Goal: Task Accomplishment & Management: Manage account settings

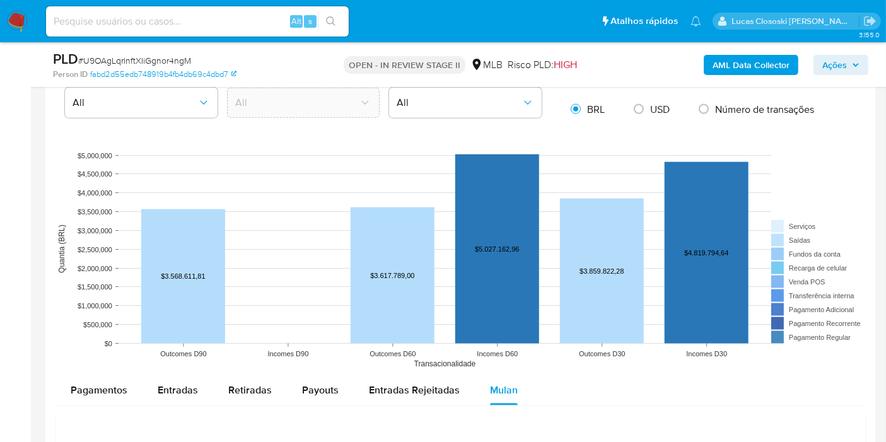
scroll to position [1820, 0]
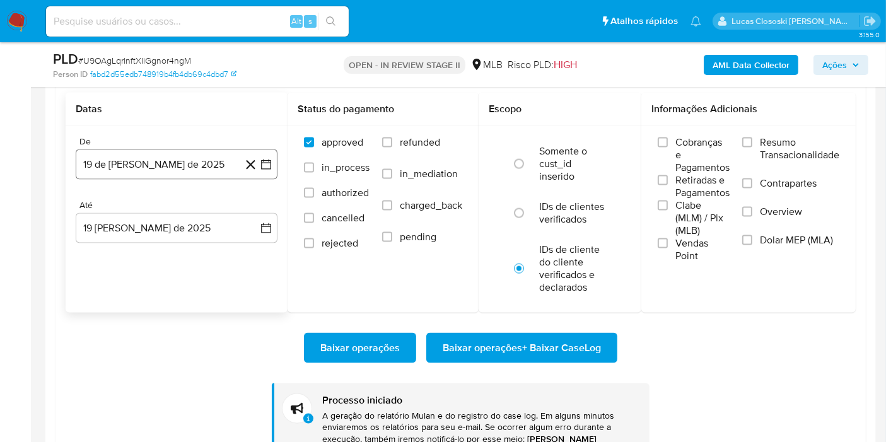
click at [265, 161] on icon "button" at bounding box center [266, 164] width 13 height 13
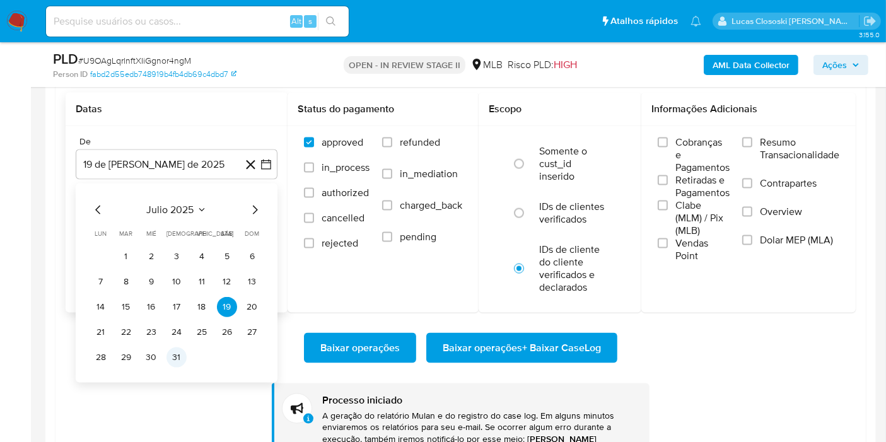
click at [177, 354] on button "31" at bounding box center [176, 357] width 20 height 20
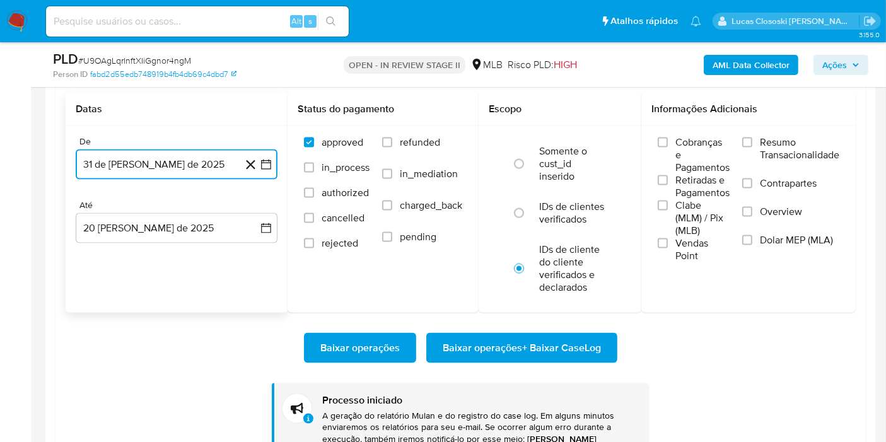
click at [268, 158] on icon "button" at bounding box center [266, 164] width 13 height 13
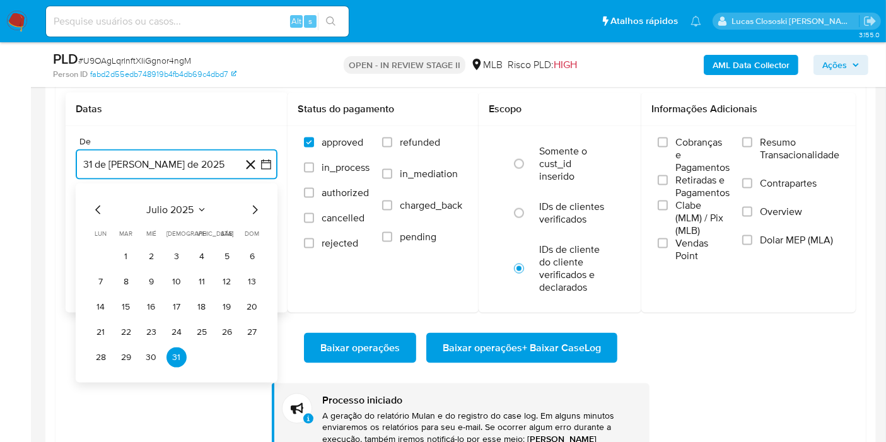
click at [251, 209] on icon "Mes siguiente" at bounding box center [254, 209] width 15 height 15
click at [200, 246] on button "1" at bounding box center [202, 256] width 20 height 20
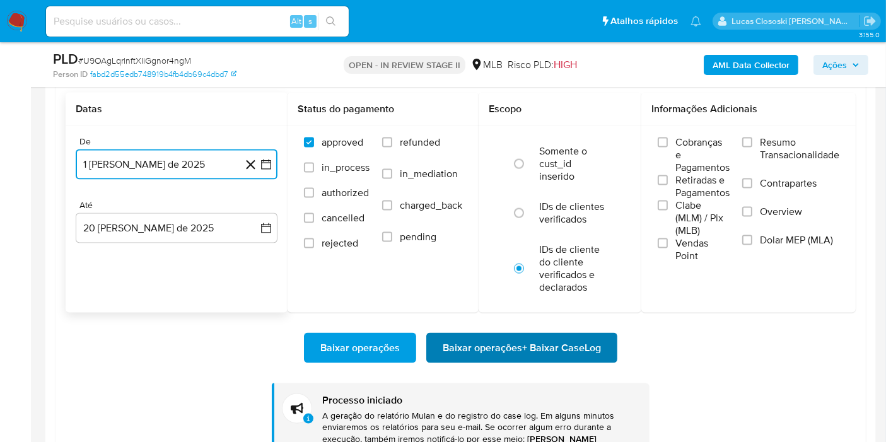
click at [488, 344] on span "Baixar operações + Baixar CaseLog" at bounding box center [521, 348] width 158 height 28
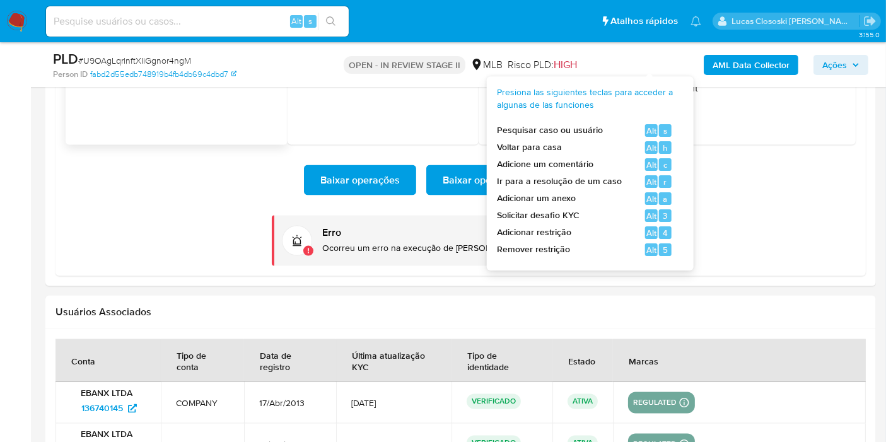
scroll to position [1891, 0]
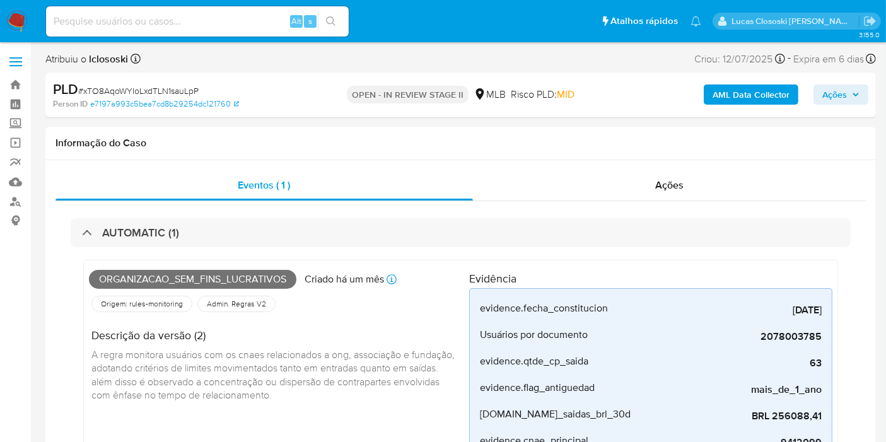
scroll to position [562, 0]
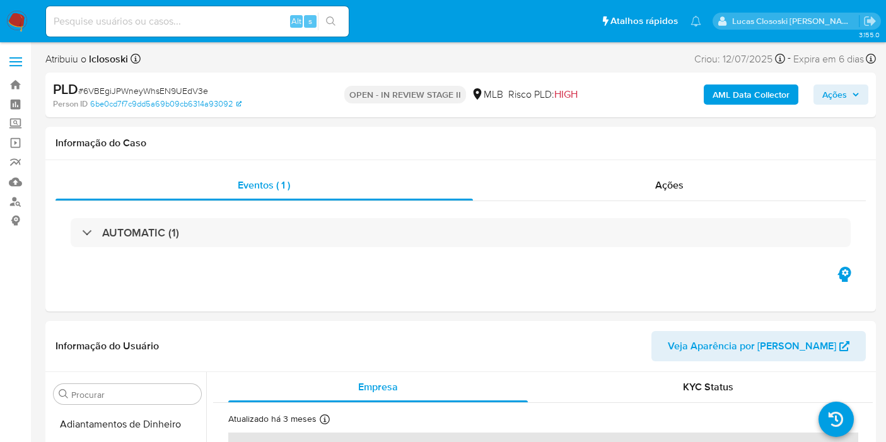
click at [445, 248] on div "AUTOMATIC (1)" at bounding box center [460, 232] width 810 height 63
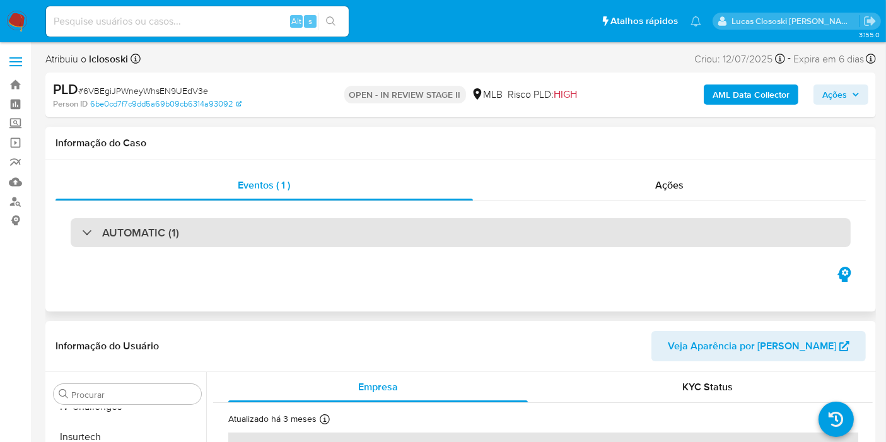
click at [441, 228] on div "AUTOMATIC (1)" at bounding box center [461, 232] width 780 height 29
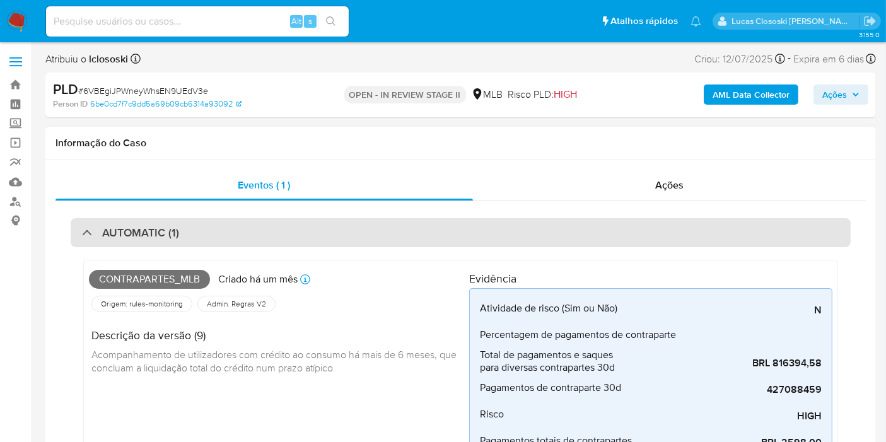
click at [475, 225] on div "AUTOMATIC (1)" at bounding box center [461, 232] width 780 height 29
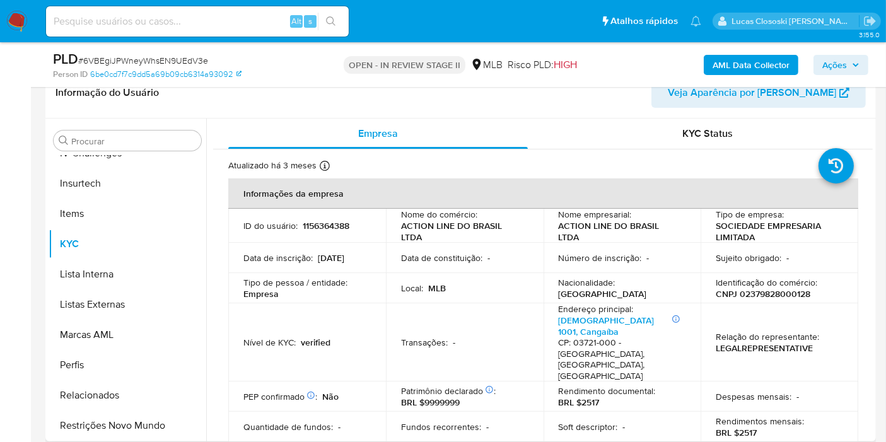
scroll to position [70, 0]
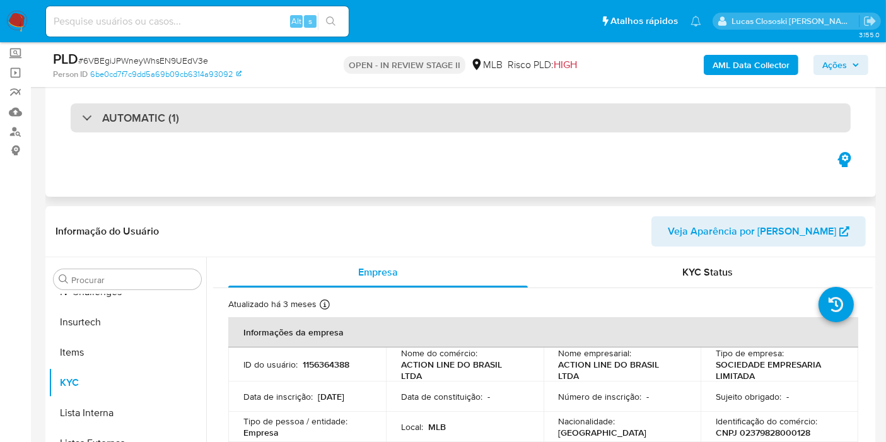
click at [267, 131] on div "AUTOMATIC (1)" at bounding box center [461, 117] width 780 height 29
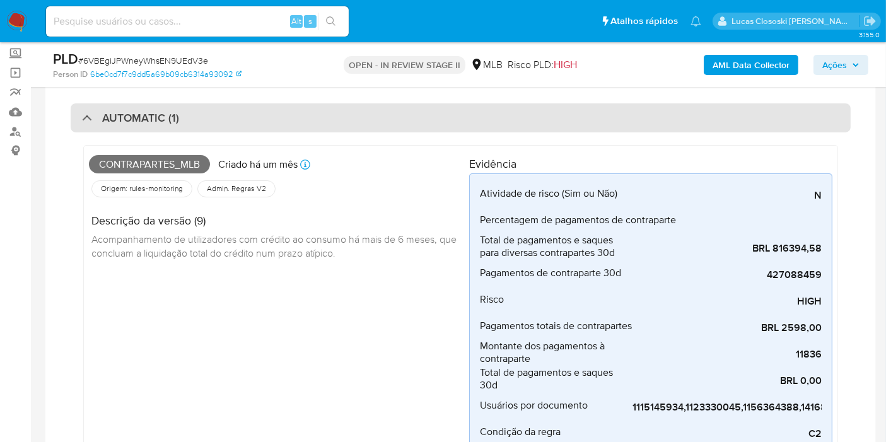
click at [266, 123] on div "AUTOMATIC (1)" at bounding box center [461, 117] width 780 height 29
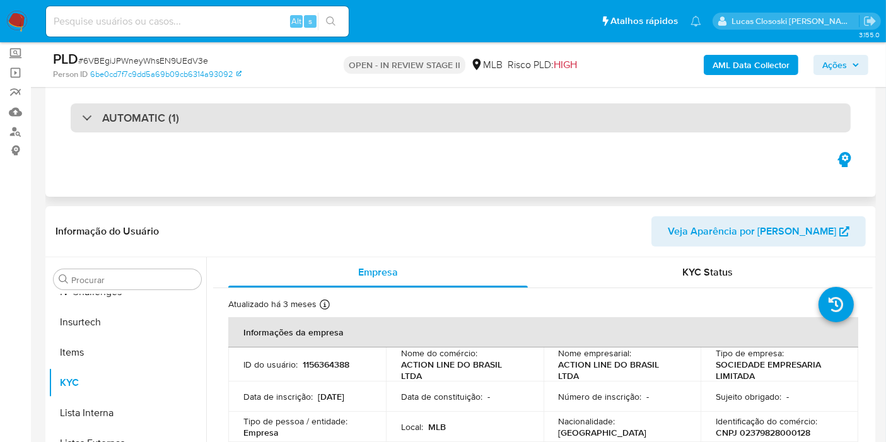
click at [268, 124] on div "AUTOMATIC (1)" at bounding box center [461, 117] width 780 height 29
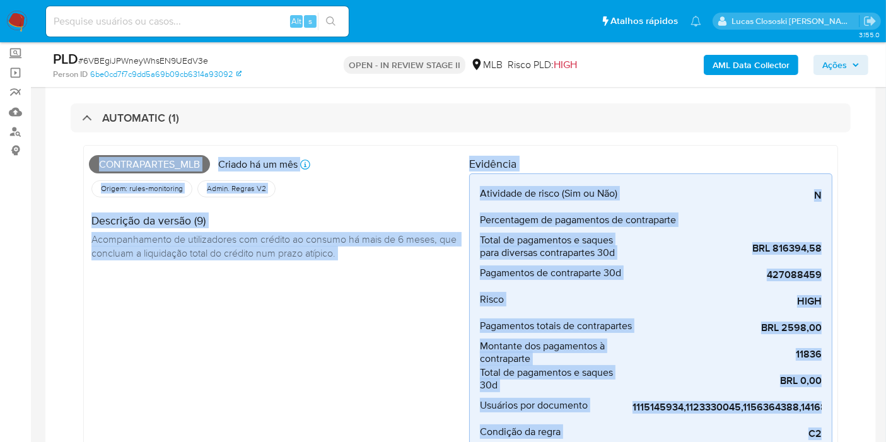
click at [269, 134] on div "Contrapartes_mlb Criado há um mês Criado: 12/07/2025 01:11:10 Origem: rules-mon…" at bounding box center [461, 317] width 780 height 371
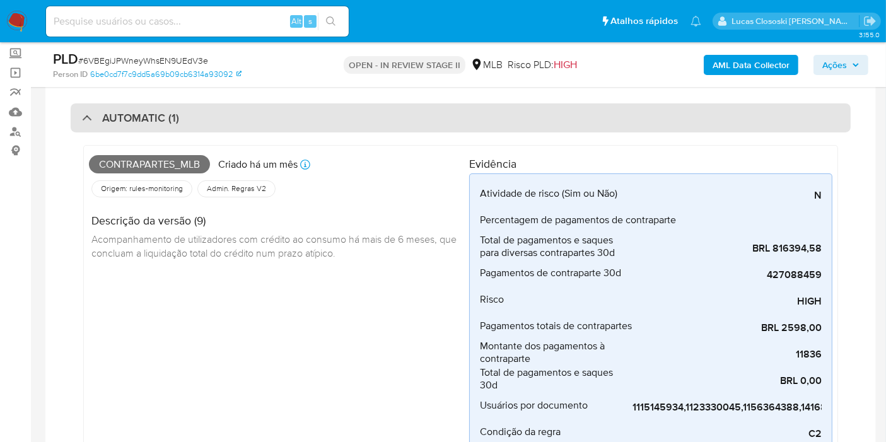
click at [303, 124] on div "AUTOMATIC (1)" at bounding box center [461, 117] width 780 height 29
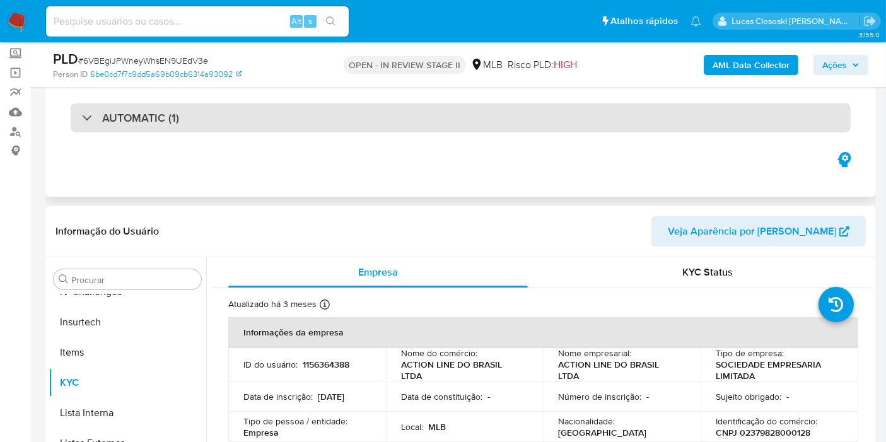
click at [302, 124] on div "AUTOMATIC (1)" at bounding box center [461, 117] width 780 height 29
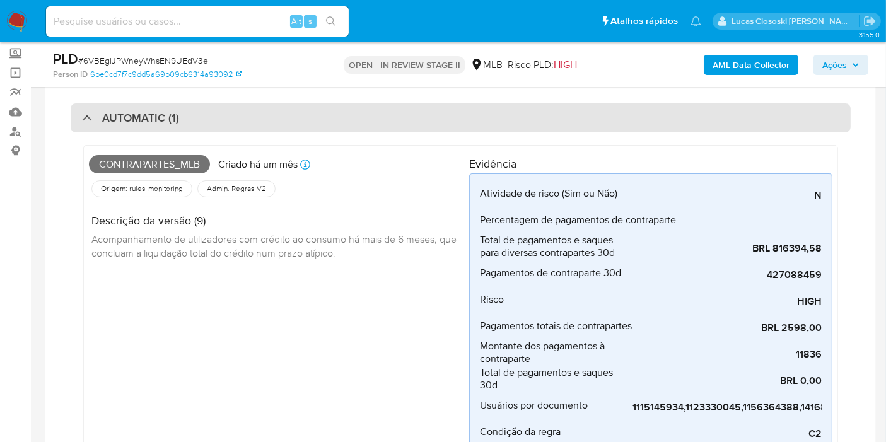
click at [301, 124] on div "AUTOMATIC (1)" at bounding box center [461, 117] width 780 height 29
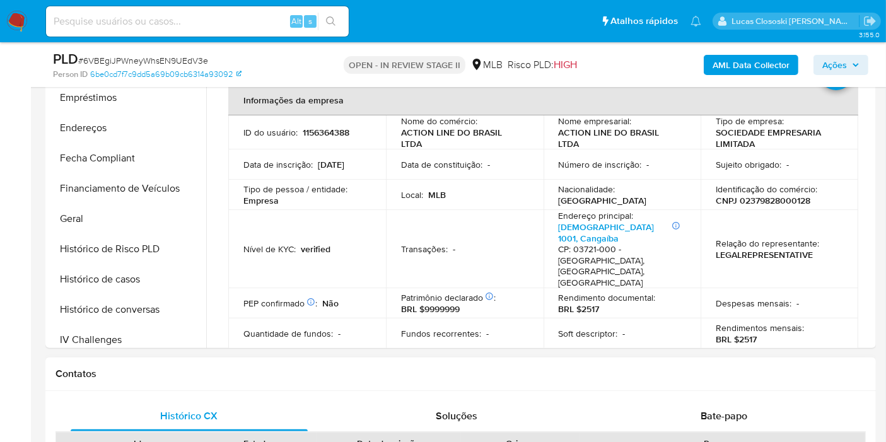
scroll to position [280, 0]
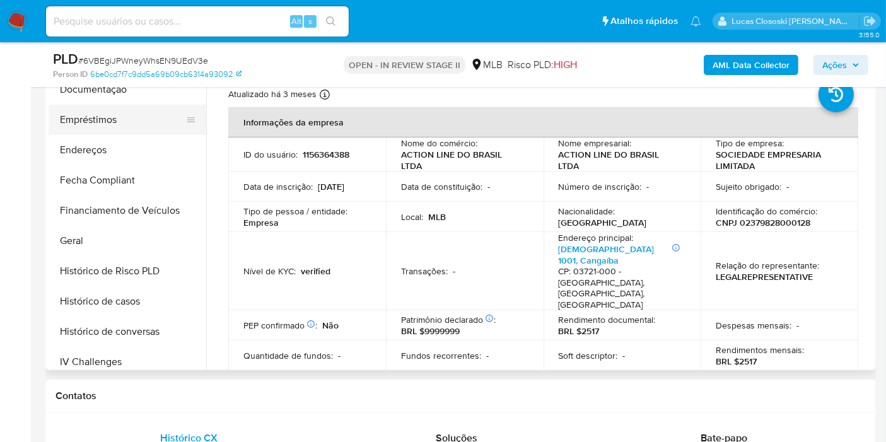
click at [127, 124] on button "Empréstimos" at bounding box center [122, 120] width 147 height 30
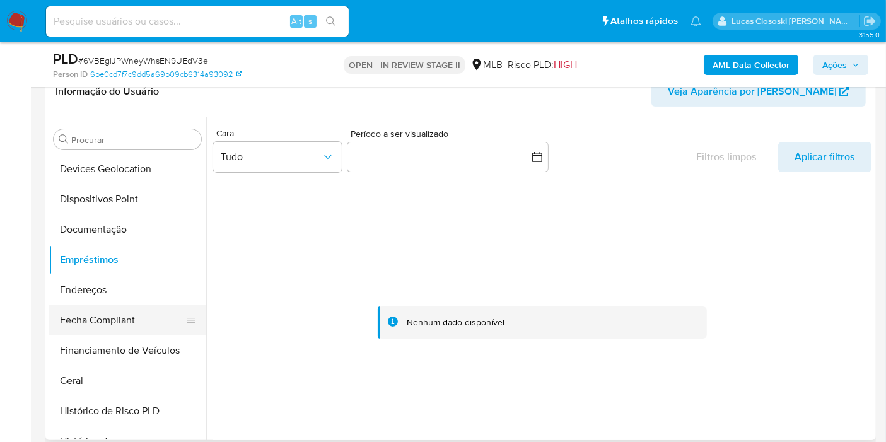
scroll to position [282, 0]
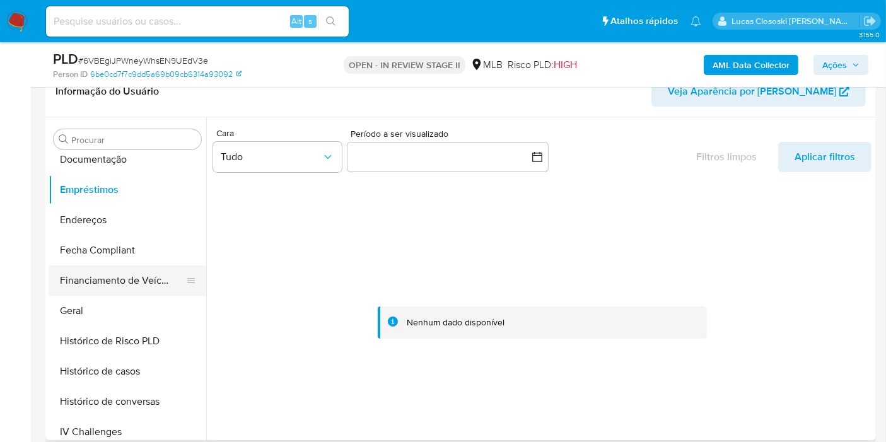
click at [117, 287] on button "Financiamento de Veículos" at bounding box center [122, 280] width 147 height 30
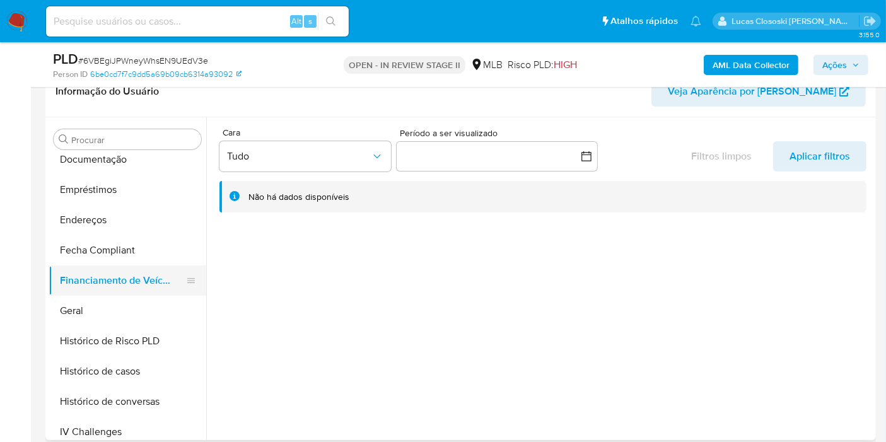
scroll to position [422, 0]
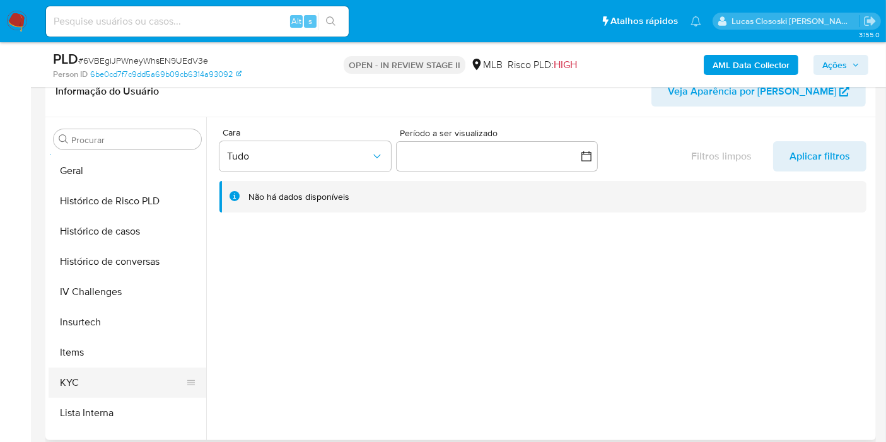
click at [110, 367] on button "KYC" at bounding box center [122, 382] width 147 height 30
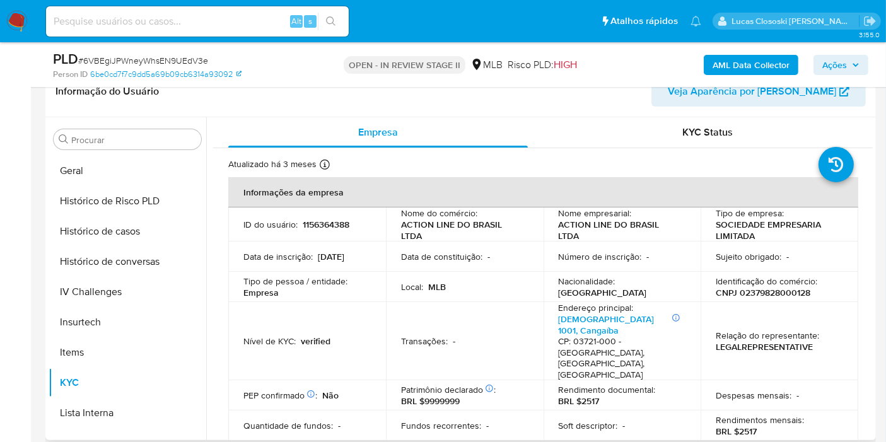
click at [773, 294] on p "CNPJ 02379828000128" at bounding box center [762, 292] width 95 height 11
copy p "02379828000128"
click at [700, 62] on div "AML Data Collector Ações" at bounding box center [733, 65] width 269 height 30
click at [722, 64] on b "AML Data Collector" at bounding box center [750, 65] width 77 height 20
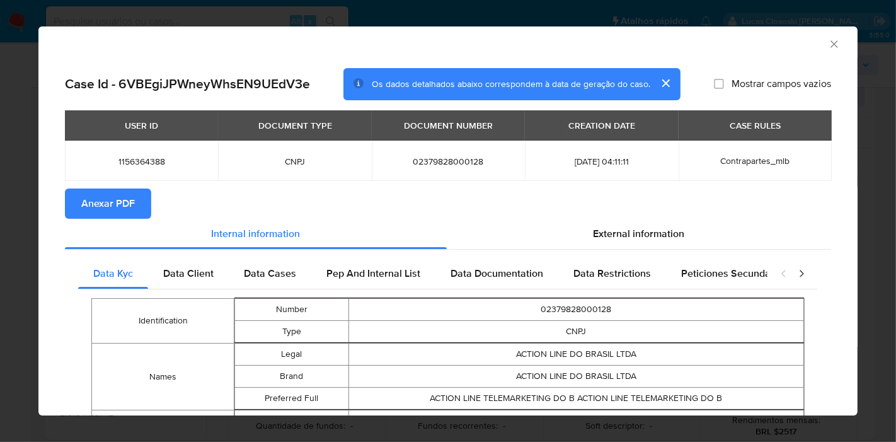
click at [127, 204] on span "Anexar PDF" at bounding box center [108, 204] width 54 height 28
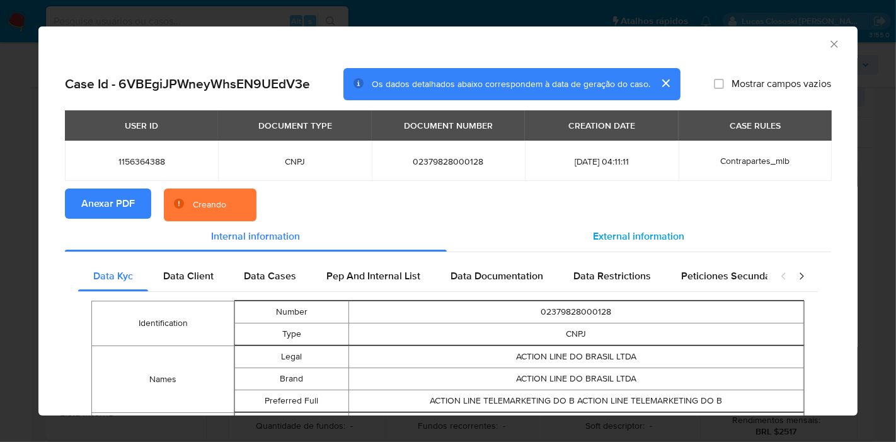
click at [623, 231] on span "External information" at bounding box center [639, 236] width 91 height 14
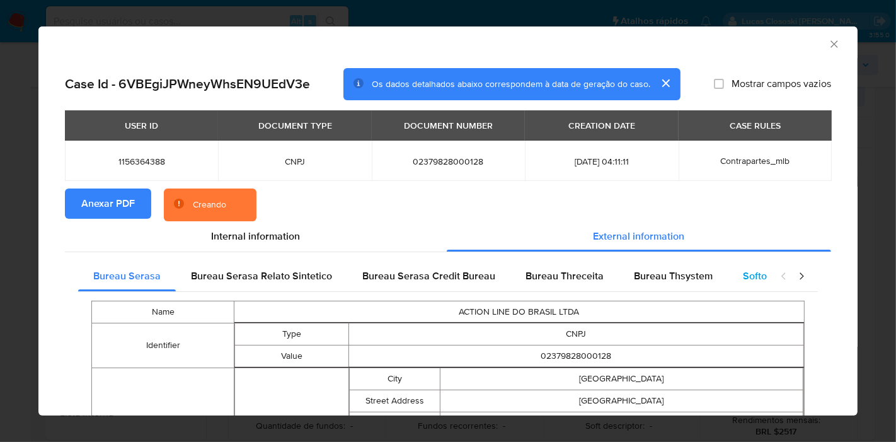
click at [750, 280] on span "Softon" at bounding box center [758, 276] width 30 height 14
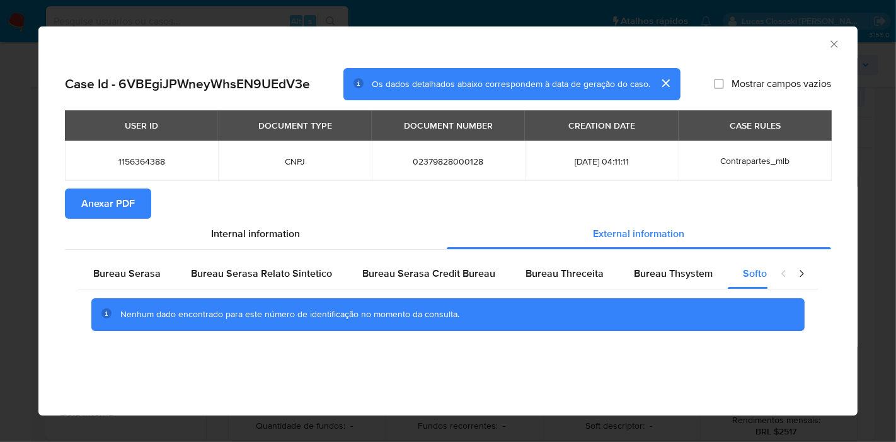
click at [835, 49] on icon "Fechar a janela" at bounding box center [834, 44] width 13 height 13
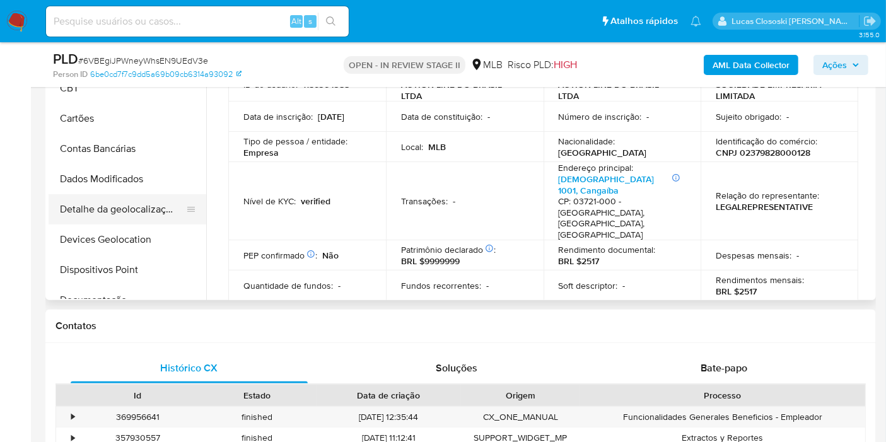
scroll to position [0, 0]
drag, startPoint x: 113, startPoint y: 212, endPoint x: 117, endPoint y: 234, distance: 22.4
click at [113, 212] on button "Detalhe da geolocalização" at bounding box center [128, 211] width 158 height 30
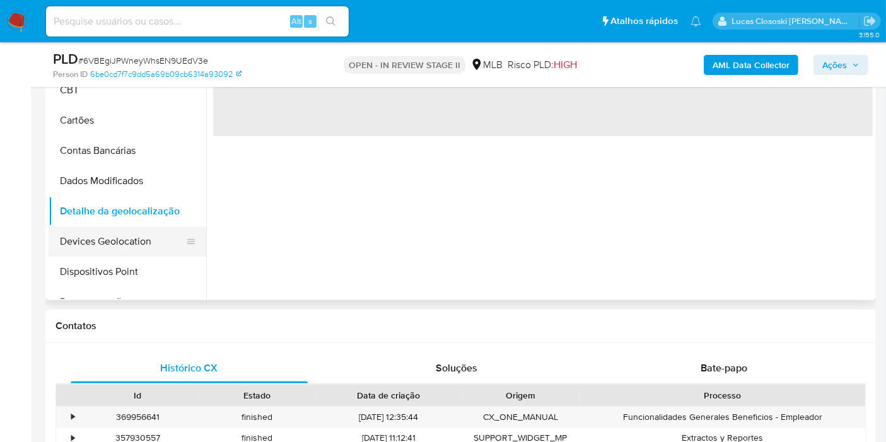
click at [117, 245] on button "Devices Geolocation" at bounding box center [122, 241] width 147 height 30
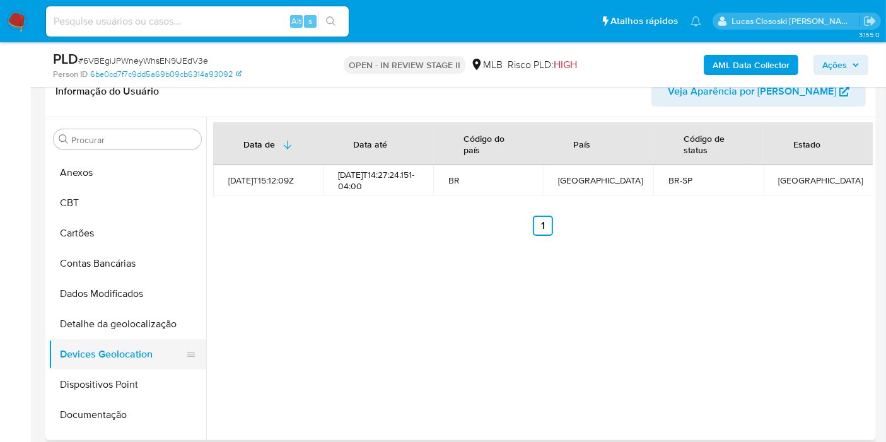
scroll to position [70, 0]
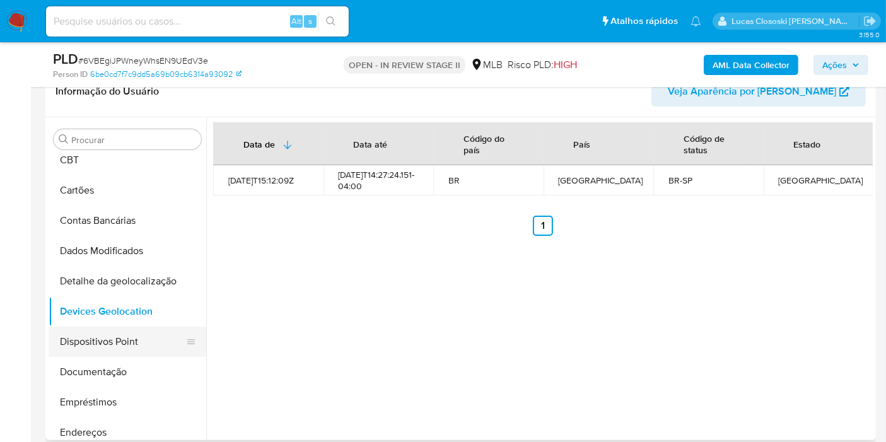
click at [117, 332] on button "Dispositivos Point" at bounding box center [122, 341] width 147 height 30
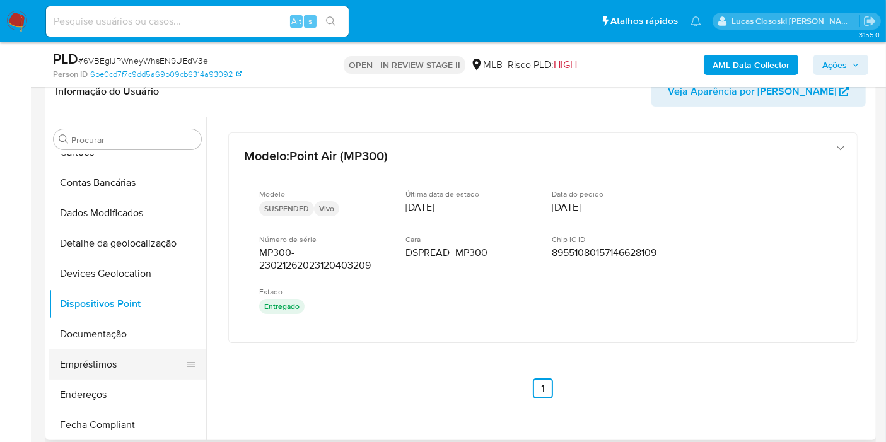
scroll to position [140, 0]
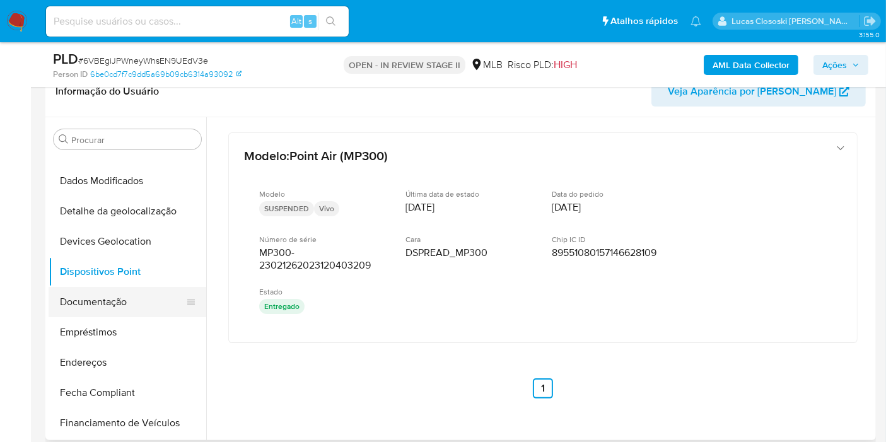
click at [112, 304] on button "Documentação" at bounding box center [122, 302] width 147 height 30
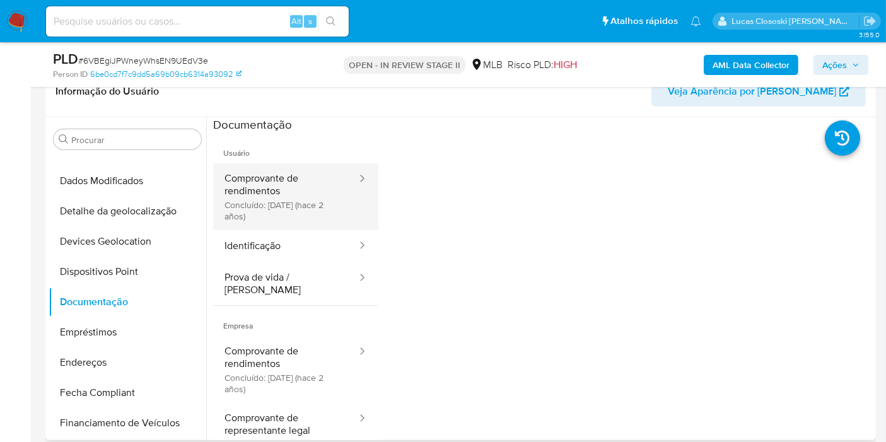
click at [250, 226] on button "Comprovante de rendimentos Concluído: 14/06/2023 (hace 2 años)" at bounding box center [285, 196] width 145 height 67
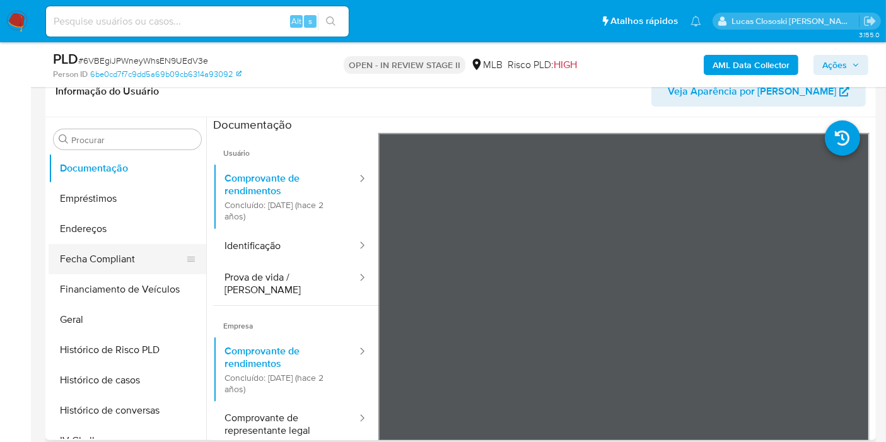
scroll to position [280, 0]
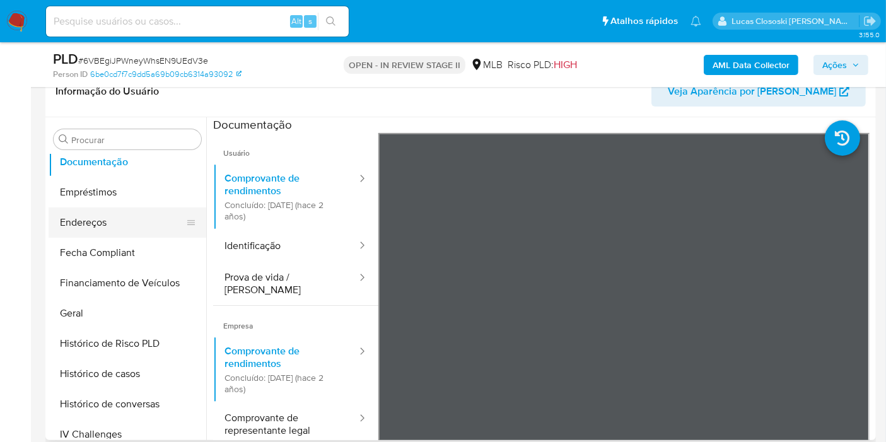
click at [86, 234] on button "Endereços" at bounding box center [122, 222] width 147 height 30
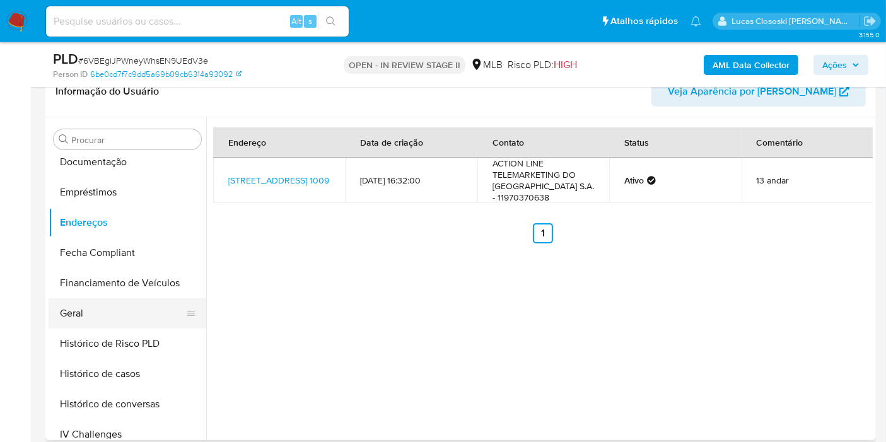
click at [101, 311] on button "Geral" at bounding box center [122, 313] width 147 height 30
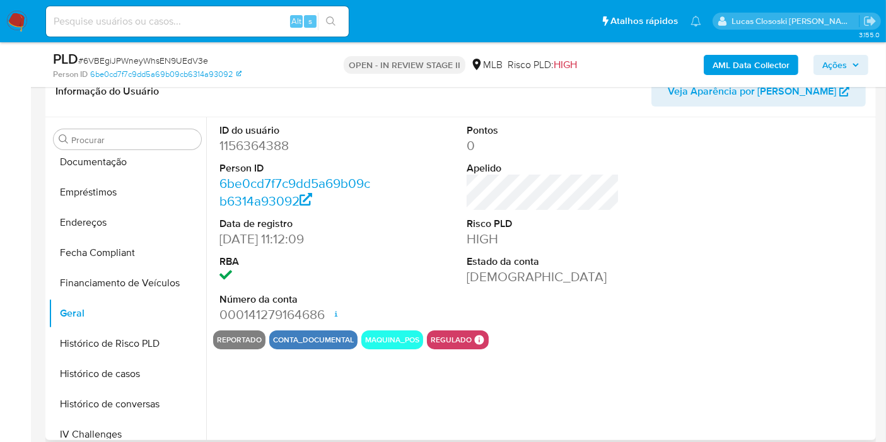
click at [356, 251] on dl "ID do usuário 1156364388 Person ID 6be0cd7f7c9dd5a69b09cb6314a93092 Data de reg…" at bounding box center [295, 224] width 153 height 200
click at [113, 368] on button "Histórico de casos" at bounding box center [122, 374] width 147 height 30
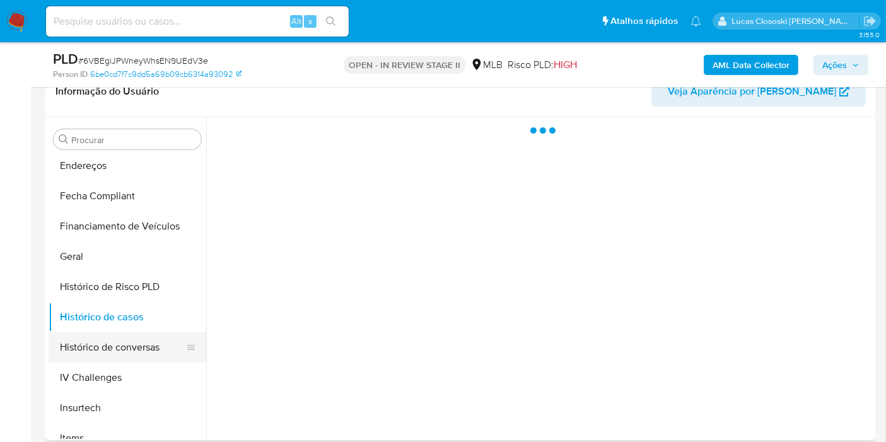
scroll to position [350, 0]
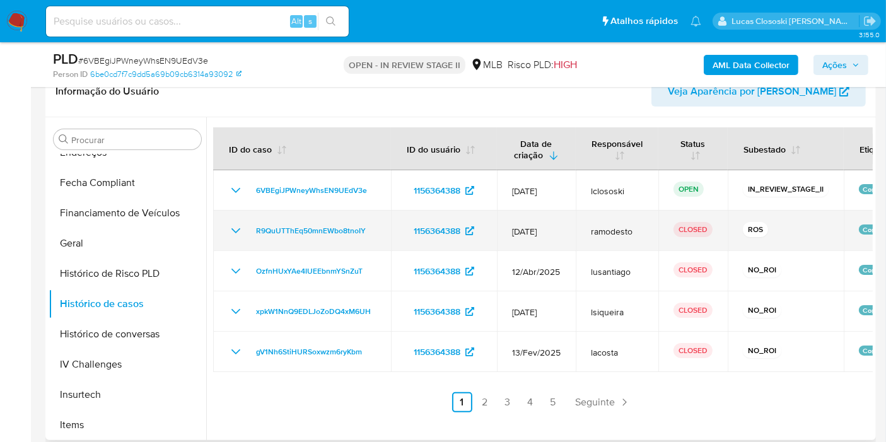
drag, startPoint x: 377, startPoint y: 226, endPoint x: 248, endPoint y: 228, distance: 129.2
click at [248, 228] on td "R9QuUTThEq50mnEWbo8tnoIY" at bounding box center [302, 231] width 178 height 40
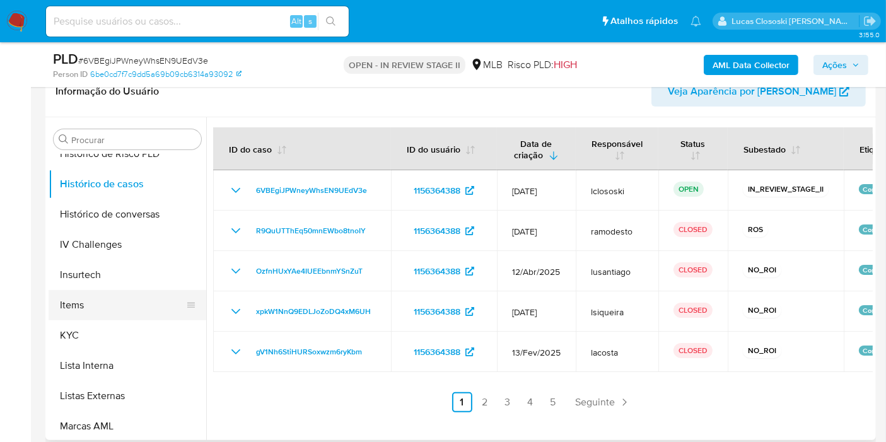
scroll to position [490, 0]
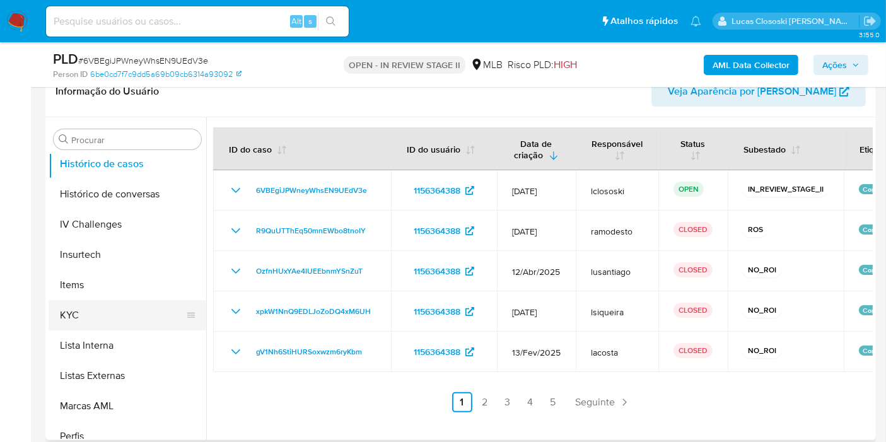
click at [110, 312] on button "KYC" at bounding box center [122, 315] width 147 height 30
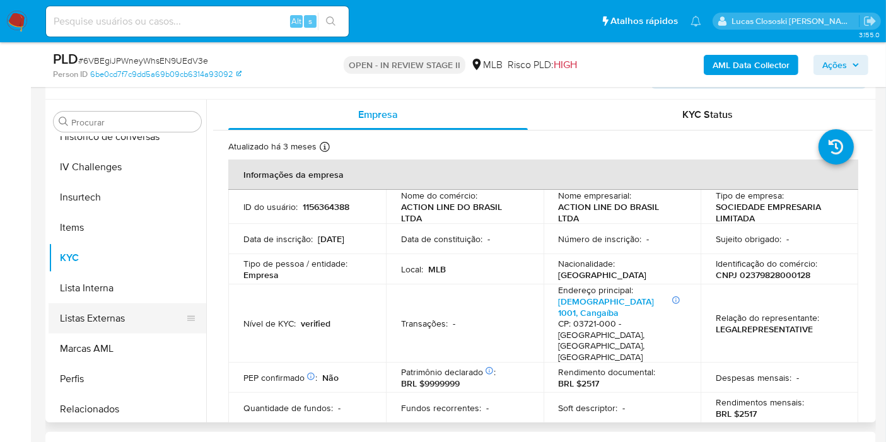
scroll to position [562, 0]
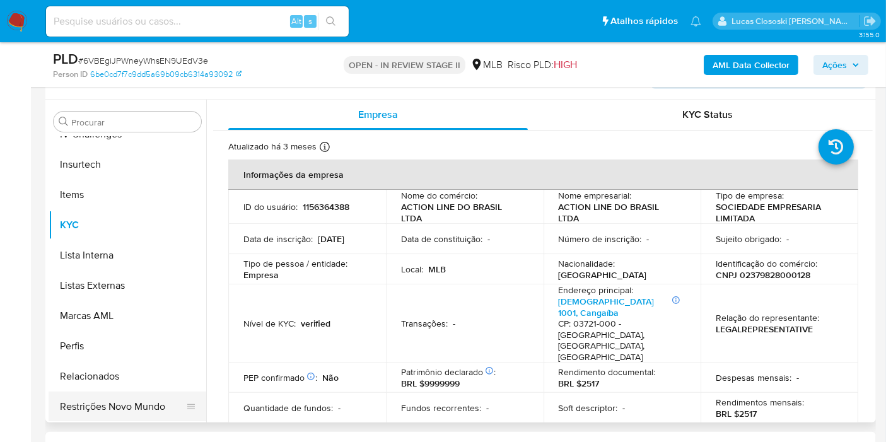
click at [140, 412] on button "Restrições Novo Mundo" at bounding box center [122, 406] width 147 height 30
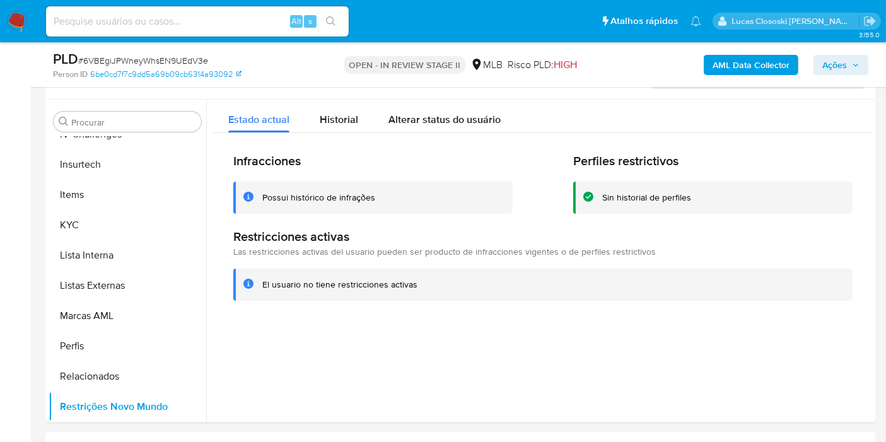
click at [195, 61] on span "# 6VBEgiJPWneyWhsEN9UEdV3e" at bounding box center [143, 60] width 130 height 13
copy span "6VBEgiJPWneyWhsEN9UEdV3e"
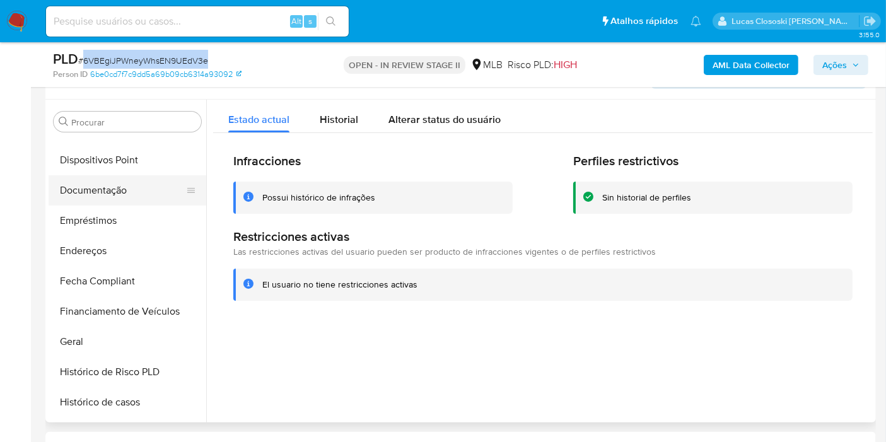
scroll to position [212, 0]
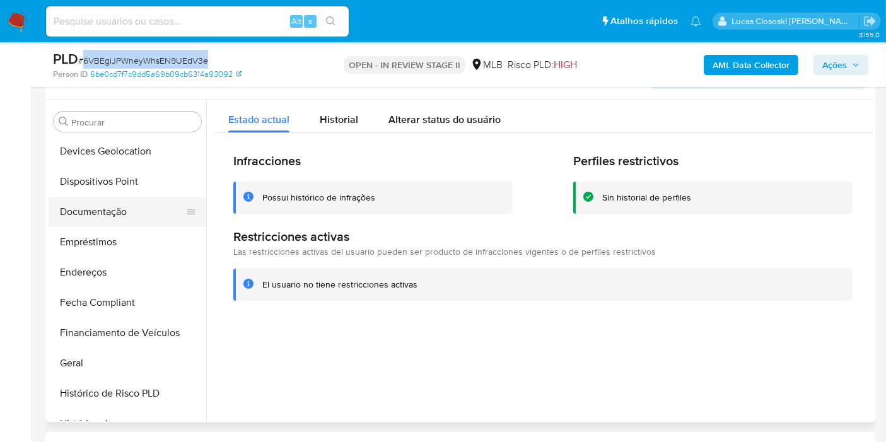
click at [103, 214] on button "Documentação" at bounding box center [122, 212] width 147 height 30
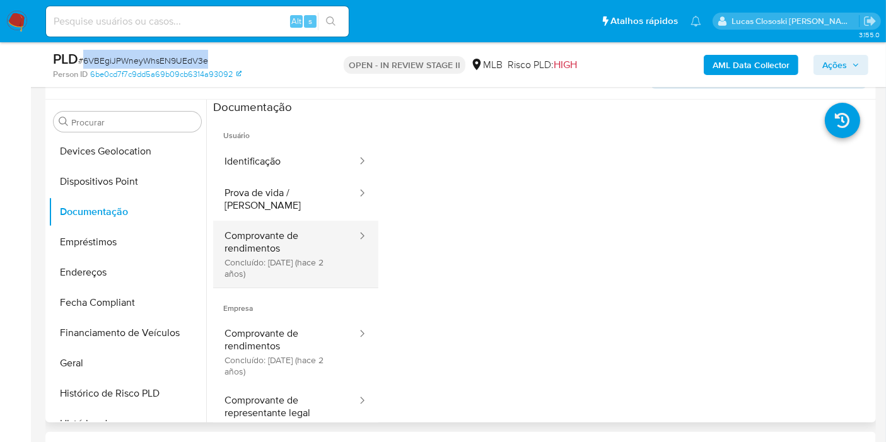
click at [293, 251] on button "Comprovante de rendimentos Concluído: 14/06/2023 (hace 2 años)" at bounding box center [285, 254] width 145 height 67
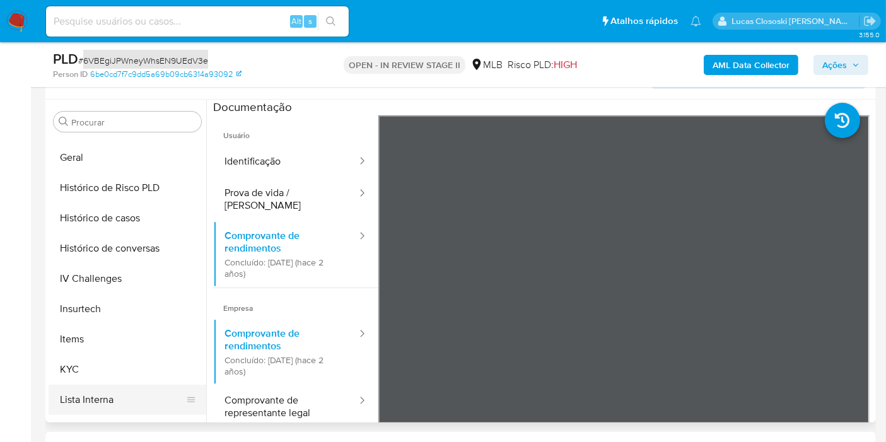
scroll to position [562, 0]
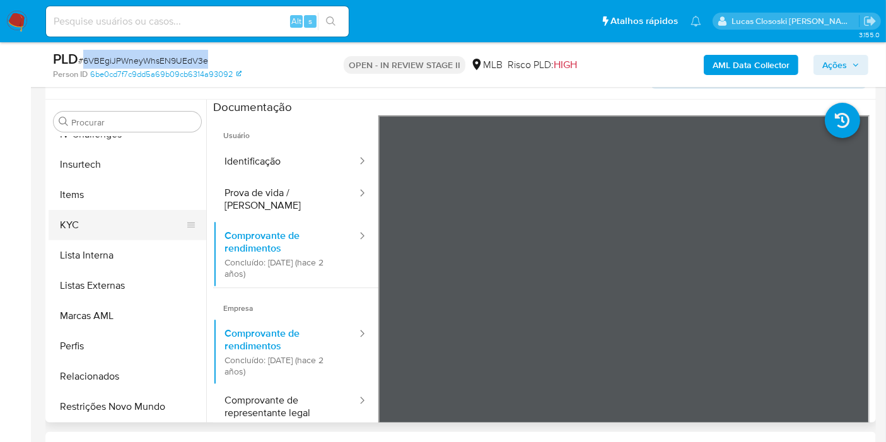
click at [72, 221] on button "KYC" at bounding box center [122, 225] width 147 height 30
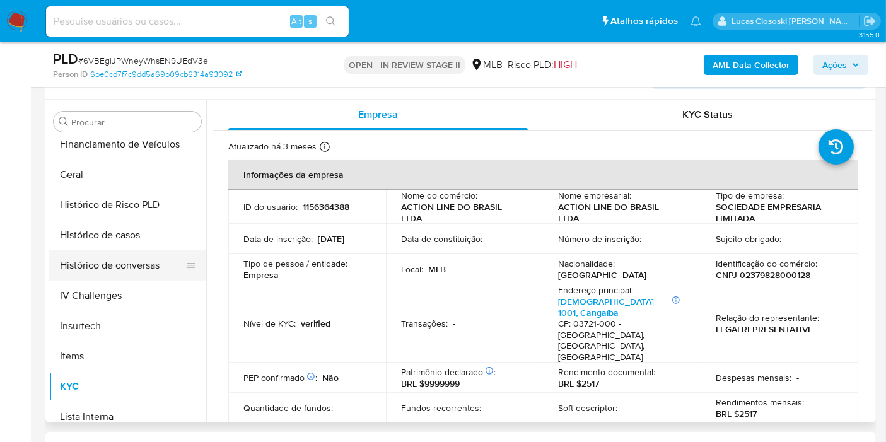
scroll to position [352, 0]
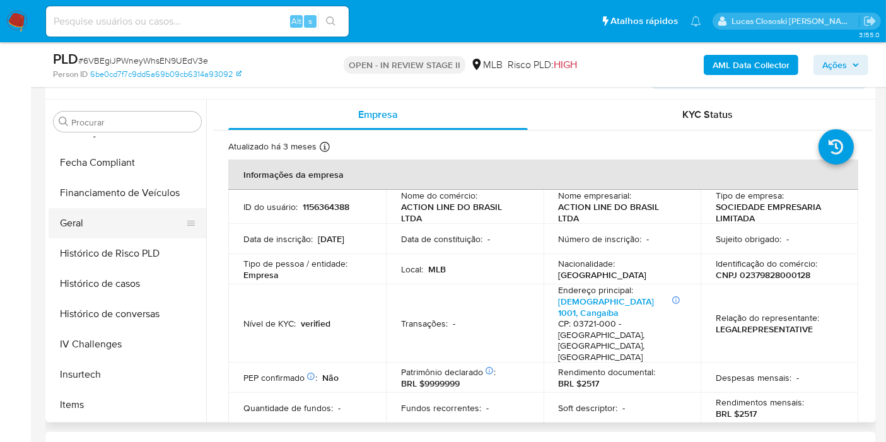
click at [84, 222] on button "Geral" at bounding box center [122, 223] width 147 height 30
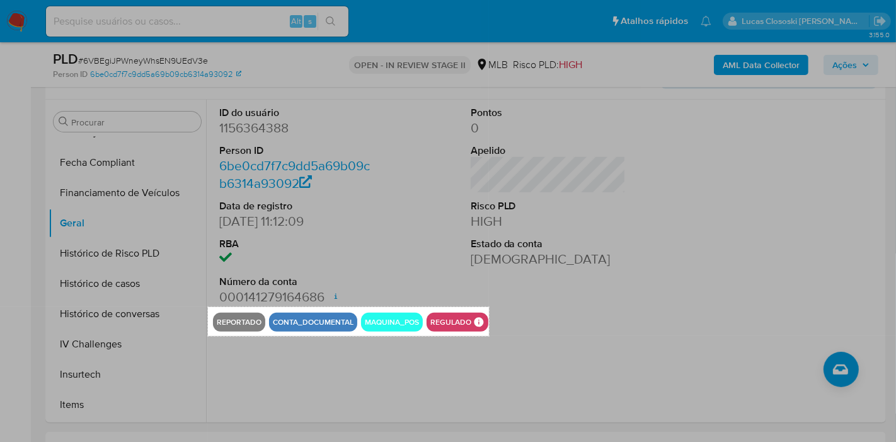
drag, startPoint x: 208, startPoint y: 307, endPoint x: 489, endPoint y: 335, distance: 282.5
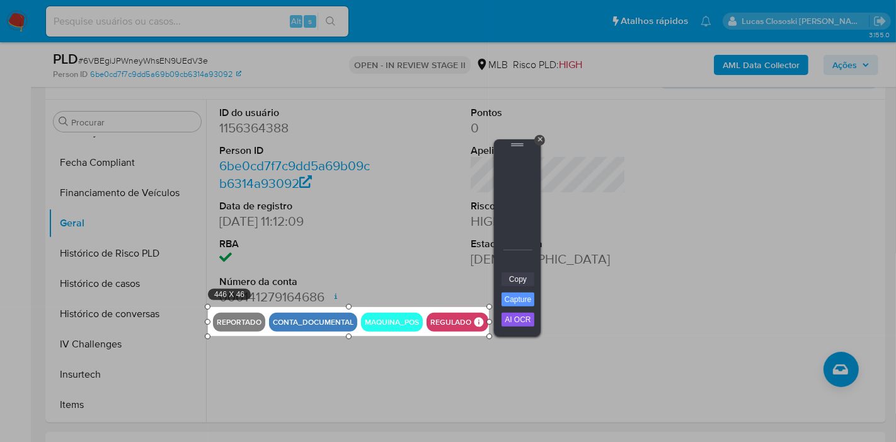
click at [528, 277] on link "Copy" at bounding box center [518, 279] width 33 height 14
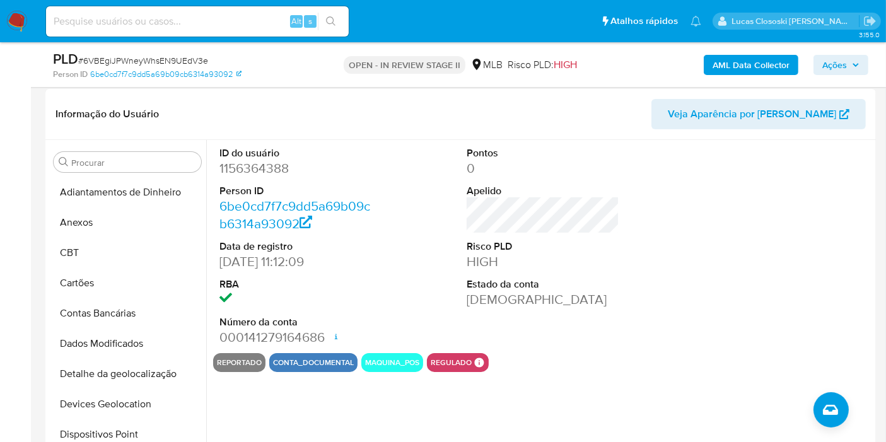
scroll to position [158, 0]
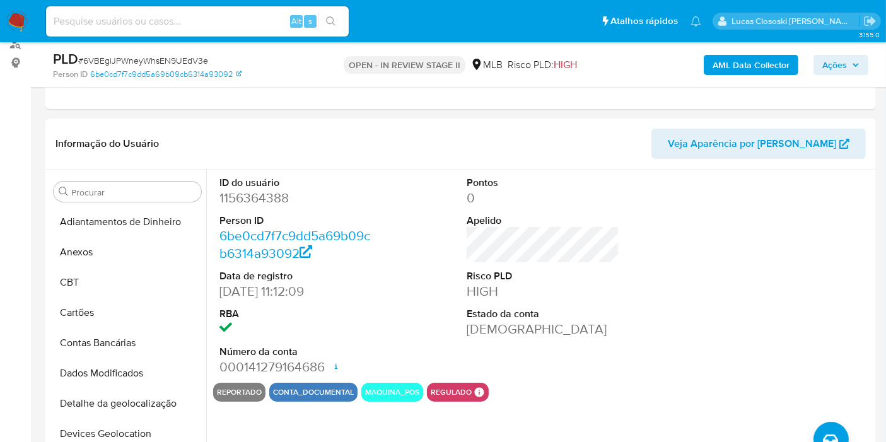
click at [862, 72] on button "Ações" at bounding box center [840, 65] width 55 height 20
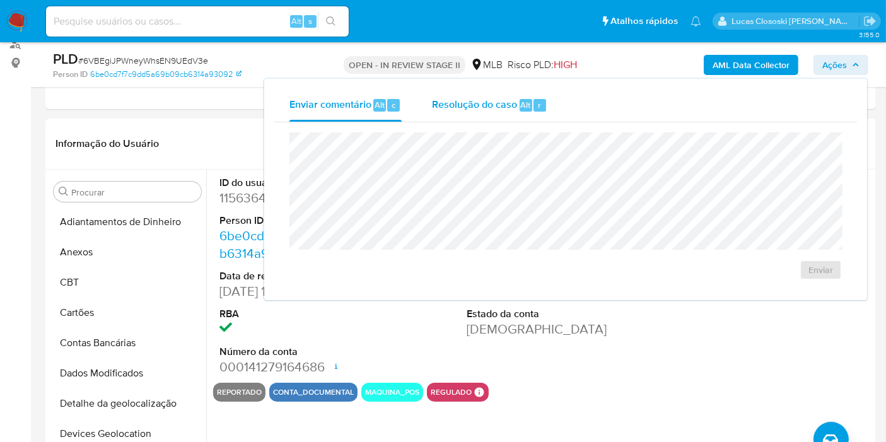
click at [519, 106] on div "Alt" at bounding box center [525, 105] width 13 height 13
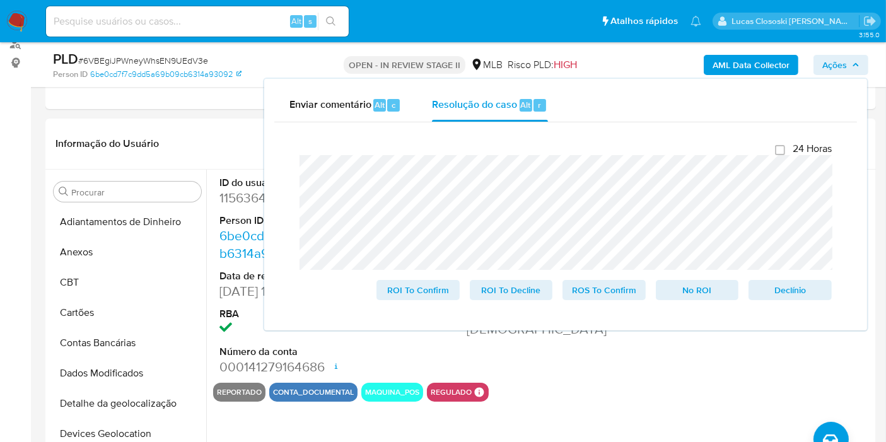
click at [850, 70] on span "Ações" at bounding box center [840, 65] width 37 height 18
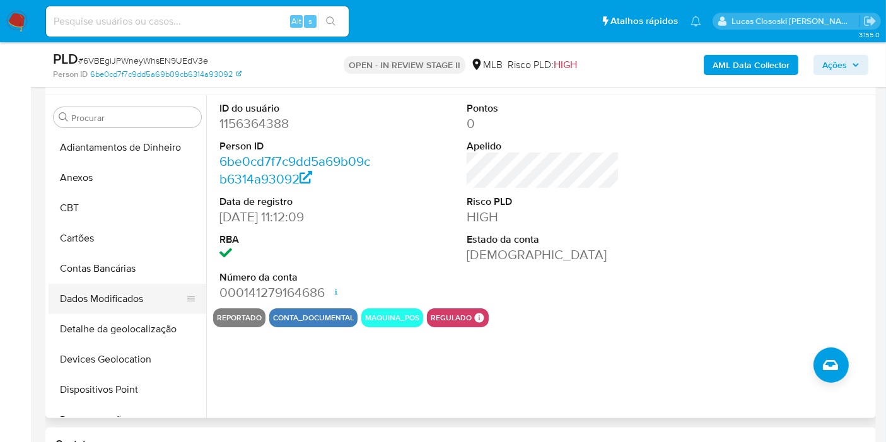
scroll to position [210, 0]
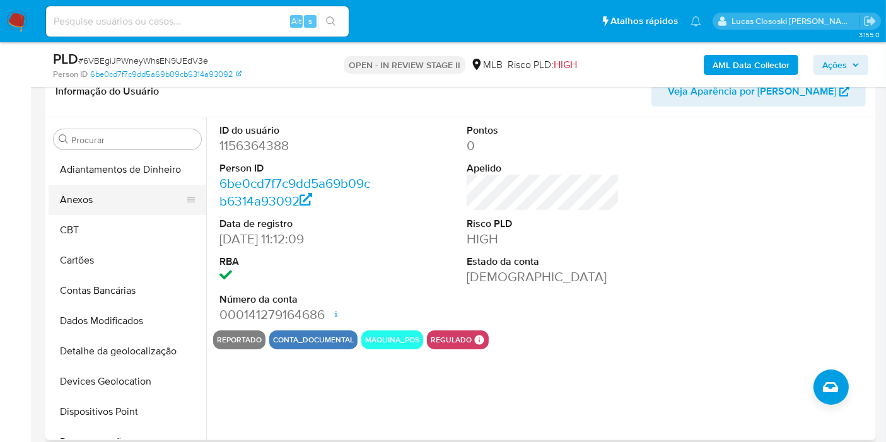
click at [119, 204] on button "Anexos" at bounding box center [122, 200] width 147 height 30
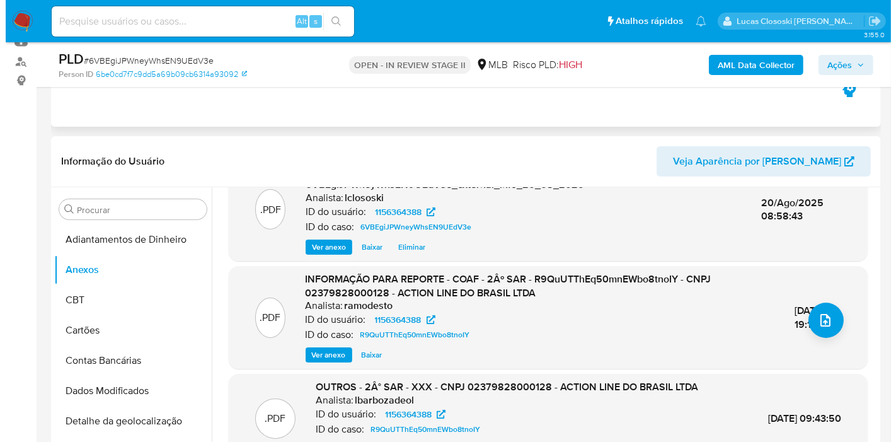
scroll to position [350, 0]
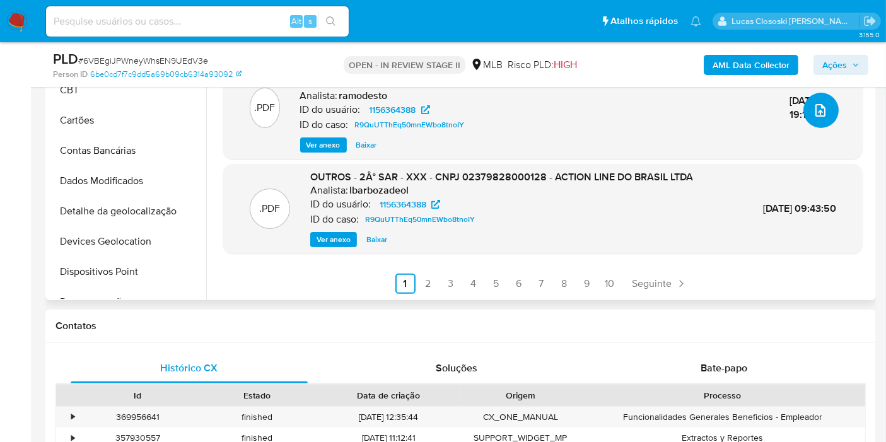
click at [816, 112] on icon "upload-file" at bounding box center [819, 110] width 15 height 15
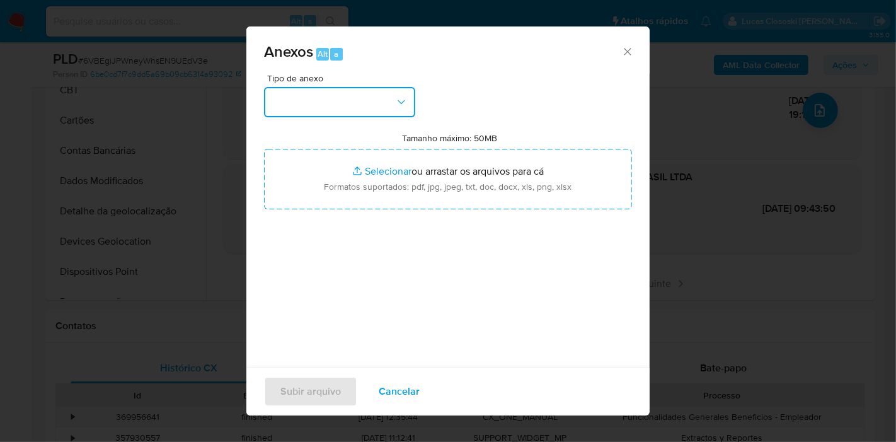
click at [342, 98] on button "button" at bounding box center [339, 102] width 151 height 30
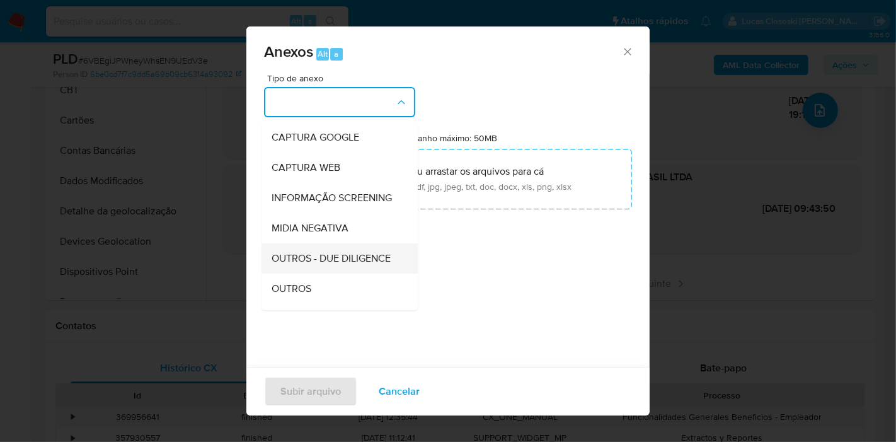
scroll to position [140, 0]
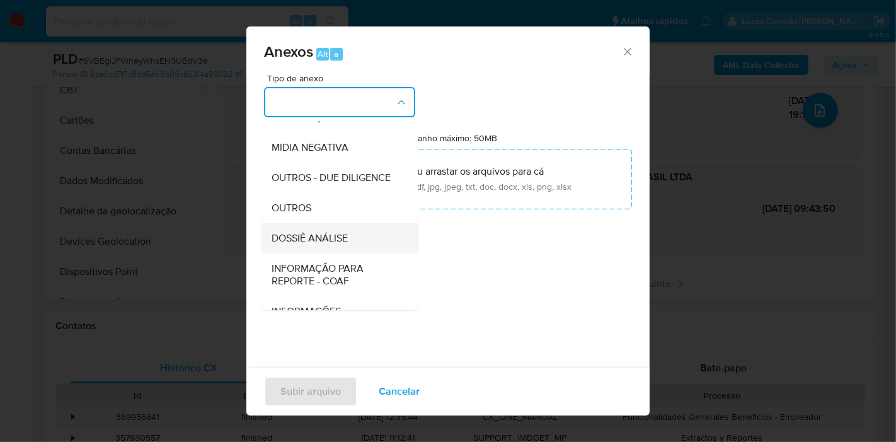
click at [325, 245] on span "DOSSIÊ ANÁLISE" at bounding box center [310, 238] width 76 height 13
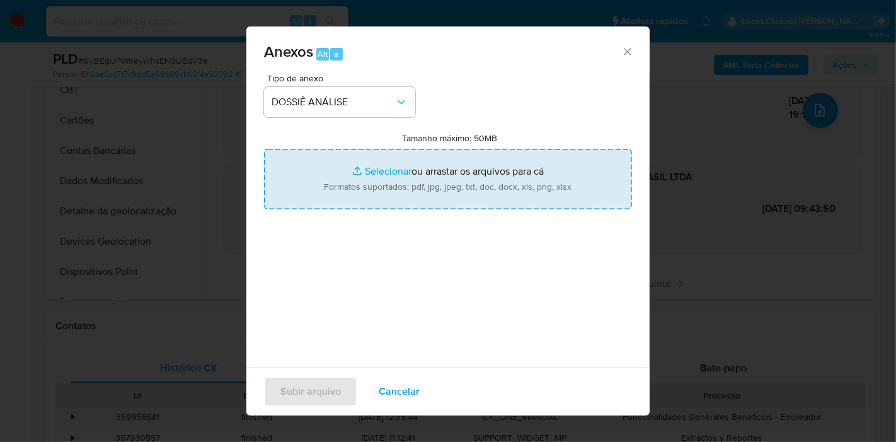
click at [344, 194] on input "Tamanho máximo: 50MB Selecionar arquivos" at bounding box center [448, 179] width 368 height 61
type input "C:\fakepath\SAR - XXXX - CNPJ 02379828000128 - ACTION LINE DO BRASIL LTDA.pdf"
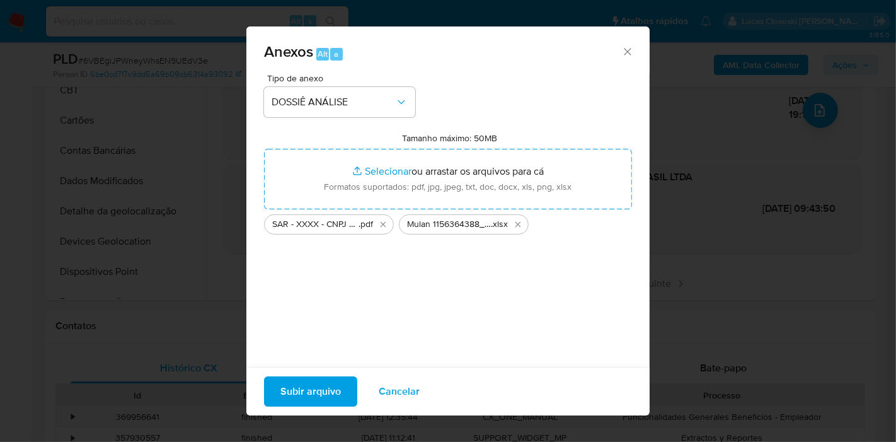
click at [326, 375] on div "Subir arquivo Cancelar" at bounding box center [447, 391] width 403 height 49
click at [325, 379] on span "Subir arquivo" at bounding box center [310, 392] width 61 height 28
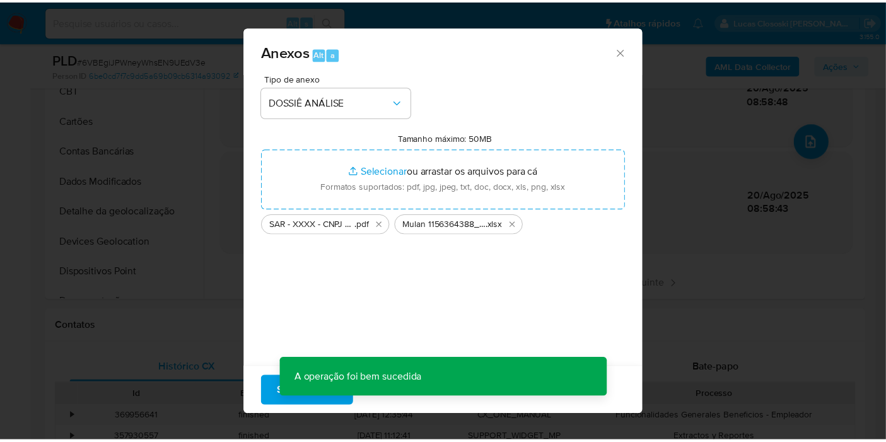
scroll to position [117, 0]
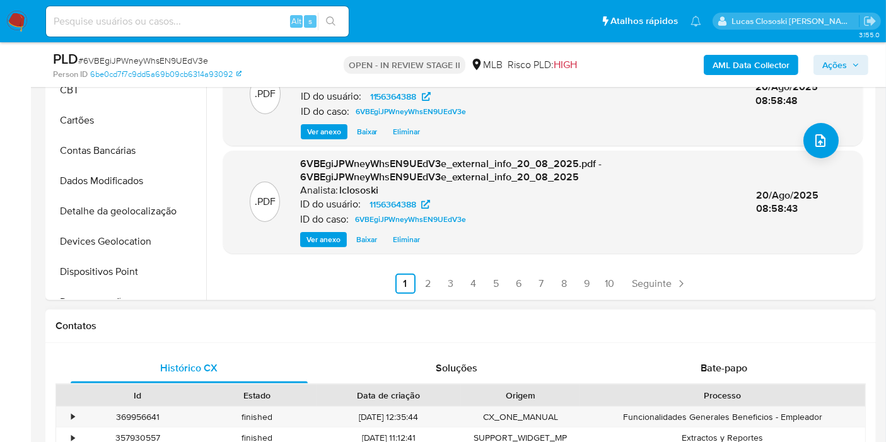
click at [55, 322] on h1 "Contatos" at bounding box center [460, 326] width 810 height 13
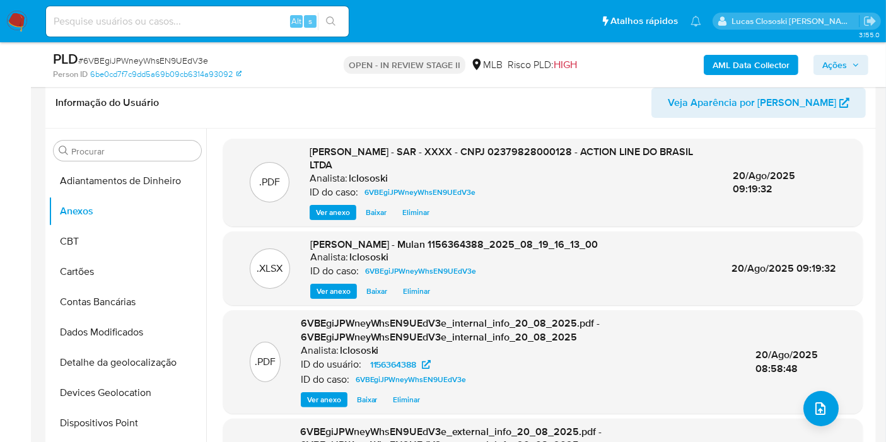
scroll to position [140, 0]
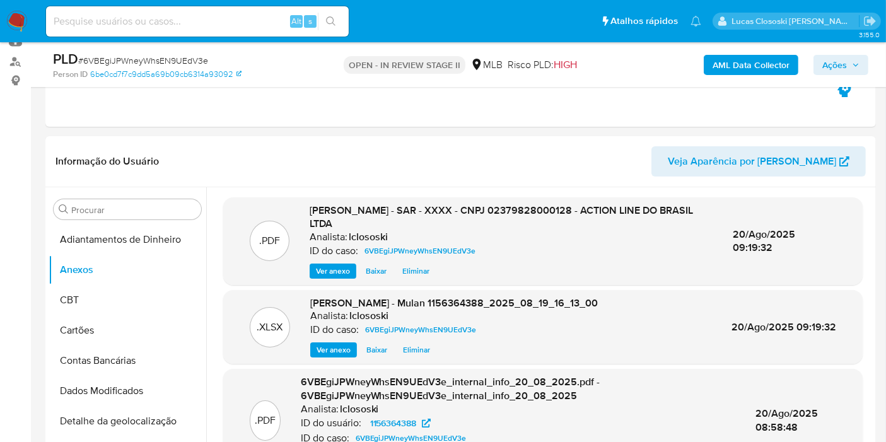
click at [832, 59] on span "Ações" at bounding box center [834, 65] width 25 height 20
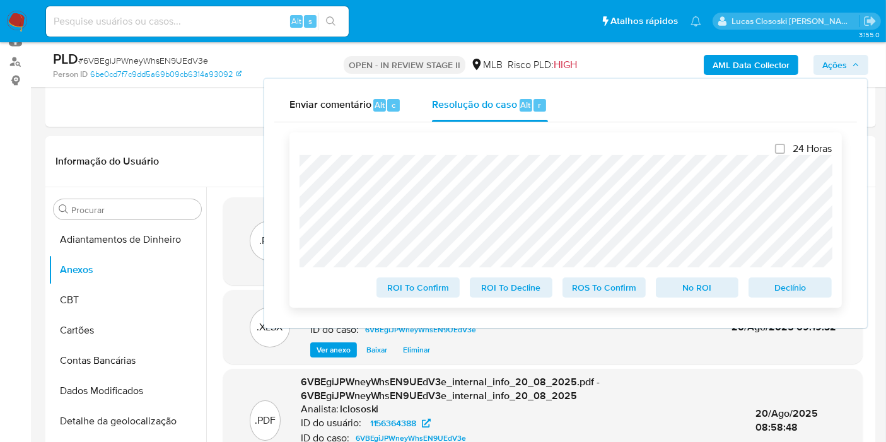
click at [710, 284] on span "No ROI" at bounding box center [697, 288] width 66 height 18
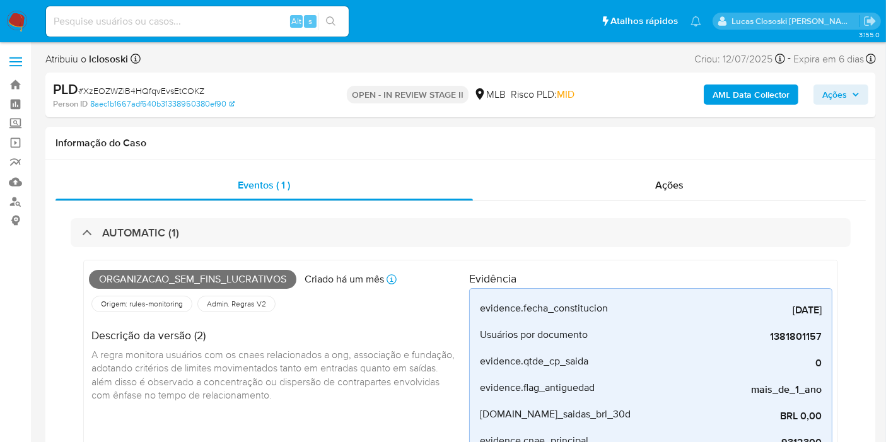
scroll to position [562, 0]
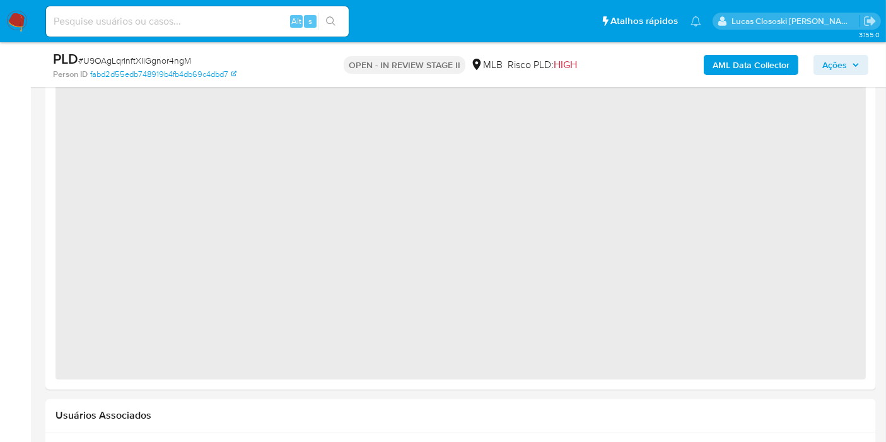
scroll to position [994, 0]
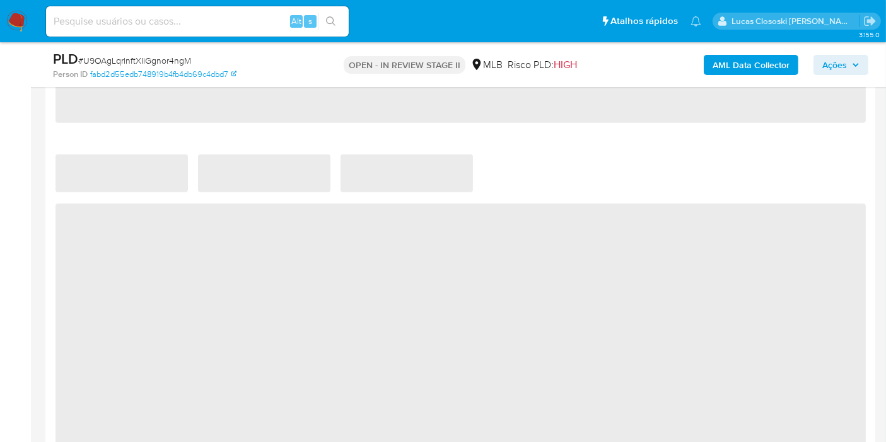
select select "10"
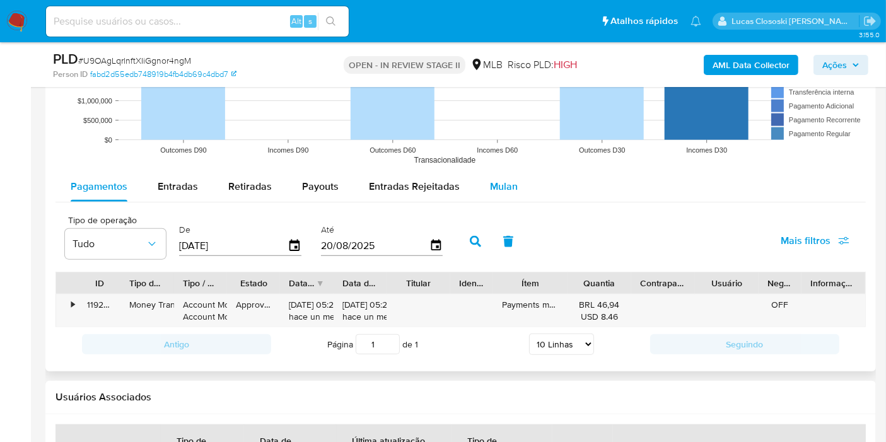
click at [490, 182] on span "Mulan" at bounding box center [504, 186] width 28 height 14
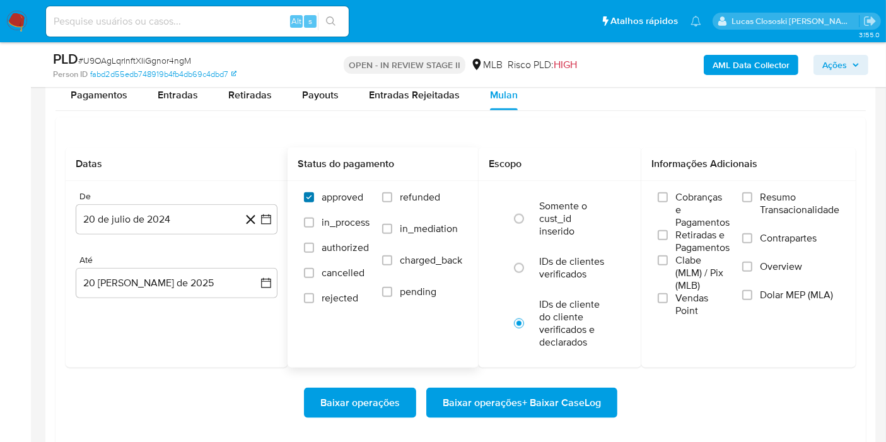
scroll to position [1459, 0]
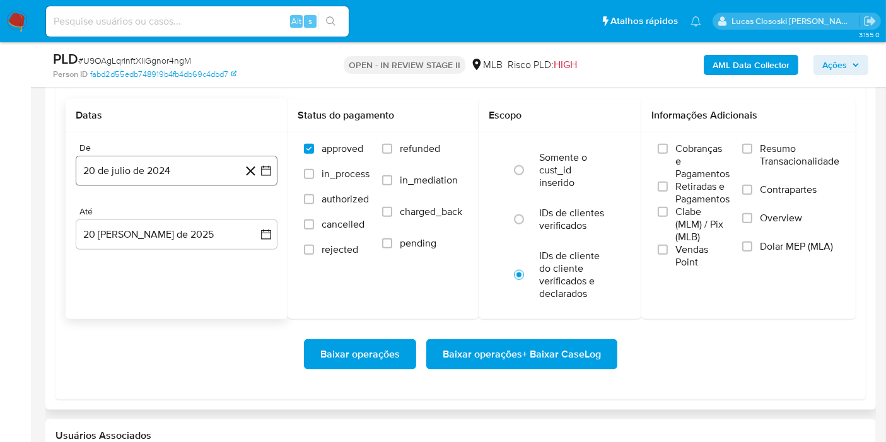
click at [270, 167] on icon "button" at bounding box center [266, 171] width 13 height 13
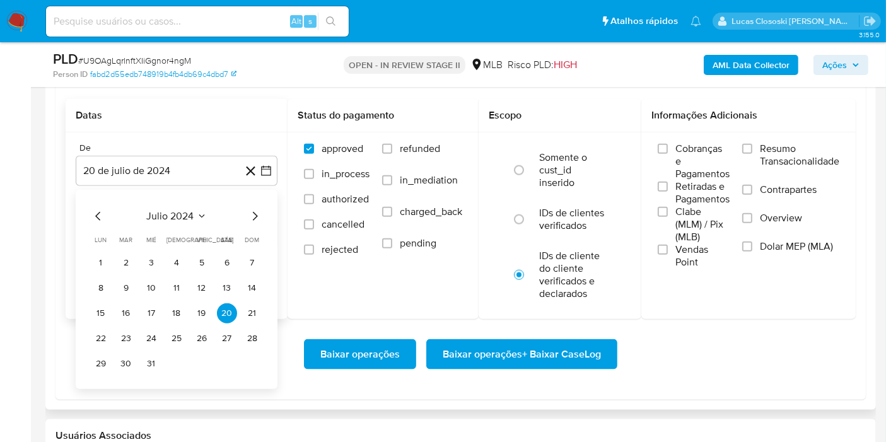
click at [151, 205] on div "julio 2024 julio 2024 lun lunes mar martes mié miércoles jue jueves vie viernes…" at bounding box center [177, 289] width 202 height 199
click at [159, 211] on span "julio 2024" at bounding box center [170, 216] width 47 height 13
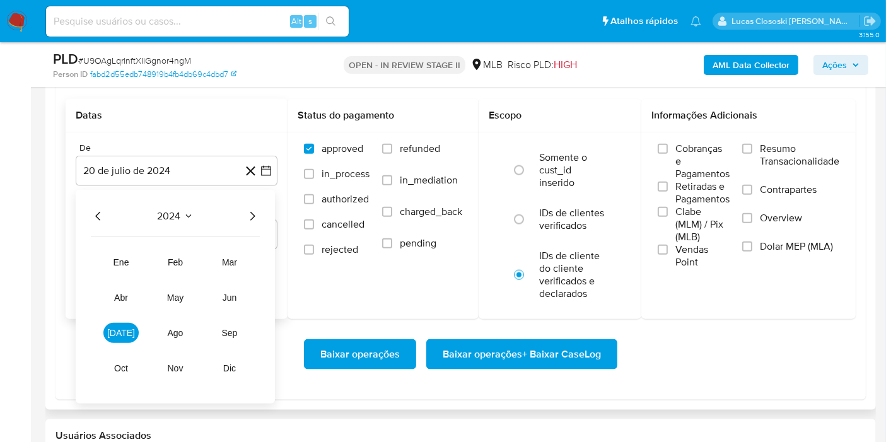
click at [251, 219] on icon "Año siguiente" at bounding box center [252, 216] width 15 height 15
click at [134, 330] on button "jul" at bounding box center [120, 333] width 35 height 20
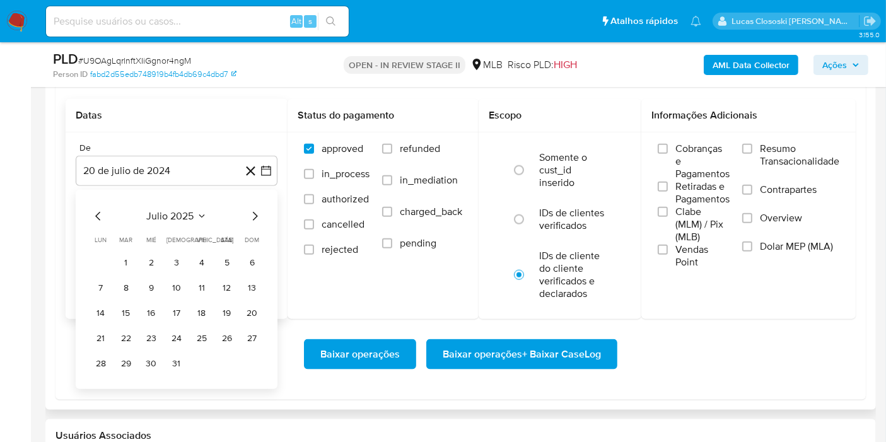
click at [255, 217] on icon "Mes siguiente" at bounding box center [254, 216] width 15 height 15
click at [192, 259] on button "1" at bounding box center [202, 263] width 20 height 20
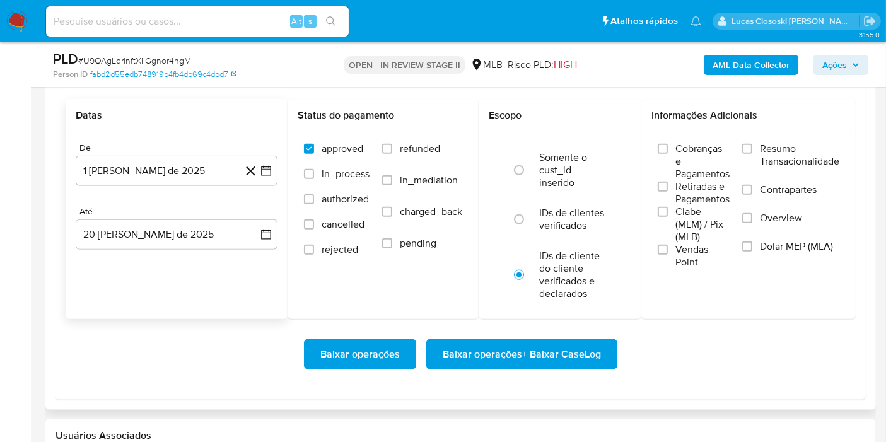
click at [194, 261] on div "De 1 de agosto de 2025 1-08-2025 Até 20 de agosto de 2025 20-08-2025" at bounding box center [177, 205] width 222 height 147
click at [473, 340] on span "Baixar operações + Baixar CaseLog" at bounding box center [521, 354] width 158 height 28
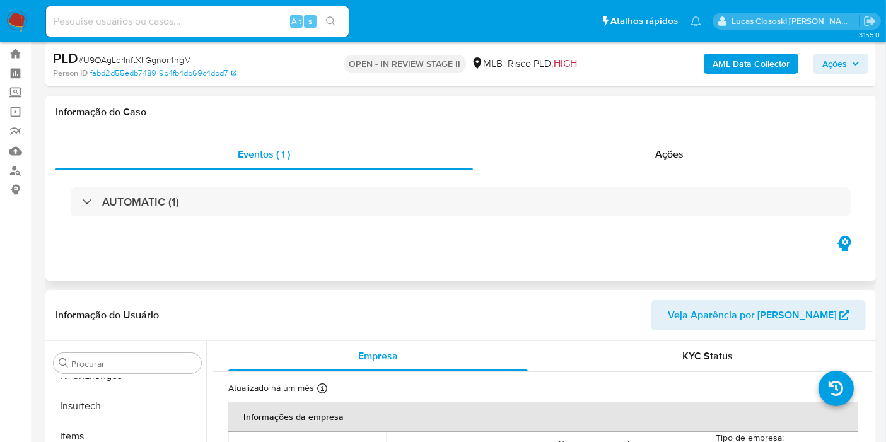
scroll to position [0, 0]
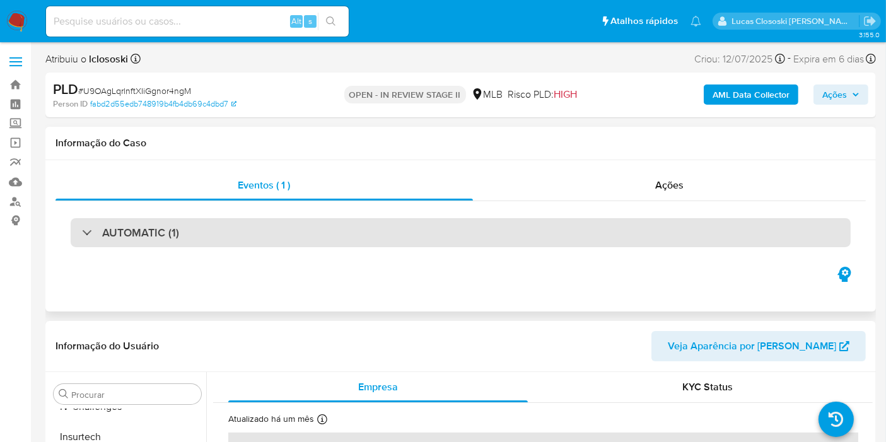
click at [285, 226] on div "AUTOMATIC (1)" at bounding box center [461, 232] width 780 height 29
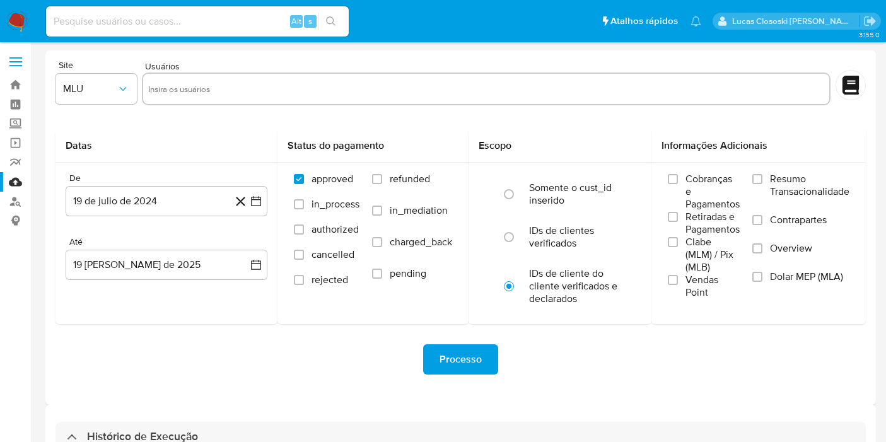
select select "10"
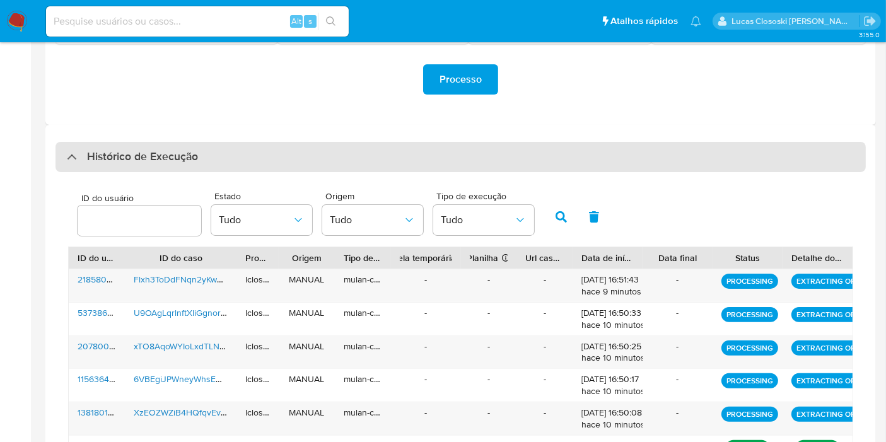
click at [301, 156] on div "Histórico de Execução" at bounding box center [460, 157] width 810 height 30
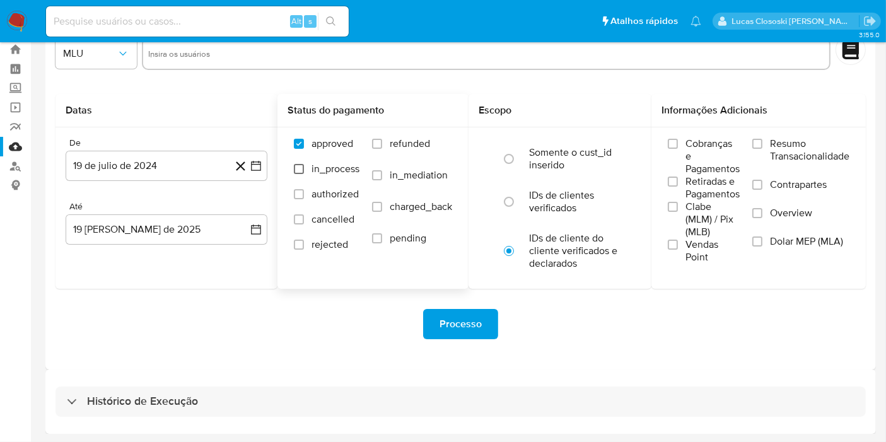
scroll to position [34, 0]
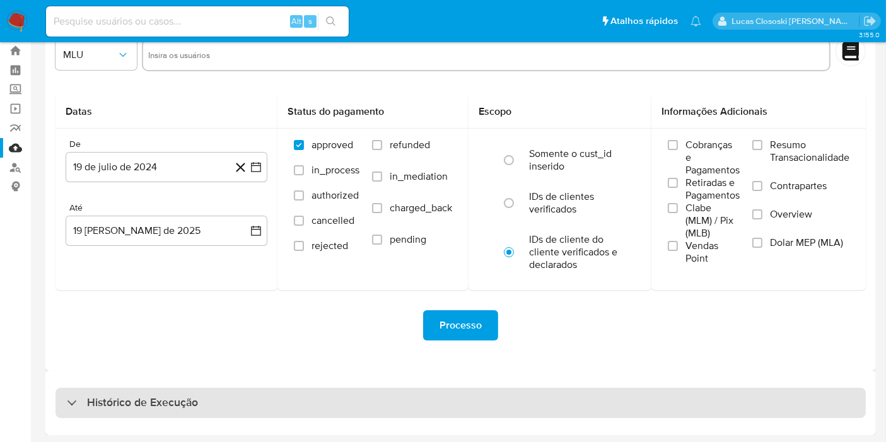
click at [337, 390] on div "Histórico de Execução" at bounding box center [460, 403] width 810 height 30
select select "10"
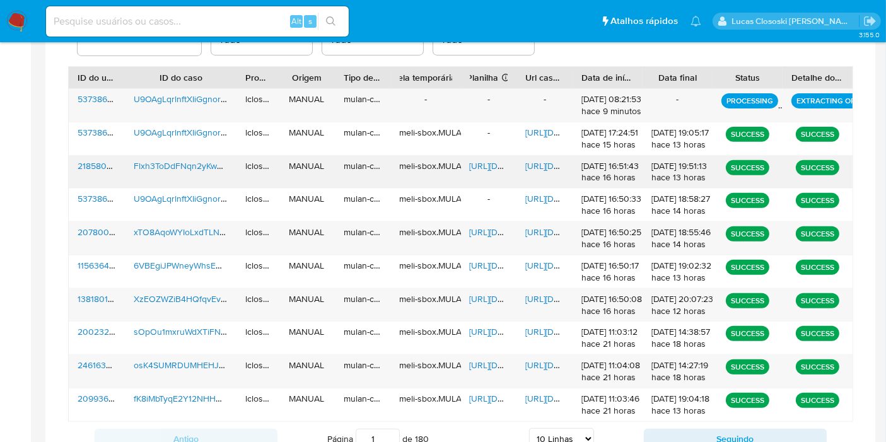
scroll to position [438, 0]
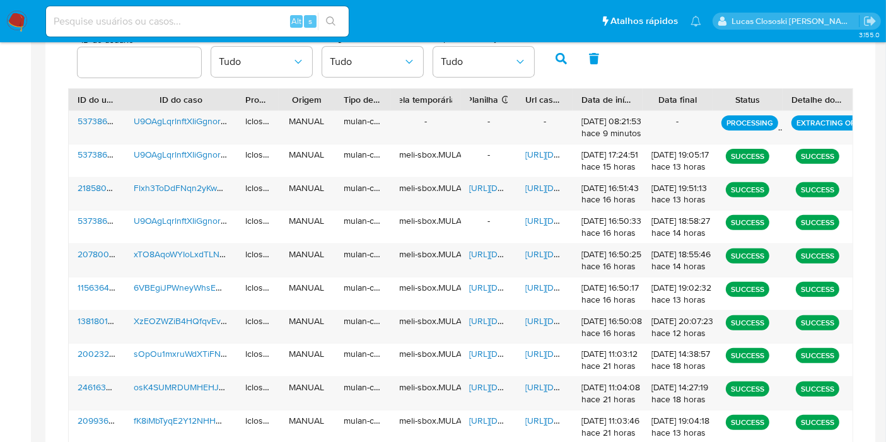
click at [23, 23] on img at bounding box center [16, 21] width 21 height 21
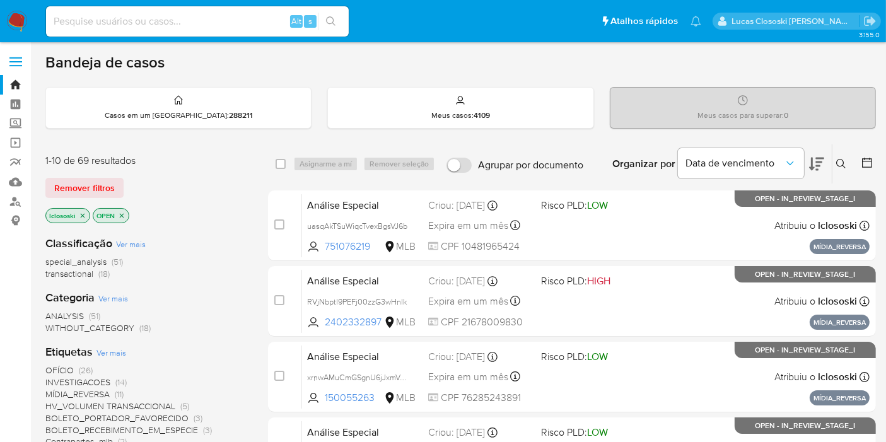
click at [819, 158] on icon at bounding box center [816, 163] width 15 height 15
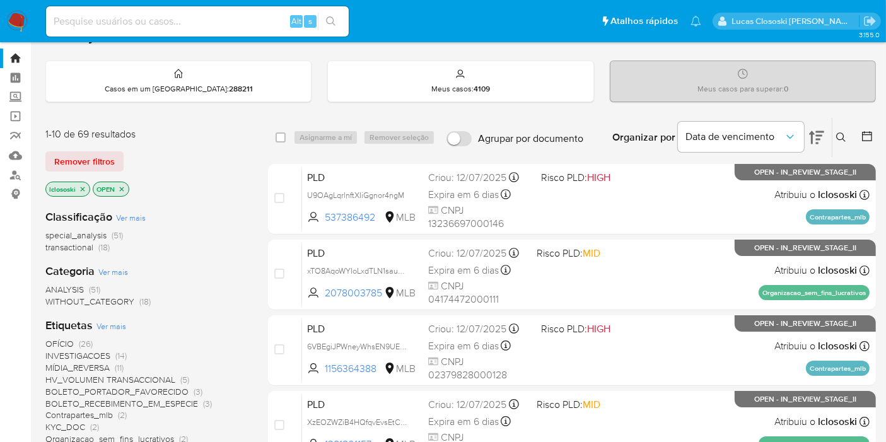
scroll to position [21, 0]
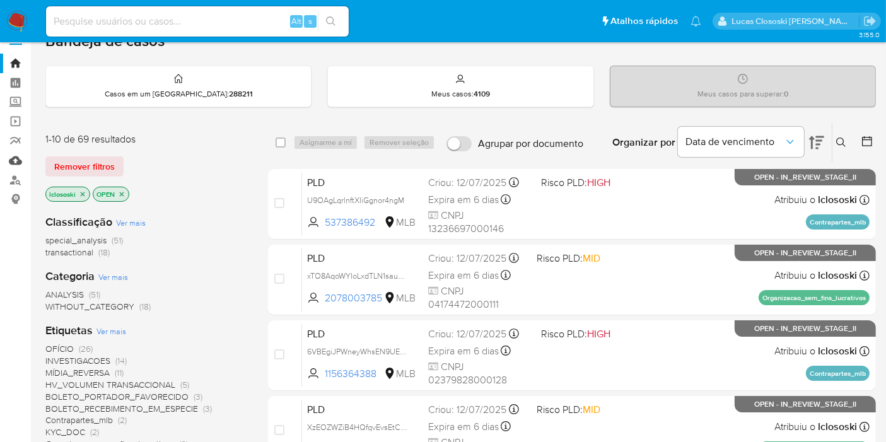
click at [5, 163] on link "Mulan" at bounding box center [75, 161] width 150 height 20
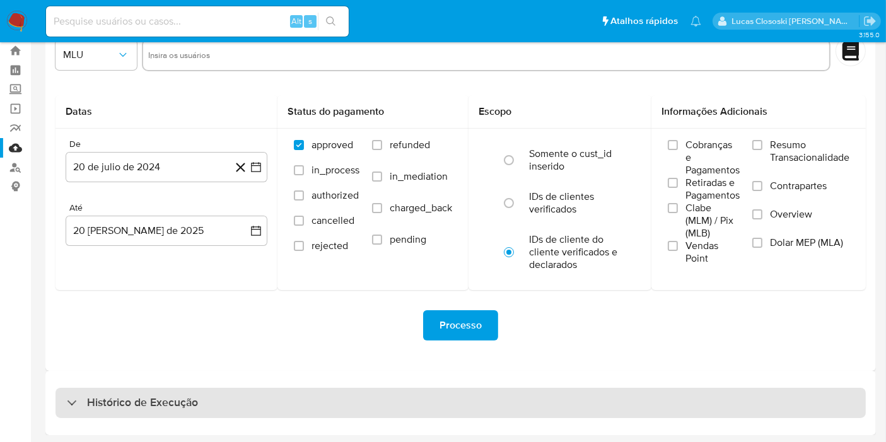
click at [241, 400] on div "Histórico de Execução" at bounding box center [460, 403] width 810 height 30
select select "10"
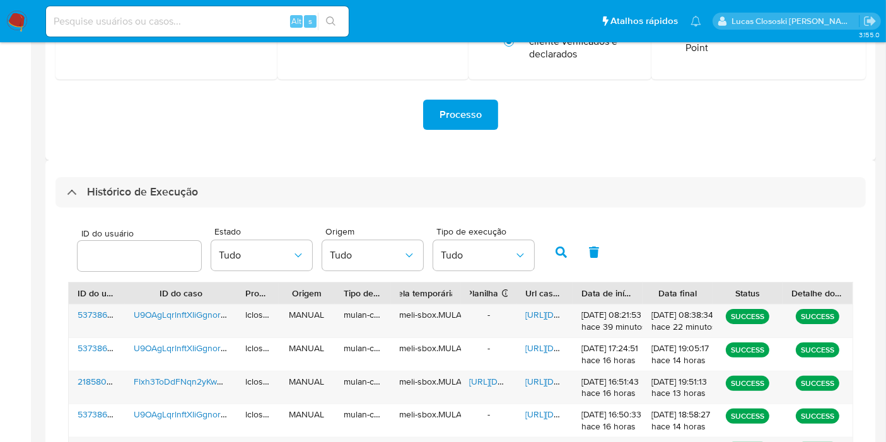
scroll to position [503, 0]
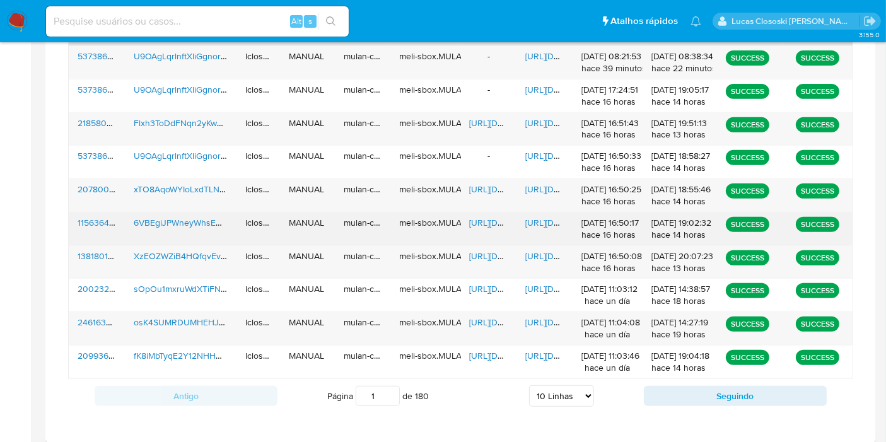
click at [478, 219] on span "https://docs.google.com/spreadsheets/d/1Xcj1YU_voe3NuPoYwIL114oYMUD7H7HQfkZFkIp…" at bounding box center [513, 222] width 87 height 13
click at [545, 221] on span "https://docs.google.com/document/d/1Nu0ITOx6i7ipdjRhA-YsWeFXQEwA8tEBy6Ils0bQQvk…" at bounding box center [568, 222] width 87 height 13
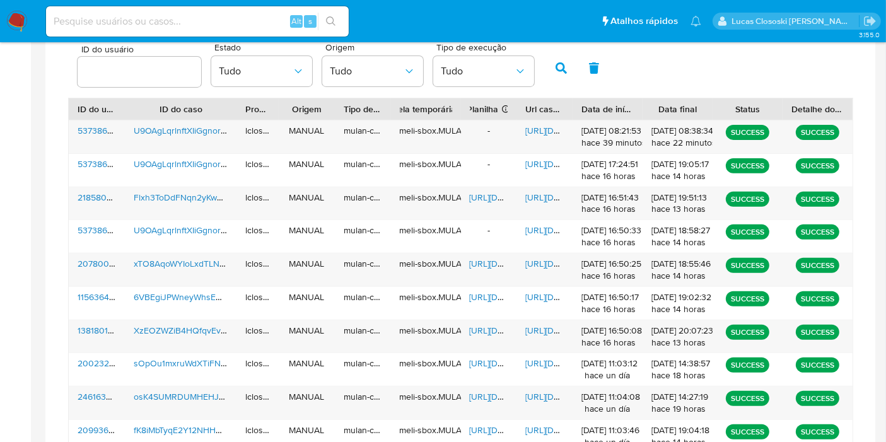
scroll to position [433, 0]
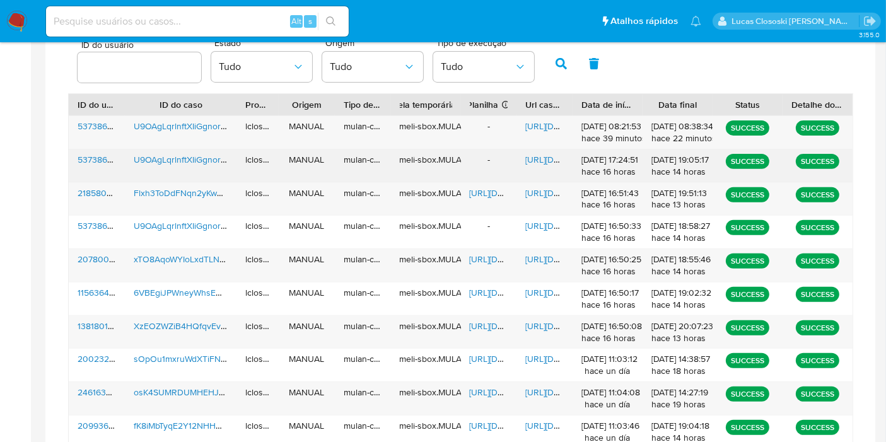
click at [553, 161] on span "https://docs.google.com/document/d/12eOyft-ZY24L2GIdW5a77kC0VmteGgF9BD9g4UBbrhA…" at bounding box center [568, 159] width 87 height 13
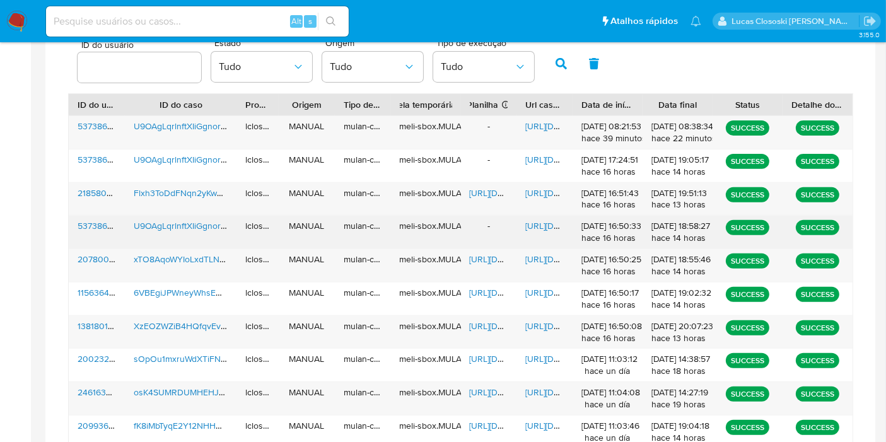
click at [538, 219] on span "https://docs.google.com/document/d/1-tU8HXGNaKdDPMN9JkIkHCDrtC0WkotaruvkwuWxdnM…" at bounding box center [568, 225] width 87 height 13
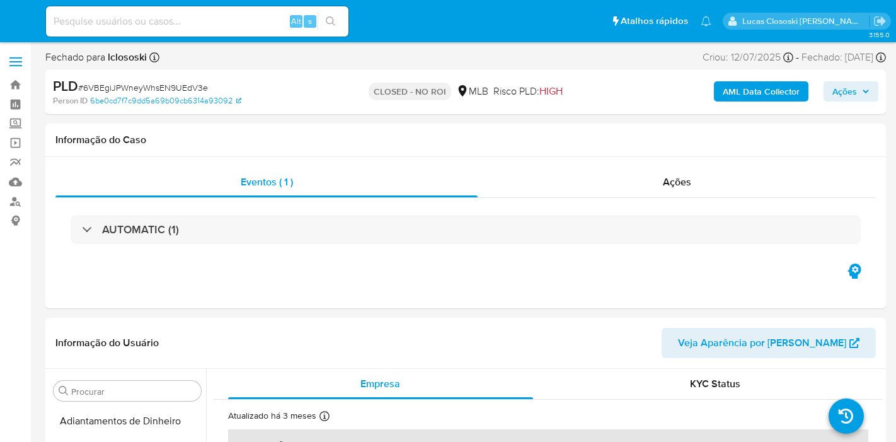
select select "10"
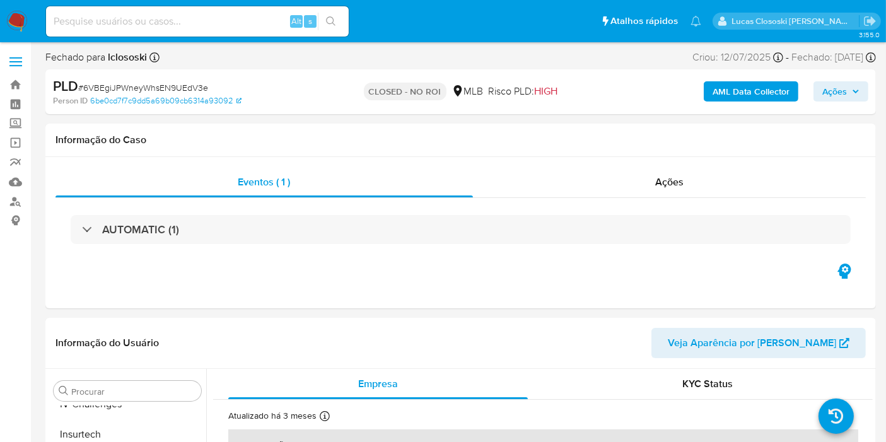
scroll to position [562, 0]
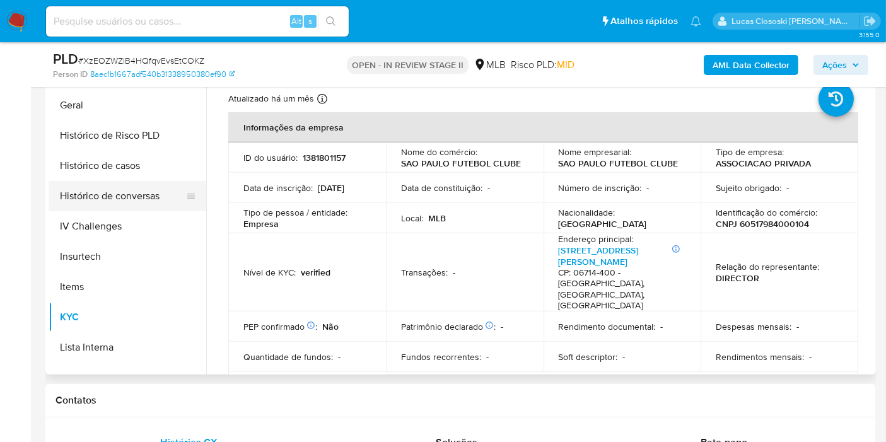
scroll to position [352, 0]
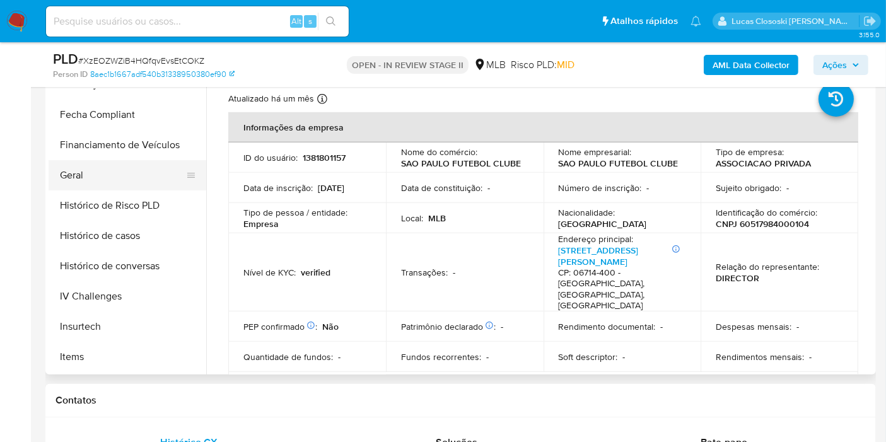
click at [94, 172] on button "Geral" at bounding box center [122, 175] width 147 height 30
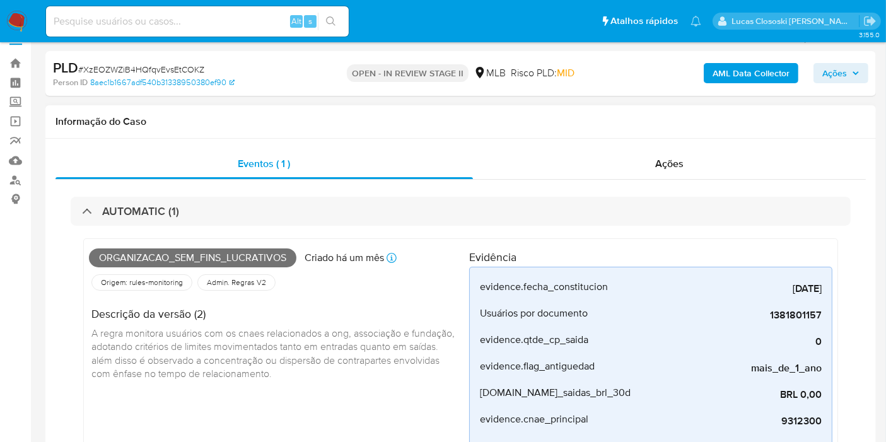
scroll to position [0, 0]
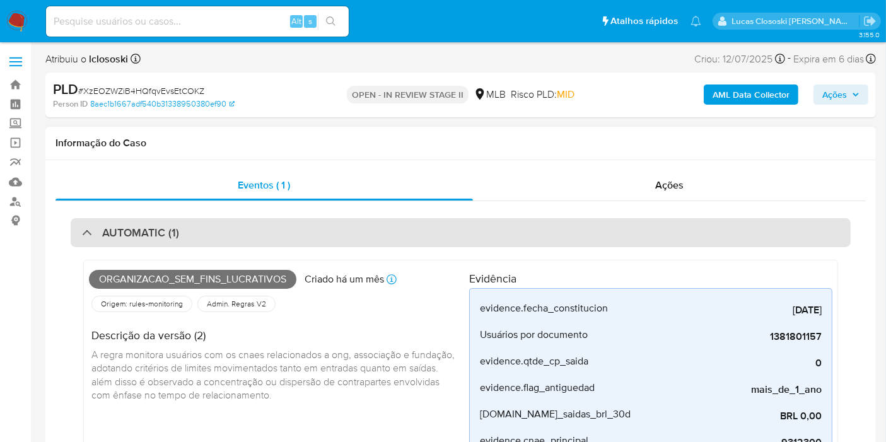
click at [234, 234] on div "AUTOMATIC (1)" at bounding box center [461, 232] width 780 height 29
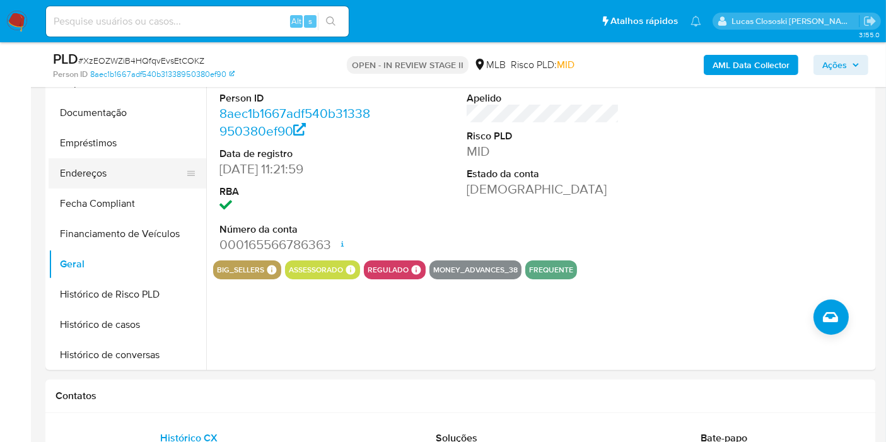
scroll to position [212, 0]
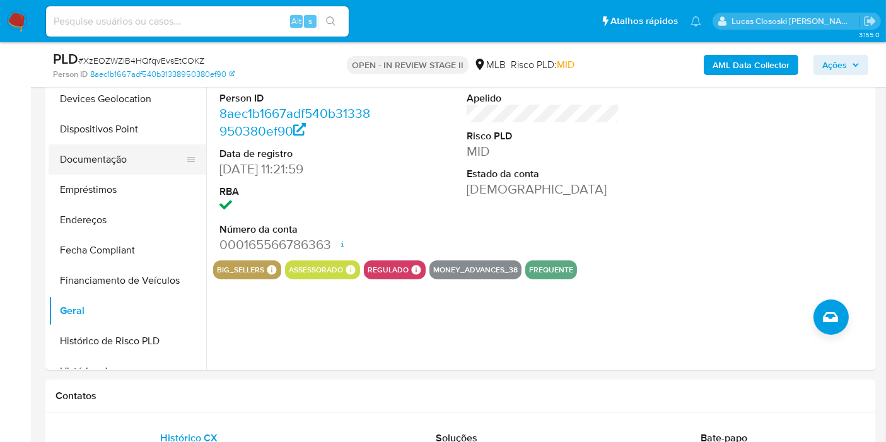
click at [140, 170] on button "Documentação" at bounding box center [122, 159] width 147 height 30
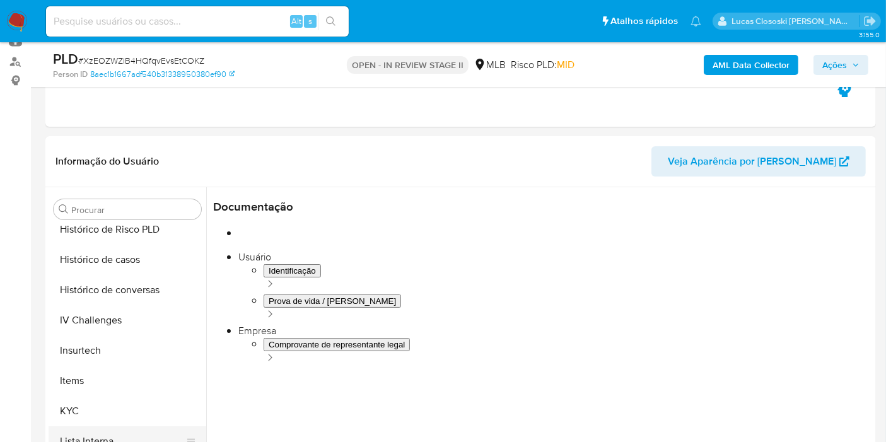
scroll to position [562, 0]
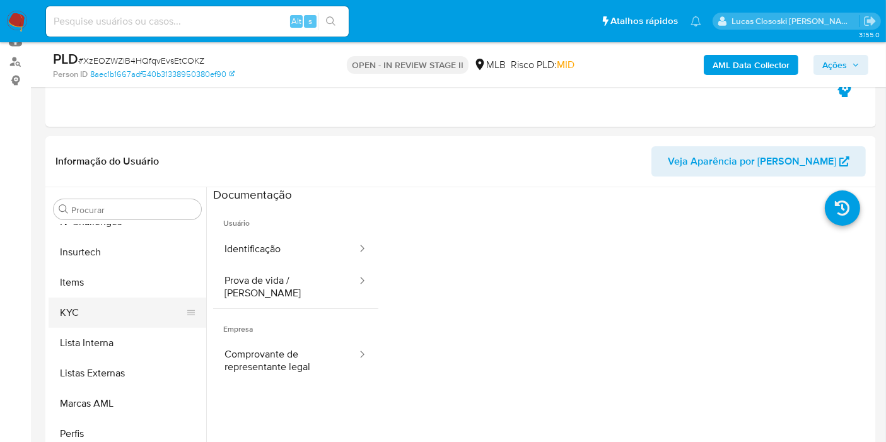
click at [90, 316] on button "KYC" at bounding box center [122, 313] width 147 height 30
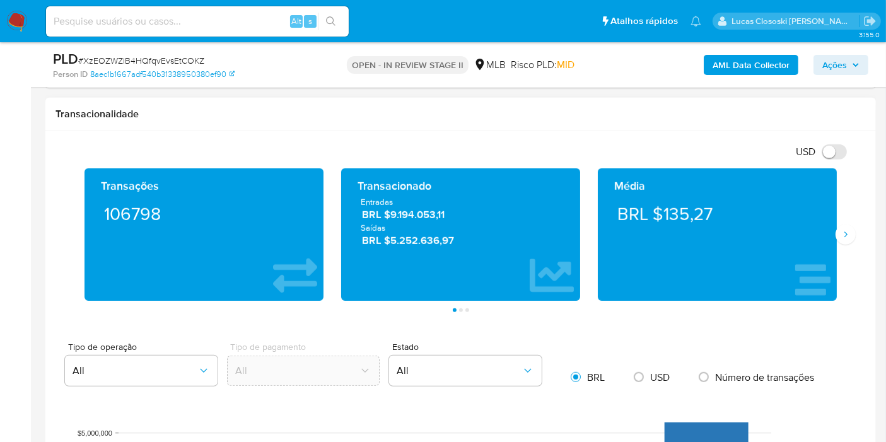
scroll to position [700, 0]
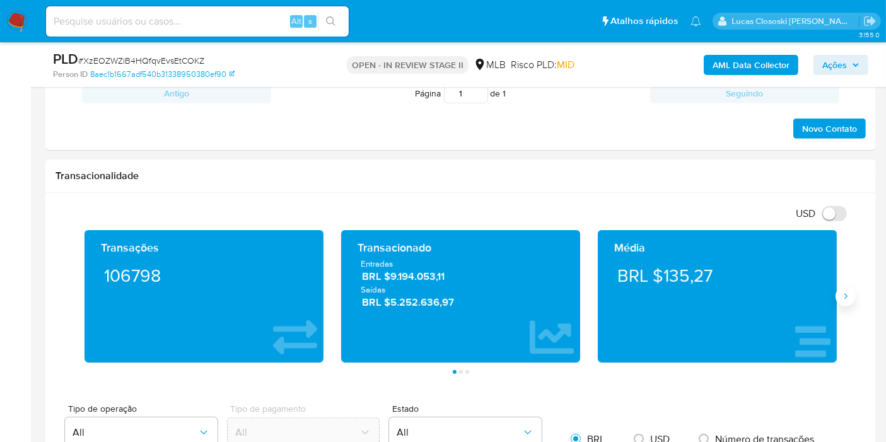
click at [842, 298] on icon "Siguiente" at bounding box center [845, 296] width 10 height 10
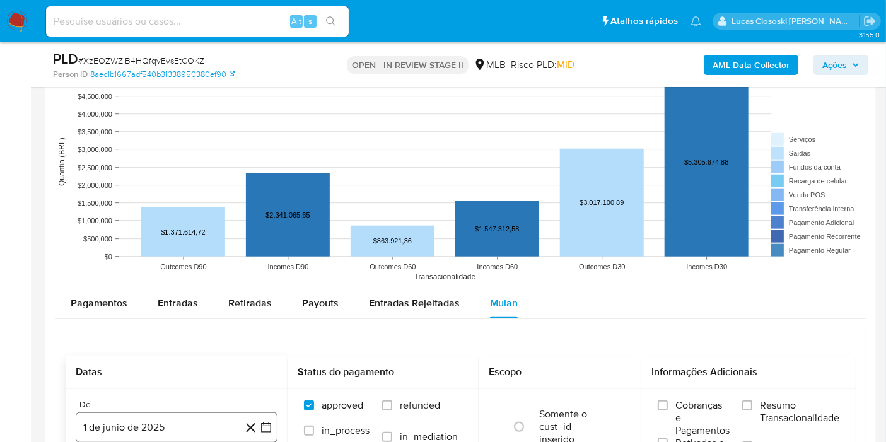
scroll to position [1261, 0]
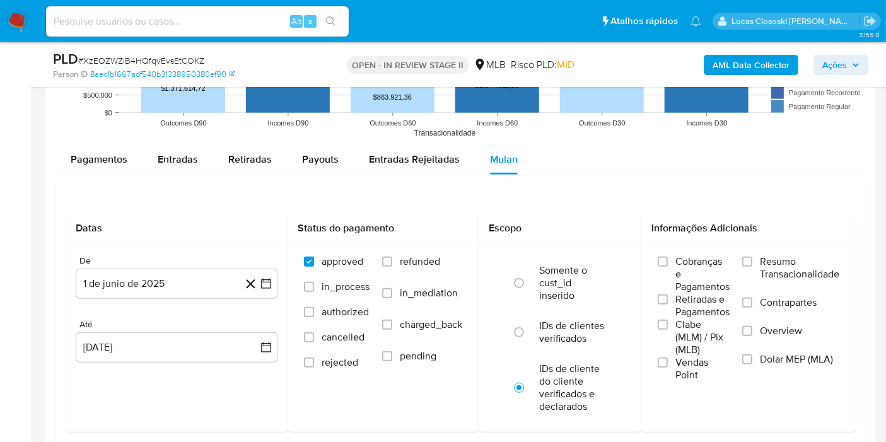
click at [171, 182] on div "Datas De 1 de junio de 2025 1-06-2025 Até 19 de agosto de 2025 19-08-2025 Statu…" at bounding box center [460, 389] width 810 height 415
click at [173, 173] on div "Pagamentos Entradas Retiradas Payouts Entradas Rejeitadas Mulan Tipo de operaçã…" at bounding box center [460, 370] width 810 height 452
click at [183, 168] on div "Entradas" at bounding box center [178, 159] width 40 height 30
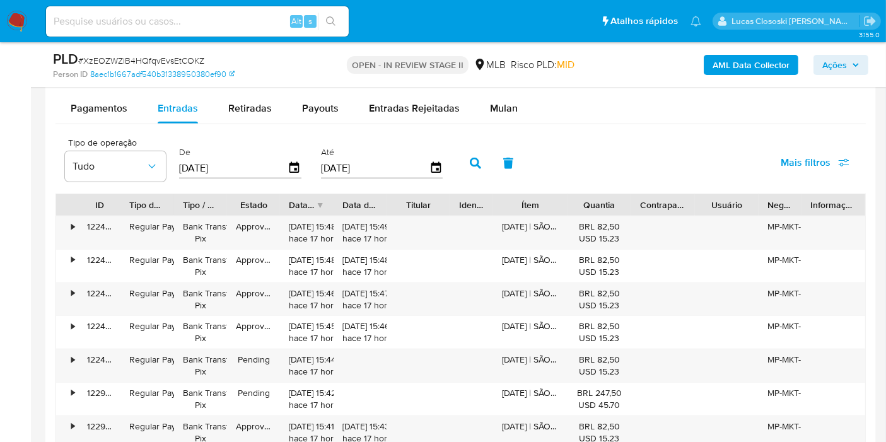
scroll to position [1331, 0]
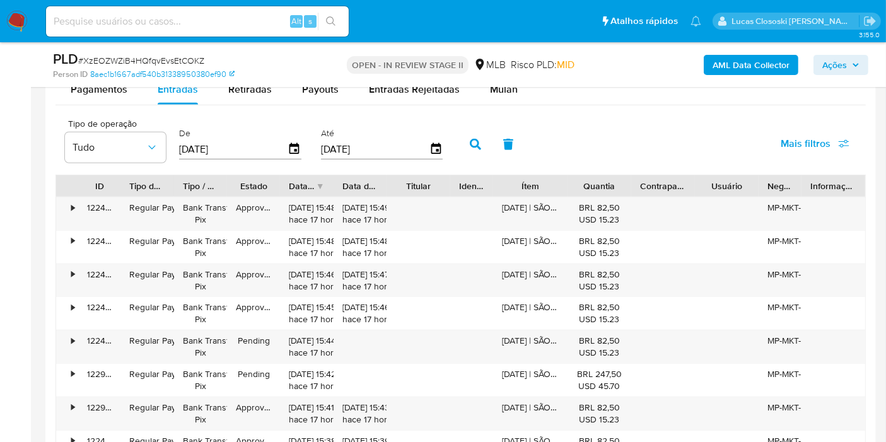
drag, startPoint x: 557, startPoint y: 183, endPoint x: 657, endPoint y: 181, distance: 100.2
click at [637, 181] on div "ID Tipo de operação Tipo / Método Estado Data de criação Data de aprovação Titu…" at bounding box center [460, 185] width 809 height 21
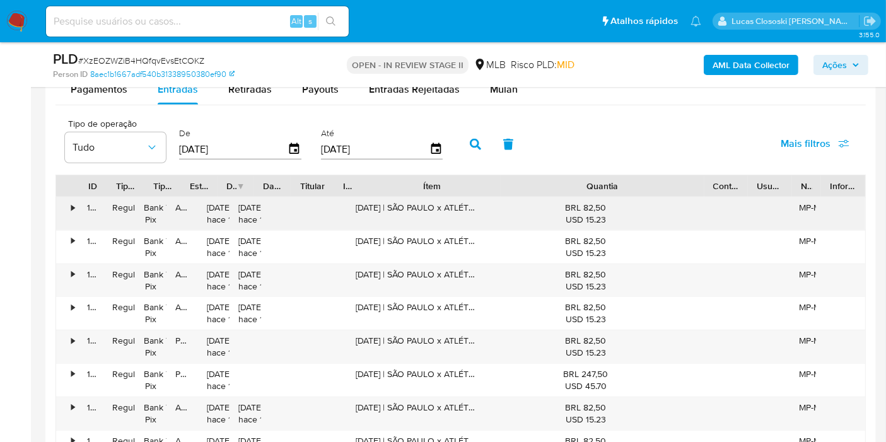
drag, startPoint x: 657, startPoint y: 181, endPoint x: 798, endPoint y: 195, distance: 141.9
click at [798, 195] on div "ID Tipo de operação Tipo / Método Estado Data de criação Data de aprovação Titu…" at bounding box center [460, 352] width 810 height 355
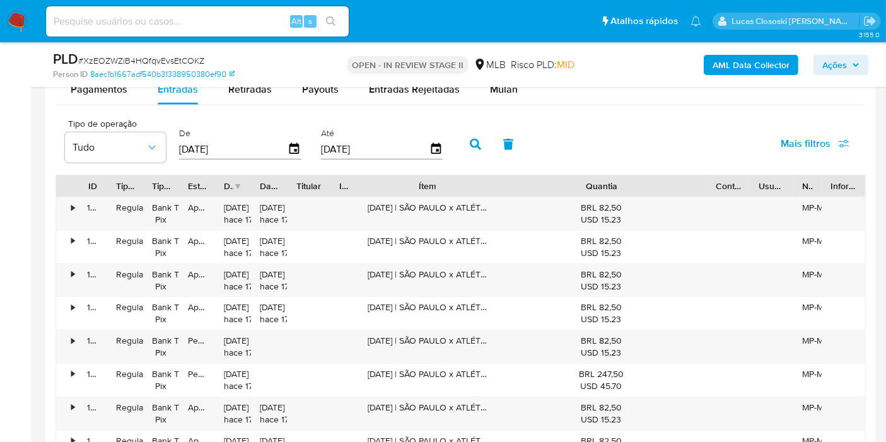
drag, startPoint x: 511, startPoint y: 179, endPoint x: 565, endPoint y: 179, distance: 54.8
click at [565, 180] on div "Quantia" at bounding box center [600, 186] width 193 height 13
click at [477, 180] on div "Ítem" at bounding box center [426, 186] width 119 height 13
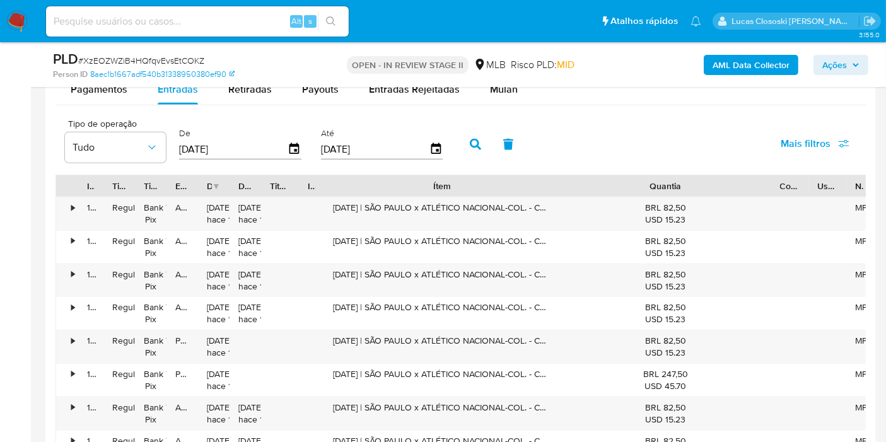
drag, startPoint x: 494, startPoint y: 188, endPoint x: 592, endPoint y: 182, distance: 99.2
click at [592, 182] on div "ID Tipo de operação Tipo / Método Estado Data de criação Data de aprovação Titu…" at bounding box center [482, 185] width 852 height 21
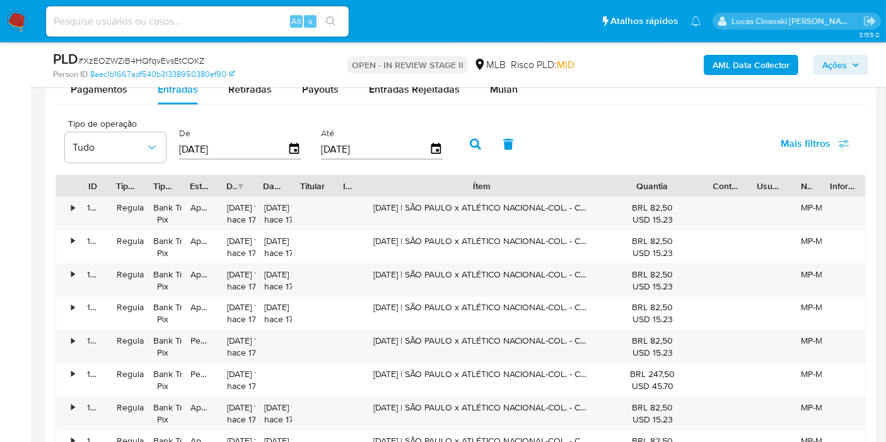
drag, startPoint x: 771, startPoint y: 177, endPoint x: 664, endPoint y: 179, distance: 106.5
click at [664, 179] on div "Quantia" at bounding box center [651, 185] width 104 height 21
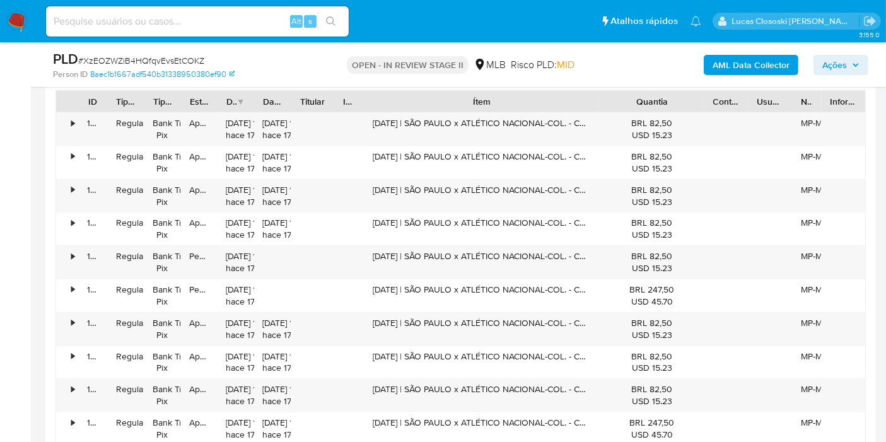
scroll to position [1205, 0]
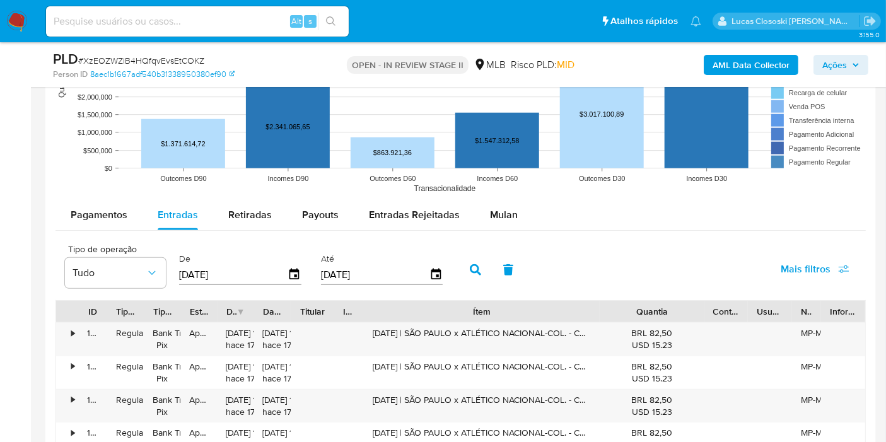
click at [122, 229] on div "Pagamentos Entradas Retiradas Payouts Entradas Rejeitadas Mulan Tipo de operaçã…" at bounding box center [460, 445] width 810 height 490
click at [117, 222] on div "Pagamentos" at bounding box center [99, 215] width 57 height 30
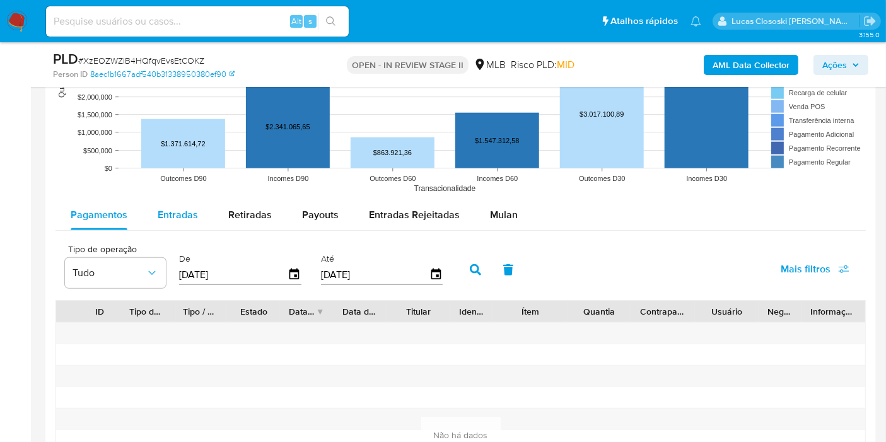
click at [149, 218] on button "Entradas" at bounding box center [177, 215] width 71 height 30
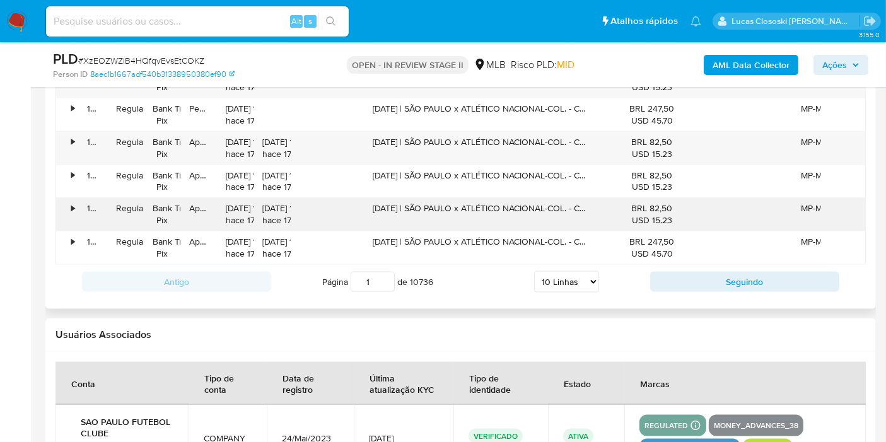
scroll to position [1556, 0]
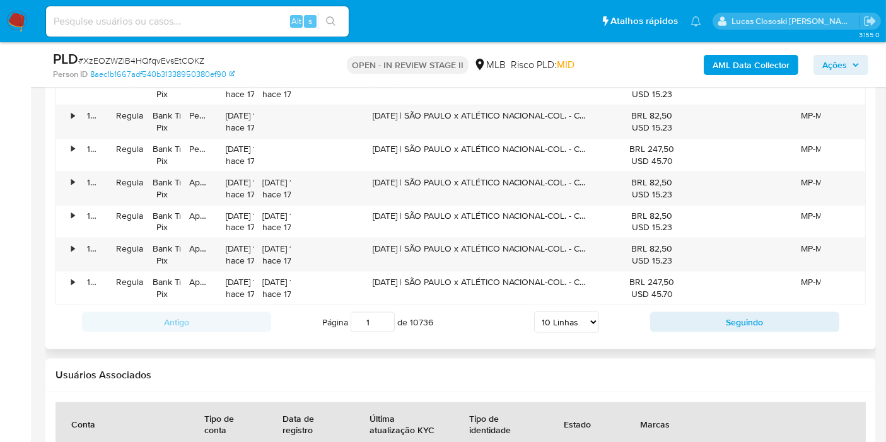
click at [571, 318] on select "5 Linhas 10 Linhas 20 Linhas 25 Linhas 50 Linhas 100 Linhas" at bounding box center [566, 321] width 65 height 21
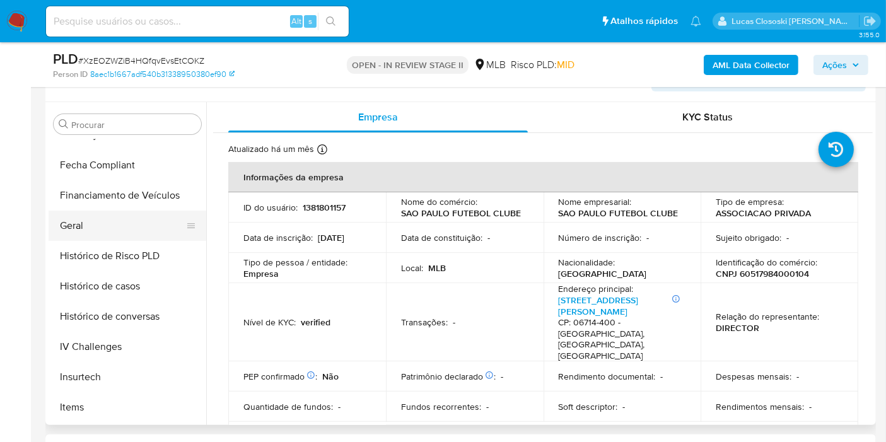
scroll to position [492, 0]
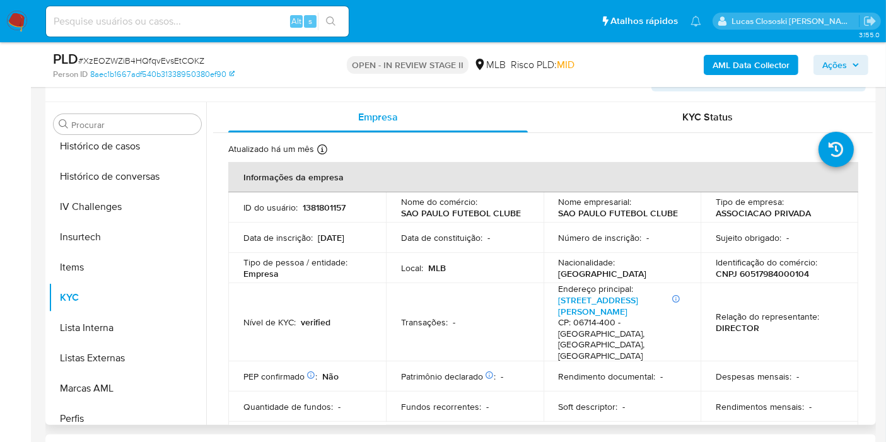
click at [792, 271] on p "CNPJ 60517984000104" at bounding box center [761, 273] width 93 height 11
copy p "60517984000104"
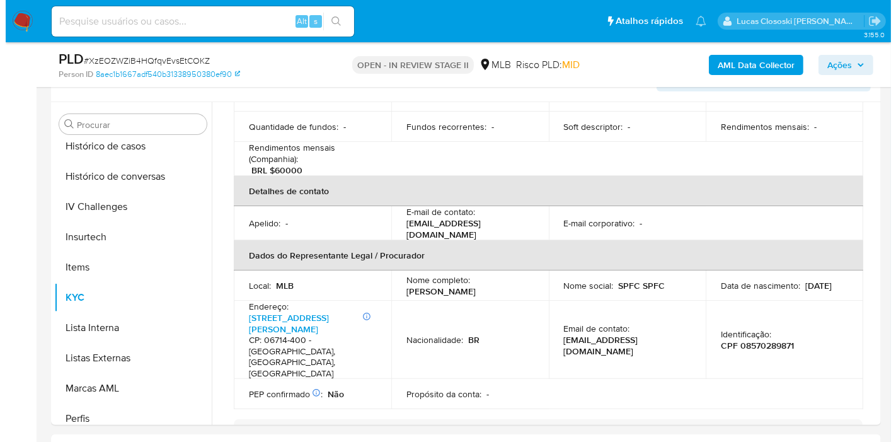
scroll to position [0, 0]
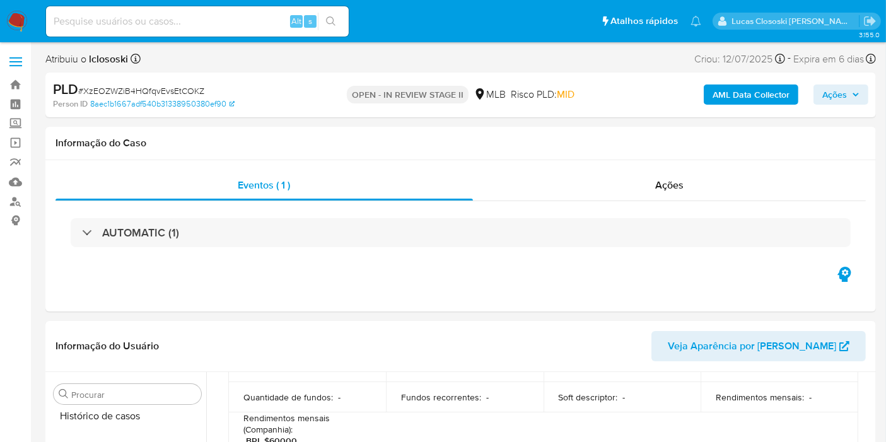
click at [720, 82] on div "AML Data Collector Ações" at bounding box center [733, 95] width 269 height 30
click at [722, 86] on b "AML Data Collector" at bounding box center [750, 94] width 77 height 20
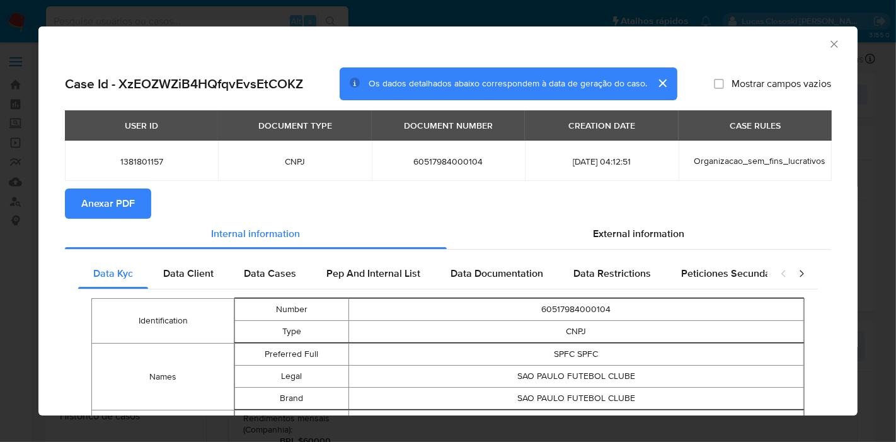
click at [108, 205] on span "Anexar PDF" at bounding box center [108, 204] width 54 height 28
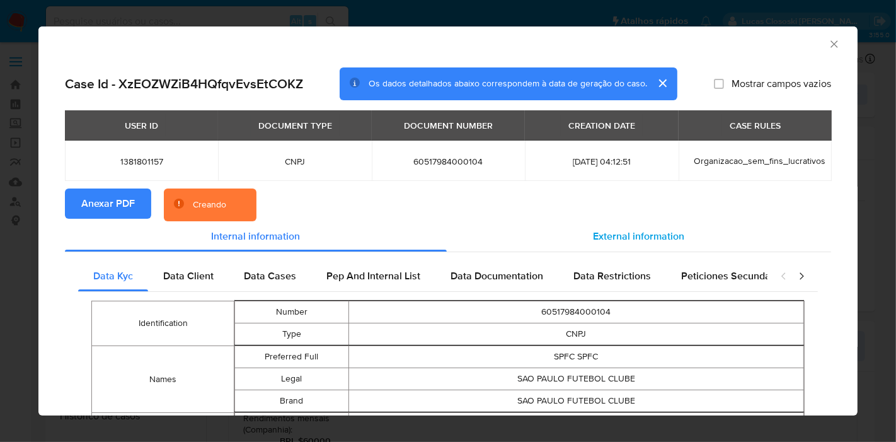
click at [605, 226] on div "External information" at bounding box center [639, 236] width 384 height 30
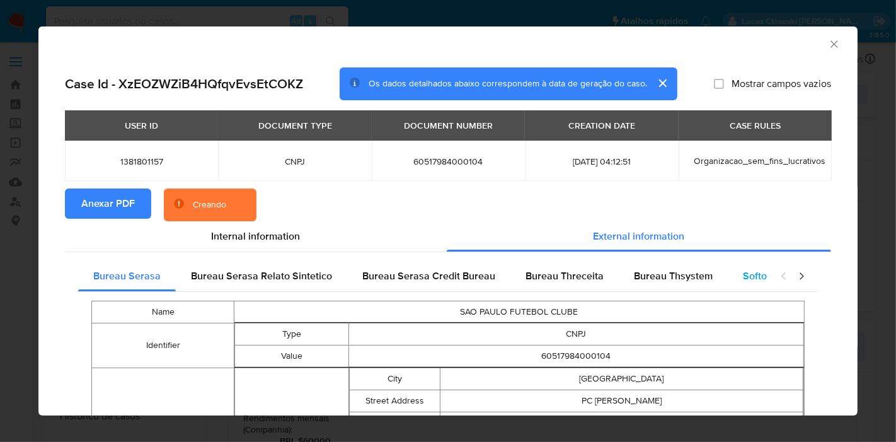
click at [756, 269] on span "Softon" at bounding box center [758, 276] width 30 height 14
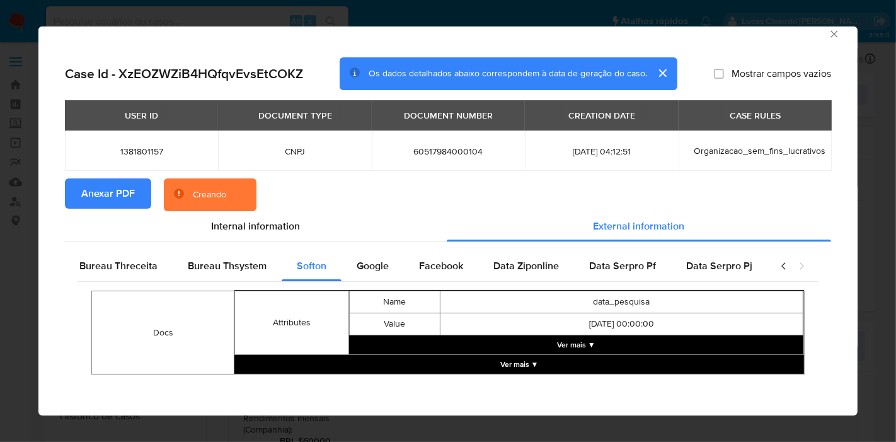
scroll to position [13, 0]
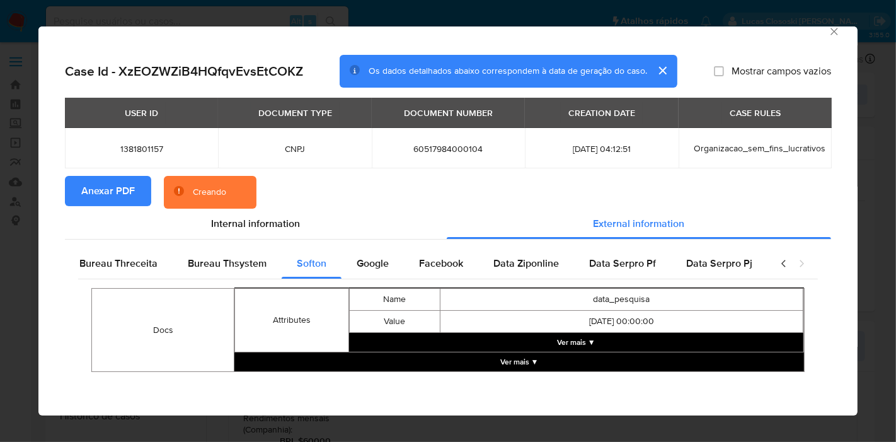
click at [573, 346] on button "Ver mais ▼" at bounding box center [576, 342] width 454 height 19
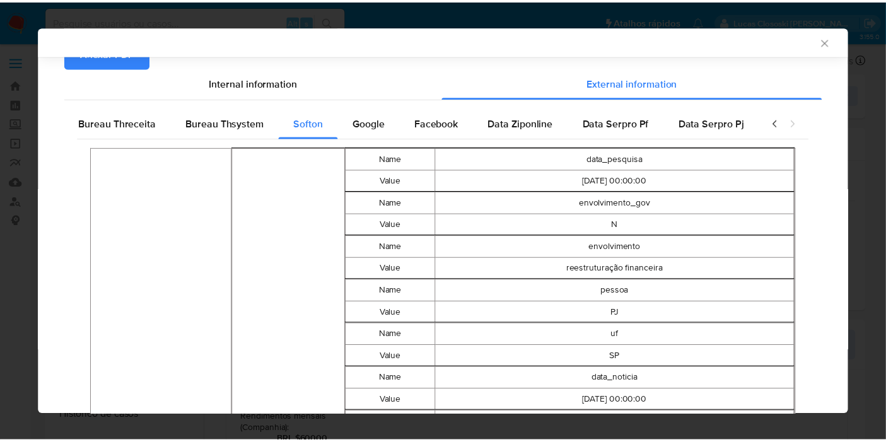
scroll to position [0, 0]
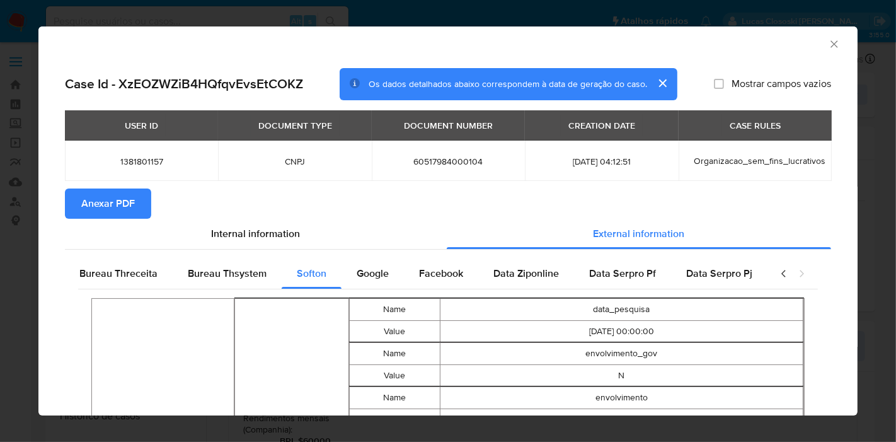
click at [828, 47] on icon "Fechar a janela" at bounding box center [834, 44] width 13 height 13
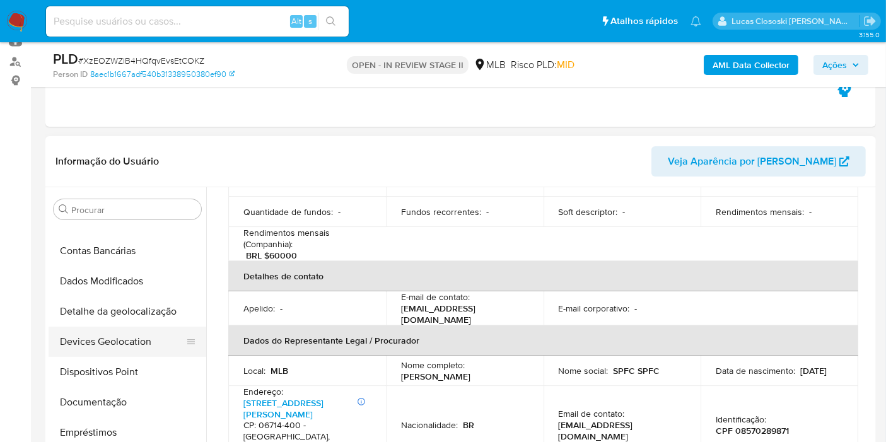
scroll to position [140, 0]
click at [100, 310] on button "Devices Geolocation" at bounding box center [122, 311] width 147 height 30
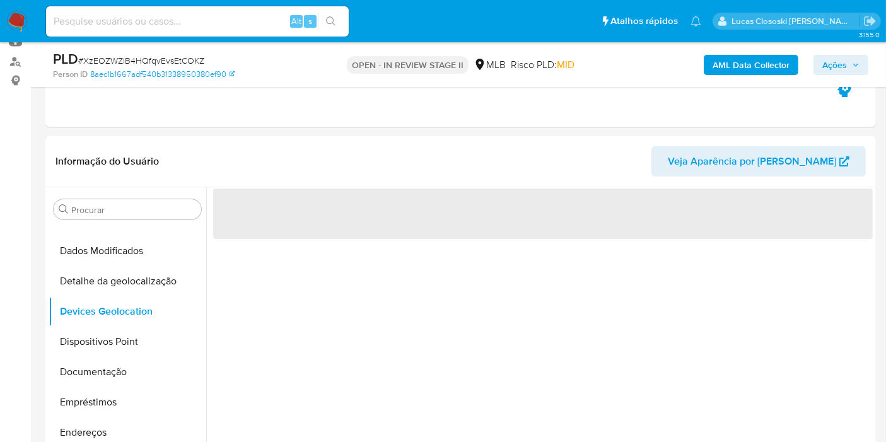
scroll to position [0, 0]
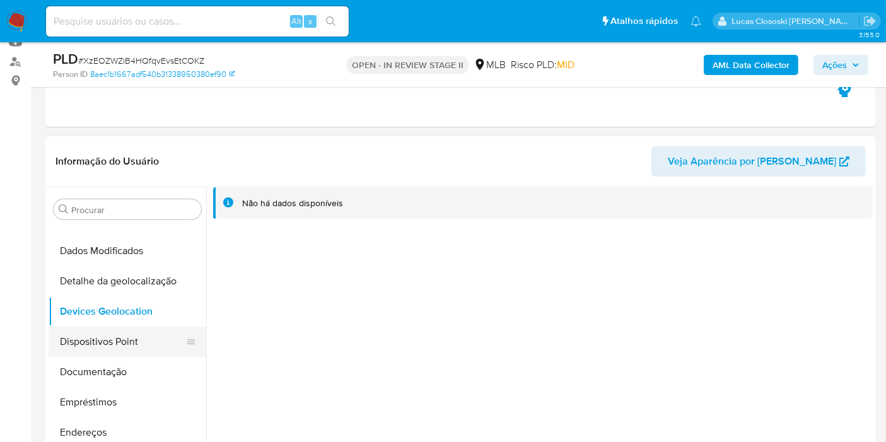
click at [126, 331] on button "Dispositivos Point" at bounding box center [122, 341] width 147 height 30
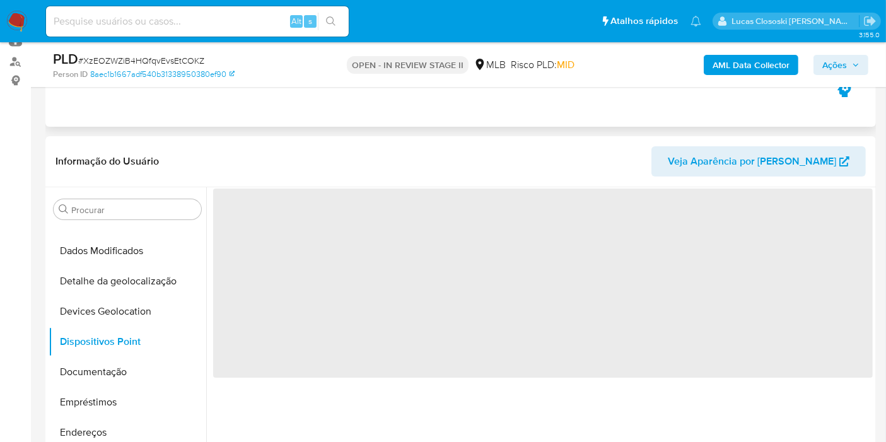
click at [749, 112] on div "Eventos ( 1 ) Ações AUTOMATIC (1)" at bounding box center [460, 50] width 830 height 151
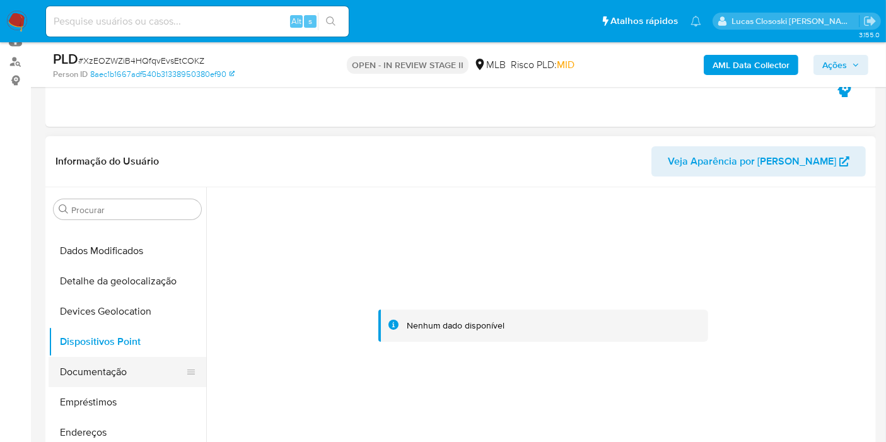
click at [122, 377] on button "Documentação" at bounding box center [122, 372] width 147 height 30
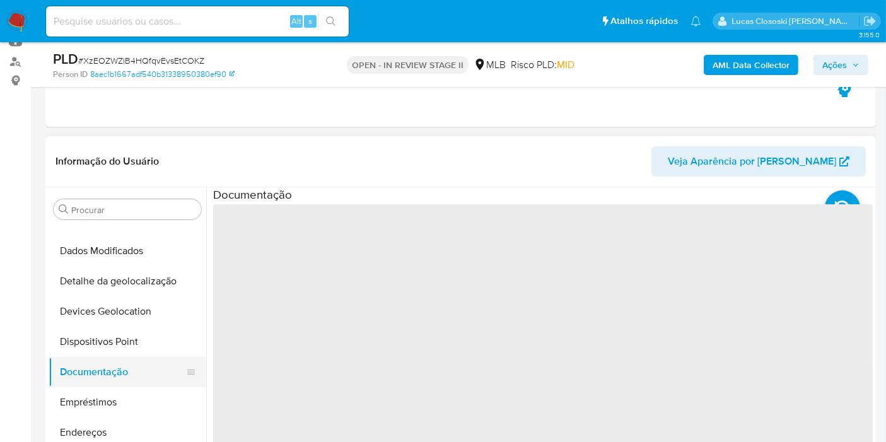
scroll to position [280, 0]
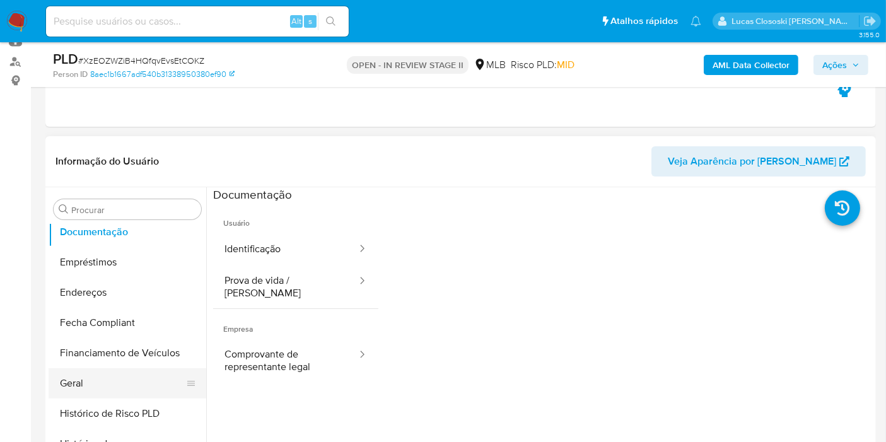
click at [106, 370] on button "Geral" at bounding box center [122, 383] width 147 height 30
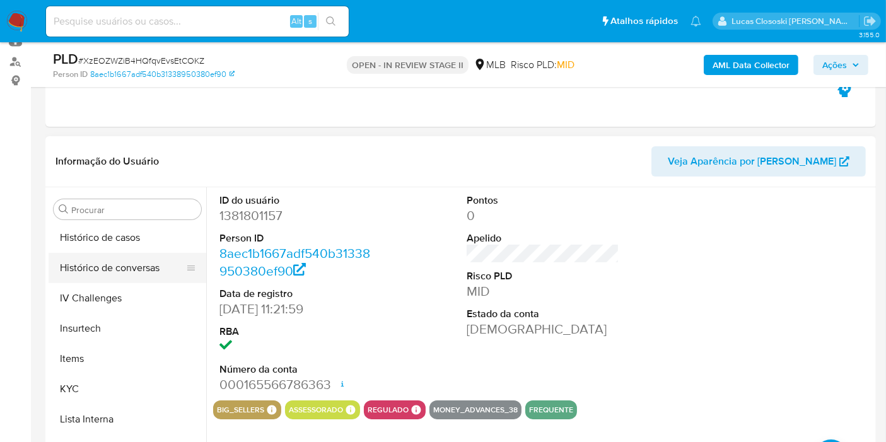
scroll to position [490, 0]
drag, startPoint x: 116, startPoint y: 234, endPoint x: 122, endPoint y: 248, distance: 14.4
click at [116, 234] on button "Histórico de casos" at bounding box center [128, 234] width 158 height 30
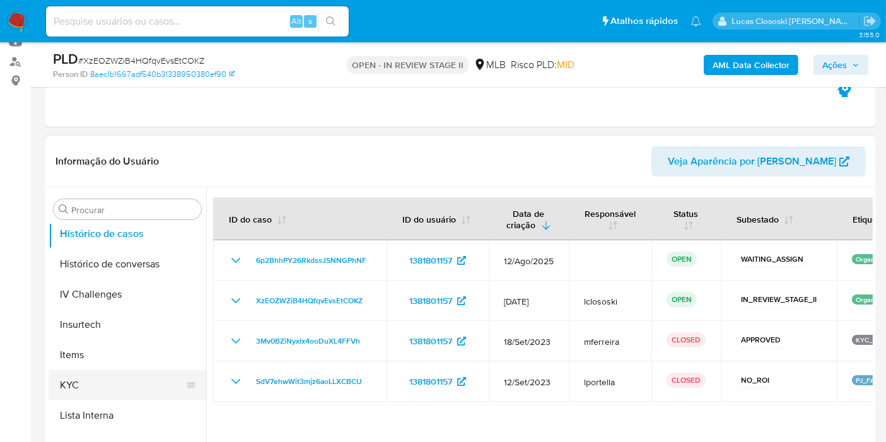
click at [100, 395] on button "KYC" at bounding box center [122, 385] width 147 height 30
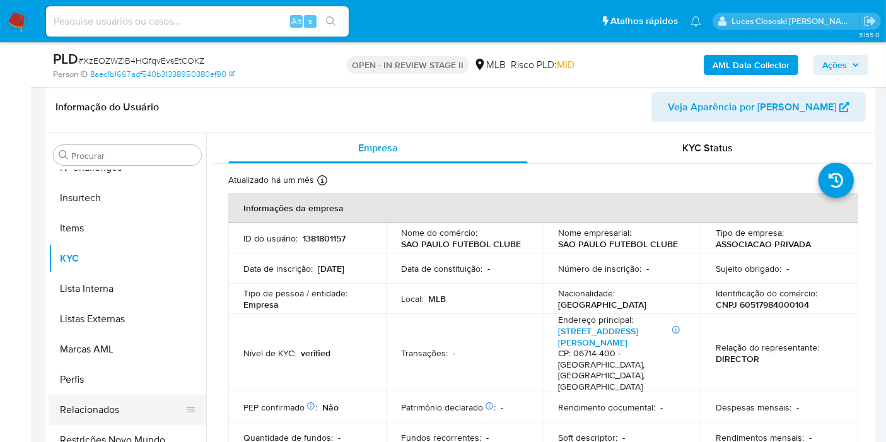
scroll to position [280, 0]
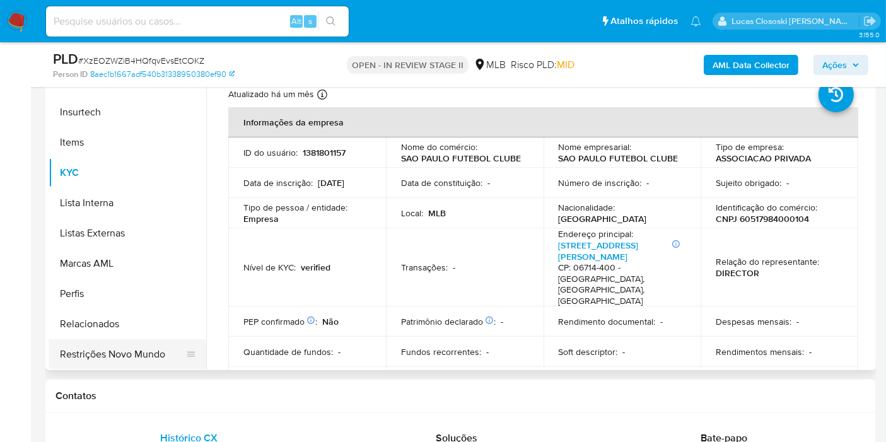
click at [140, 366] on button "Restrições Novo Mundo" at bounding box center [122, 354] width 147 height 30
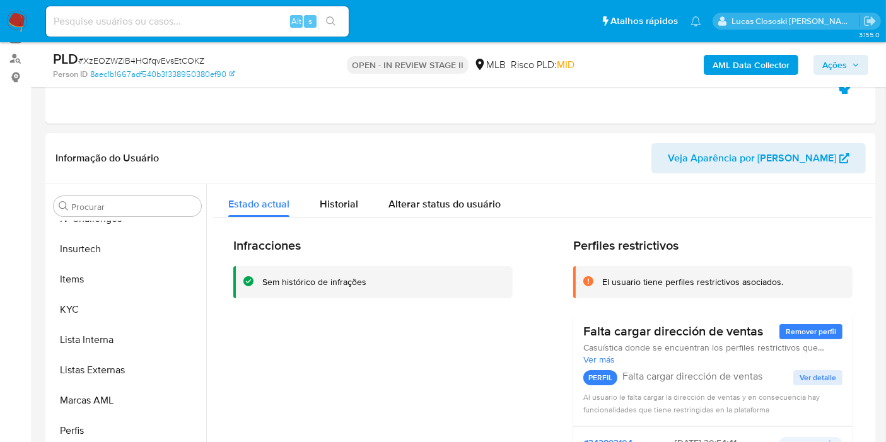
scroll to position [0, 0]
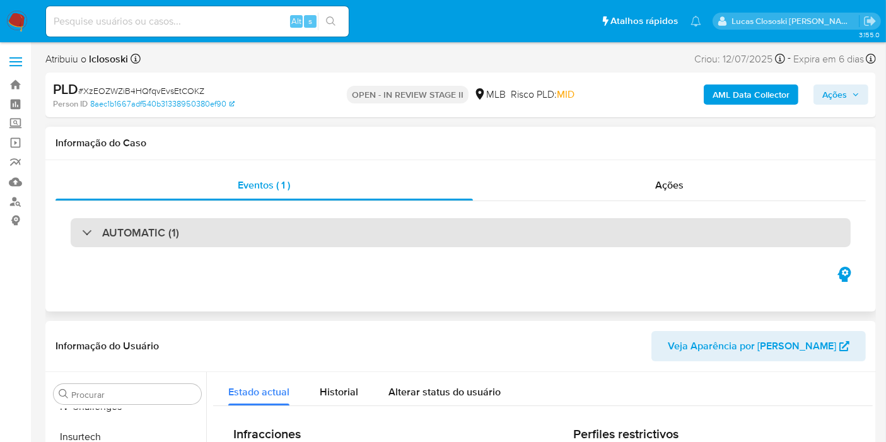
click at [775, 219] on div "AUTOMATIC (1)" at bounding box center [461, 232] width 780 height 29
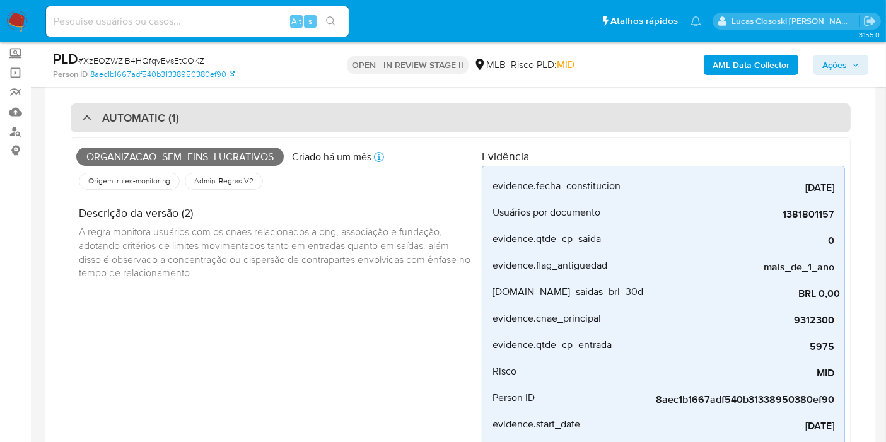
click at [358, 127] on div "AUTOMATIC (1)" at bounding box center [461, 117] width 780 height 29
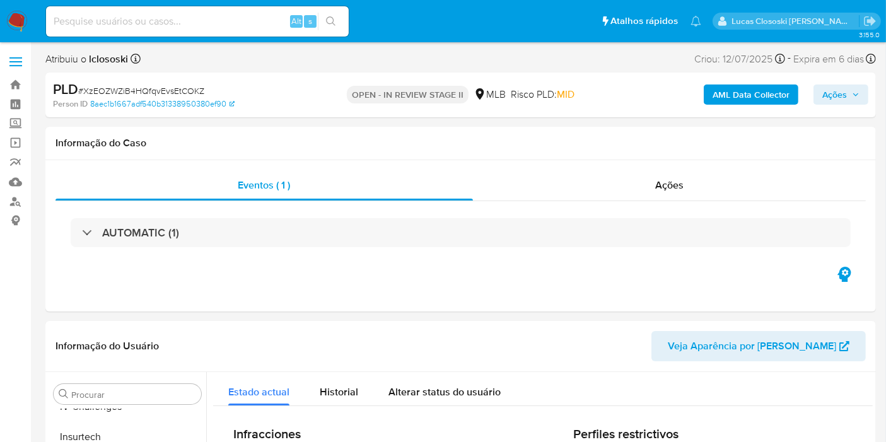
click at [111, 88] on span "# XzEOZWZiB4HQfqvEvsEtCOKZ" at bounding box center [141, 90] width 126 height 13
copy span "XzEOZWZiB4HQfqvEvsEtCOKZ"
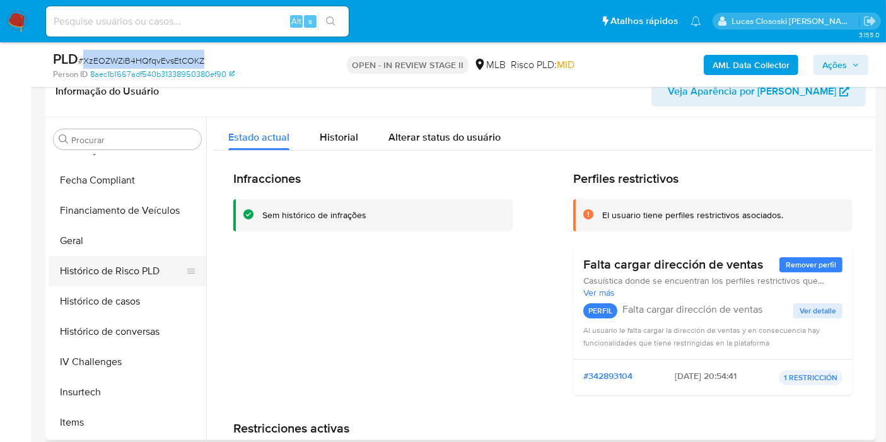
scroll to position [562, 0]
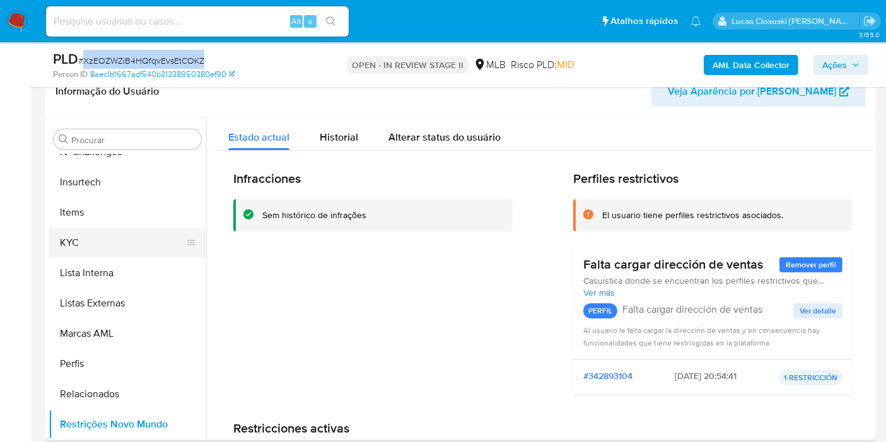
click at [88, 229] on button "KYC" at bounding box center [122, 243] width 147 height 30
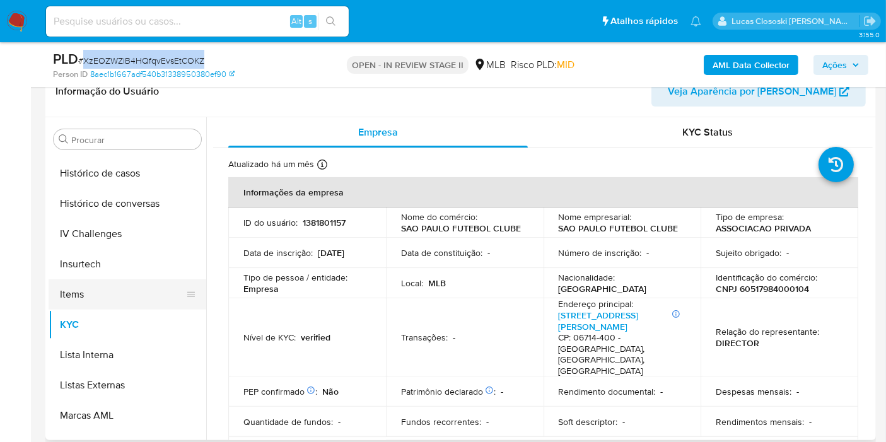
scroll to position [422, 0]
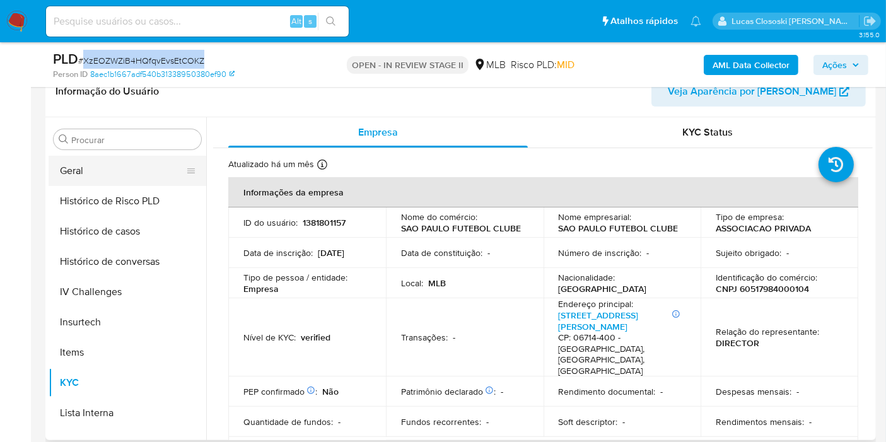
click at [76, 168] on button "Geral" at bounding box center [122, 171] width 147 height 30
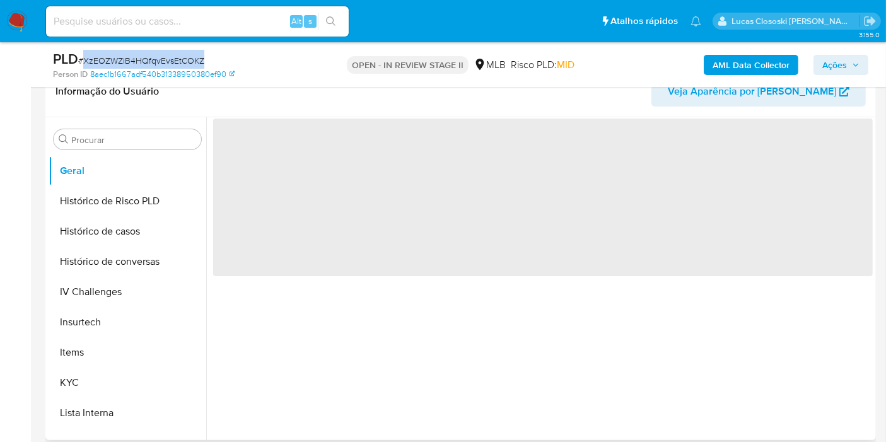
click at [250, 103] on header "Informação do Usuário Veja Aparência por Pessoa" at bounding box center [460, 91] width 810 height 30
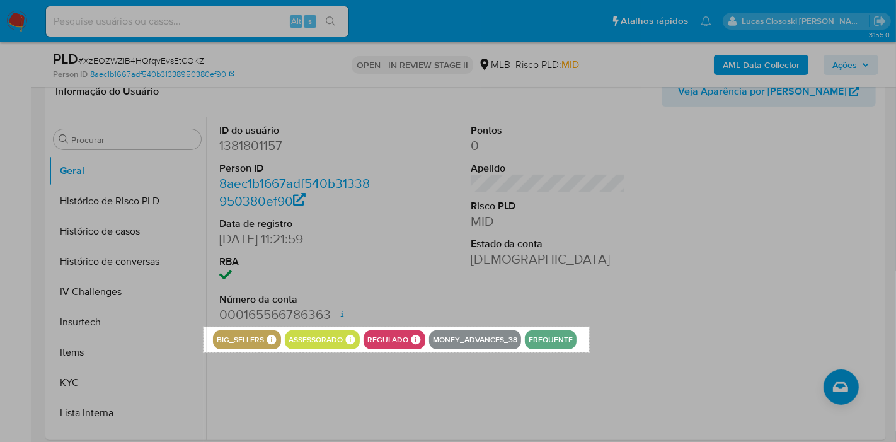
drag, startPoint x: 204, startPoint y: 326, endPoint x: 589, endPoint y: 352, distance: 386.6
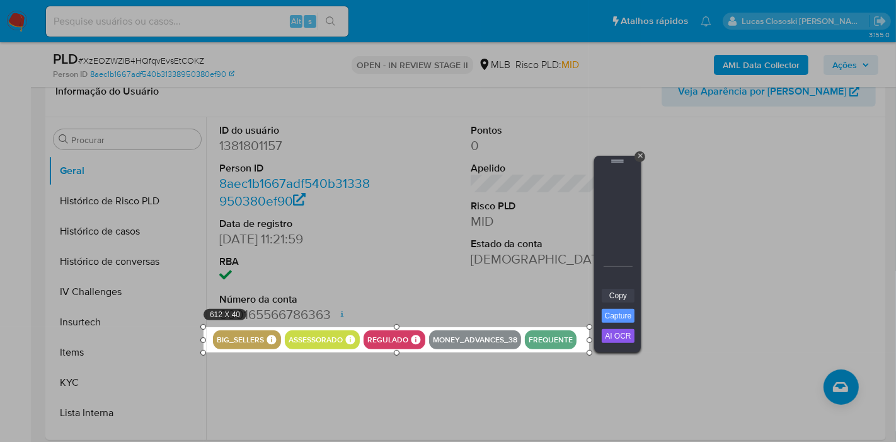
click at [614, 292] on link "Copy" at bounding box center [618, 296] width 33 height 14
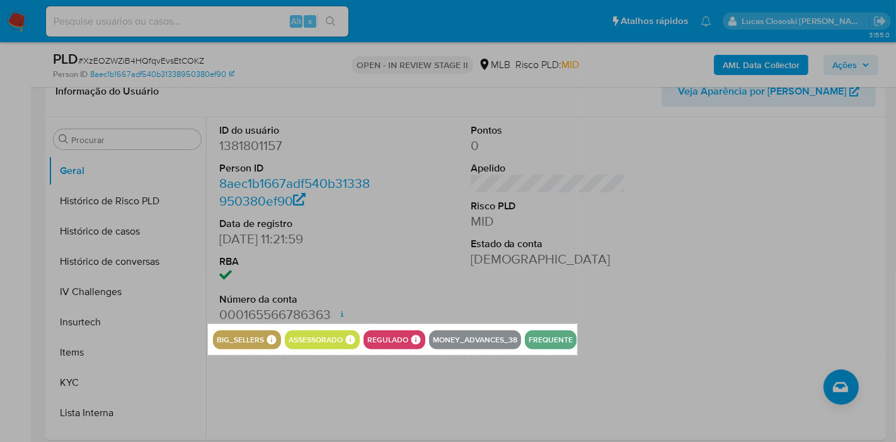
drag, startPoint x: 208, startPoint y: 323, endPoint x: 577, endPoint y: 355, distance: 370.7
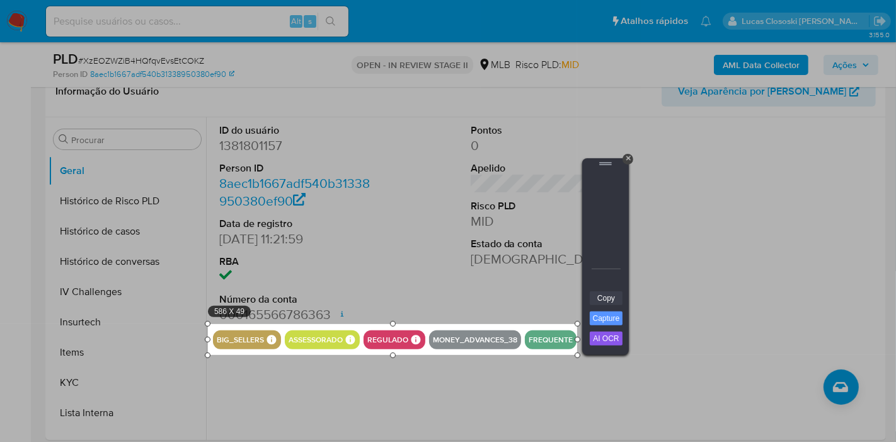
click at [599, 298] on link "Copy" at bounding box center [606, 298] width 33 height 14
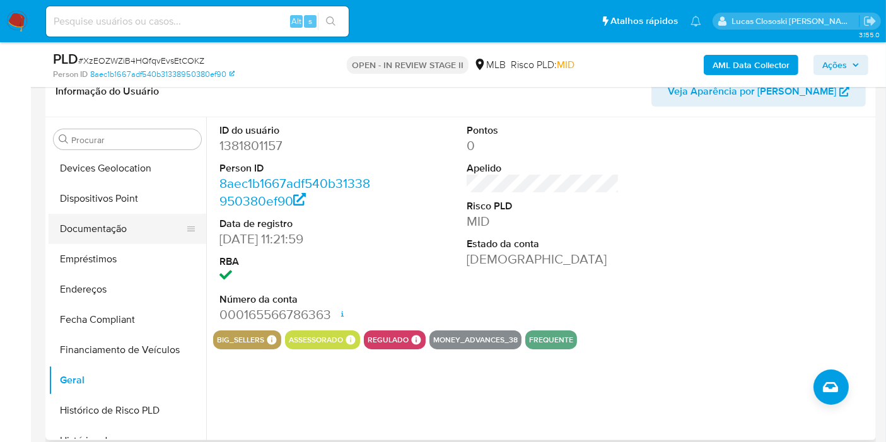
scroll to position [72, 0]
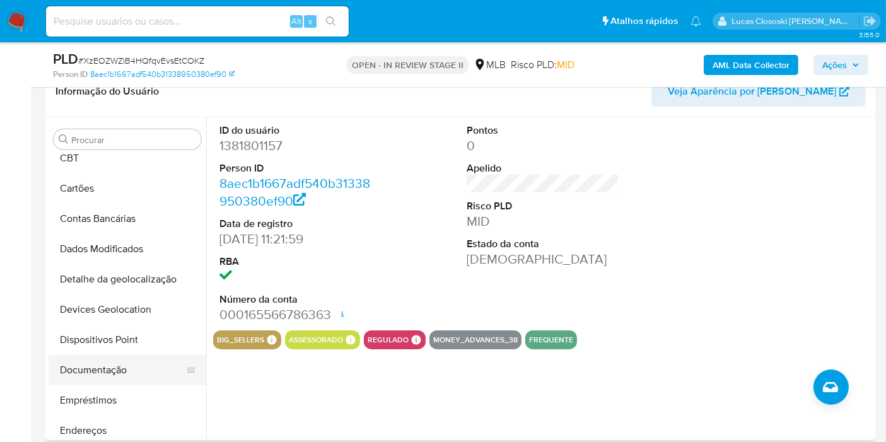
click at [127, 360] on button "Documentação" at bounding box center [122, 370] width 147 height 30
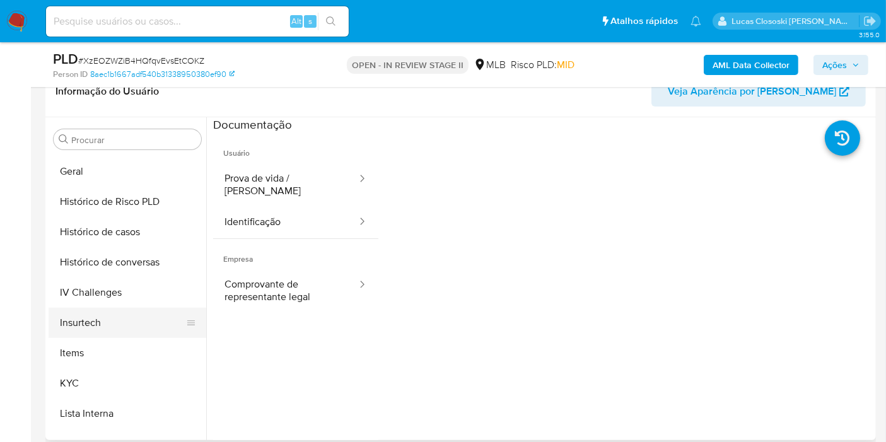
scroll to position [422, 0]
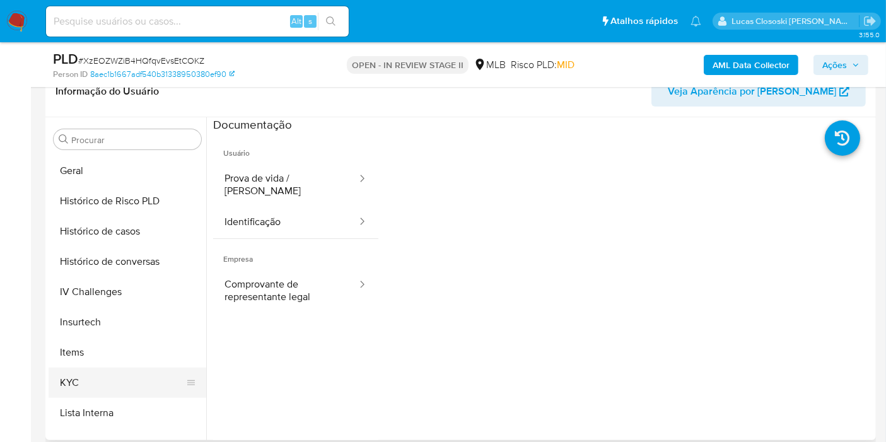
click at [116, 383] on button "KYC" at bounding box center [122, 382] width 147 height 30
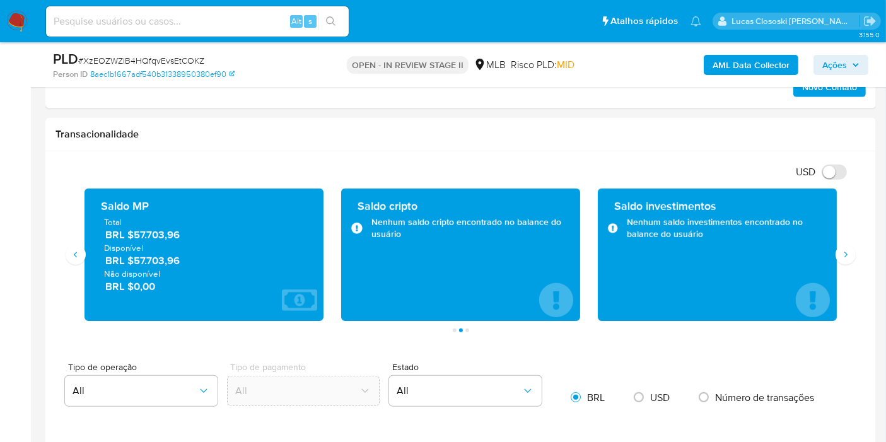
scroll to position [700, 0]
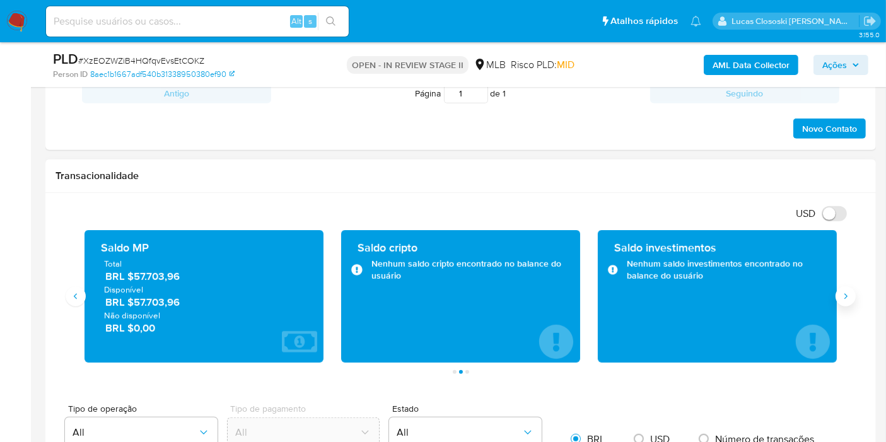
click at [848, 287] on button "Siguiente" at bounding box center [845, 296] width 20 height 20
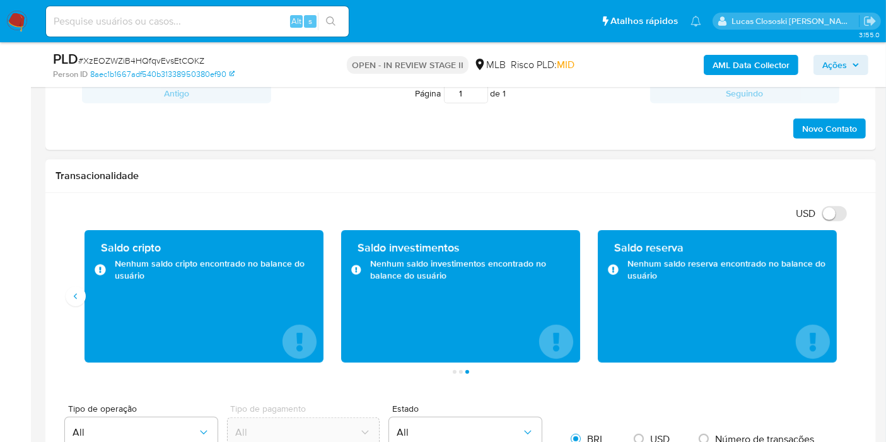
click at [83, 301] on div "Saldo cripto Nenhum saldo cripto encontrado no balance do usuário" at bounding box center [204, 296] width 257 height 132
click at [78, 299] on icon "Anterior" at bounding box center [76, 296] width 10 height 10
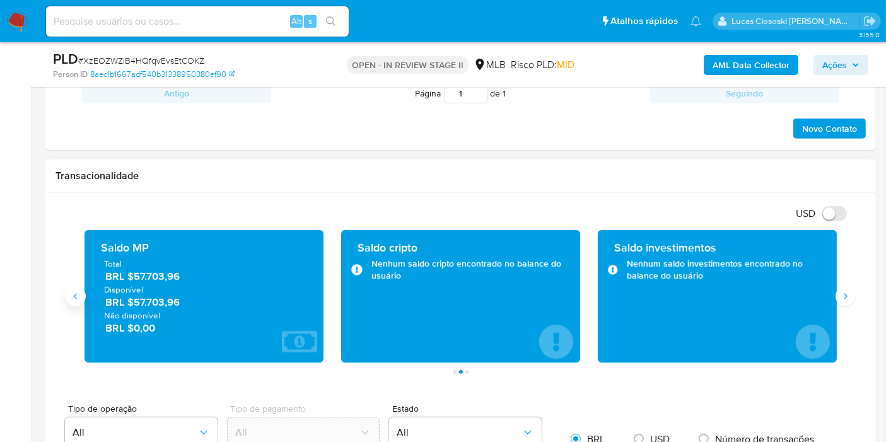
click at [78, 299] on icon "Anterior" at bounding box center [76, 296] width 10 height 10
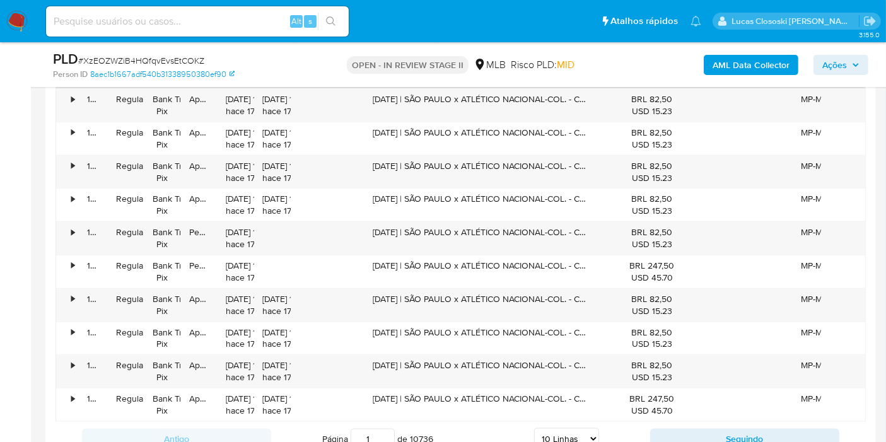
scroll to position [1120, 0]
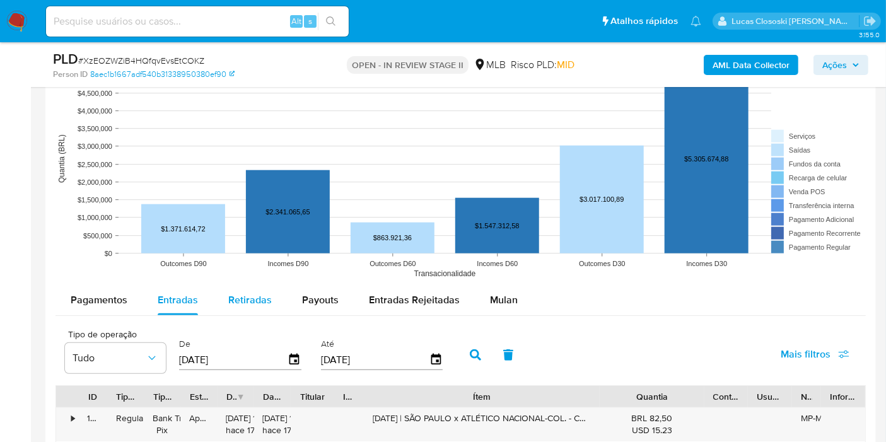
click at [248, 301] on span "Retiradas" at bounding box center [249, 299] width 43 height 14
select select "10"
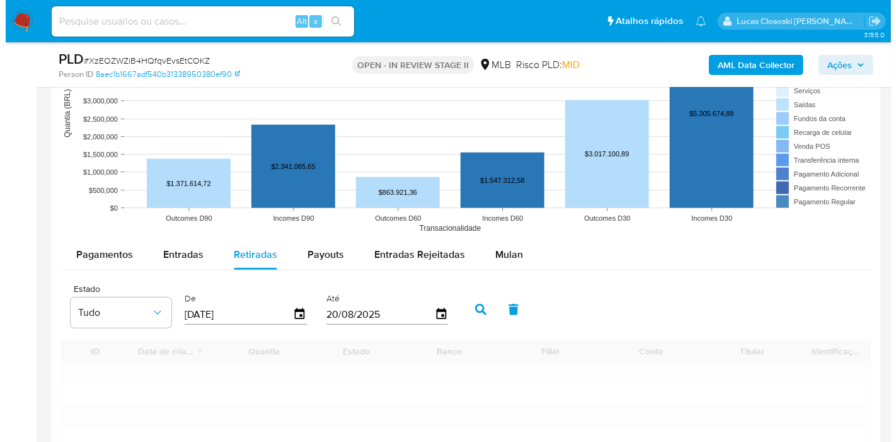
scroll to position [1261, 0]
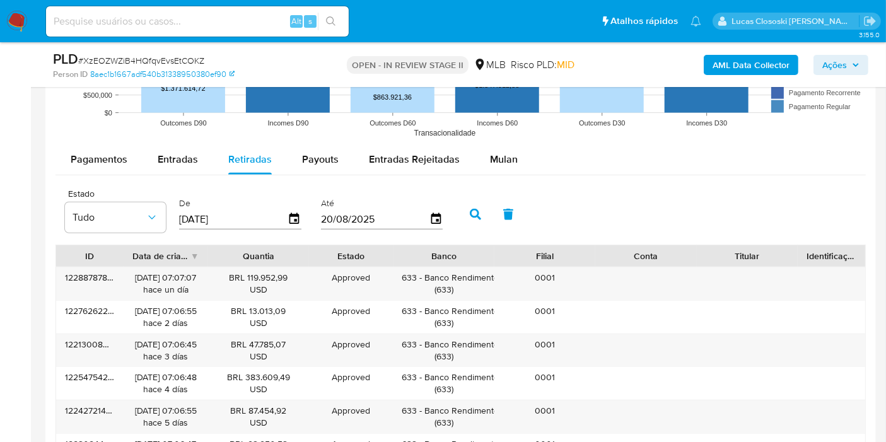
click at [296, 209] on div "[DATE]" at bounding box center [240, 219] width 122 height 20
click at [294, 219] on icon "button" at bounding box center [295, 219] width 22 height 22
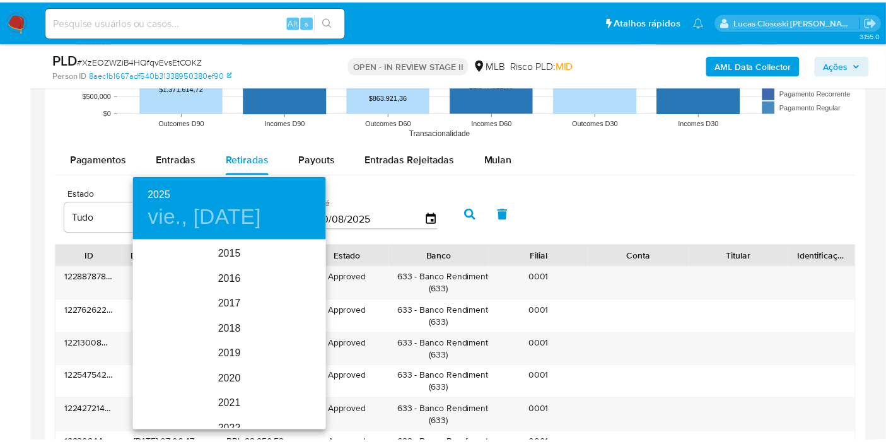
scroll to position [176, 0]
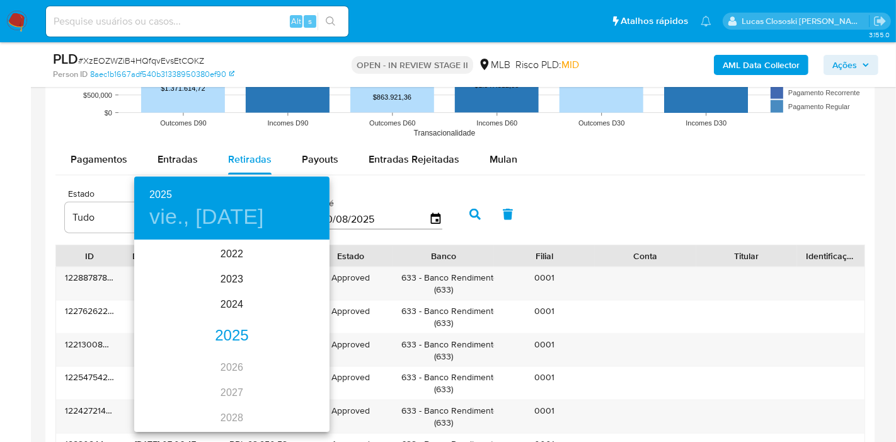
click at [236, 328] on div "2025" at bounding box center [231, 335] width 195 height 25
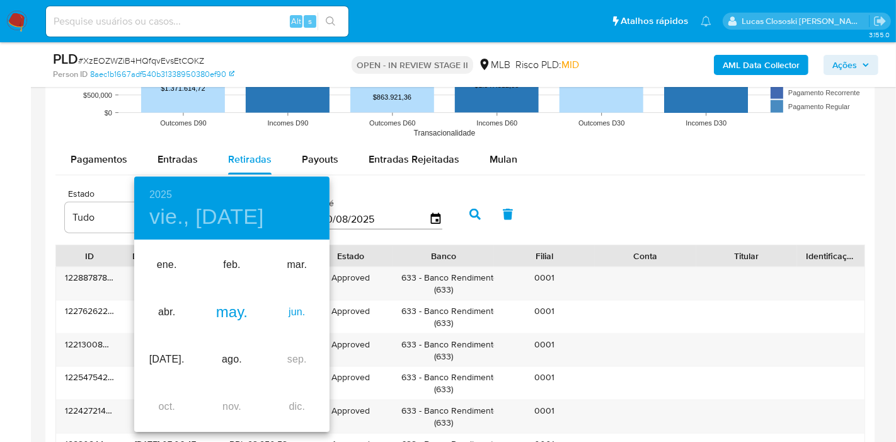
click at [294, 304] on div "jun." at bounding box center [297, 312] width 65 height 47
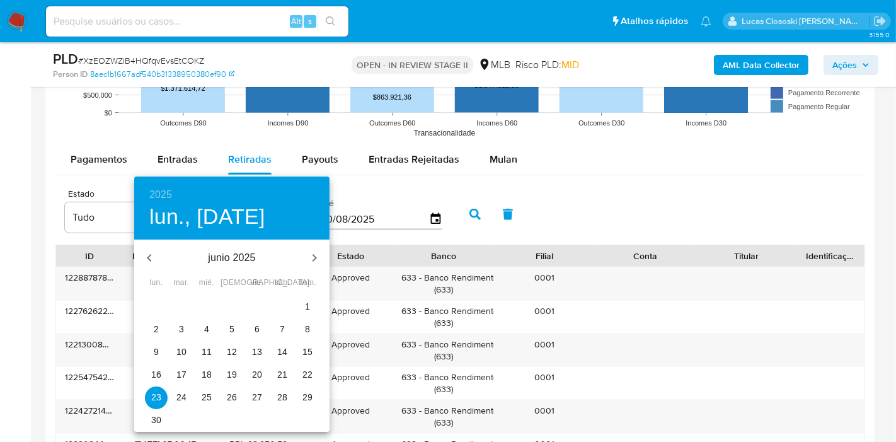
click at [301, 309] on span "1" at bounding box center [307, 306] width 23 height 13
type input "01/06/2025"
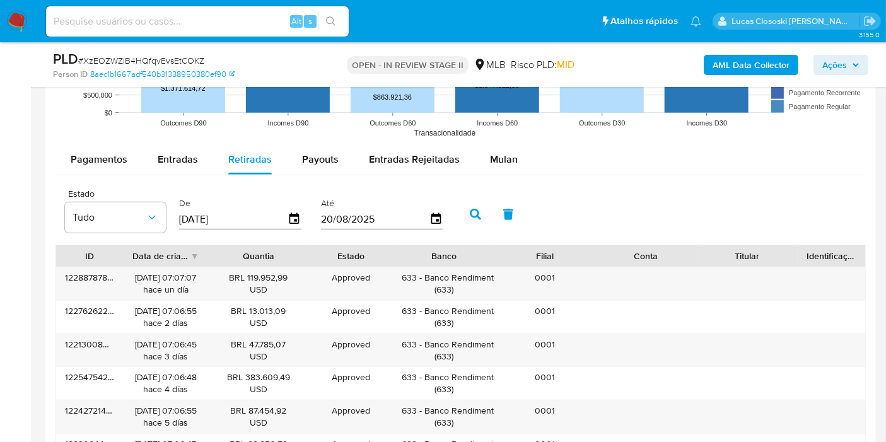
click at [459, 214] on button "button" at bounding box center [475, 214] width 33 height 30
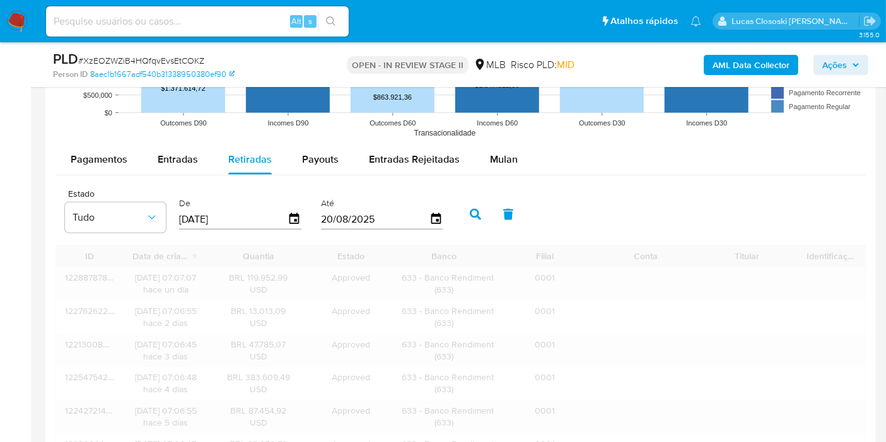
click at [459, 212] on button "button" at bounding box center [475, 214] width 33 height 30
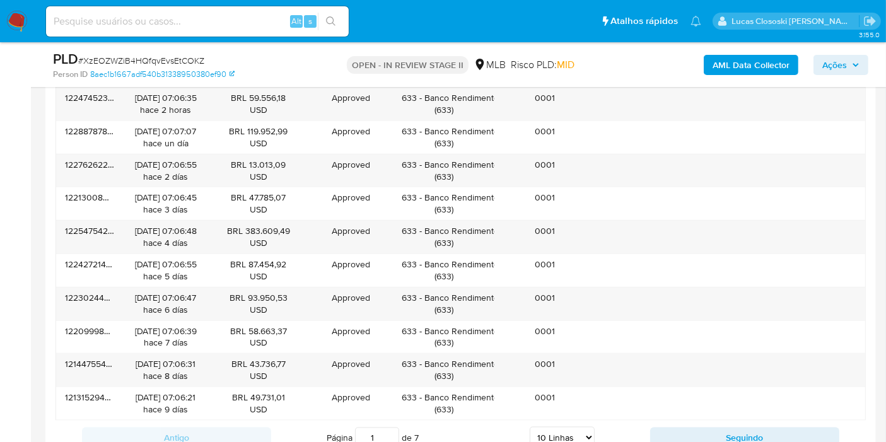
scroll to position [1489, 0]
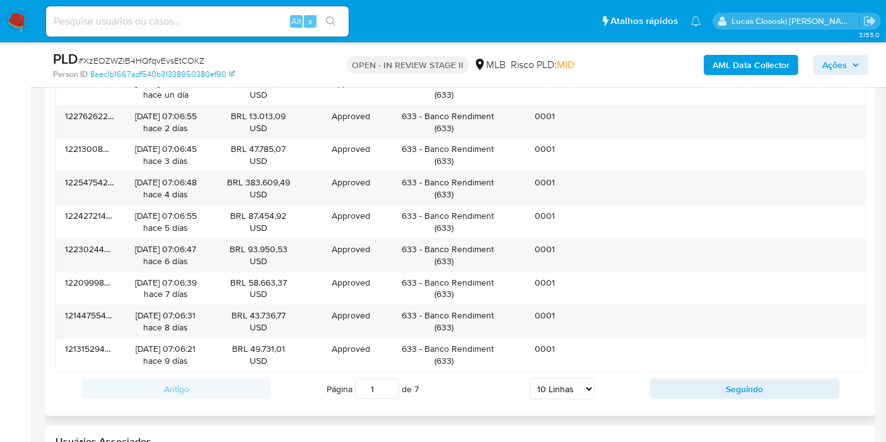
click at [522, 388] on div "Página 1 de 7 5 Linhas 10 Linhas 20 Linhas 25 Linhas 50 Linhas 100 Linhas" at bounding box center [460, 388] width 379 height 25
click at [550, 383] on select "5 Linhas 10 Linhas 20 Linhas 25 Linhas 50 Linhas 100 Linhas" at bounding box center [561, 388] width 65 height 21
select select "100"
click at [530, 378] on select "5 Linhas 10 Linhas 20 Linhas 25 Linhas 50 Linhas 100 Linhas" at bounding box center [561, 388] width 65 height 21
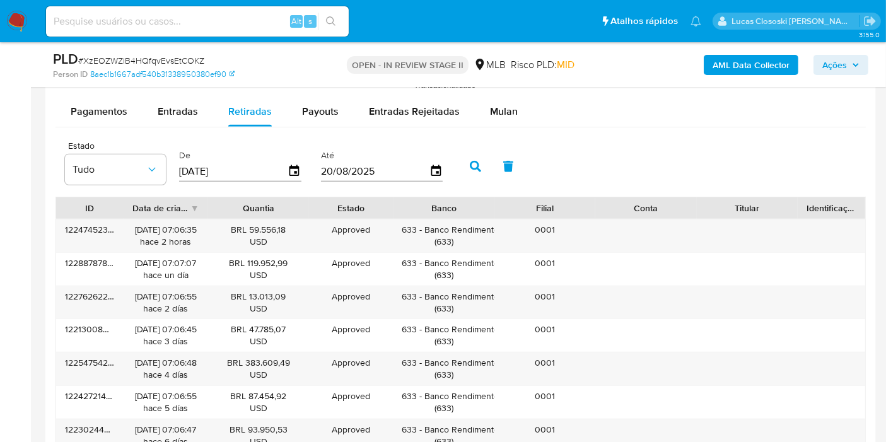
scroll to position [1370, 0]
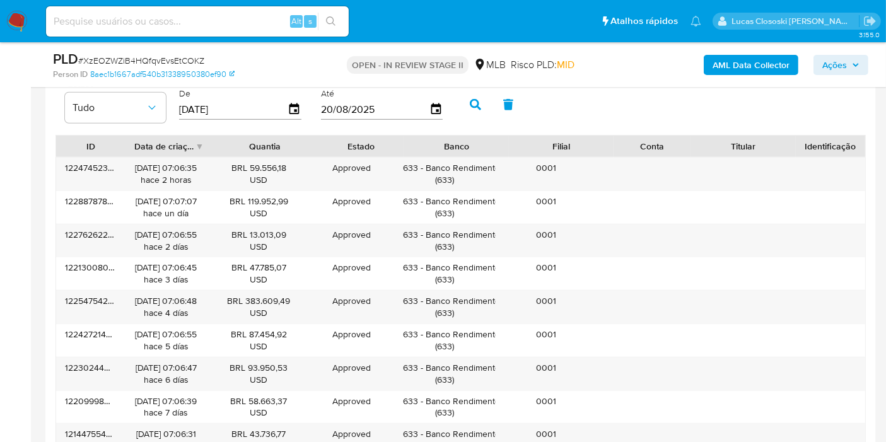
drag, startPoint x: 690, startPoint y: 148, endPoint x: 607, endPoint y: 148, distance: 82.6
click at [607, 148] on div "ID Data de criação Quantia Estado Banco Filial Conta Titular Identificação" at bounding box center [460, 146] width 809 height 21
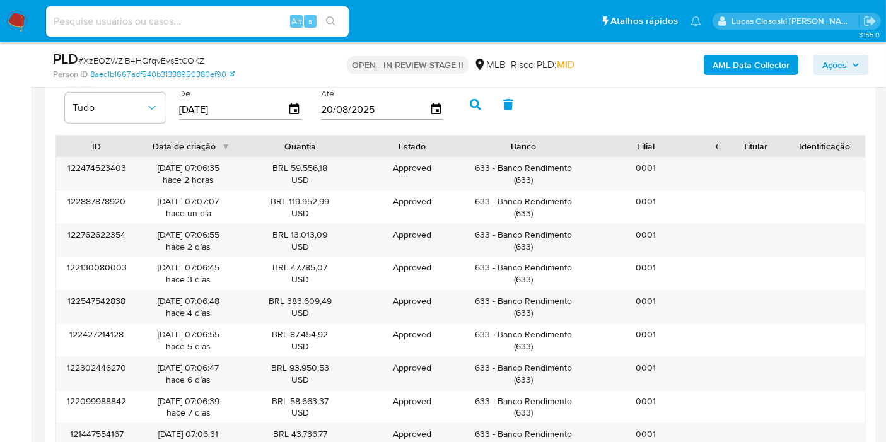
drag, startPoint x: 791, startPoint y: 141, endPoint x: 736, endPoint y: 144, distance: 54.9
click at [736, 144] on div "ID Data de criação Quantia Estado Banco Filial Conta Titular Identificação" at bounding box center [460, 146] width 809 height 21
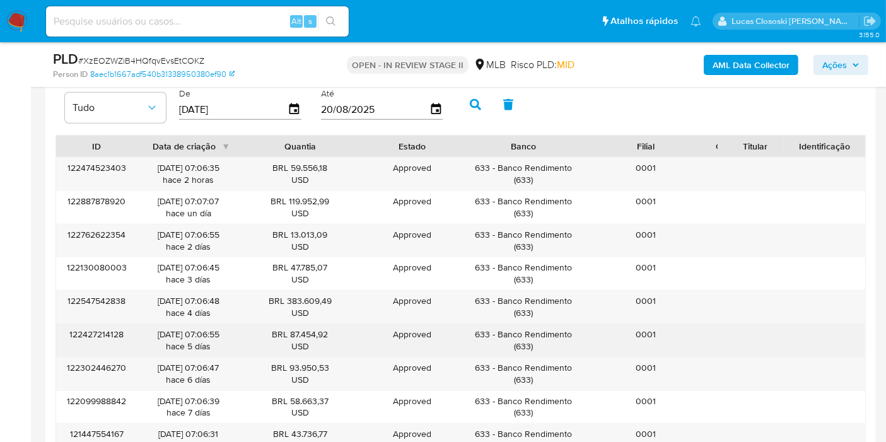
click at [562, 332] on div "633 - Banco Rendimento ( 633 )" at bounding box center [523, 340] width 104 height 24
click at [583, 332] on div "633 - Banco Rendimento ( 633 )" at bounding box center [524, 340] width 122 height 33
drag, startPoint x: 583, startPoint y: 330, endPoint x: 500, endPoint y: 336, distance: 82.8
click at [500, 336] on div "633 - Banco Rendimento ( 633 )" at bounding box center [524, 340] width 122 height 33
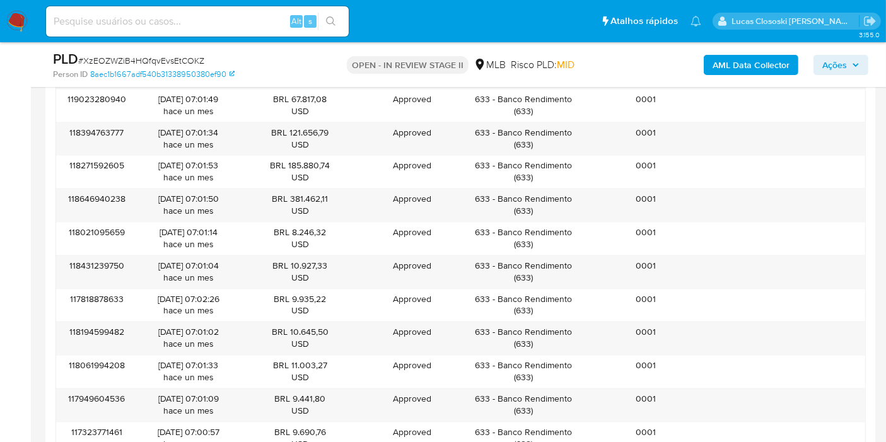
scroll to position [2002, 0]
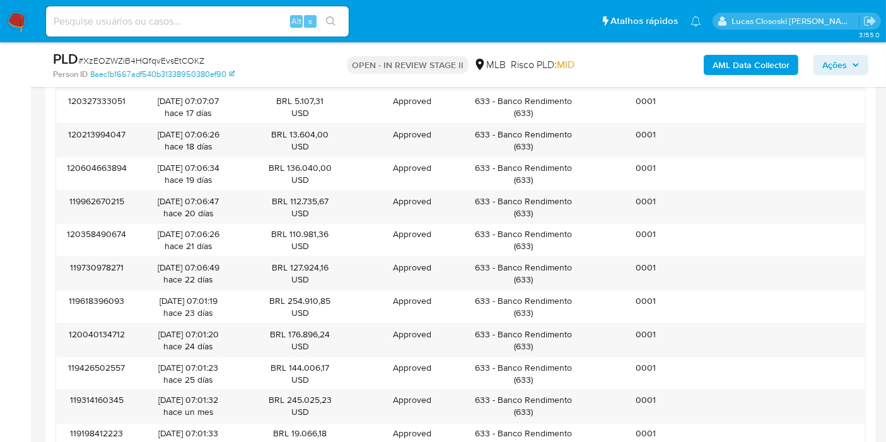
click at [866, 69] on button "Ações" at bounding box center [840, 65] width 55 height 20
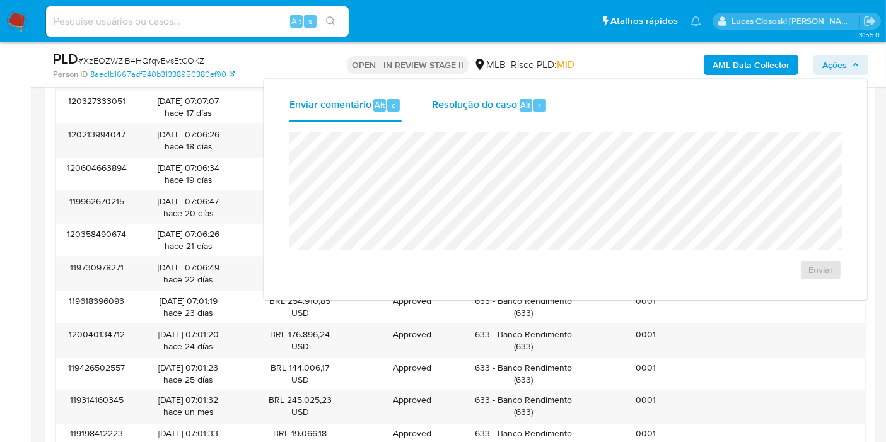
click at [488, 98] on span "Resolução do caso" at bounding box center [474, 104] width 85 height 14
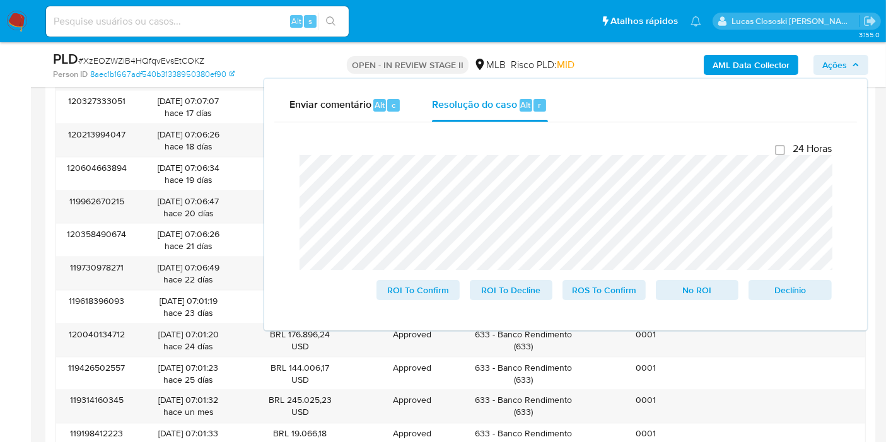
click at [860, 74] on button "Ações" at bounding box center [840, 65] width 55 height 20
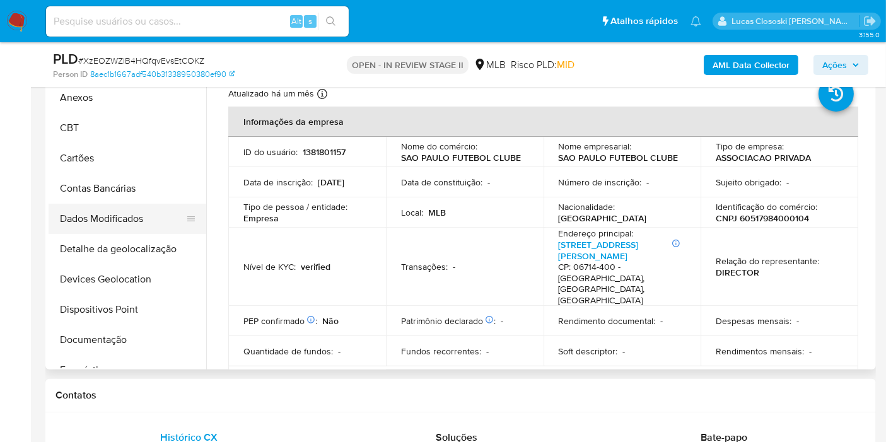
scroll to position [0, 0]
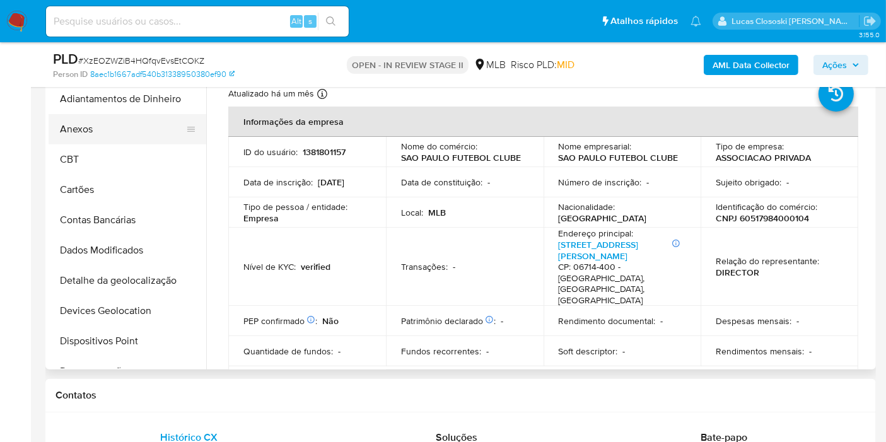
click at [106, 132] on button "Anexos" at bounding box center [122, 129] width 147 height 30
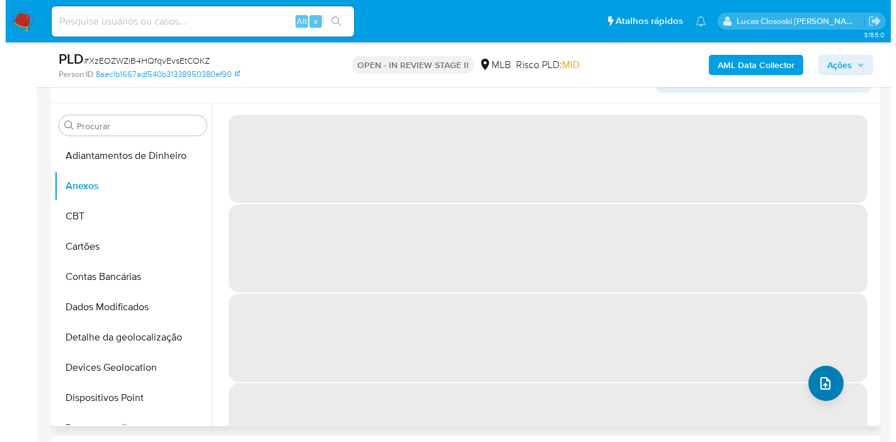
scroll to position [211, 0]
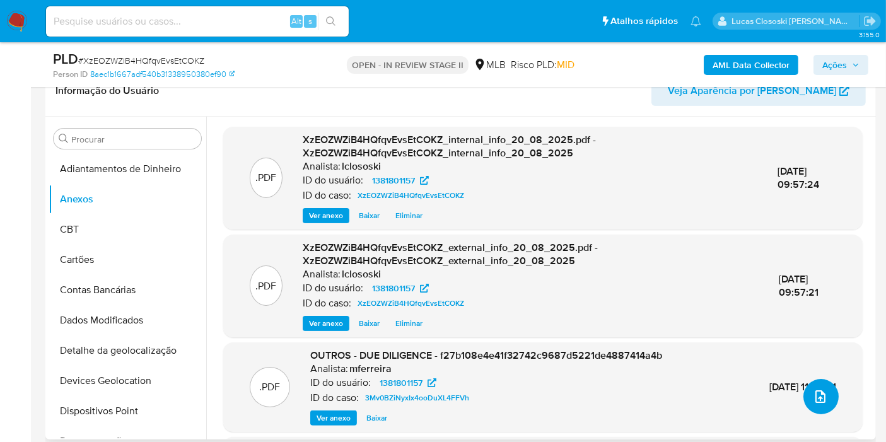
click at [821, 402] on span "upload-file" at bounding box center [819, 396] width 15 height 15
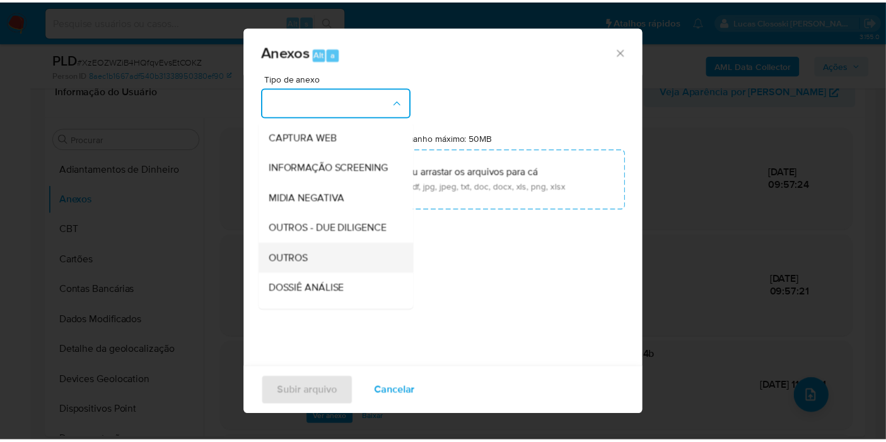
scroll to position [194, 0]
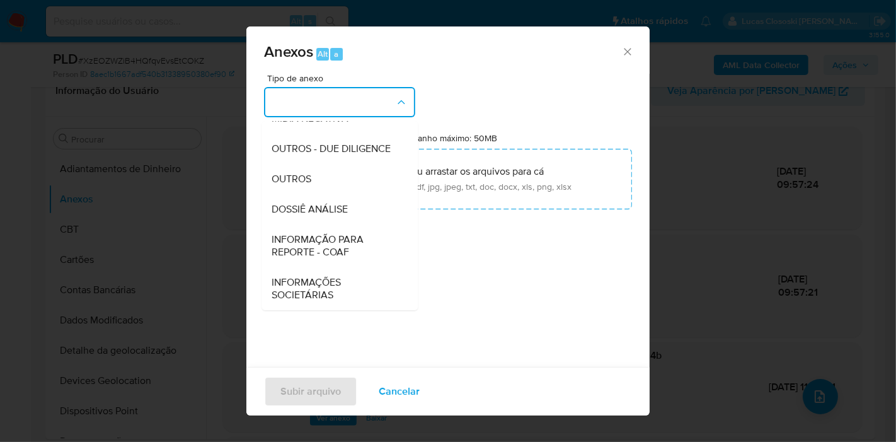
click at [347, 213] on span "DOSSIÊ ANÁLISE" at bounding box center [310, 209] width 76 height 13
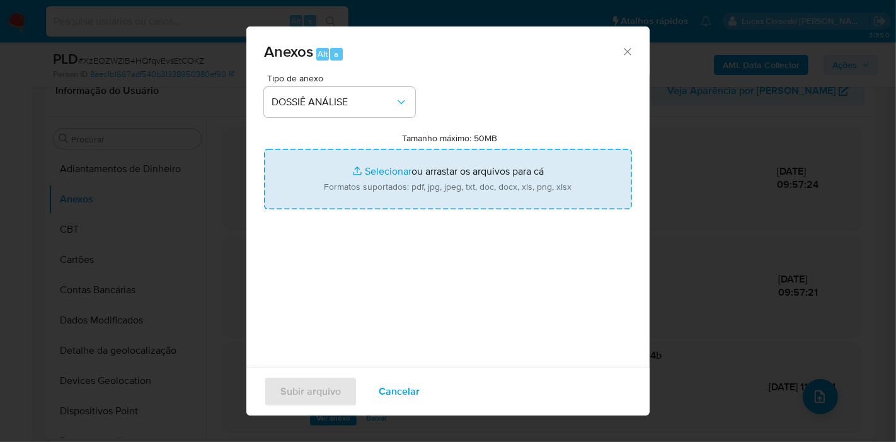
click at [348, 177] on input "Tamanho máximo: 50MB Selecionar arquivos" at bounding box center [448, 179] width 368 height 61
type input "C:\fakepath\SAR - XXXX - CNPJ 60517984000104 - SAO PAULO FUTEBOL CLUBE.pdf"
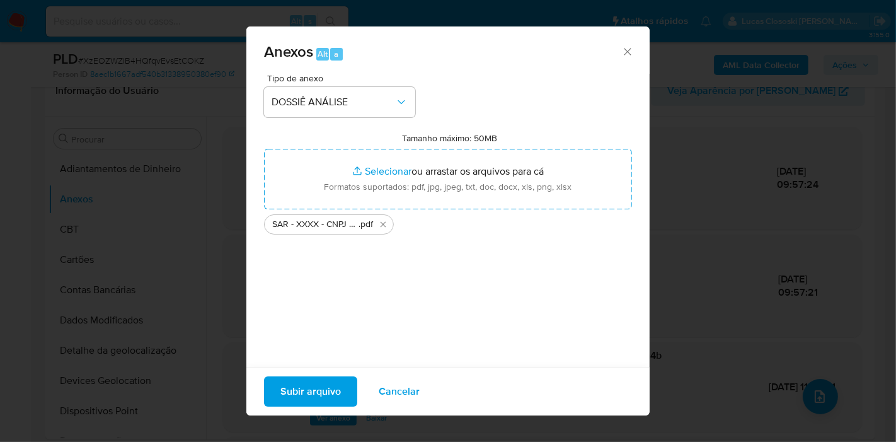
click at [335, 381] on span "Subir arquivo" at bounding box center [310, 392] width 61 height 28
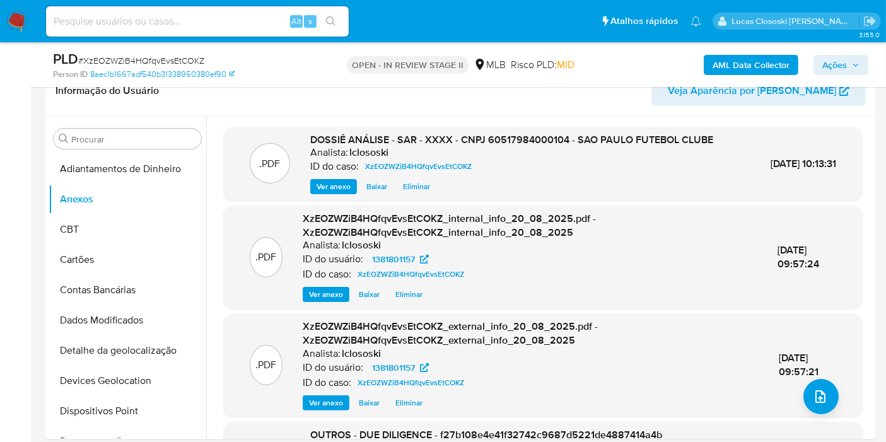
click at [865, 72] on button "Ações" at bounding box center [840, 65] width 55 height 20
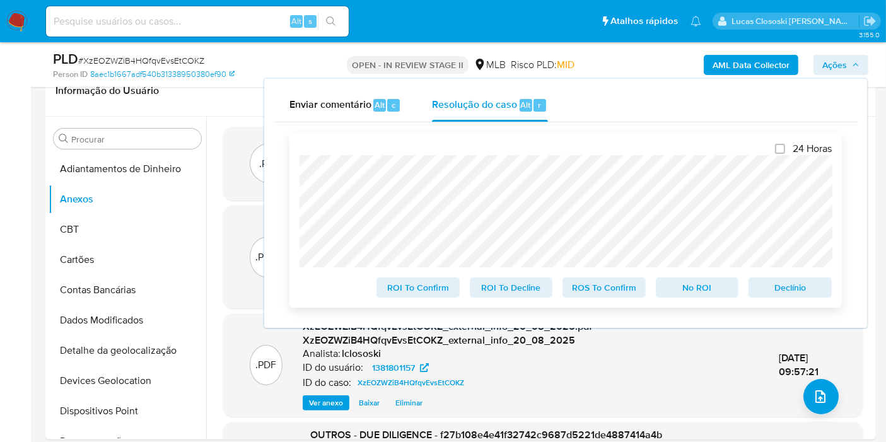
click at [711, 289] on span "No ROI" at bounding box center [697, 288] width 66 height 18
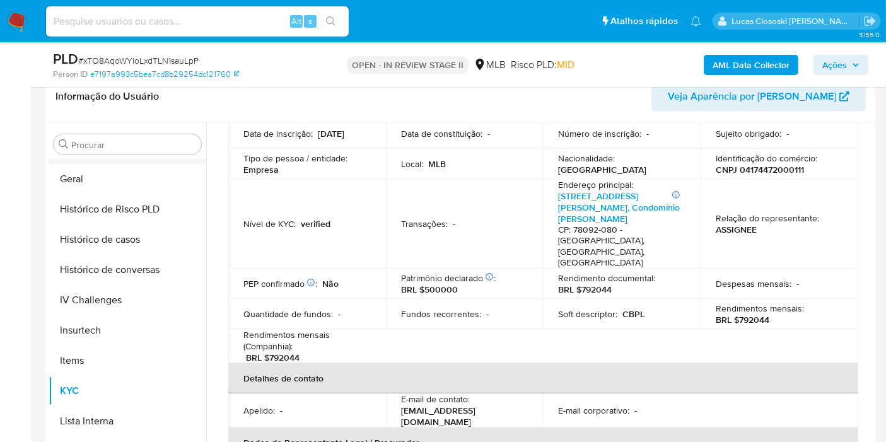
scroll to position [352, 0]
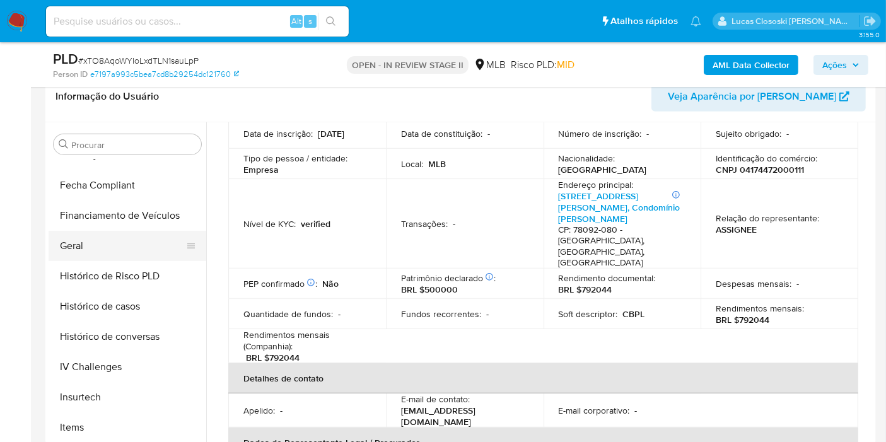
click at [100, 231] on button "Geral" at bounding box center [122, 246] width 147 height 30
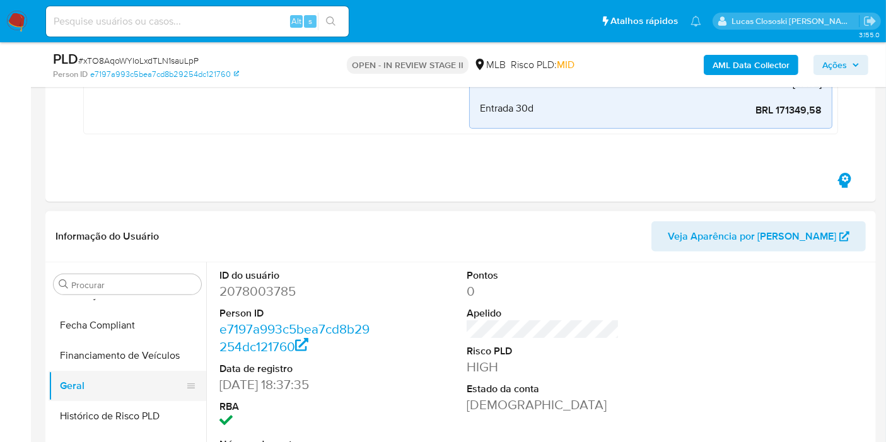
scroll to position [560, 0]
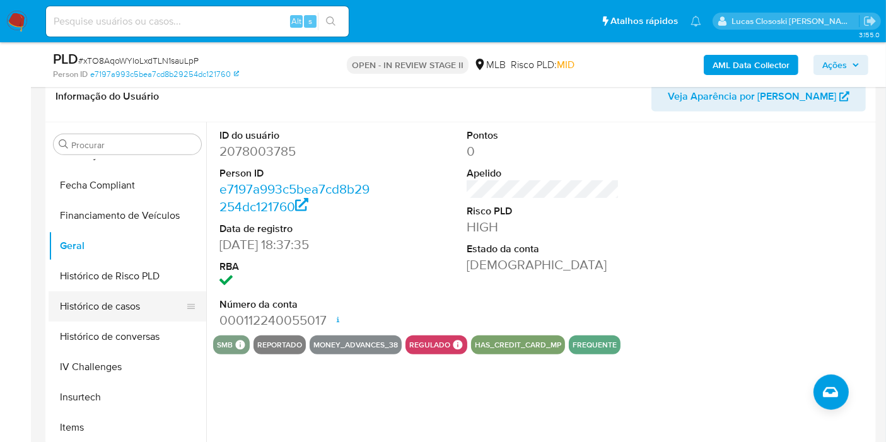
click at [125, 308] on button "Histórico de casos" at bounding box center [122, 306] width 147 height 30
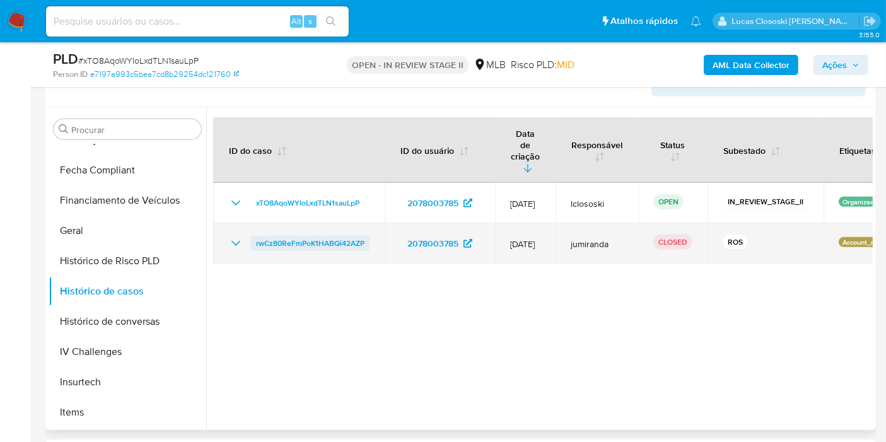
drag, startPoint x: 371, startPoint y: 221, endPoint x: 253, endPoint y: 219, distance: 117.3
click at [253, 223] on td "rwCz80ReFmPoK1HABQi42AZP" at bounding box center [298, 243] width 171 height 40
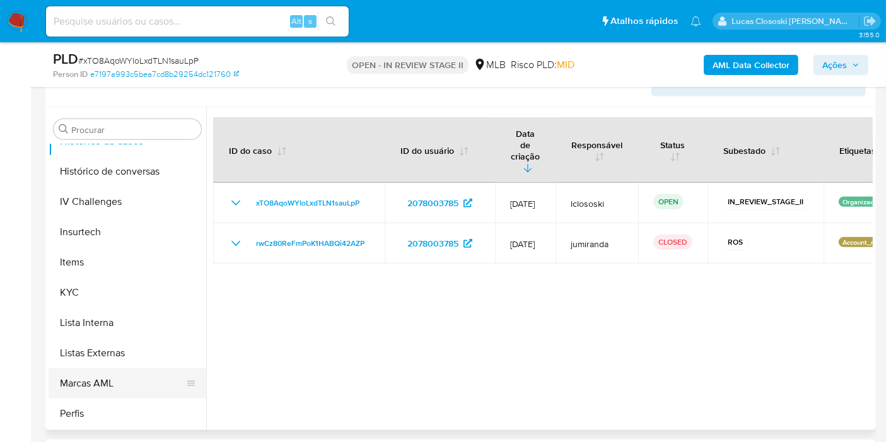
scroll to position [562, 0]
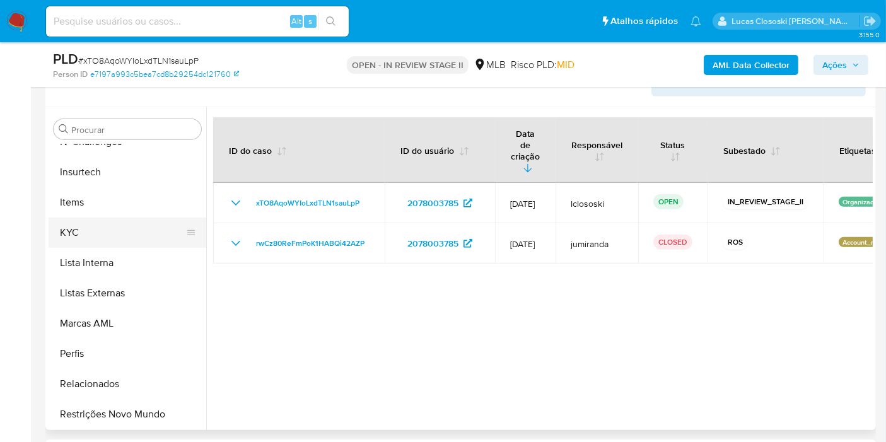
click at [90, 231] on button "KYC" at bounding box center [122, 232] width 147 height 30
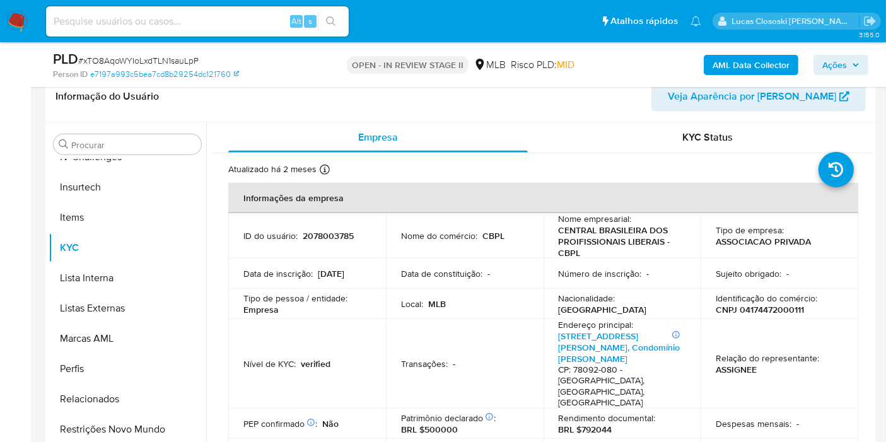
click at [780, 308] on p "CNPJ 04174472000111" at bounding box center [759, 309] width 88 height 11
copy p "04174472000111"
click at [769, 63] on b "AML Data Collector" at bounding box center [750, 65] width 77 height 20
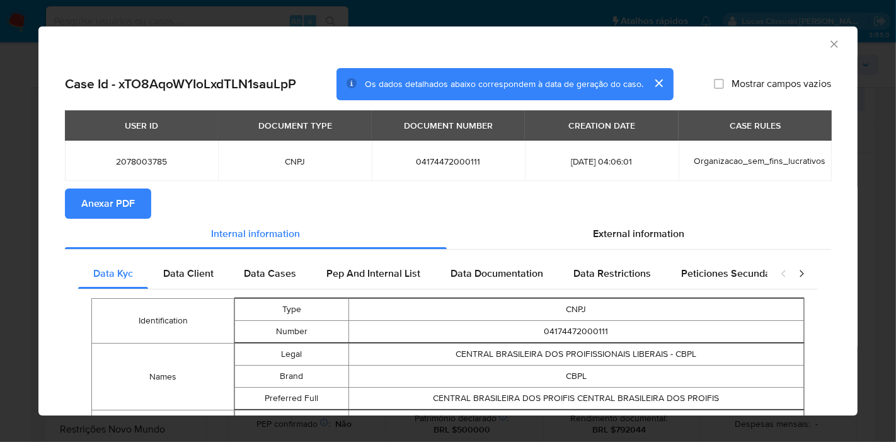
click at [124, 198] on span "Anexar PDF" at bounding box center [108, 204] width 54 height 28
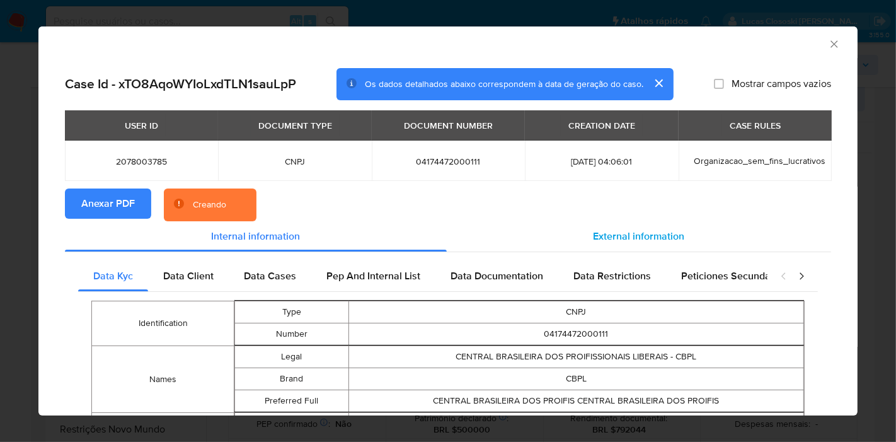
click at [647, 236] on span "External information" at bounding box center [639, 236] width 91 height 14
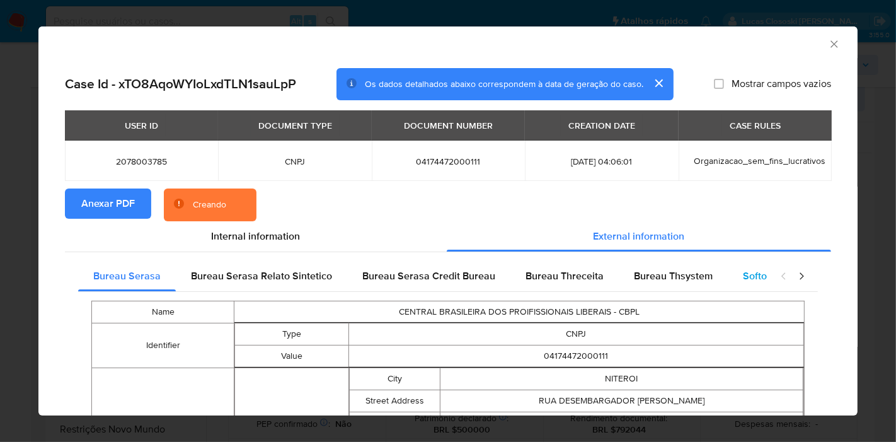
click at [728, 275] on div "Softon" at bounding box center [758, 276] width 60 height 30
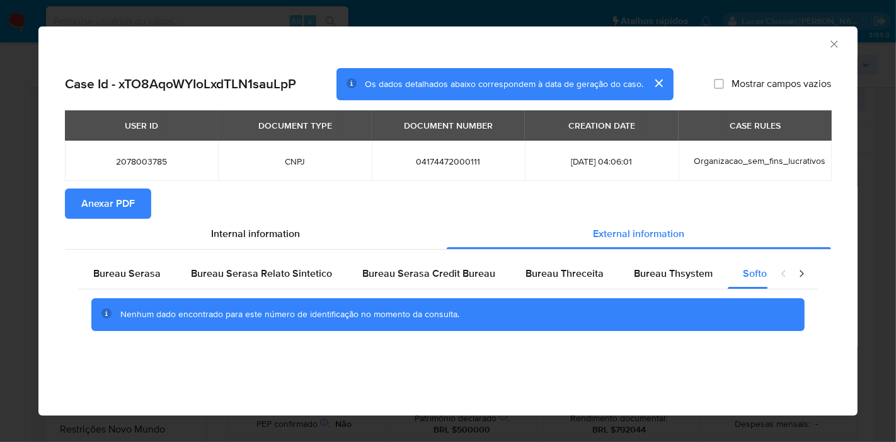
click at [828, 45] on icon "Fechar a janela" at bounding box center [834, 44] width 13 height 13
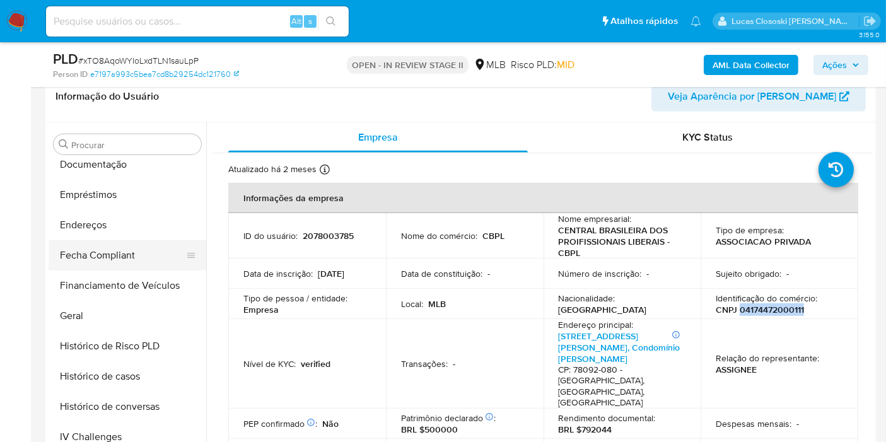
scroll to position [72, 0]
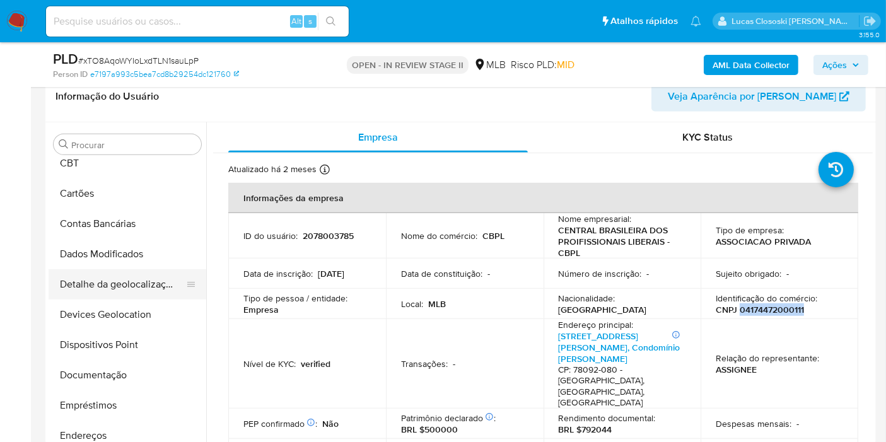
click at [112, 295] on button "Detalhe da geolocalização" at bounding box center [122, 284] width 147 height 30
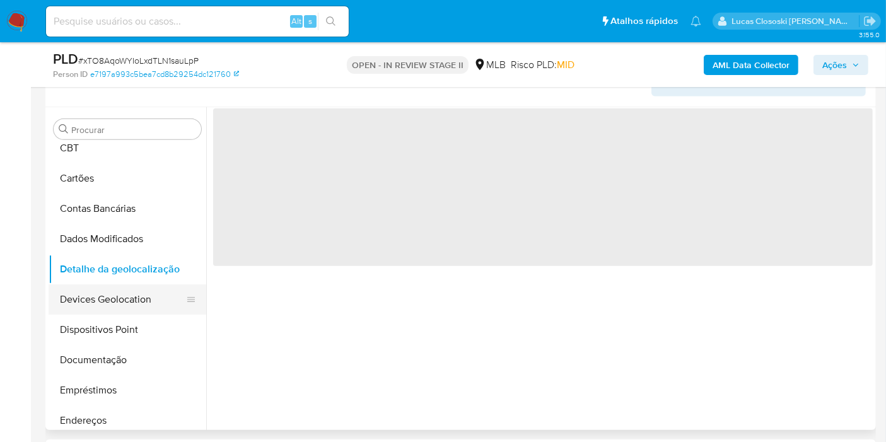
click at [113, 306] on button "Devices Geolocation" at bounding box center [122, 299] width 147 height 30
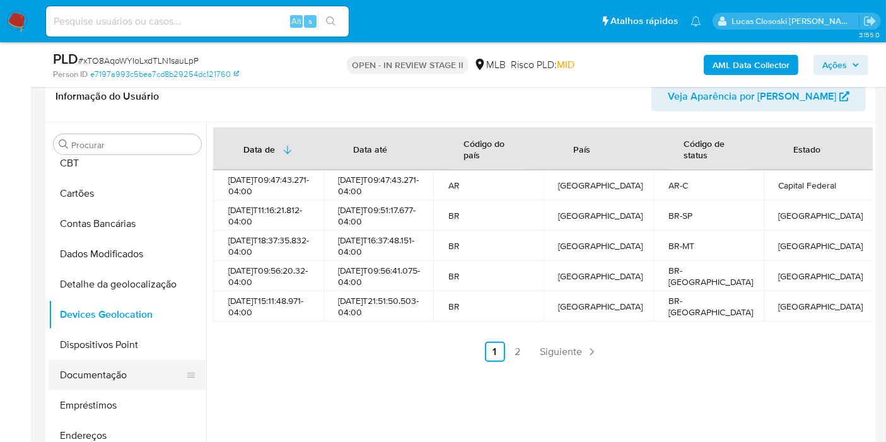
click at [104, 343] on button "Dispositivos Point" at bounding box center [128, 345] width 158 height 30
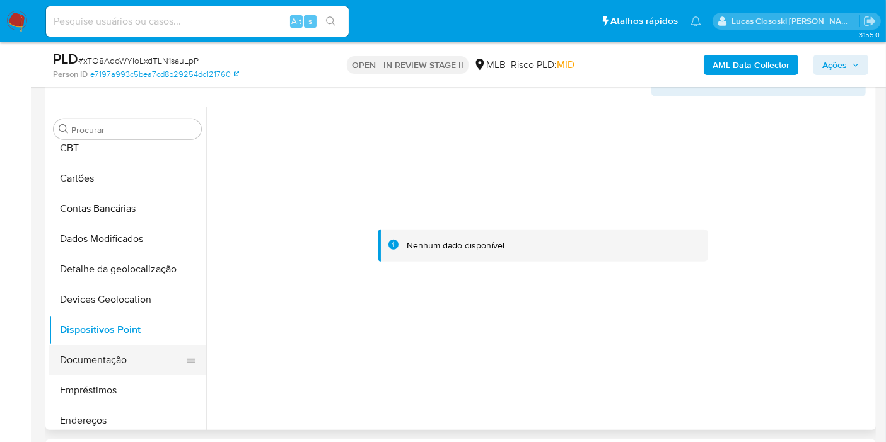
click at [108, 370] on button "Documentação" at bounding box center [122, 360] width 147 height 30
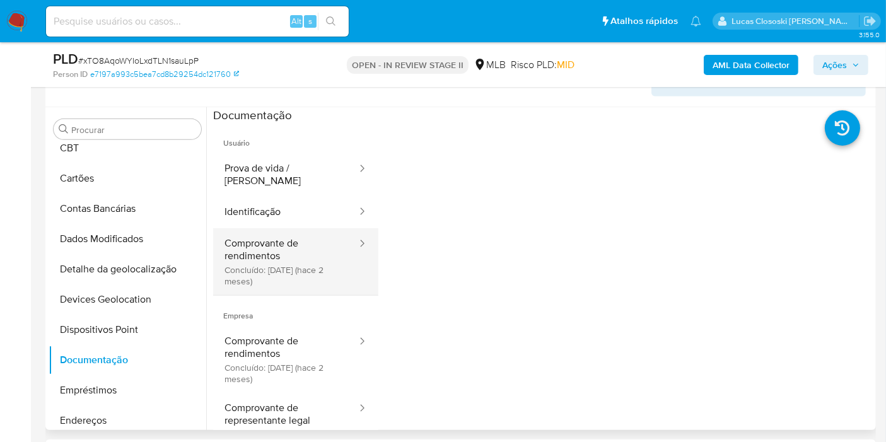
click at [260, 260] on button "Comprovante de rendimentos Concluído: 17/06/2025 (hace 2 meses)" at bounding box center [285, 261] width 145 height 67
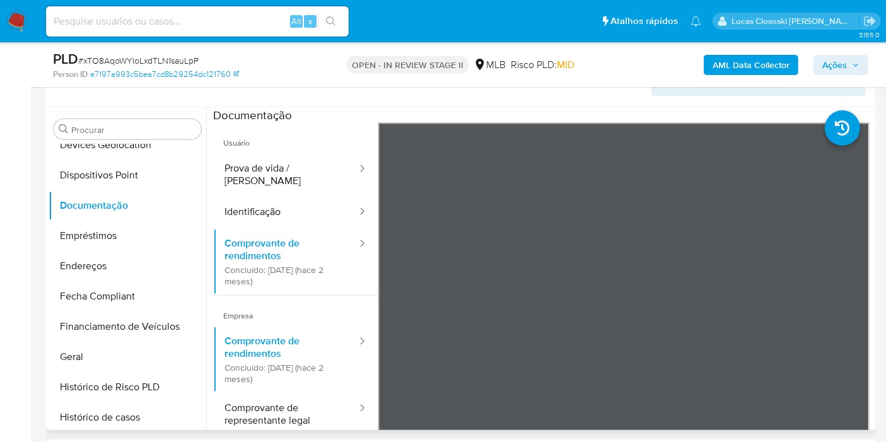
scroll to position [352, 0]
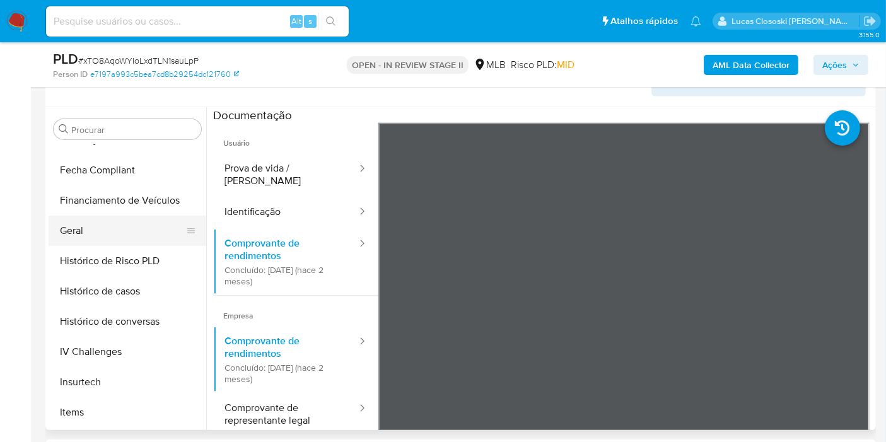
click at [95, 234] on button "Geral" at bounding box center [122, 231] width 147 height 30
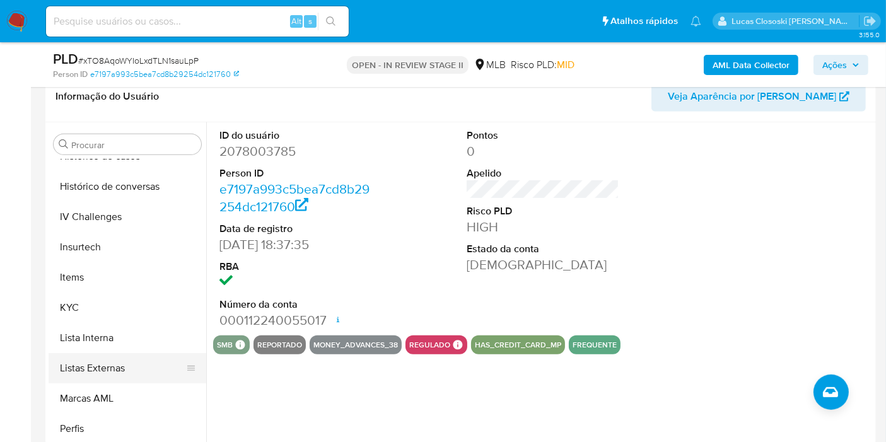
scroll to position [562, 0]
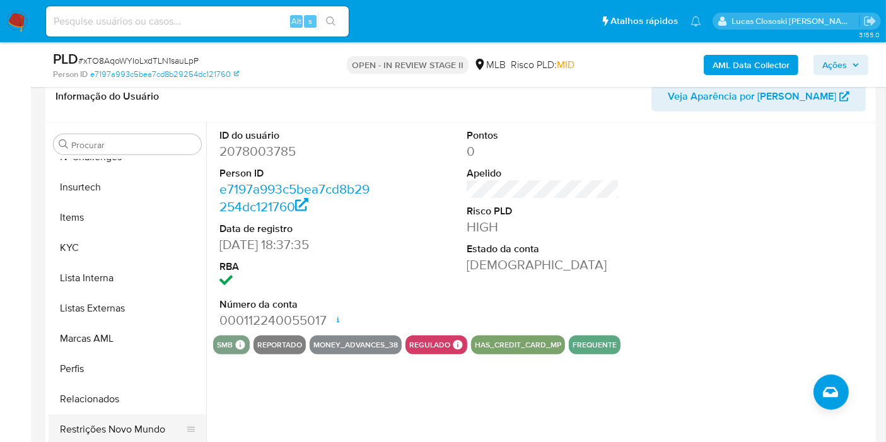
click at [166, 420] on button "Restrições Novo Mundo" at bounding box center [122, 429] width 147 height 30
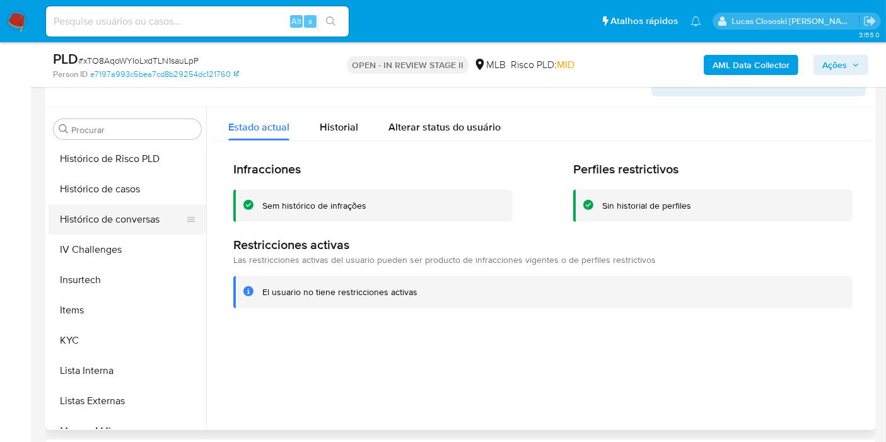
scroll to position [422, 0]
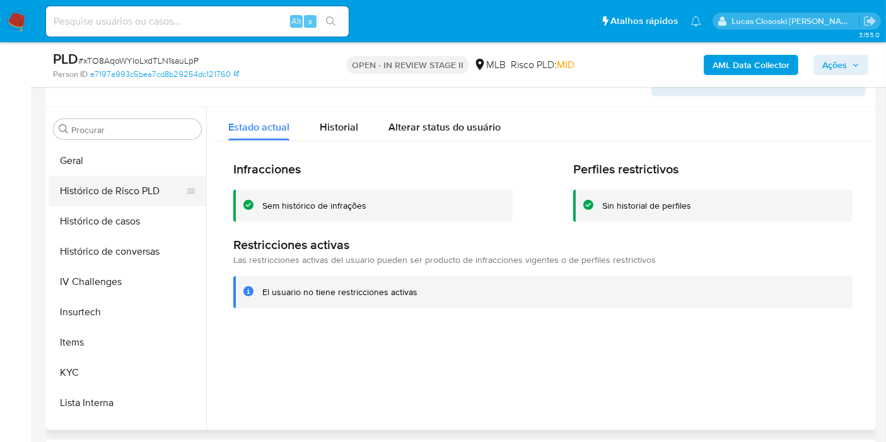
drag, startPoint x: 108, startPoint y: 209, endPoint x: 132, endPoint y: 188, distance: 32.6
click at [108, 209] on button "Histórico de casos" at bounding box center [128, 221] width 158 height 30
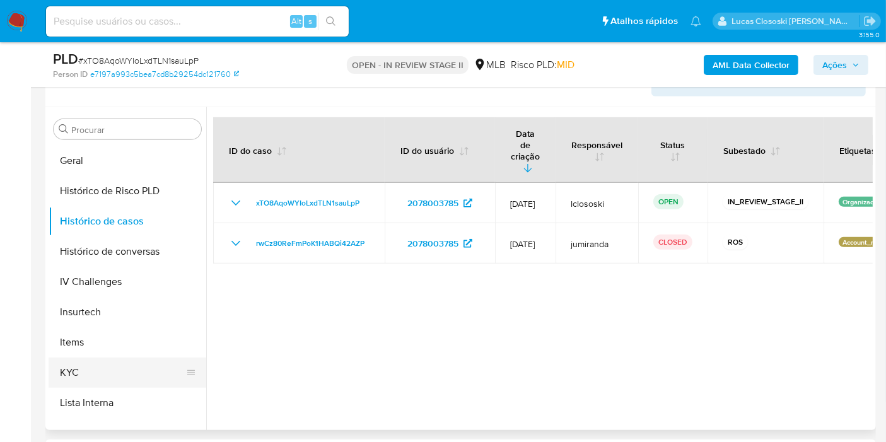
click at [106, 378] on button "KYC" at bounding box center [122, 372] width 147 height 30
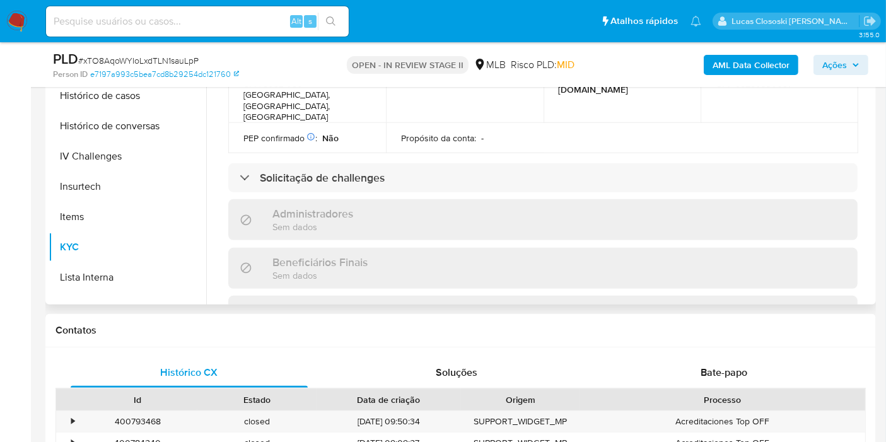
scroll to position [329, 0]
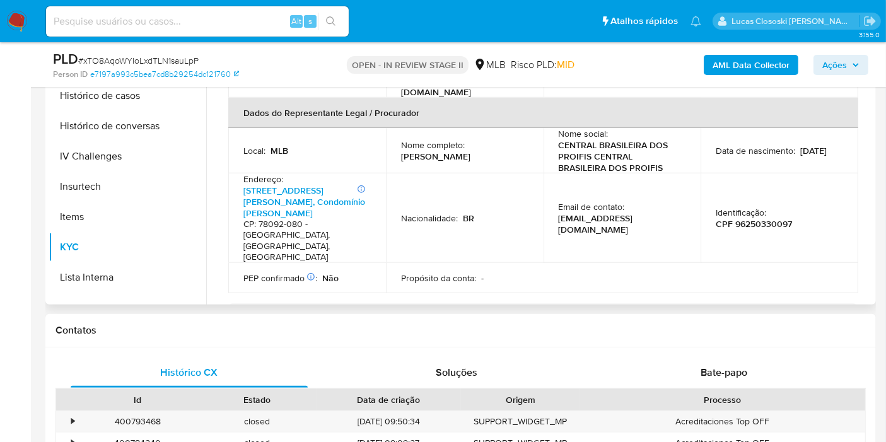
click at [780, 218] on p "CPF 96250330097" at bounding box center [753, 223] width 76 height 11
copy p "96250330097"
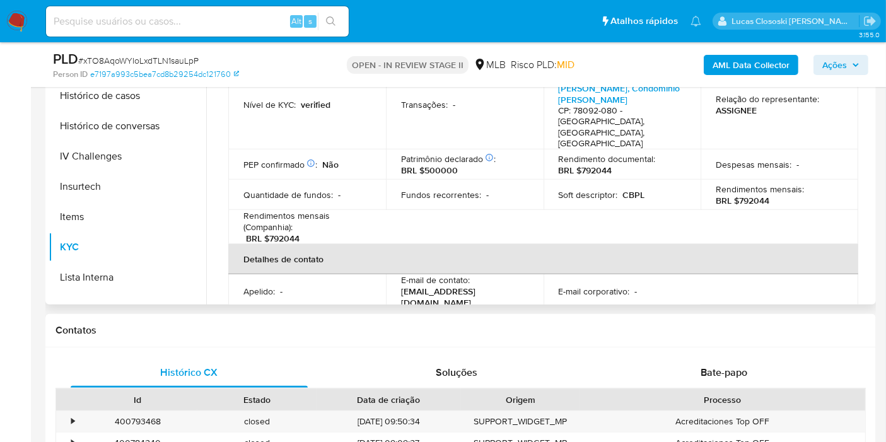
scroll to position [49, 0]
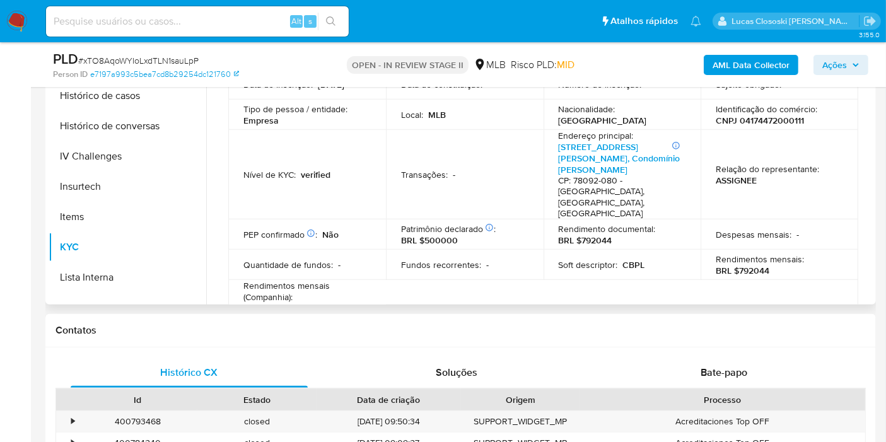
click at [758, 120] on p "CNPJ 04174472000111" at bounding box center [759, 120] width 88 height 11
copy p "04174472000111"
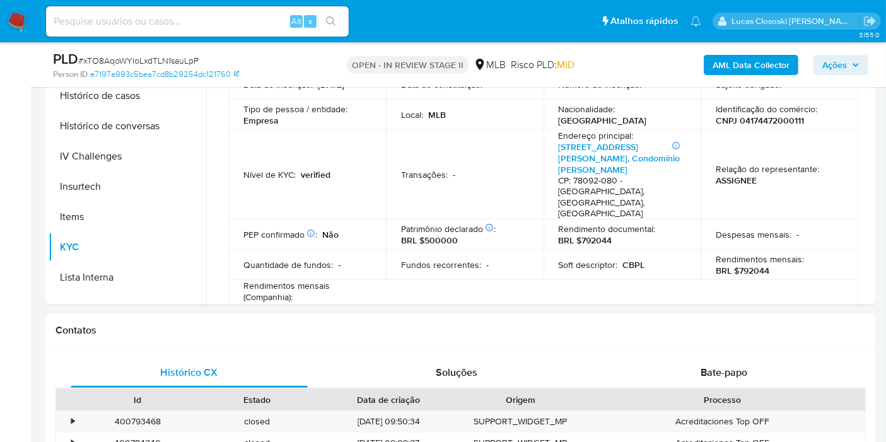
click at [189, 60] on span "# xTO8AqoWYIoLxdTLN1sauLpP" at bounding box center [138, 60] width 120 height 13
copy span "xTO8AqoWYIoLxdTLN1sauLpP"
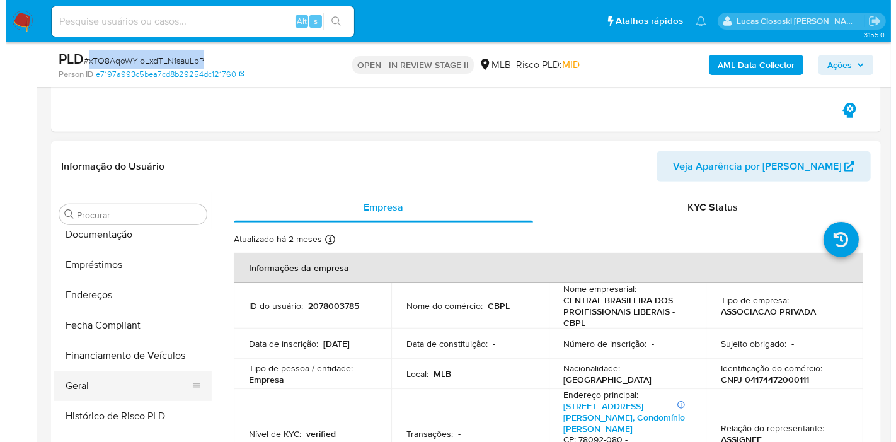
scroll to position [352, 0]
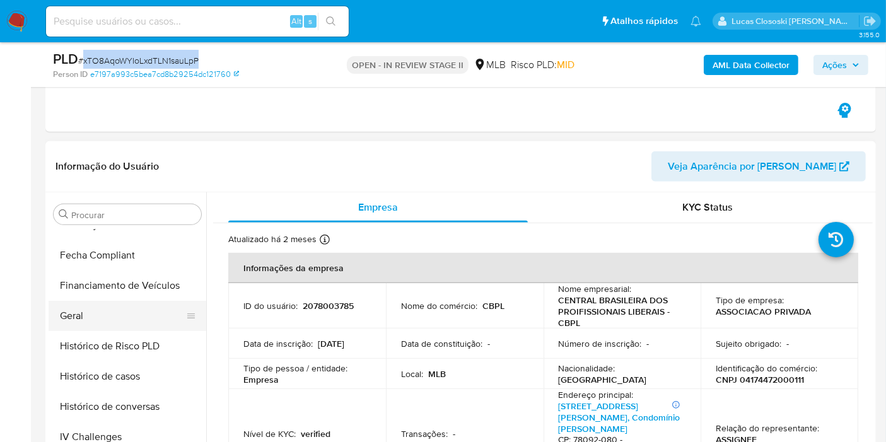
click at [100, 309] on button "Geral" at bounding box center [122, 316] width 147 height 30
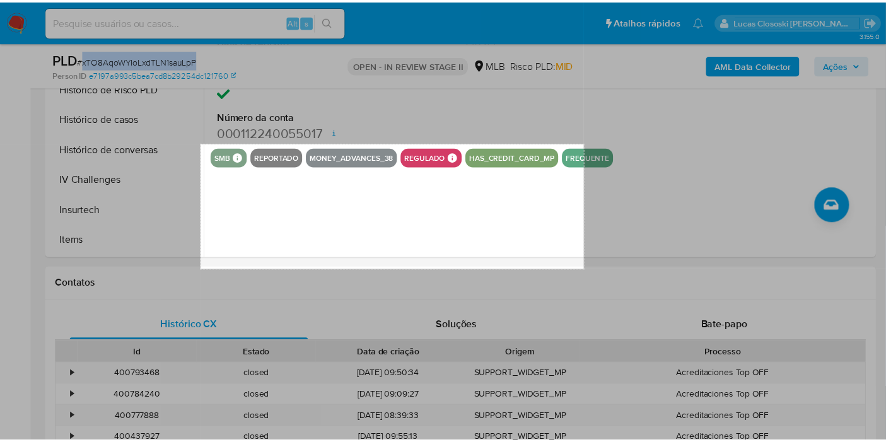
scroll to position [785, 0]
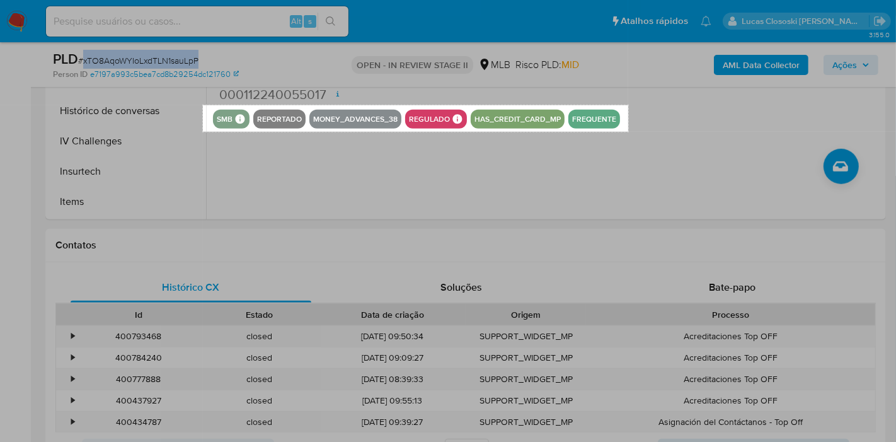
drag, startPoint x: 203, startPoint y: 400, endPoint x: 628, endPoint y: 131, distance: 503.4
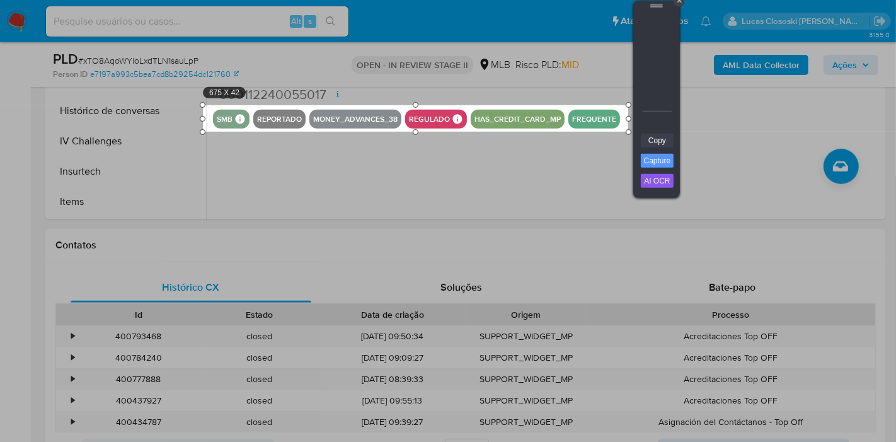
click at [657, 139] on link "Copy" at bounding box center [657, 141] width 33 height 14
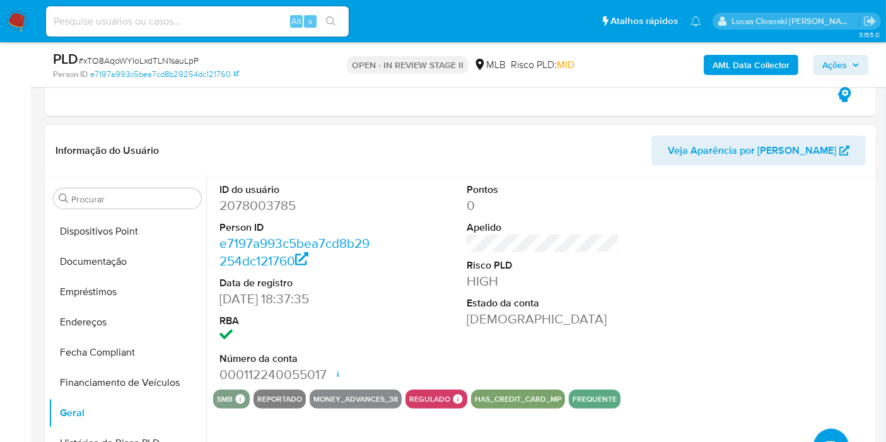
scroll to position [142, 0]
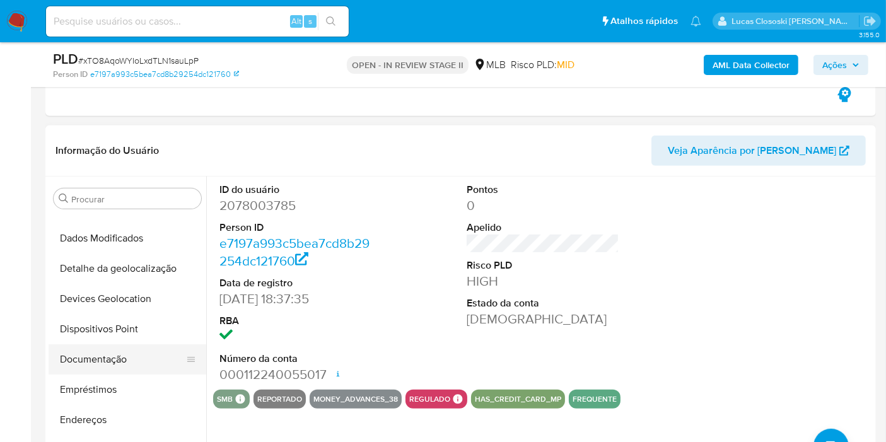
click at [105, 362] on button "Documentação" at bounding box center [122, 359] width 147 height 30
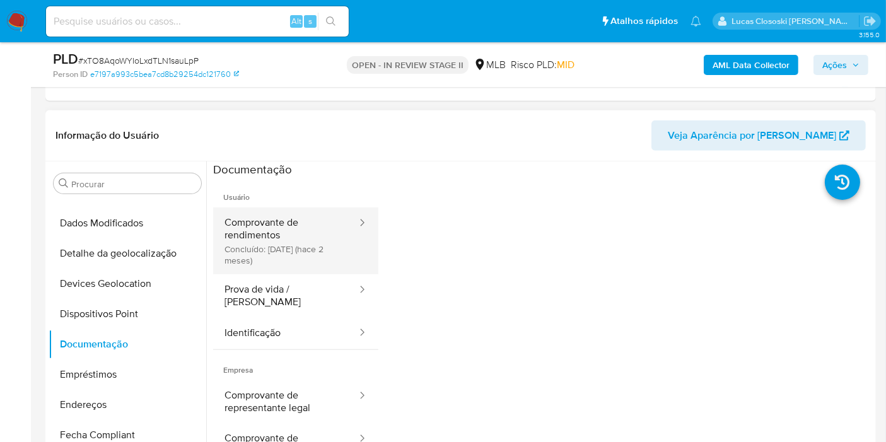
click at [321, 239] on button "Comprovante de rendimentos Concluído: 17/06/2025 (hace 2 meses)" at bounding box center [285, 240] width 145 height 67
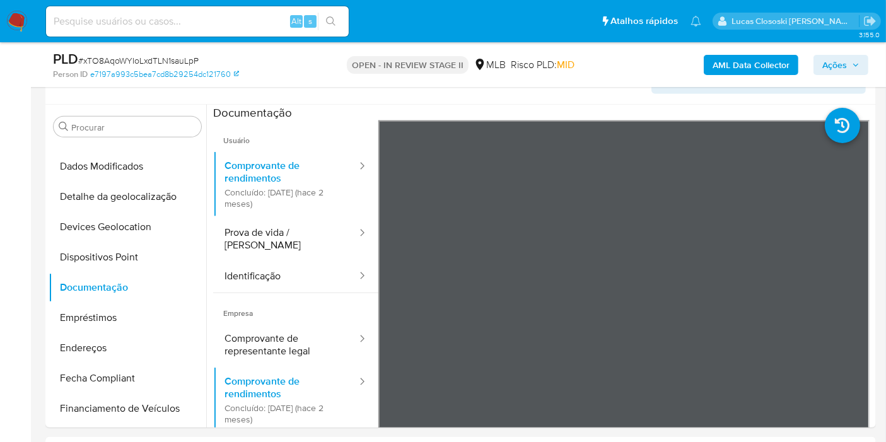
scroll to position [575, 0]
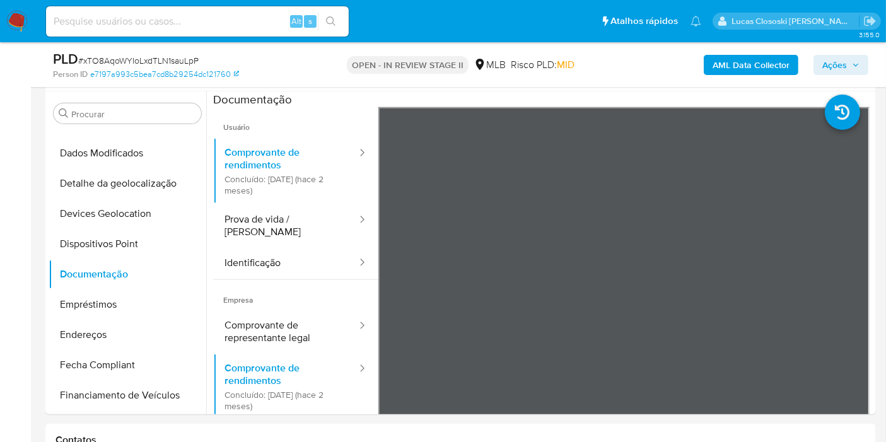
drag, startPoint x: 823, startPoint y: 67, endPoint x: 734, endPoint y: 75, distance: 89.2
click at [823, 68] on span "Ações" at bounding box center [834, 65] width 25 height 20
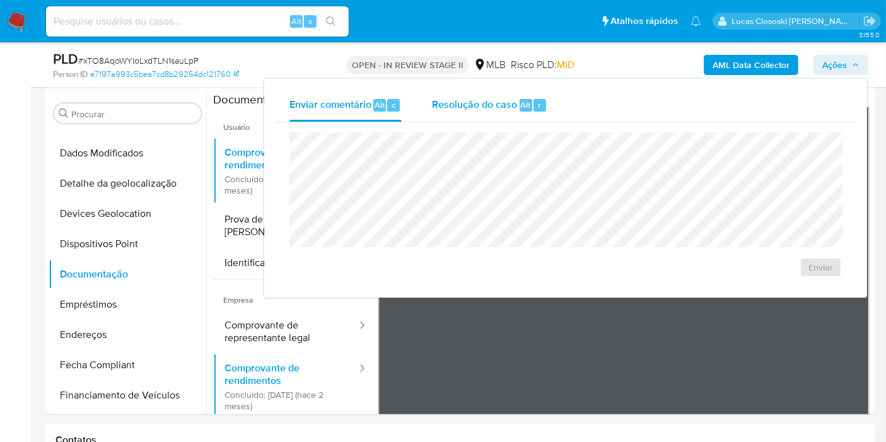
click at [499, 103] on span "Resolução do caso" at bounding box center [474, 104] width 85 height 14
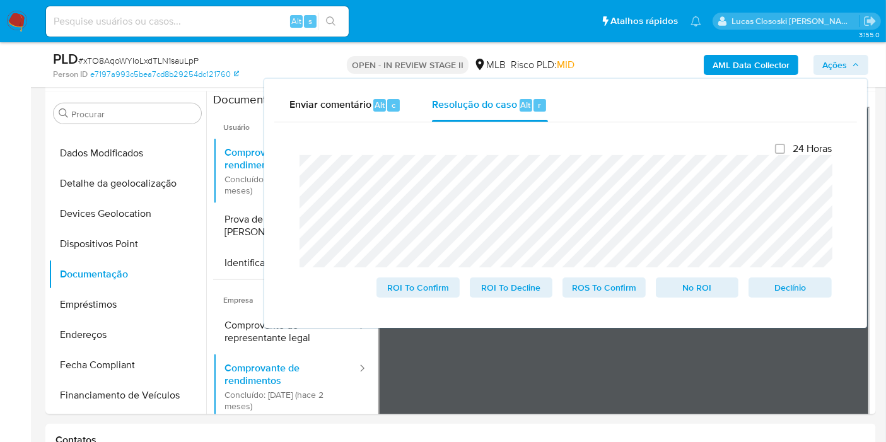
click at [853, 76] on div "AML Data Collector Ações Enviar comentário Alt c Resolução do caso Alt r Fecham…" at bounding box center [733, 65] width 269 height 30
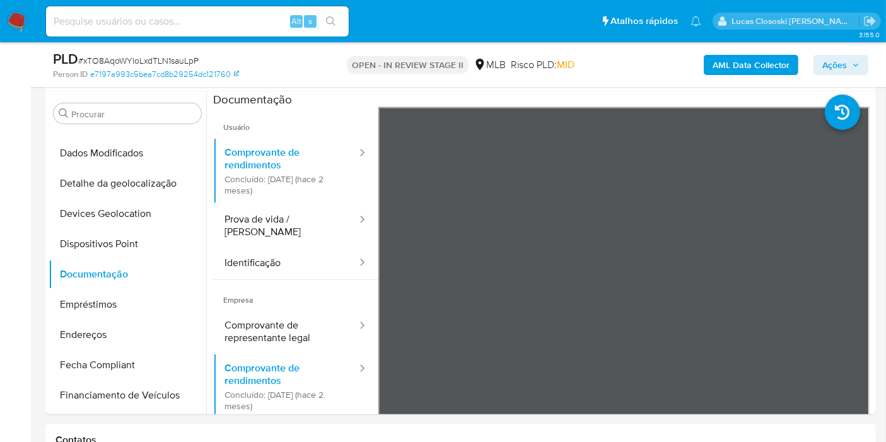
click at [848, 62] on span "Ações" at bounding box center [840, 65] width 37 height 18
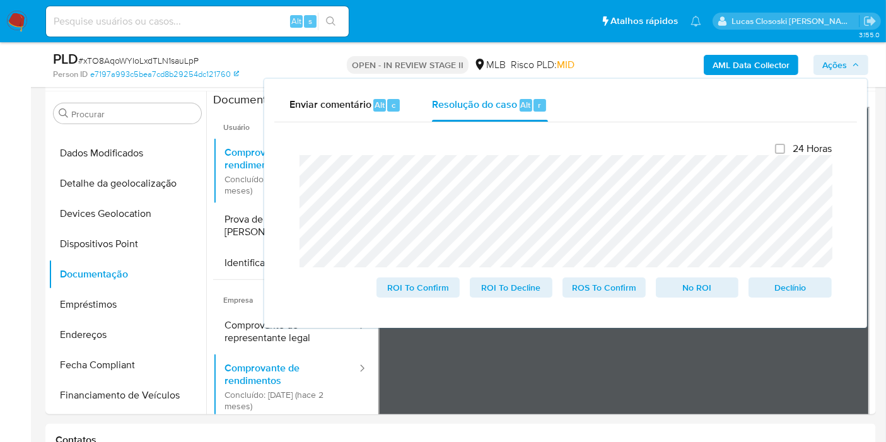
click at [848, 62] on span "Ações" at bounding box center [840, 65] width 37 height 18
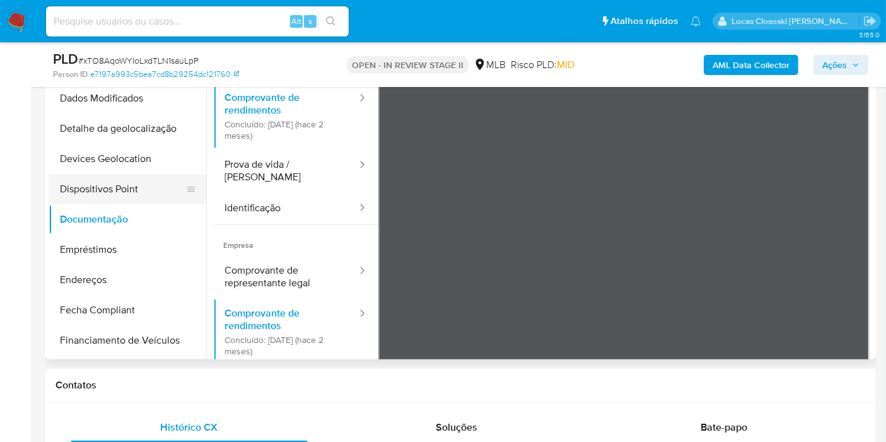
scroll to position [0, 0]
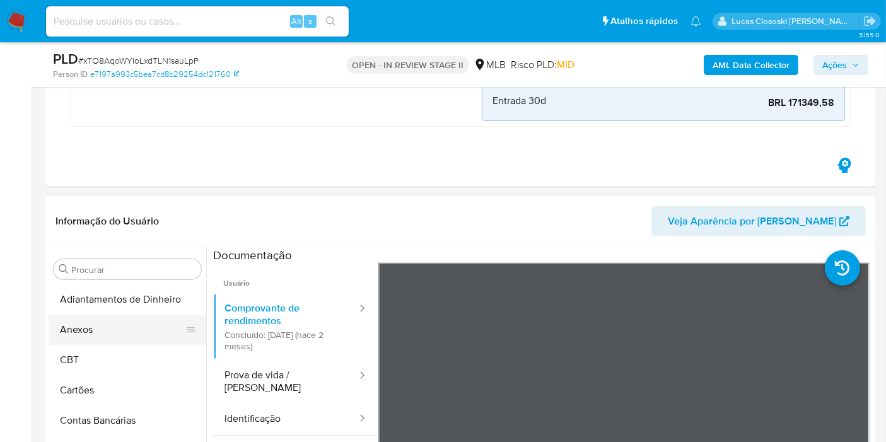
click at [95, 319] on button "Anexos" at bounding box center [122, 330] width 147 height 30
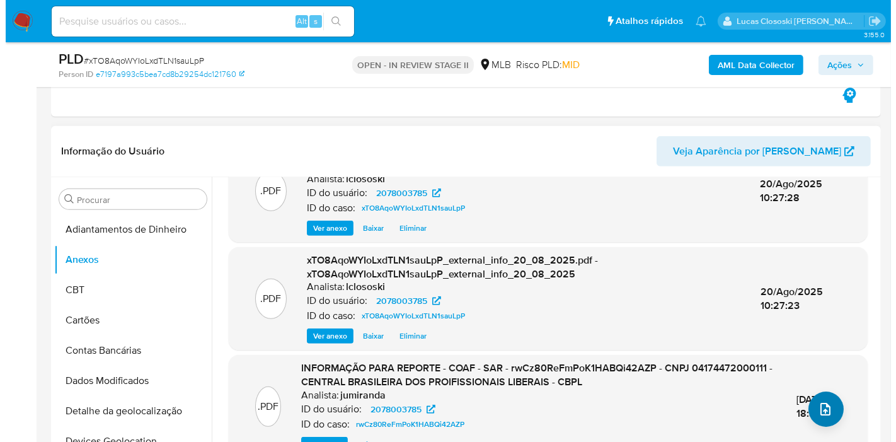
scroll to position [70, 0]
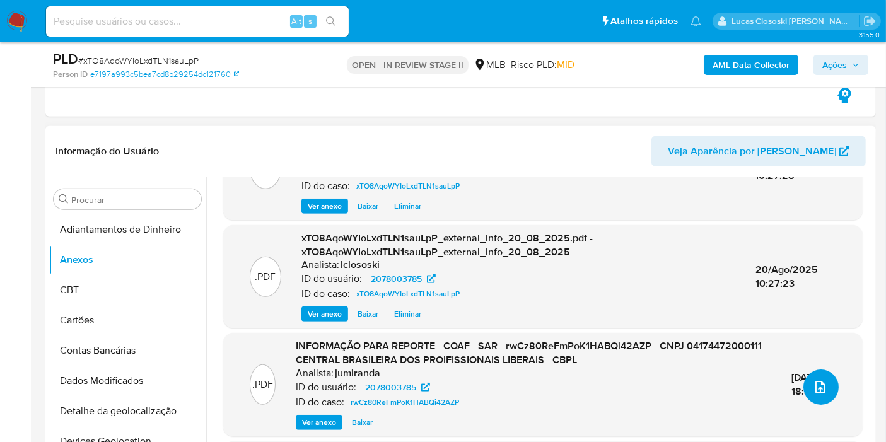
click at [816, 369] on button "upload-file" at bounding box center [820, 386] width 35 height 35
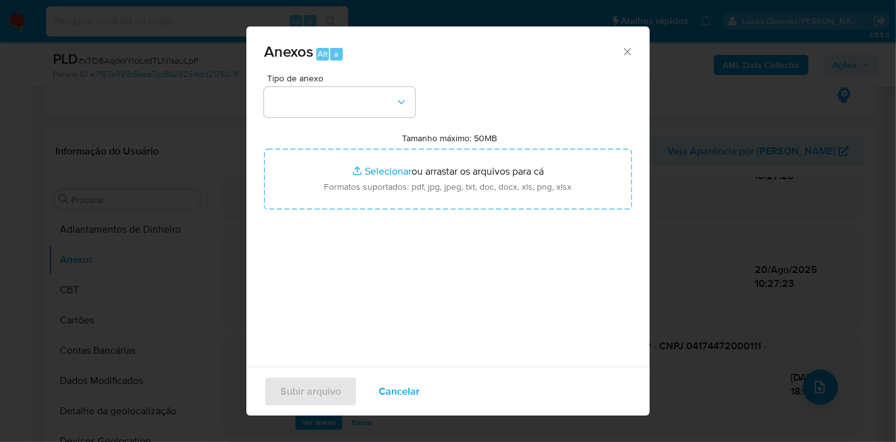
click at [383, 84] on div "Tipo de anexo" at bounding box center [339, 95] width 151 height 43
click at [376, 104] on button "button" at bounding box center [339, 102] width 151 height 30
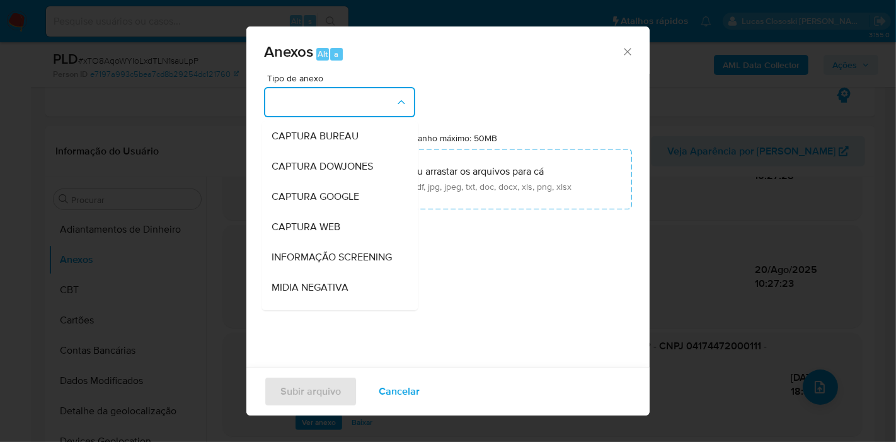
scroll to position [194, 0]
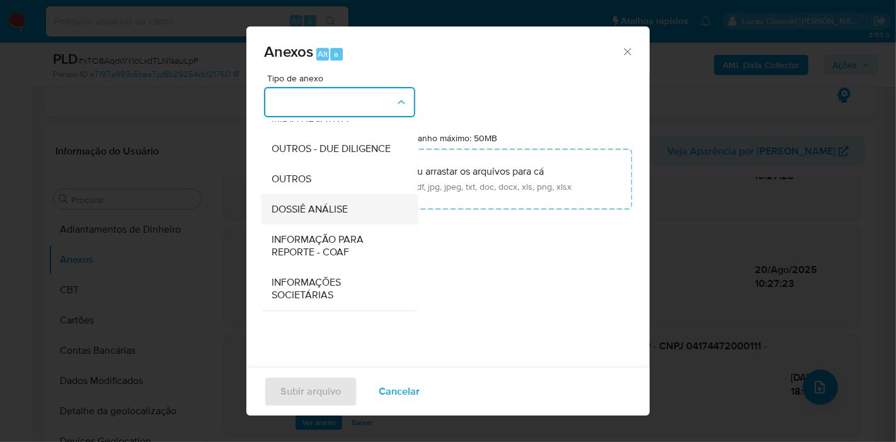
click at [335, 214] on span "DOSSIÊ ANÁLISE" at bounding box center [310, 209] width 76 height 13
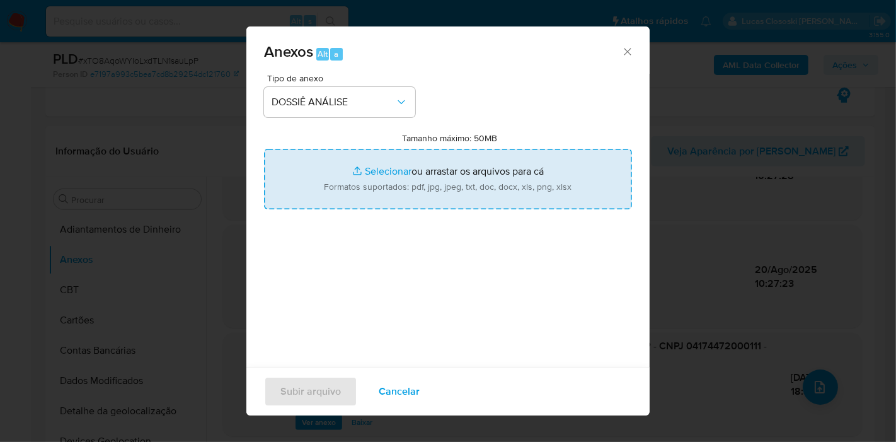
click at [366, 201] on input "Tamanho máximo: 50MB Selecionar arquivos" at bounding box center [448, 179] width 368 height 61
type input "C:\fakepath\SAR - XXXX - CNPJ 04174472000111 - CENTRAL BRASILEIRA DOS PROIFISSI…"
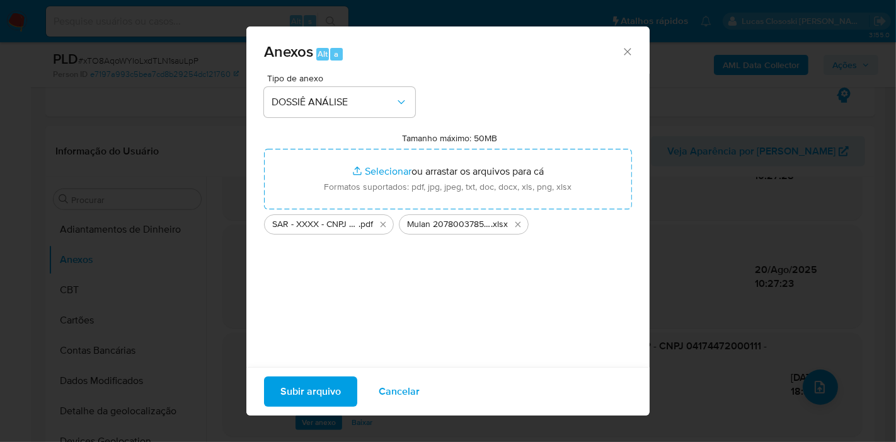
click at [303, 387] on span "Subir arquivo" at bounding box center [310, 392] width 61 height 28
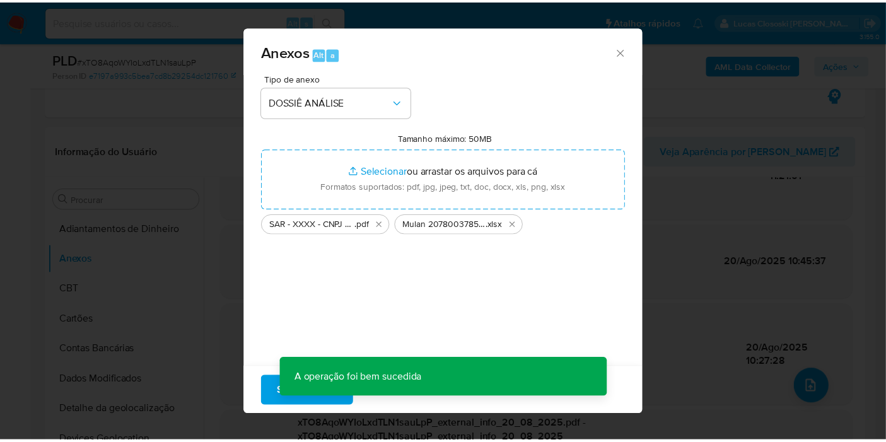
scroll to position [0, 0]
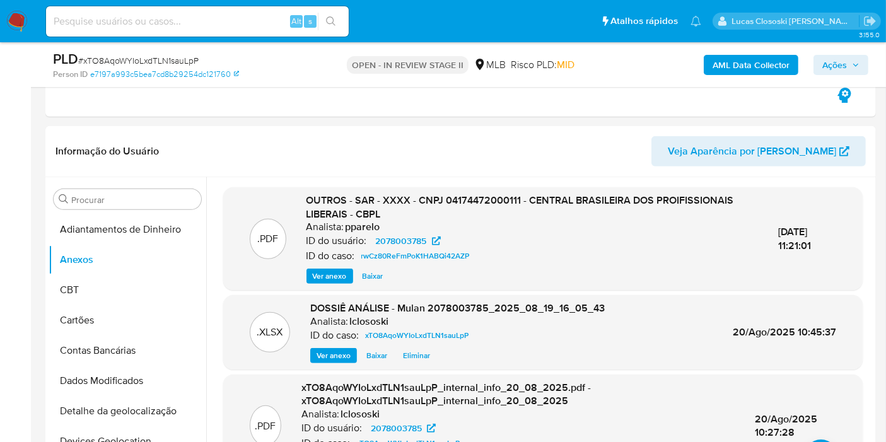
click at [855, 57] on span "Ações" at bounding box center [840, 65] width 37 height 18
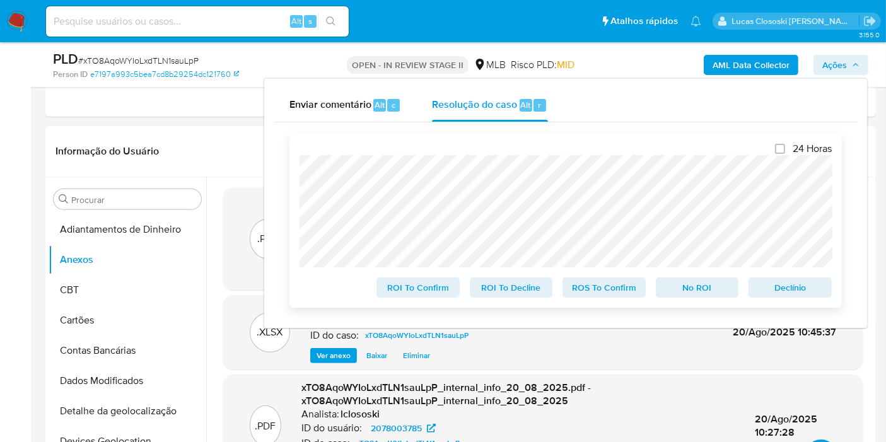
click at [691, 289] on span "No ROI" at bounding box center [697, 288] width 66 height 18
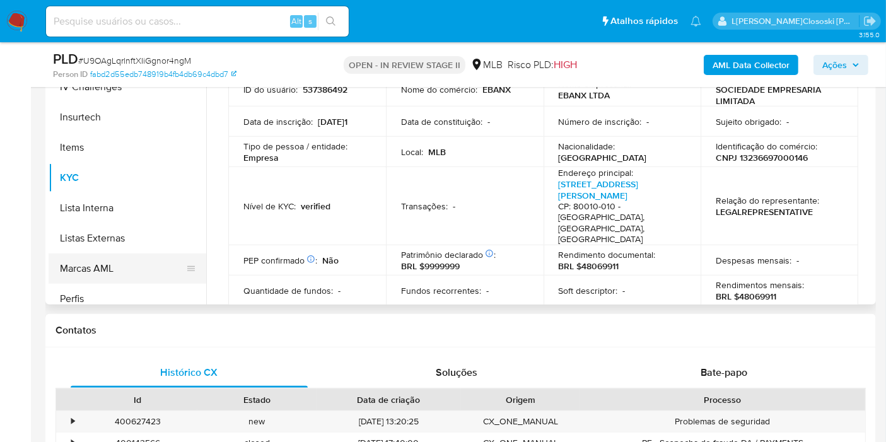
scroll to position [352, 0]
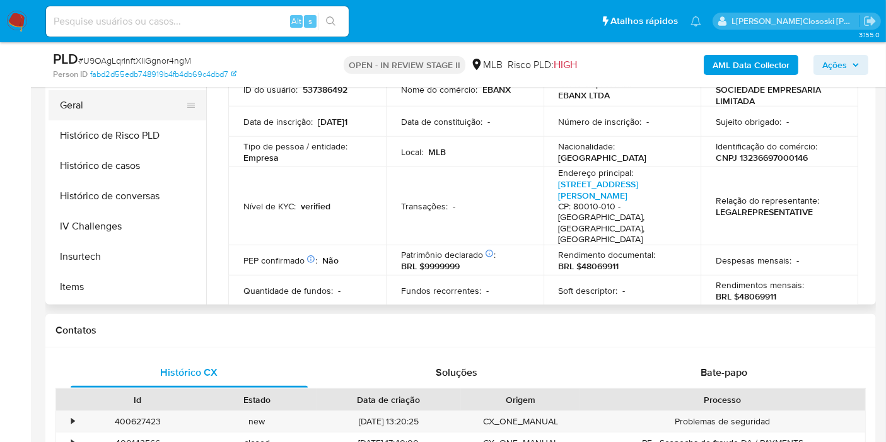
click at [115, 104] on button "Geral" at bounding box center [122, 105] width 147 height 30
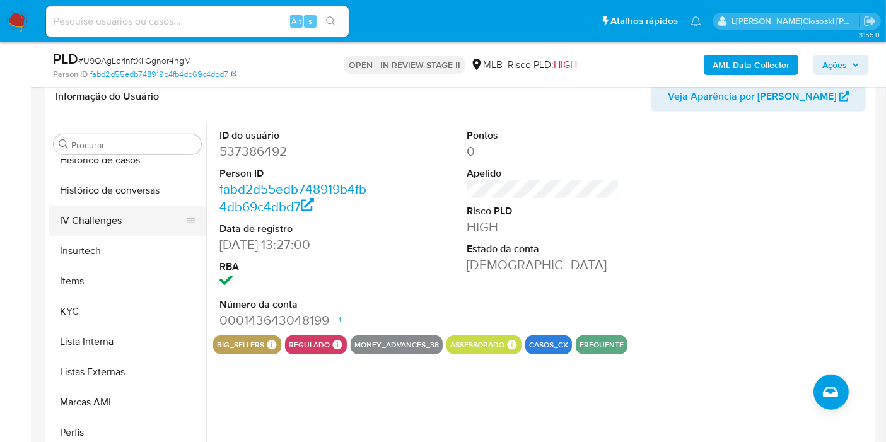
scroll to position [422, 0]
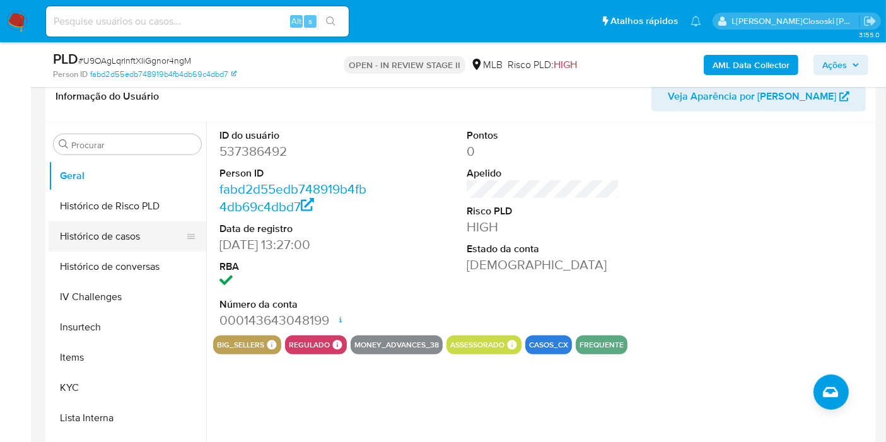
click at [108, 240] on button "Histórico de casos" at bounding box center [122, 236] width 147 height 30
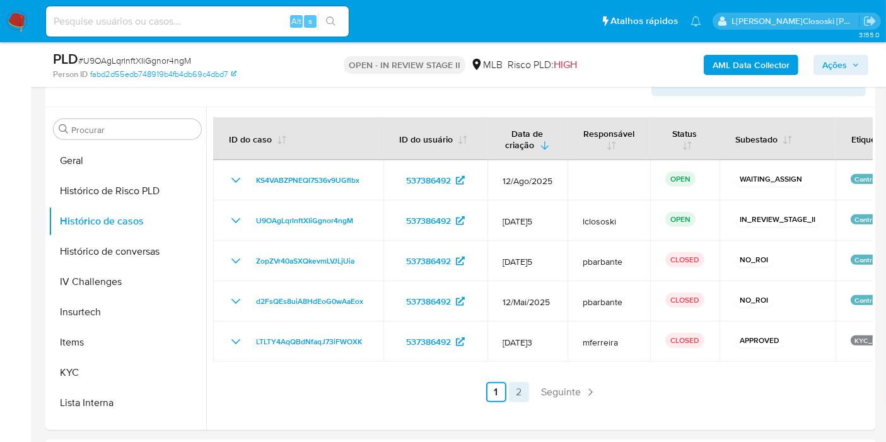
click at [519, 384] on link "2" at bounding box center [519, 392] width 20 height 20
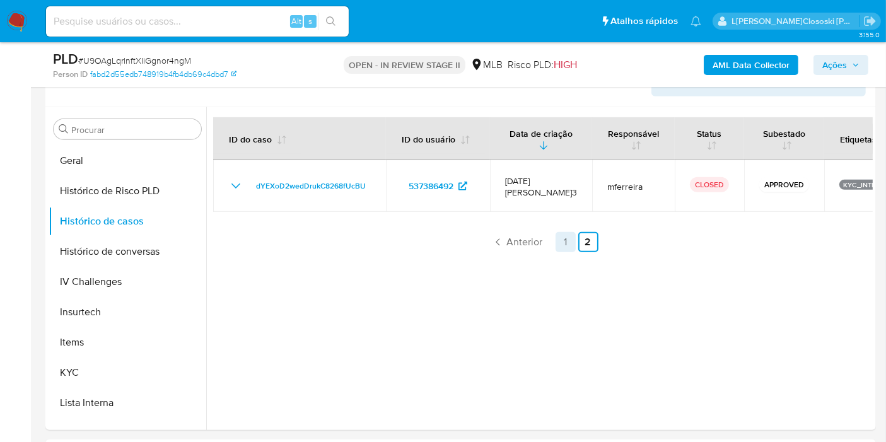
click at [558, 233] on link "1" at bounding box center [565, 242] width 20 height 20
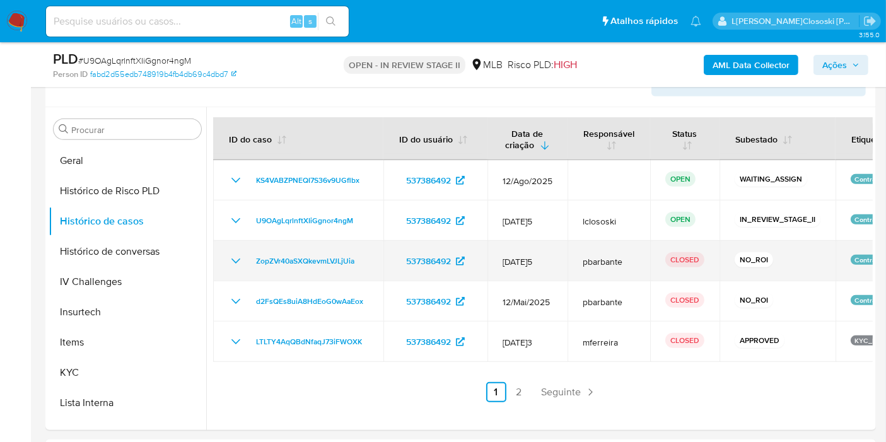
click at [234, 259] on icon "Mostrar/Ocultar" at bounding box center [235, 260] width 9 height 5
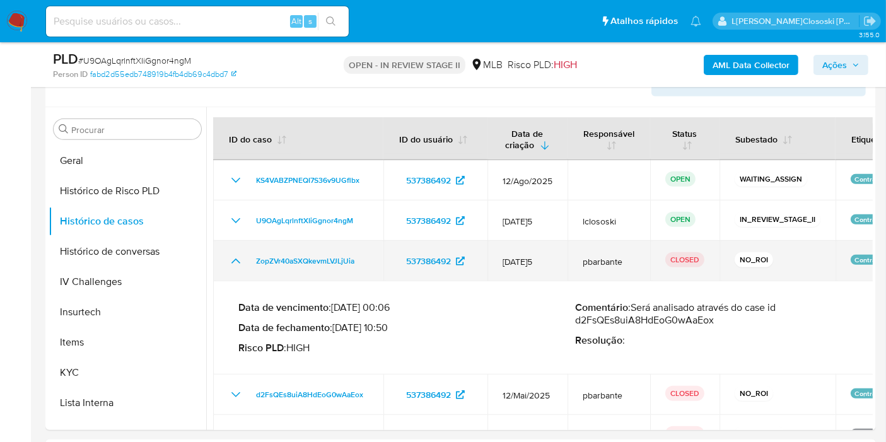
click at [234, 259] on icon "Mostrar/Ocultar" at bounding box center [235, 260] width 9 height 5
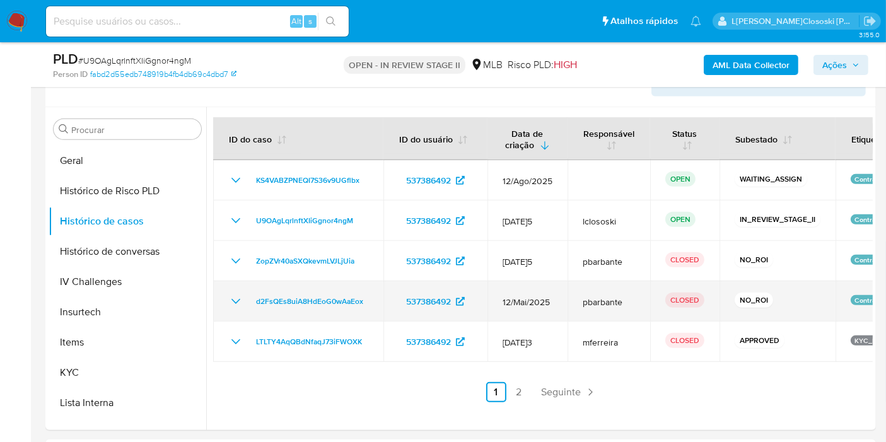
click at [223, 290] on td "d2FsQEs8uiA8HdEoG0wAaEox" at bounding box center [298, 301] width 170 height 40
click at [234, 287] on td "d2FsQEs8uiA8HdEoG0wAaEox" at bounding box center [298, 301] width 170 height 40
click at [234, 296] on icon "Mostrar/Ocultar" at bounding box center [235, 301] width 15 height 15
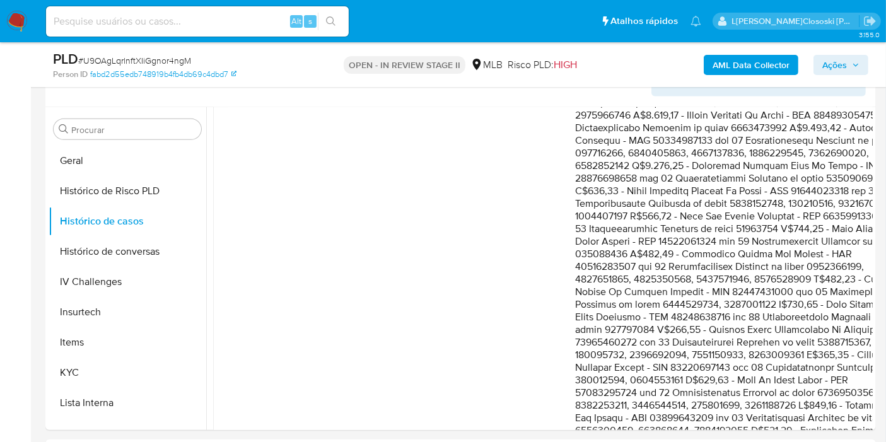
scroll to position [1002, 0]
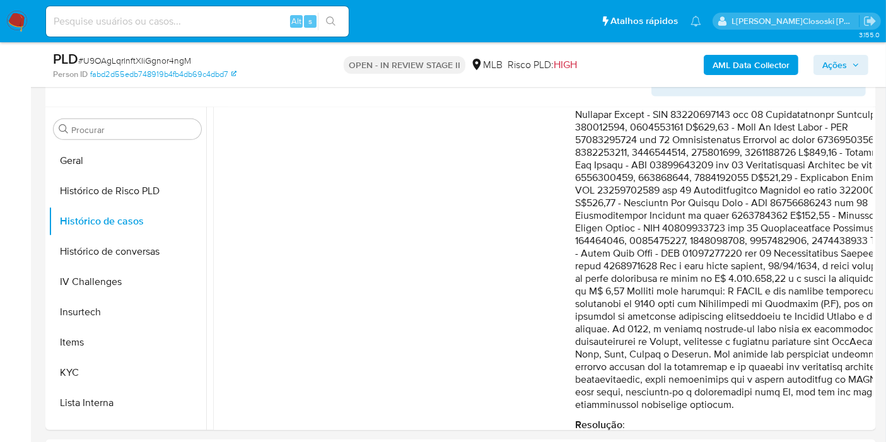
drag, startPoint x: 684, startPoint y: 359, endPoint x: 677, endPoint y: 271, distance: 88.5
drag, startPoint x: 618, startPoint y: 435, endPoint x: 717, endPoint y: 413, distance: 100.8
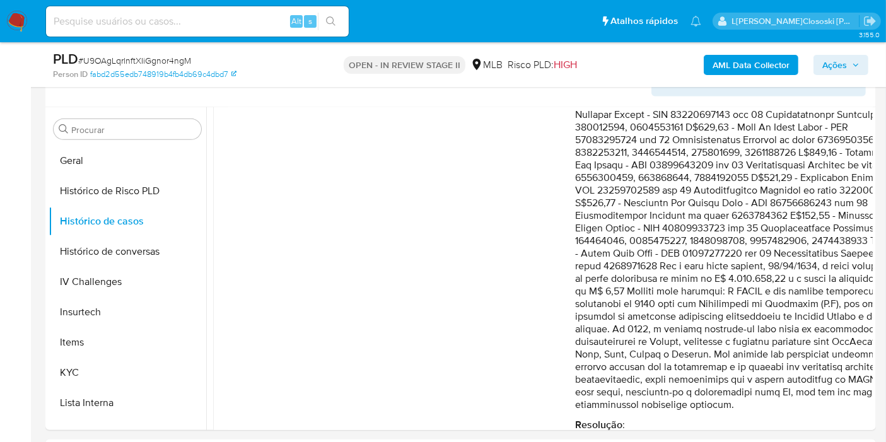
drag, startPoint x: 798, startPoint y: 350, endPoint x: 896, endPoint y: 318, distance: 103.0
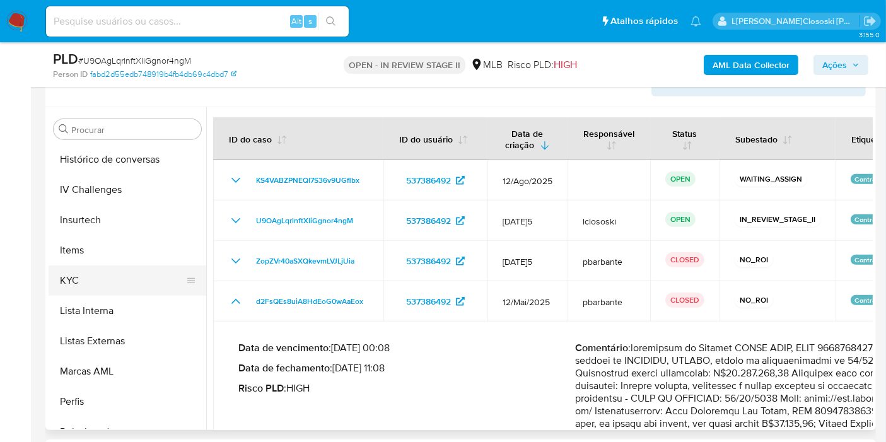
scroll to position [562, 0]
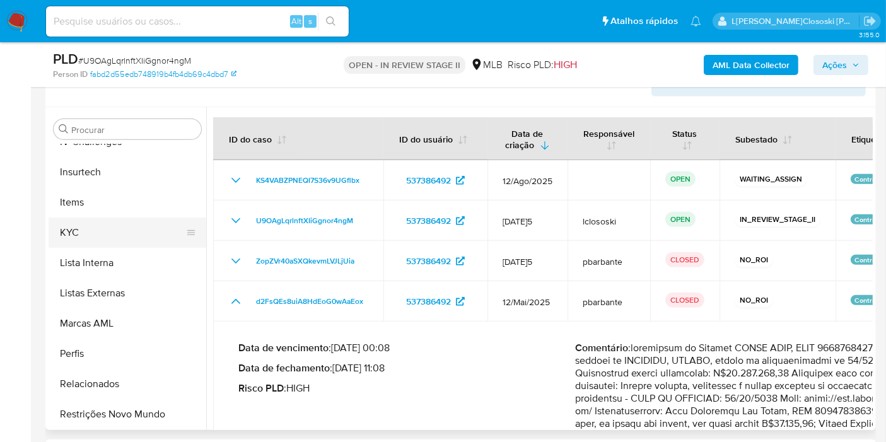
click at [81, 234] on button "KYC" at bounding box center [122, 232] width 147 height 30
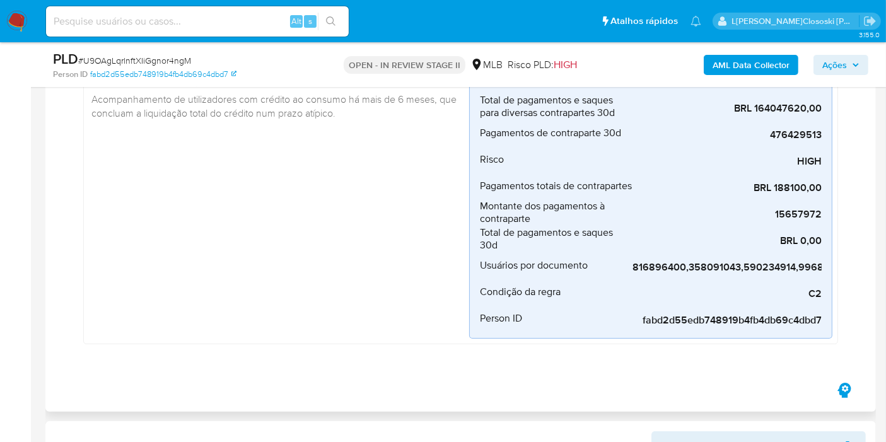
scroll to position [0, 0]
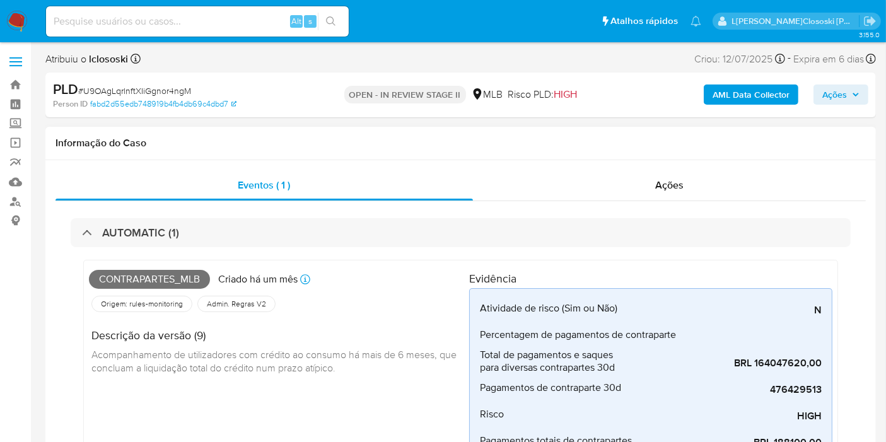
click at [323, 215] on div "AUTOMATIC (1) Contrapartes_mlb Criado há um mês Criado: [DATE] 00:55:42 Origem:…" at bounding box center [460, 418] width 810 height 434
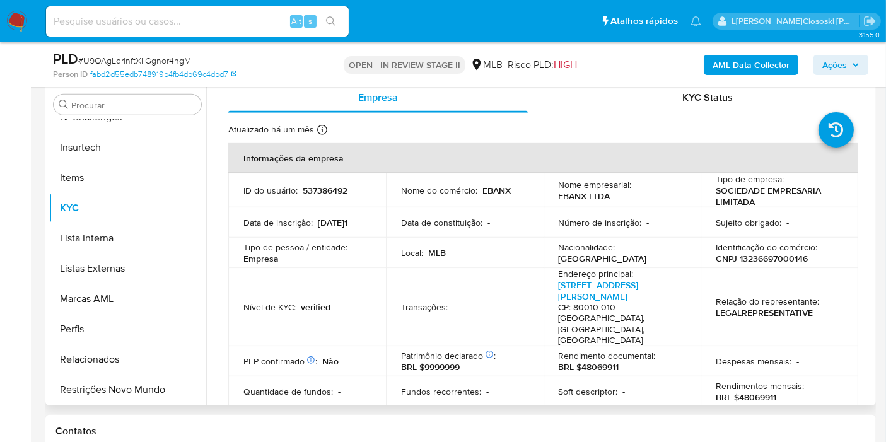
scroll to position [630, 0]
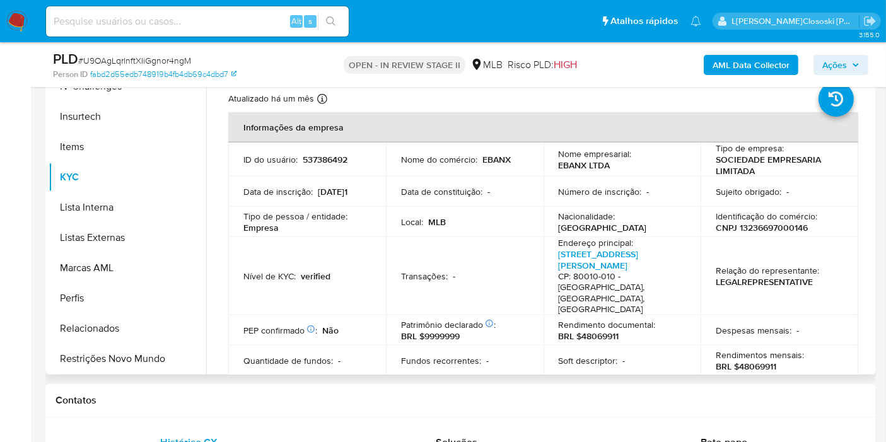
click at [789, 226] on p "CNPJ 13236697000146" at bounding box center [761, 227] width 92 height 11
copy p "13236697000146"
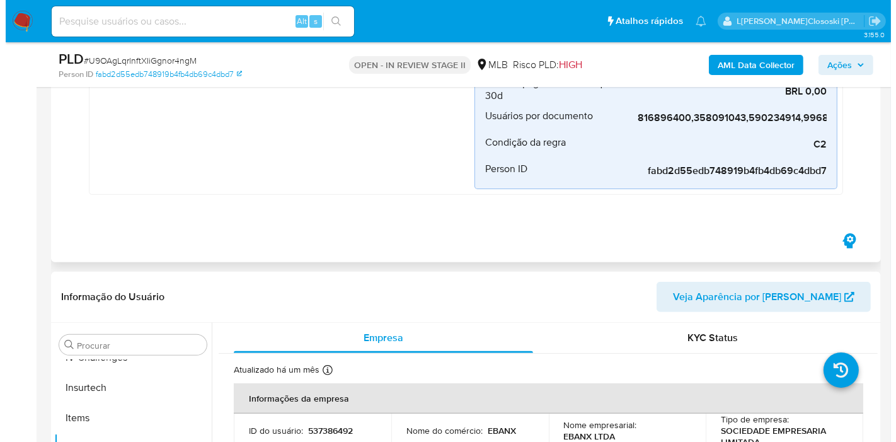
scroll to position [280, 0]
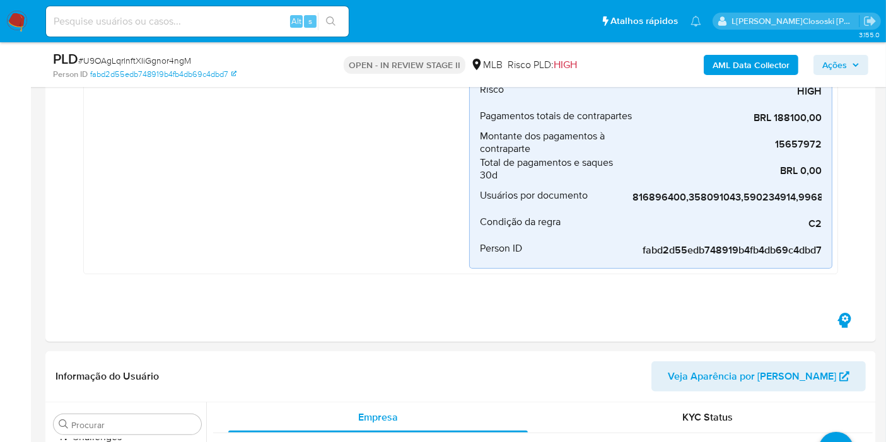
click at [738, 67] on b "AML Data Collector" at bounding box center [750, 65] width 77 height 20
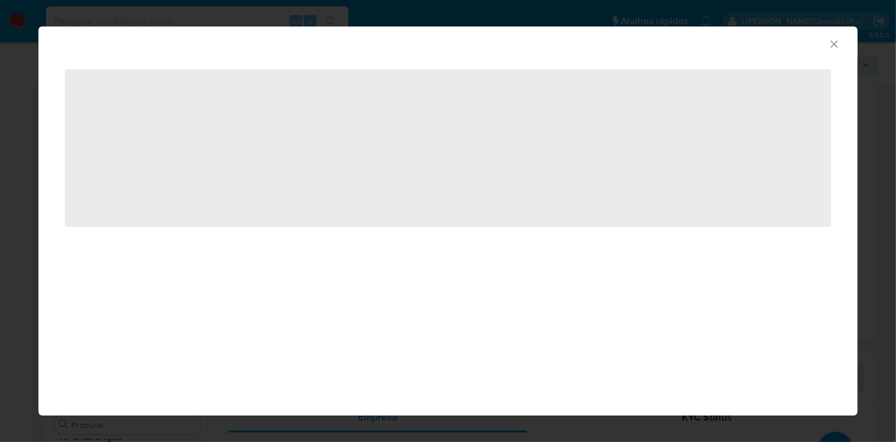
click at [180, 149] on span "‌" at bounding box center [448, 148] width 766 height 158
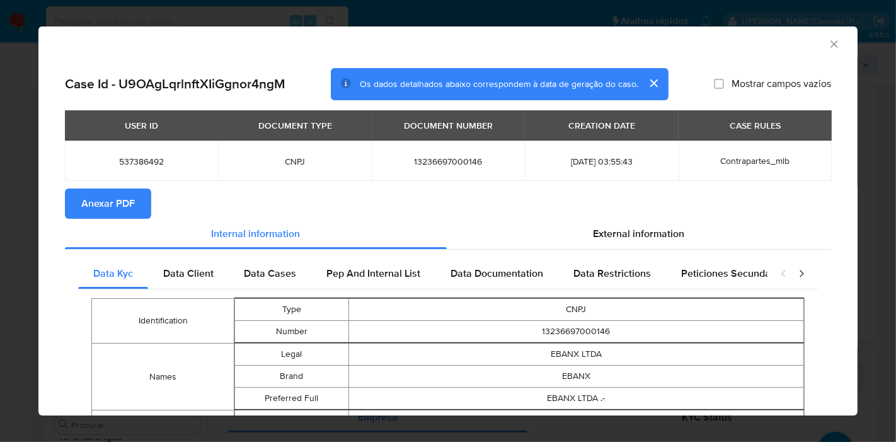
click at [134, 208] on button "Anexar PDF" at bounding box center [108, 203] width 86 height 30
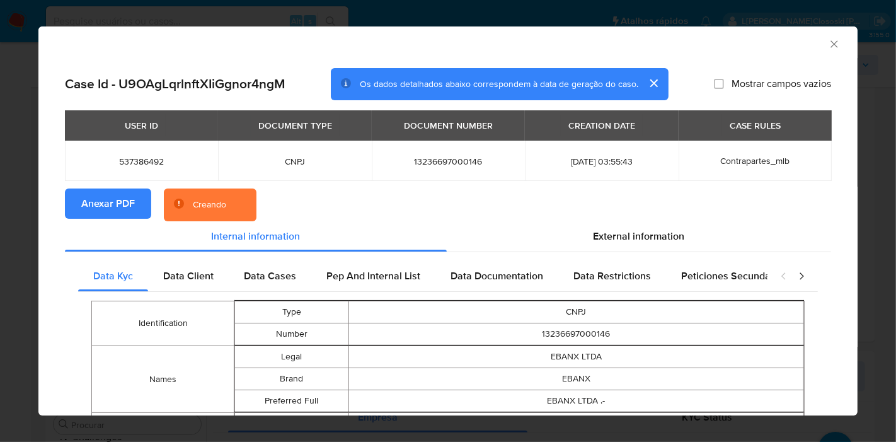
click at [601, 219] on section "Anexar PDF Creando" at bounding box center [448, 204] width 766 height 33
click at [613, 234] on span "External information" at bounding box center [639, 236] width 91 height 14
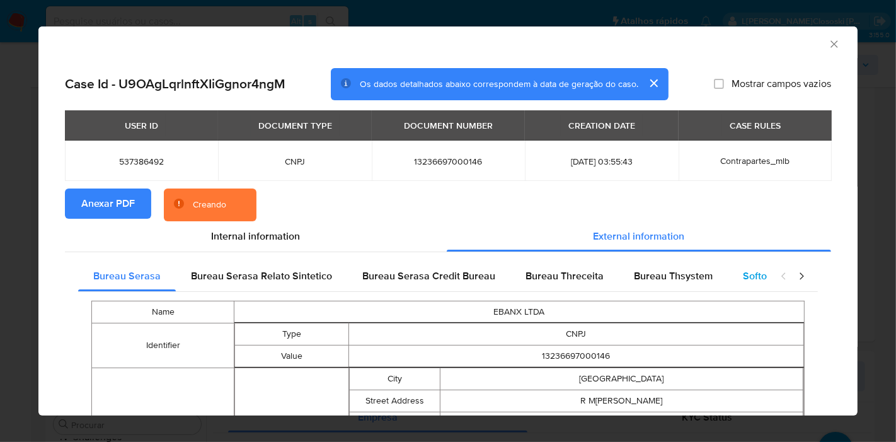
click at [741, 266] on div "Softon" at bounding box center [758, 276] width 60 height 30
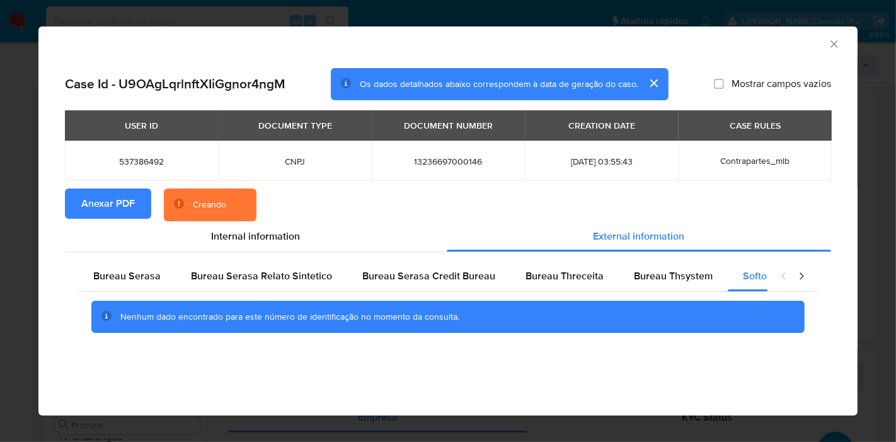
click at [837, 43] on icon "Fechar a janela" at bounding box center [834, 44] width 13 height 13
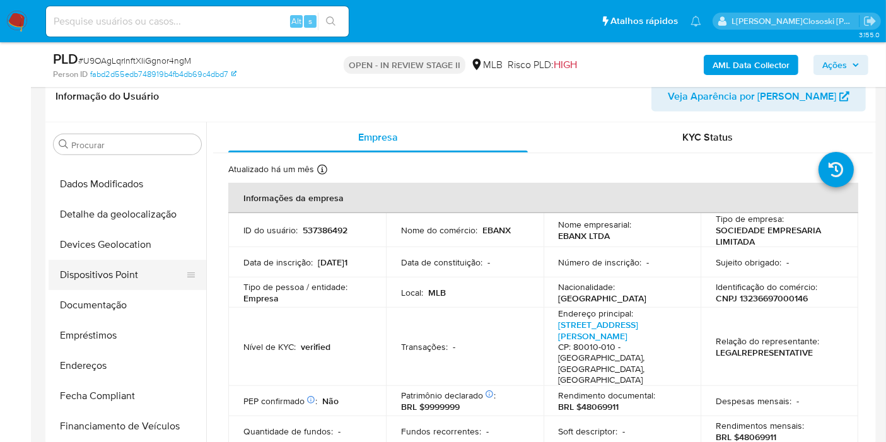
scroll to position [0, 0]
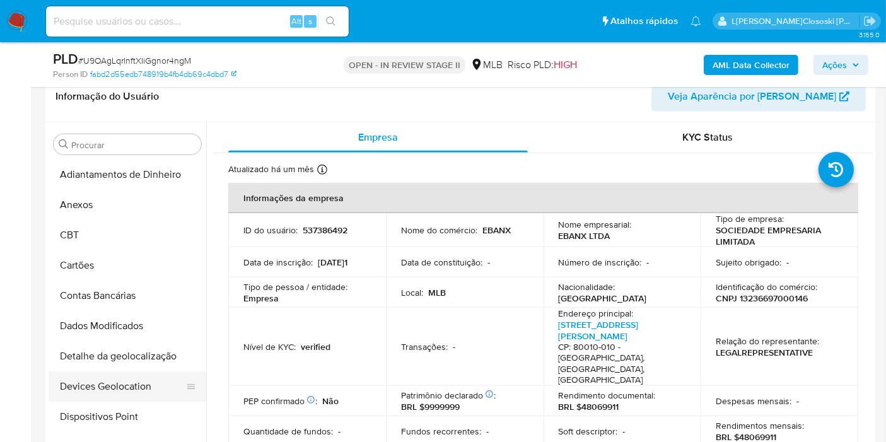
click at [133, 371] on button "Devices Geolocation" at bounding box center [122, 386] width 147 height 30
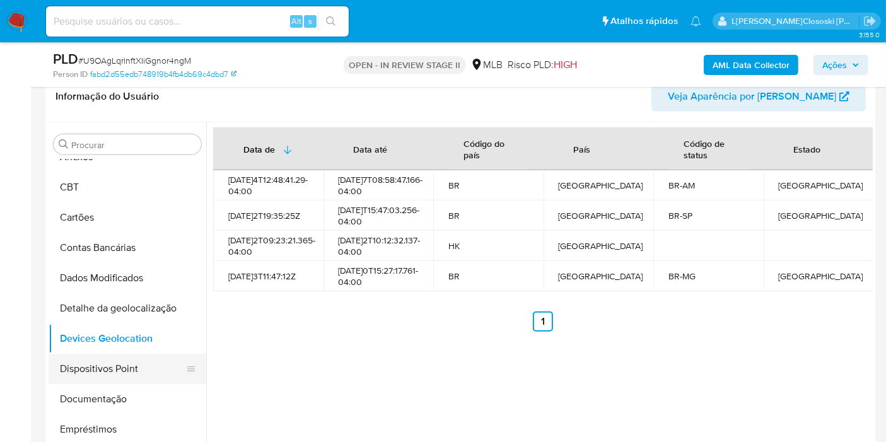
scroll to position [70, 0]
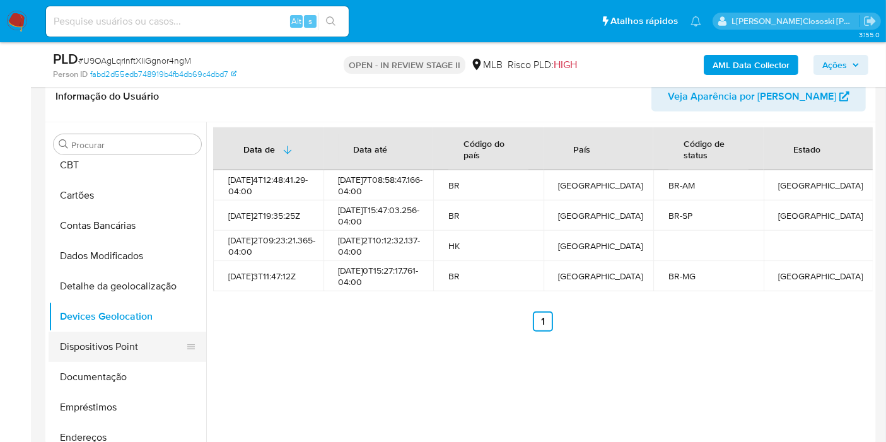
drag, startPoint x: 115, startPoint y: 341, endPoint x: 122, endPoint y: 318, distance: 24.5
click at [115, 341] on button "Dispositivos Point" at bounding box center [122, 347] width 147 height 30
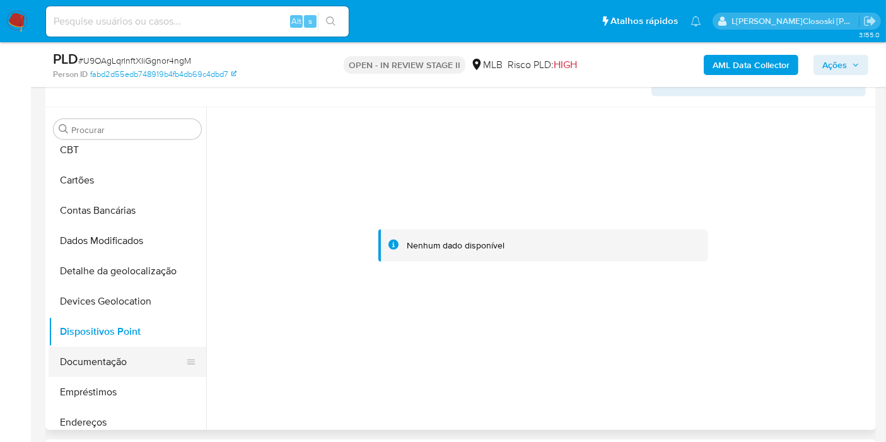
scroll to position [140, 0]
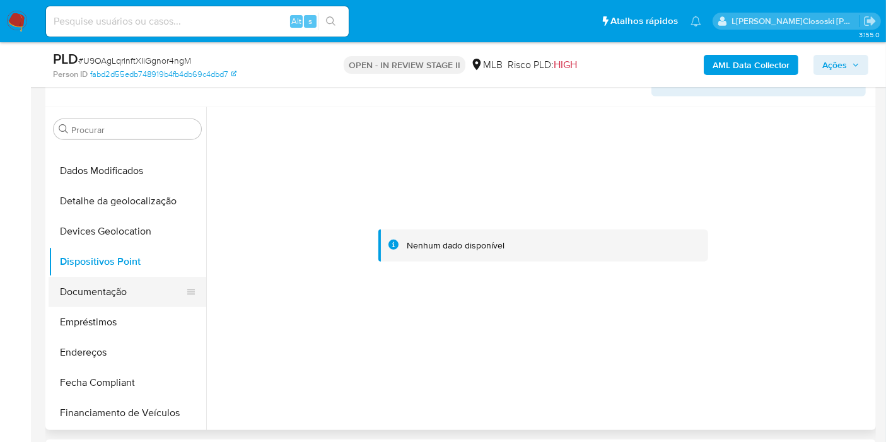
click at [135, 286] on button "Documentação" at bounding box center [122, 292] width 147 height 30
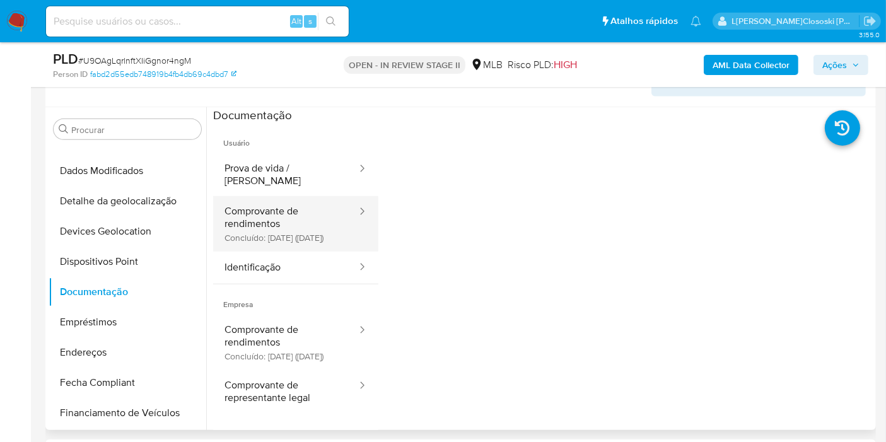
click at [295, 215] on button "Comprovante de rendimentos Concluído: [DATE]3 [DATE]s)" at bounding box center [285, 223] width 145 height 55
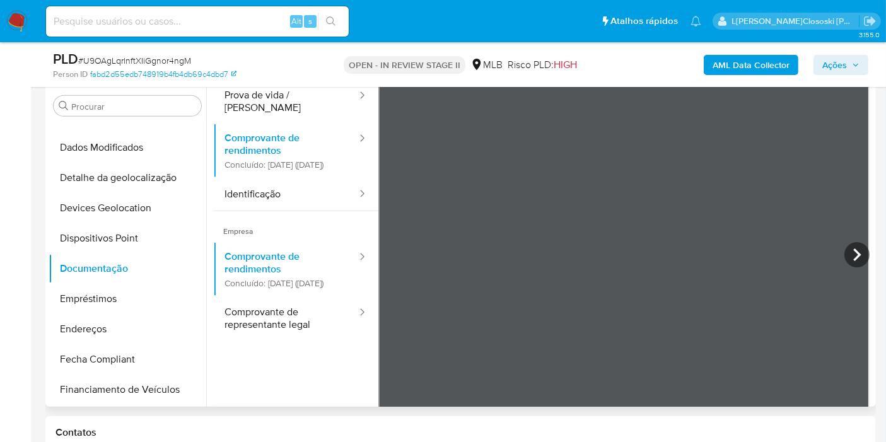
scroll to position [70, 0]
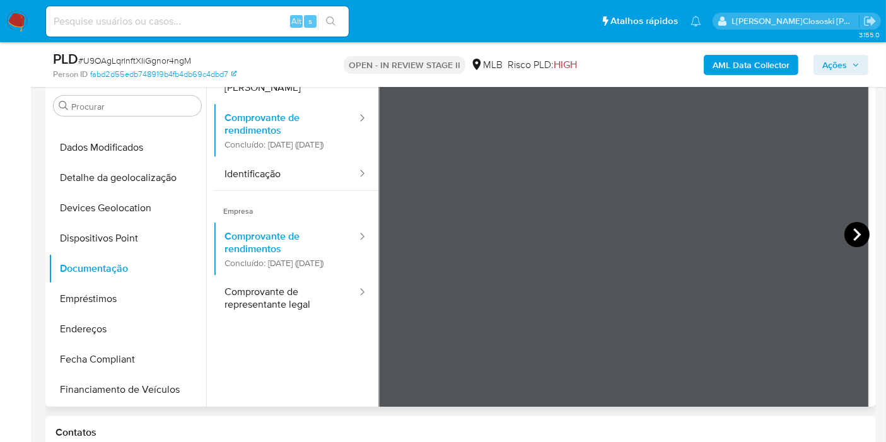
click at [845, 229] on icon at bounding box center [856, 234] width 25 height 25
click at [90, 323] on button "Endereços" at bounding box center [122, 329] width 147 height 30
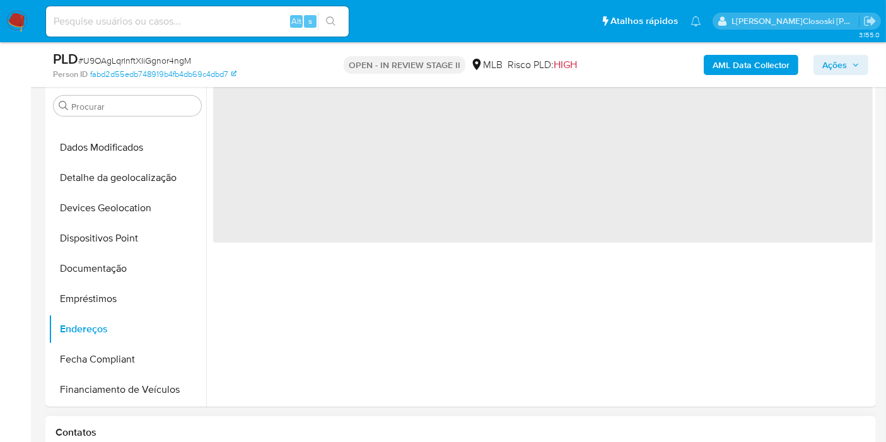
click at [596, 435] on h1 "Contatos" at bounding box center [460, 432] width 810 height 13
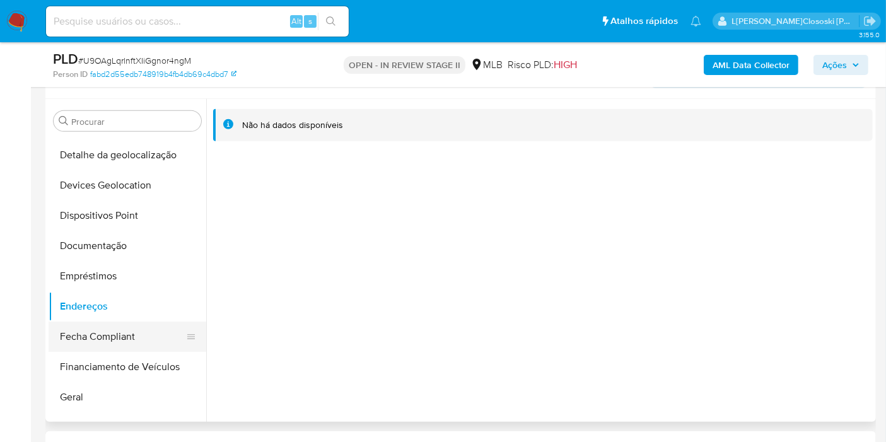
scroll to position [210, 0]
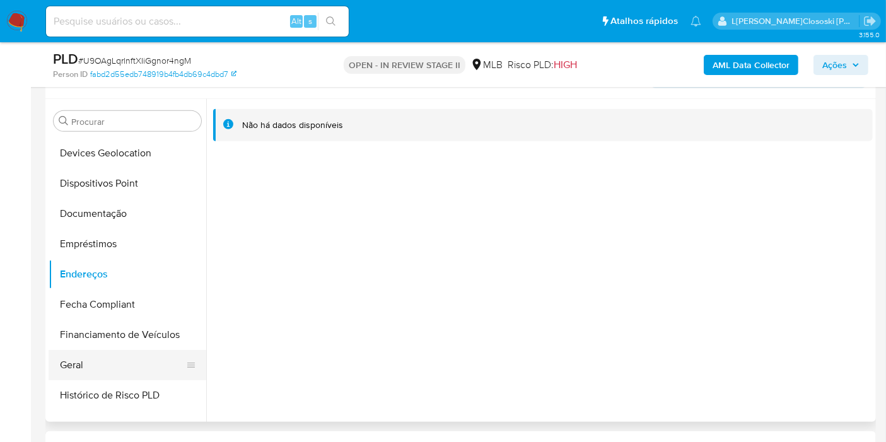
click at [120, 353] on button "Geral" at bounding box center [122, 365] width 147 height 30
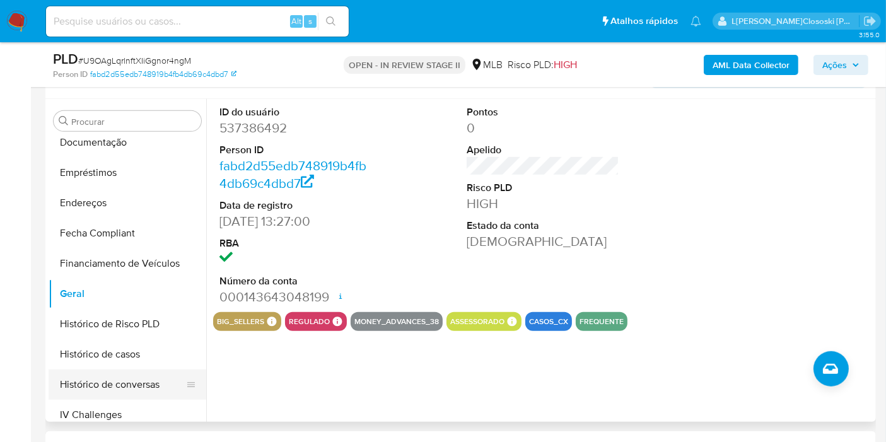
scroll to position [350, 0]
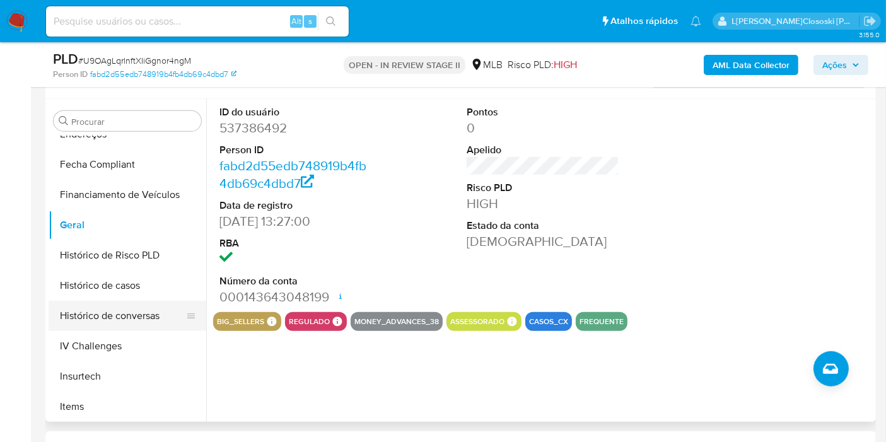
click at [130, 301] on button "Histórico de conversas" at bounding box center [122, 316] width 147 height 30
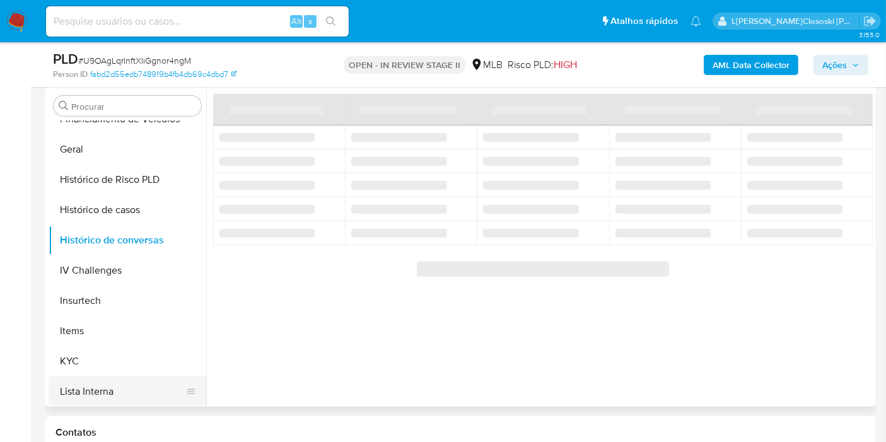
scroll to position [490, 0]
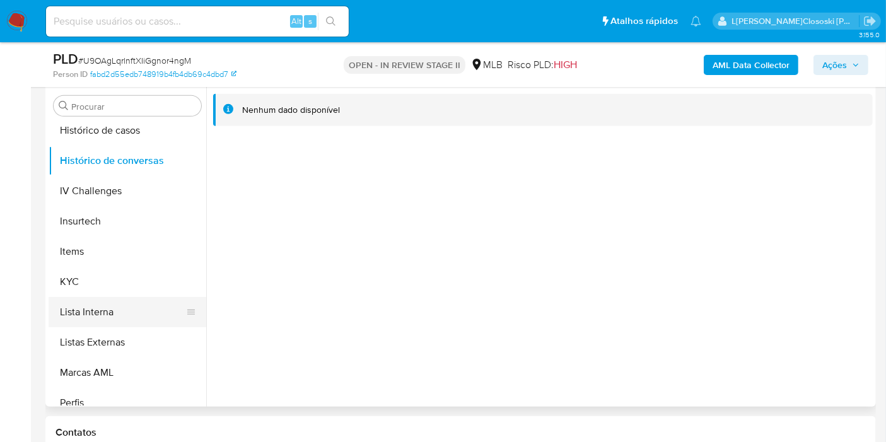
drag, startPoint x: 90, startPoint y: 280, endPoint x: 198, endPoint y: 306, distance: 111.6
click at [90, 280] on button "KYC" at bounding box center [128, 282] width 158 height 30
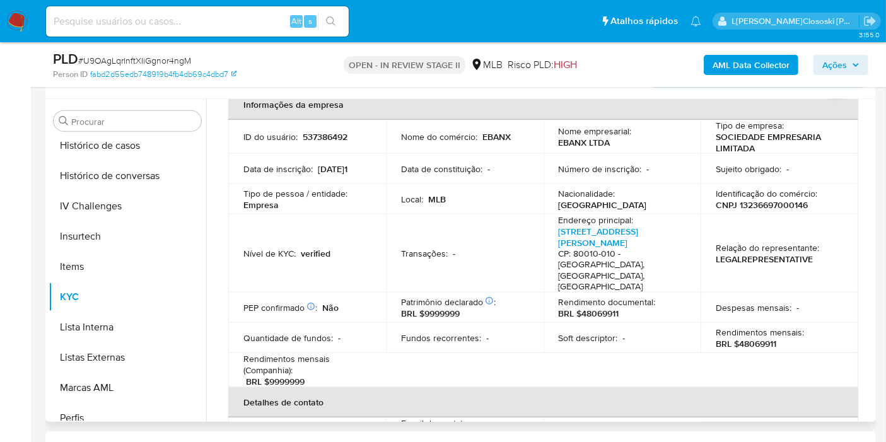
scroll to position [562, 0]
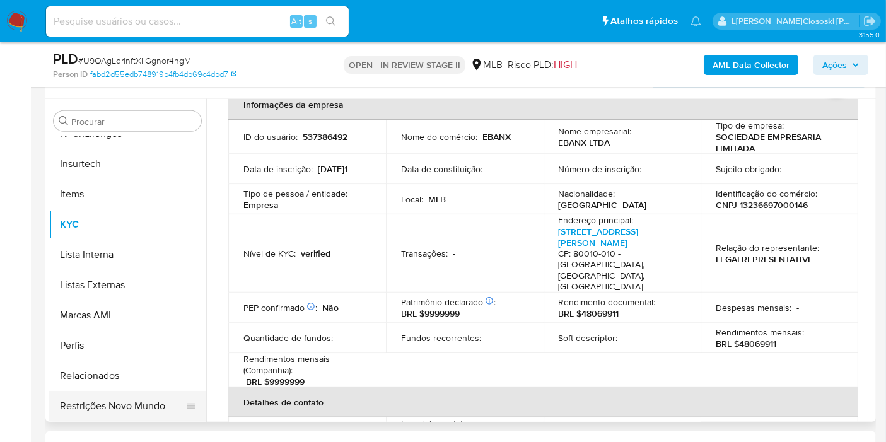
click at [100, 403] on button "Restrições Novo Mundo" at bounding box center [122, 406] width 147 height 30
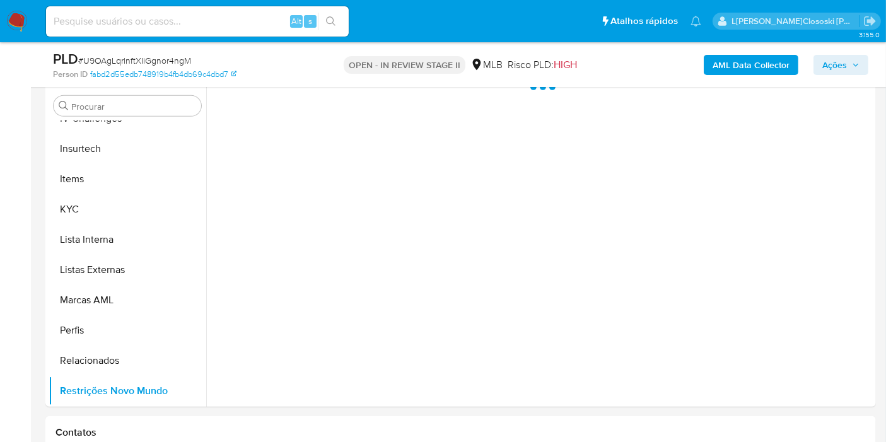
scroll to position [0, 0]
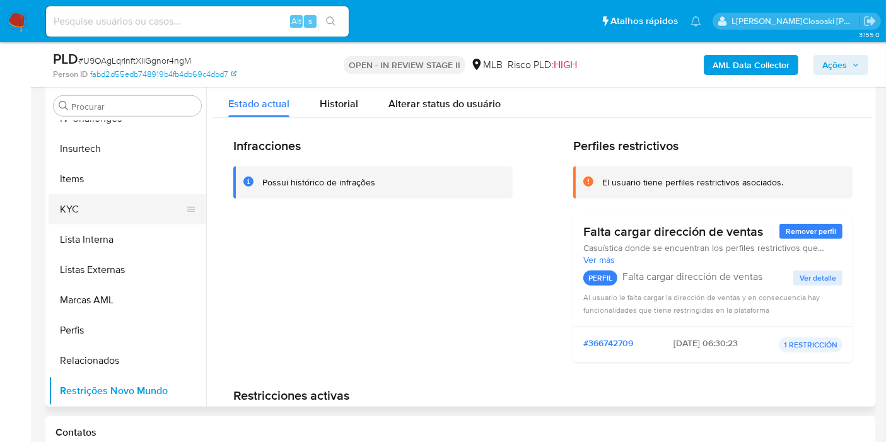
click at [84, 204] on button "KYC" at bounding box center [122, 209] width 147 height 30
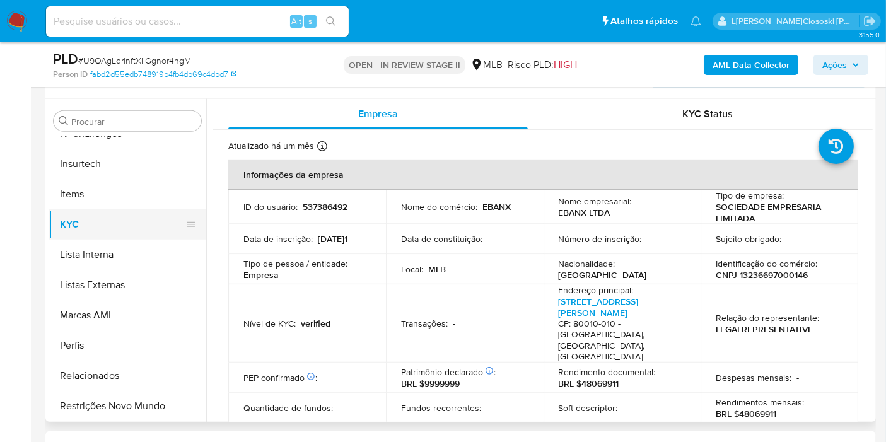
scroll to position [352, 0]
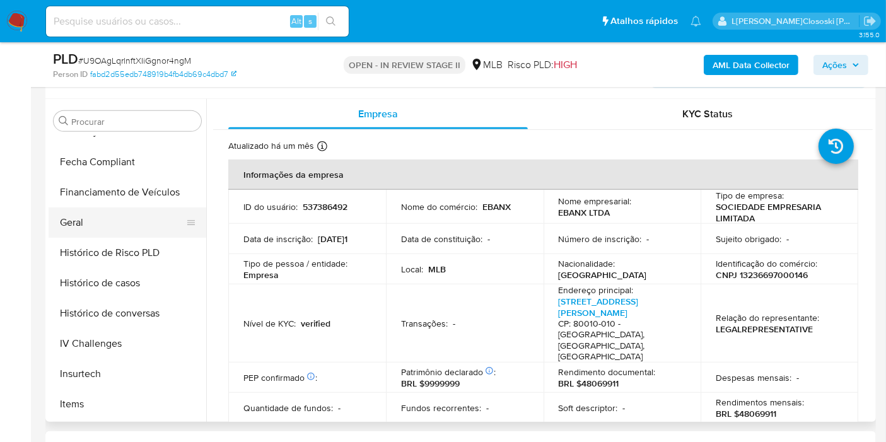
click at [106, 207] on button "Geral" at bounding box center [122, 222] width 147 height 30
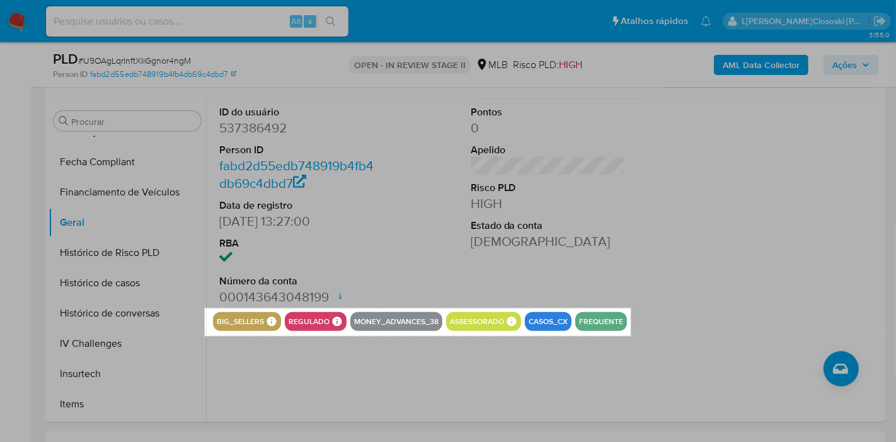
drag, startPoint x: 205, startPoint y: 308, endPoint x: 632, endPoint y: 332, distance: 427.4
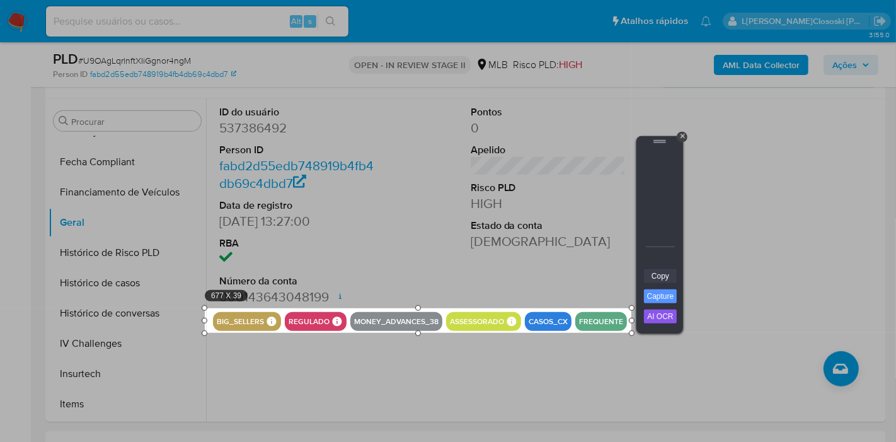
click at [649, 269] on link "Copy" at bounding box center [660, 276] width 33 height 14
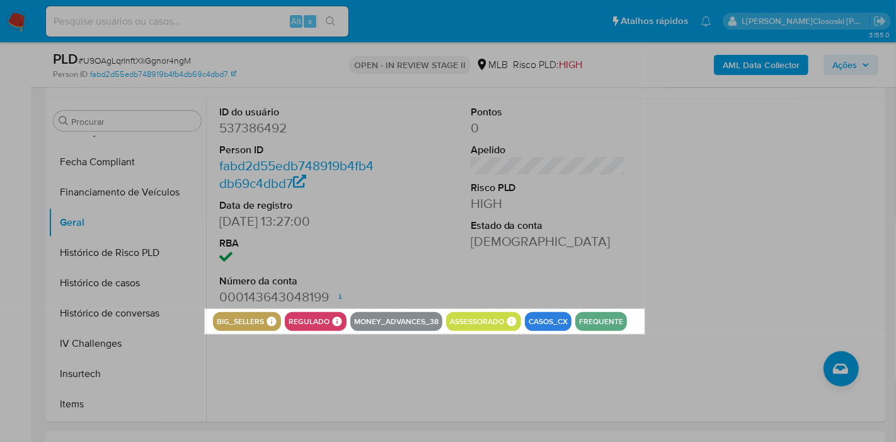
drag, startPoint x: 205, startPoint y: 308, endPoint x: 643, endPoint y: 334, distance: 438.8
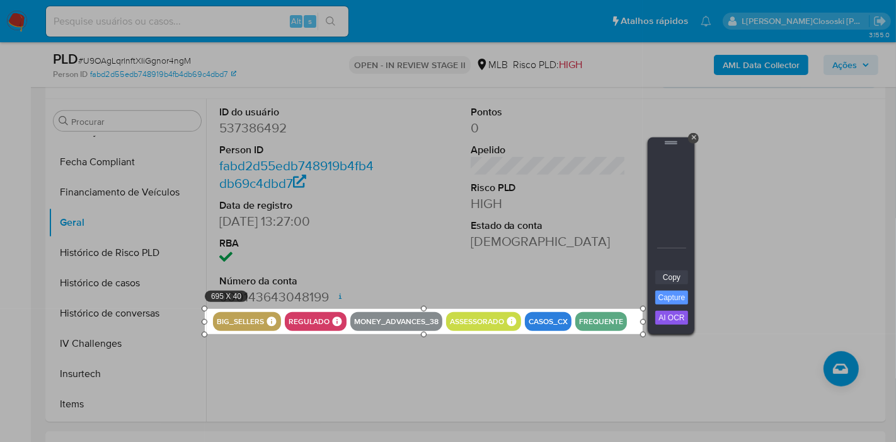
click at [660, 280] on link "Copy" at bounding box center [672, 277] width 33 height 14
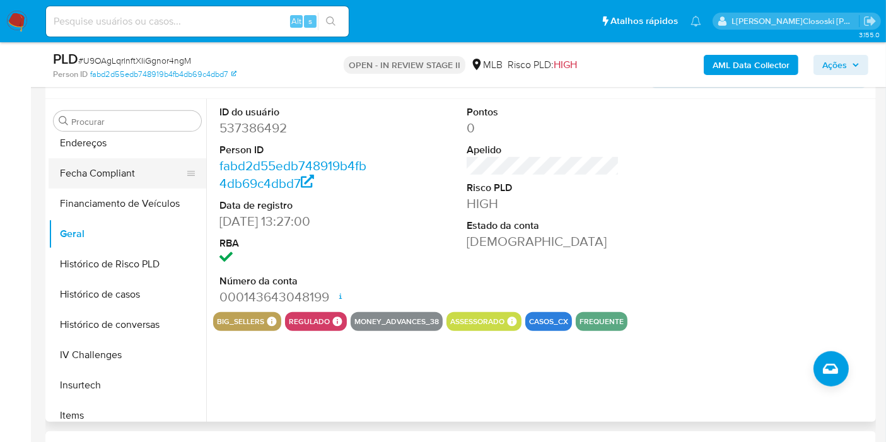
scroll to position [282, 0]
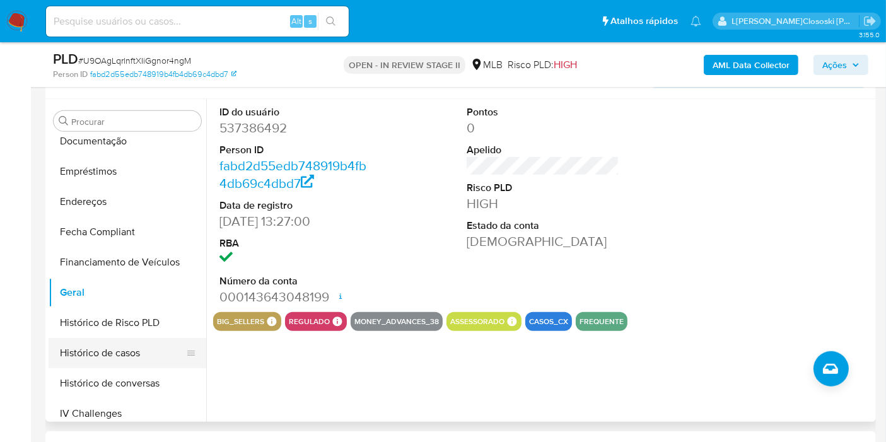
click at [101, 355] on button "Histórico de casos" at bounding box center [122, 353] width 147 height 30
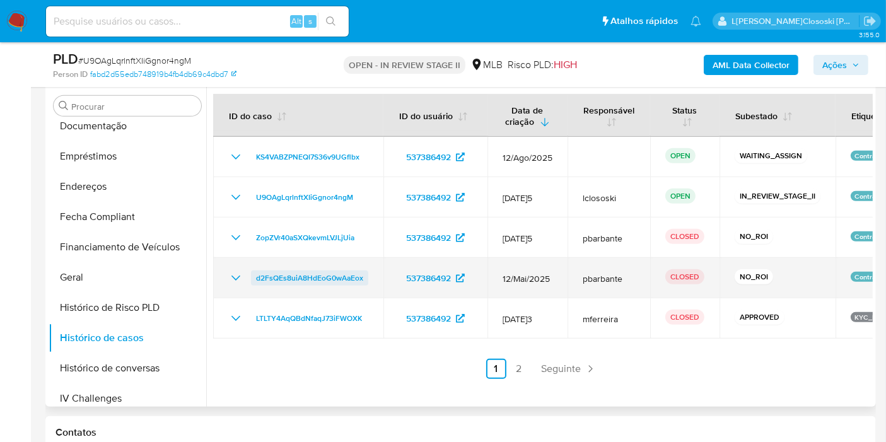
drag, startPoint x: 377, startPoint y: 280, endPoint x: 252, endPoint y: 277, distance: 124.8
click at [252, 277] on td "d2FsQEs8uiA8HdEoG0wAaEox" at bounding box center [298, 278] width 170 height 40
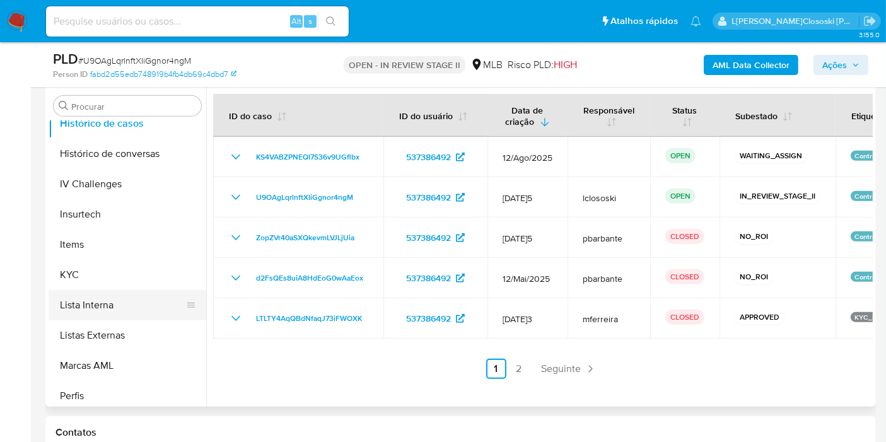
scroll to position [562, 0]
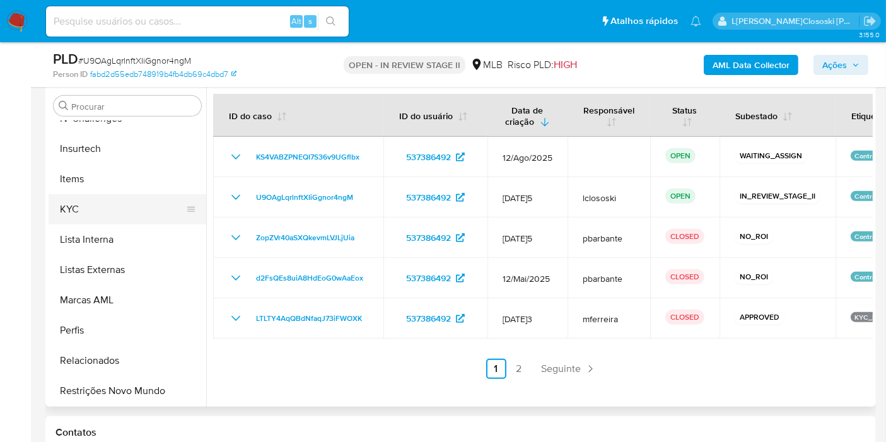
click at [88, 208] on button "KYC" at bounding box center [122, 209] width 147 height 30
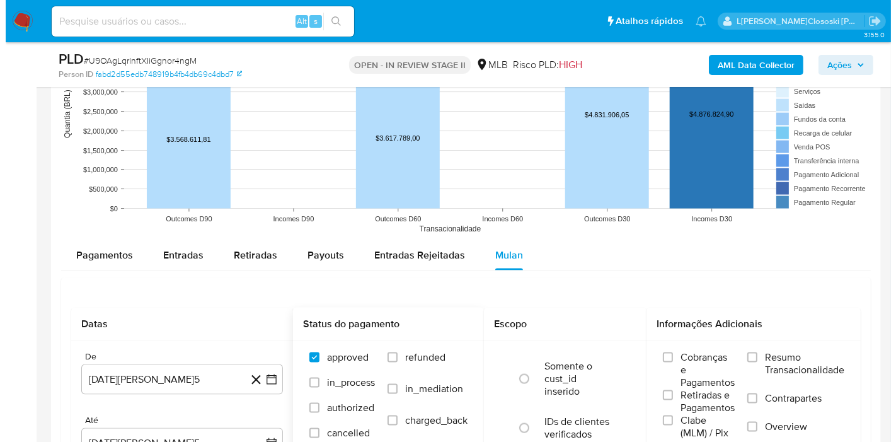
scroll to position [1704, 0]
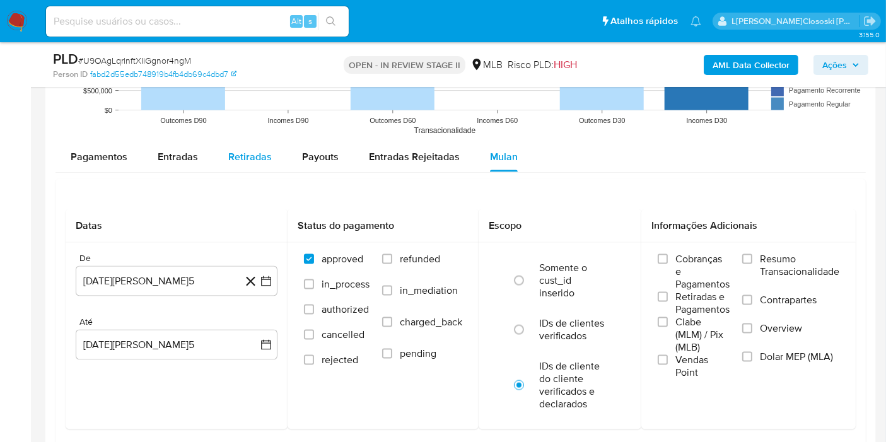
click at [228, 149] on span "Retiradas" at bounding box center [249, 156] width 43 height 14
select select "10"
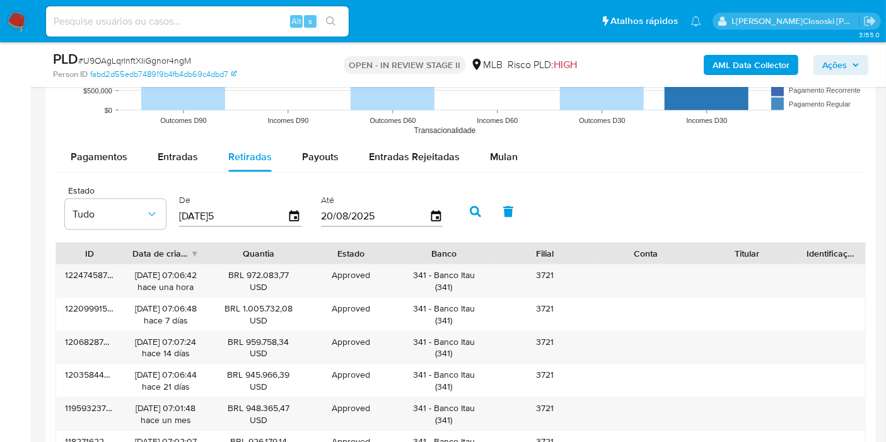
click at [292, 197] on label "De" at bounding box center [240, 200] width 122 height 12
click at [292, 206] on div "[DATE]" at bounding box center [240, 216] width 122 height 20
click at [291, 211] on icon "button" at bounding box center [295, 216] width 22 height 22
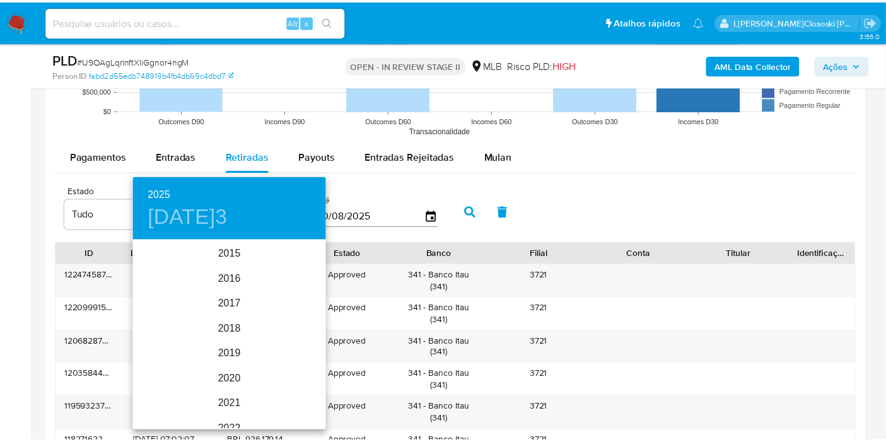
scroll to position [176, 0]
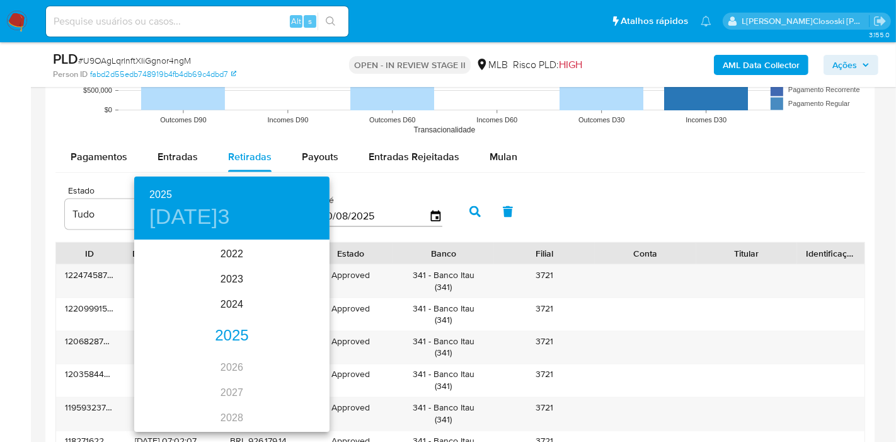
click at [234, 337] on div "2025" at bounding box center [231, 335] width 195 height 25
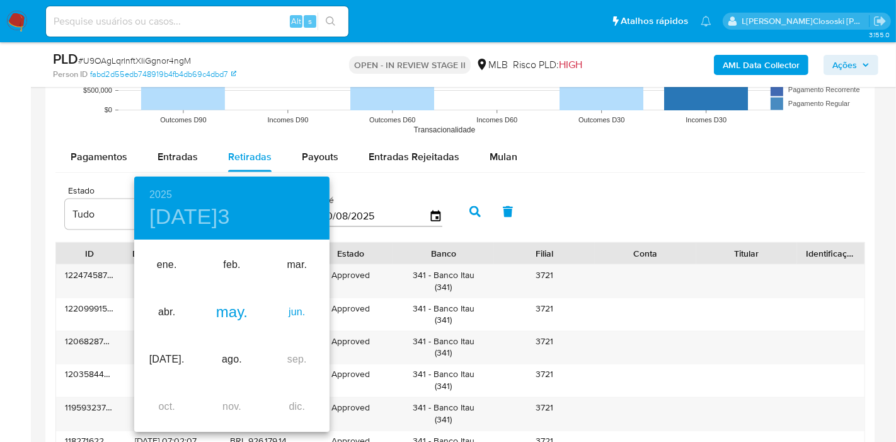
click at [313, 306] on div "jun." at bounding box center [297, 312] width 65 height 47
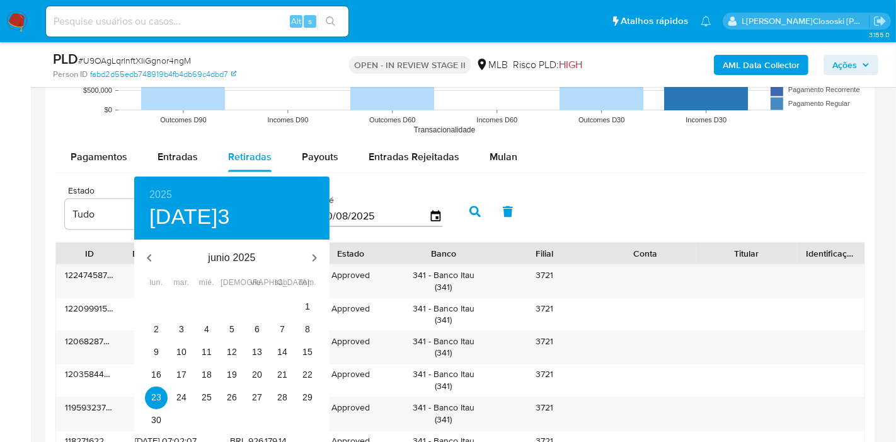
click at [298, 289] on span "dom." at bounding box center [307, 283] width 23 height 13
click at [298, 296] on div "1" at bounding box center [307, 307] width 25 height 23
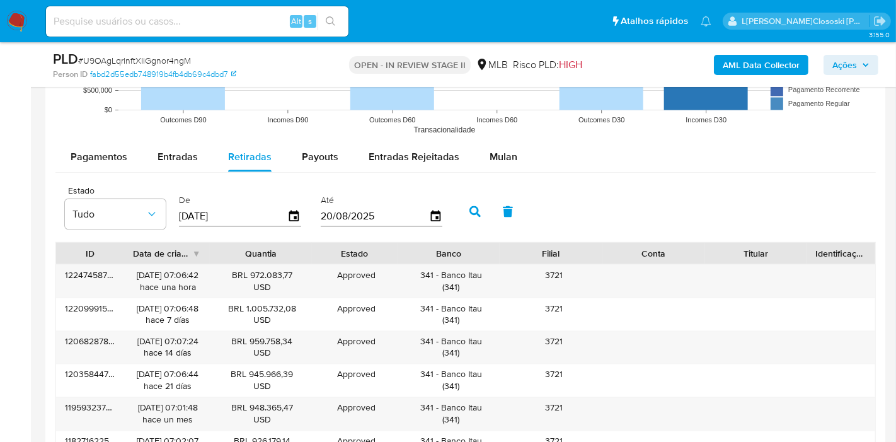
type input "01/06/2025"
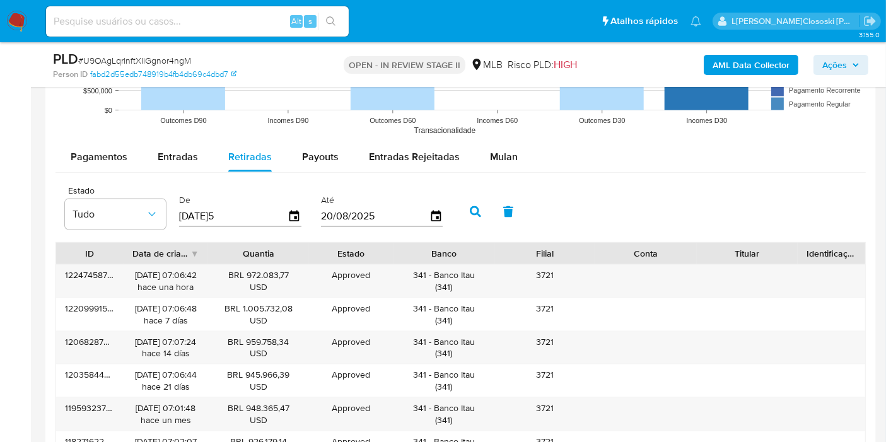
click at [479, 208] on button "button" at bounding box center [475, 212] width 33 height 30
drag, startPoint x: 708, startPoint y: 247, endPoint x: 699, endPoint y: 247, distance: 9.5
click at [700, 247] on div "ID Data de criação Quantia Estado Banco Filial Conta Titular Identificação" at bounding box center [460, 253] width 809 height 21
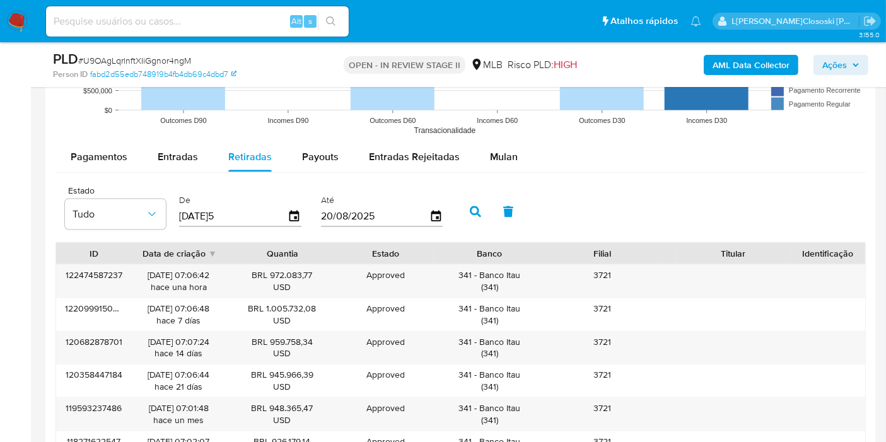
drag, startPoint x: 698, startPoint y: 247, endPoint x: 599, endPoint y: 246, distance: 98.3
click at [599, 246] on div "ID Data de criação Quantia Estado Banco Filial Conta Titular Identificação" at bounding box center [460, 253] width 809 height 21
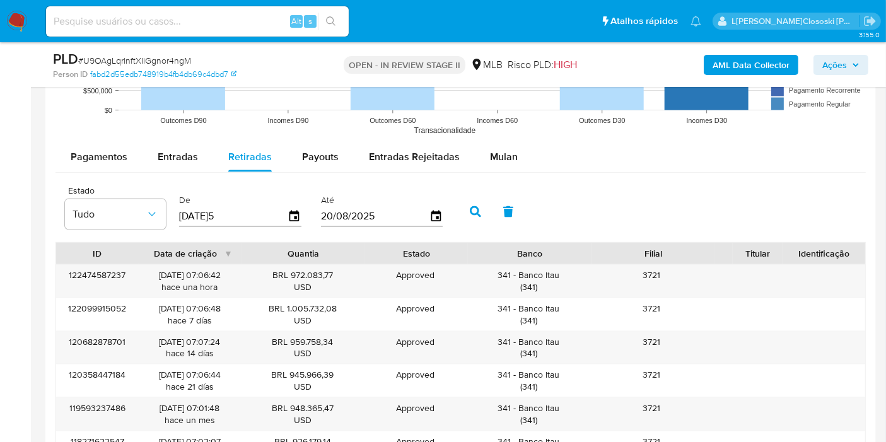
drag, startPoint x: 780, startPoint y: 247, endPoint x: 716, endPoint y: 247, distance: 64.3
click at [716, 247] on div "ID Data de criação Quantia Estado Banco Filial Conta Titular Identificação" at bounding box center [460, 253] width 809 height 21
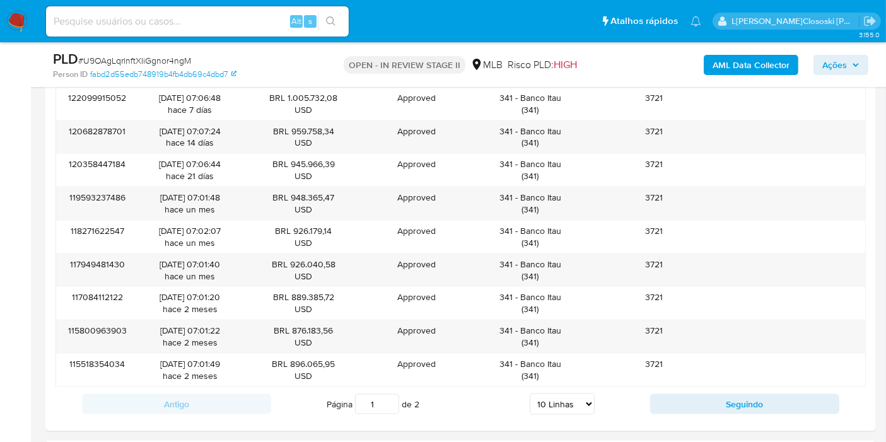
click at [563, 393] on select "5 Linhas 10 Linhas 20 Linhas 25 Linhas 50 Linhas 100 Linhas" at bounding box center [561, 403] width 65 height 21
select select "100"
click at [530, 393] on select "5 Linhas 10 Linhas 20 Linhas 25 Linhas 50 Linhas 100 Linhas" at bounding box center [561, 403] width 65 height 21
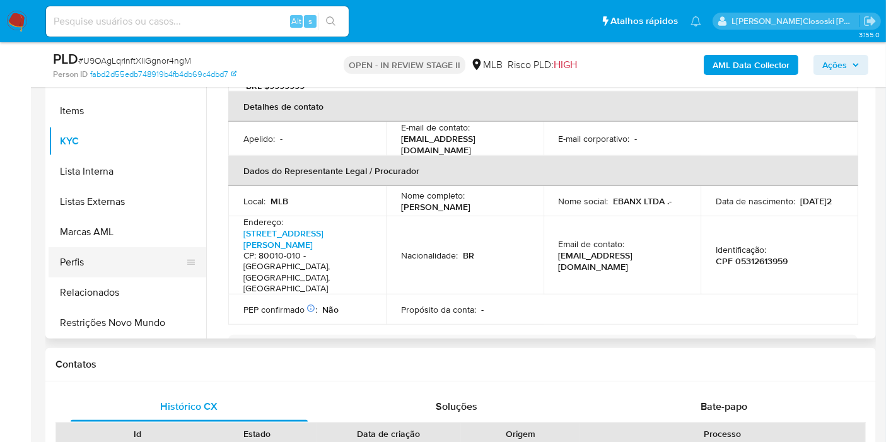
scroll to position [642, 0]
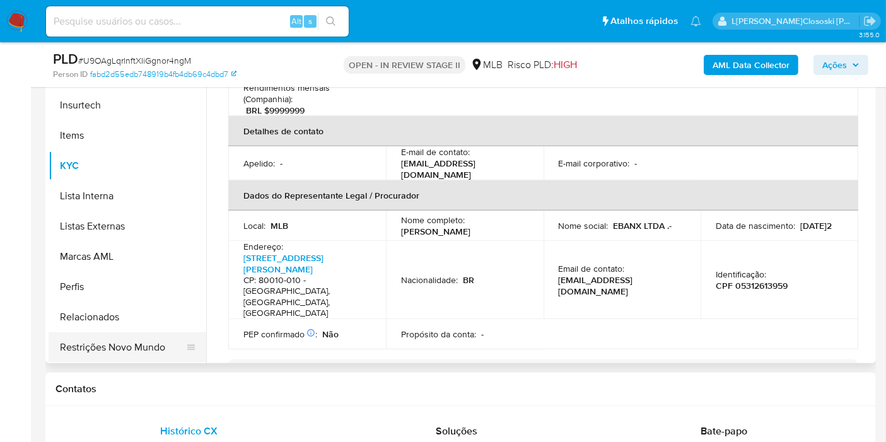
click at [126, 344] on button "Restrições Novo Mundo" at bounding box center [122, 347] width 147 height 30
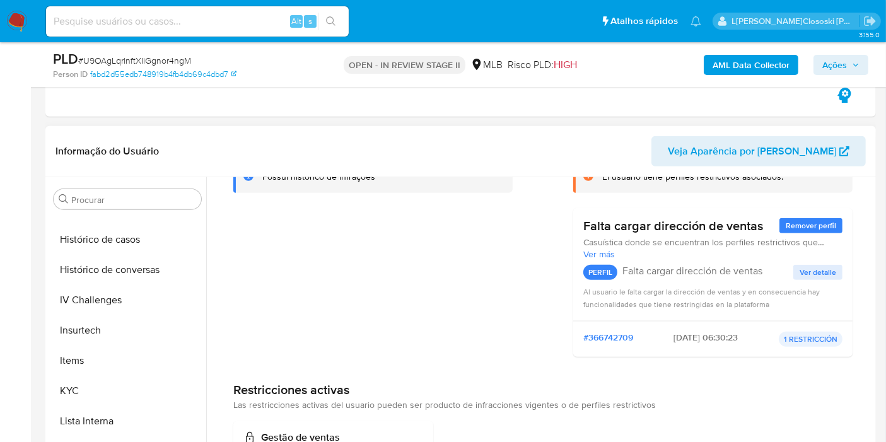
scroll to position [282, 0]
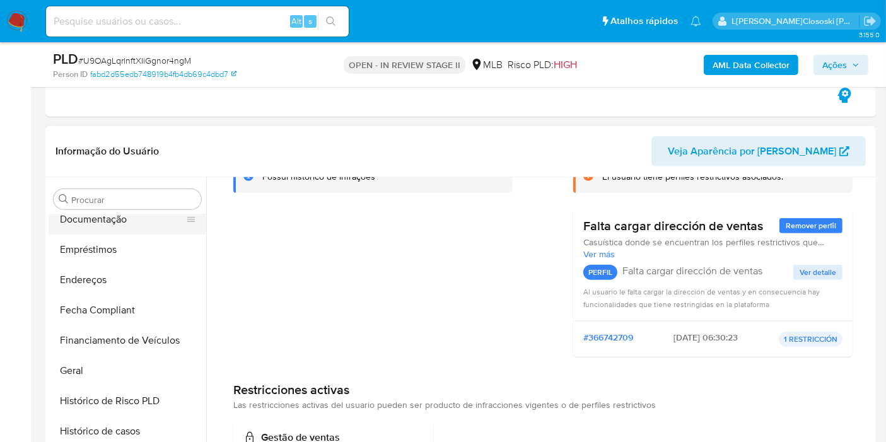
click at [101, 223] on button "Documentação" at bounding box center [122, 219] width 147 height 30
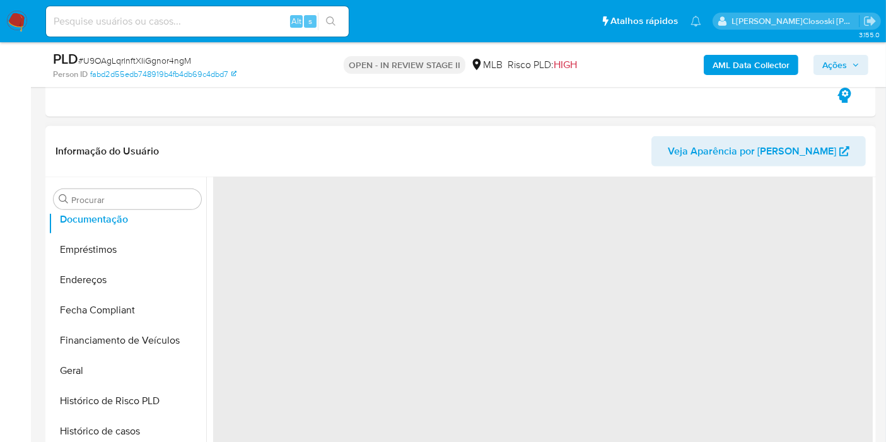
scroll to position [0, 0]
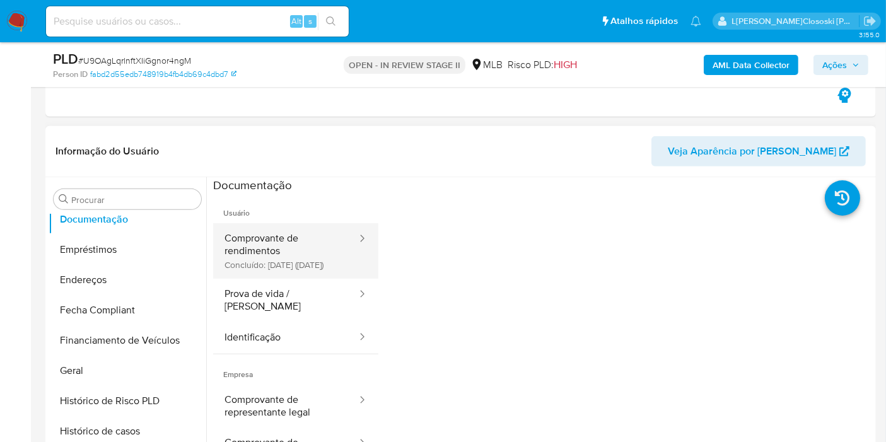
click at [306, 263] on button "Comprovante de rendimentos Concluído: 05/12/2023 (hace 2 años)" at bounding box center [285, 250] width 145 height 55
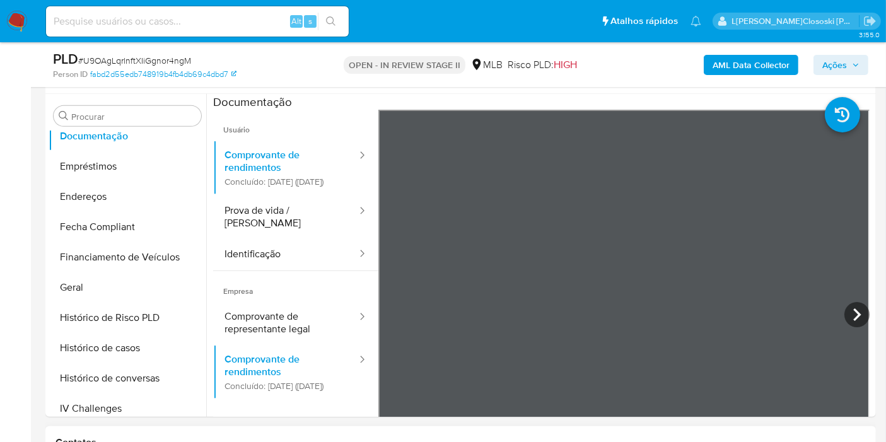
scroll to position [560, 0]
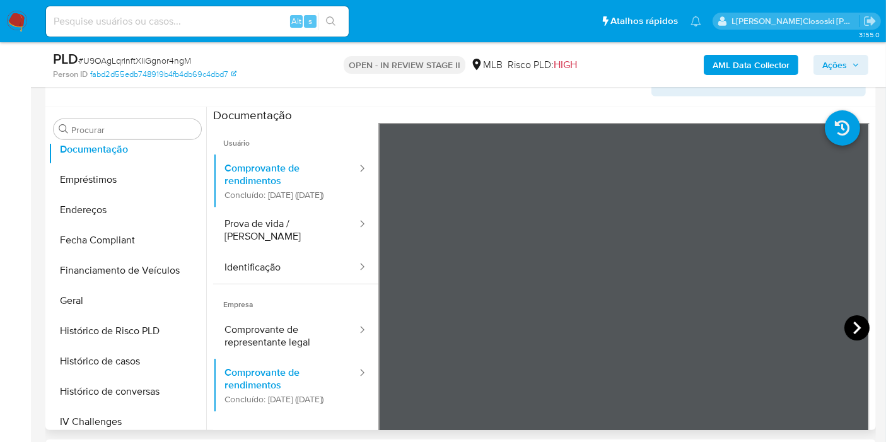
click at [853, 316] on icon at bounding box center [856, 327] width 25 height 25
click at [852, 71] on span "Ações" at bounding box center [840, 65] width 37 height 18
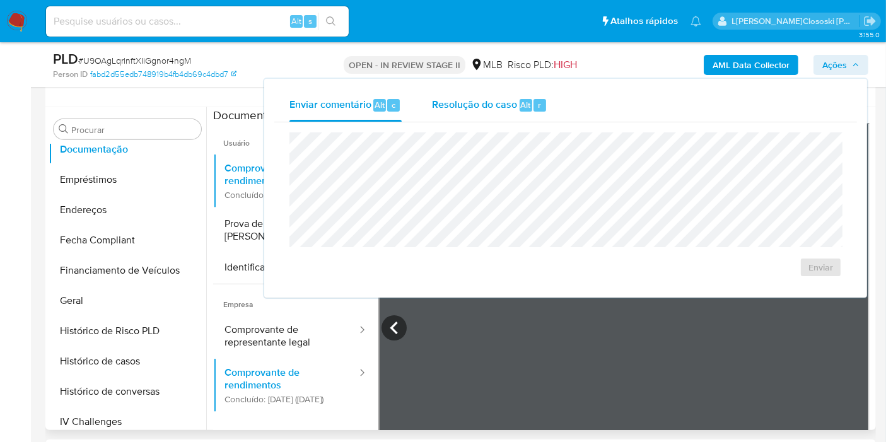
drag, startPoint x: 514, startPoint y: 105, endPoint x: 516, endPoint y: 120, distance: 14.6
click at [514, 105] on span "Resolução do caso" at bounding box center [474, 104] width 85 height 14
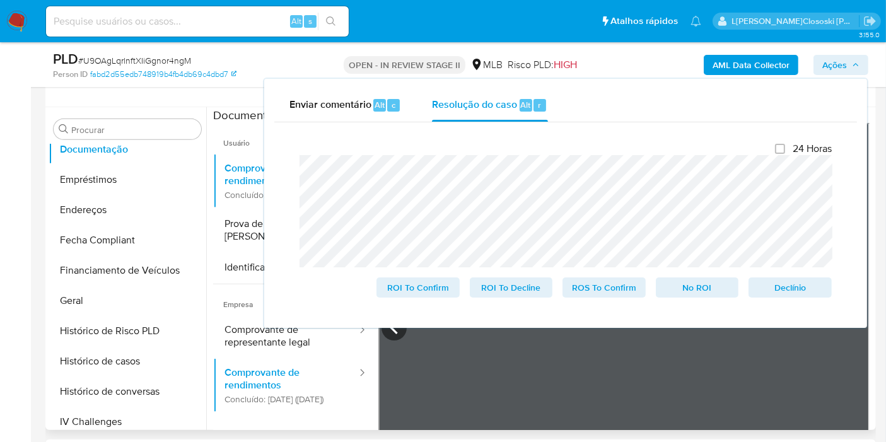
click at [841, 65] on span "Ações" at bounding box center [834, 65] width 25 height 20
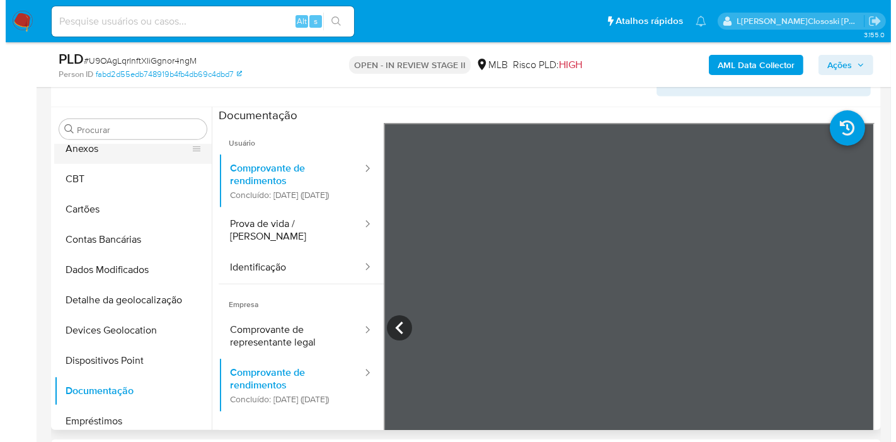
scroll to position [0, 0]
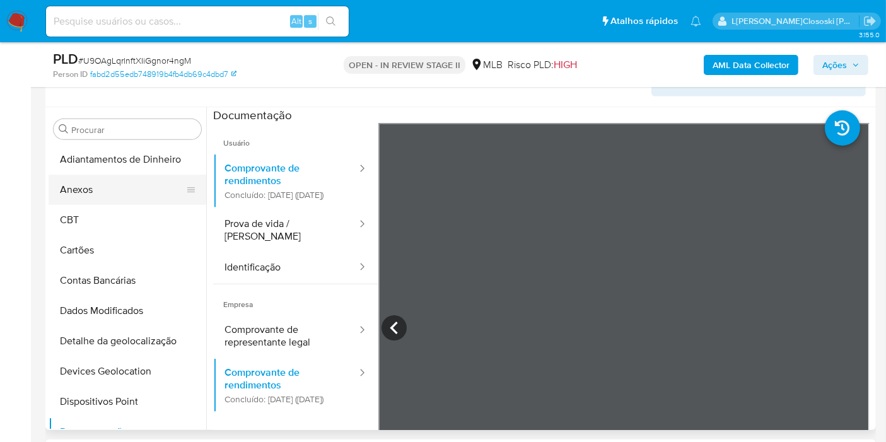
click at [81, 180] on button "Anexos" at bounding box center [122, 190] width 147 height 30
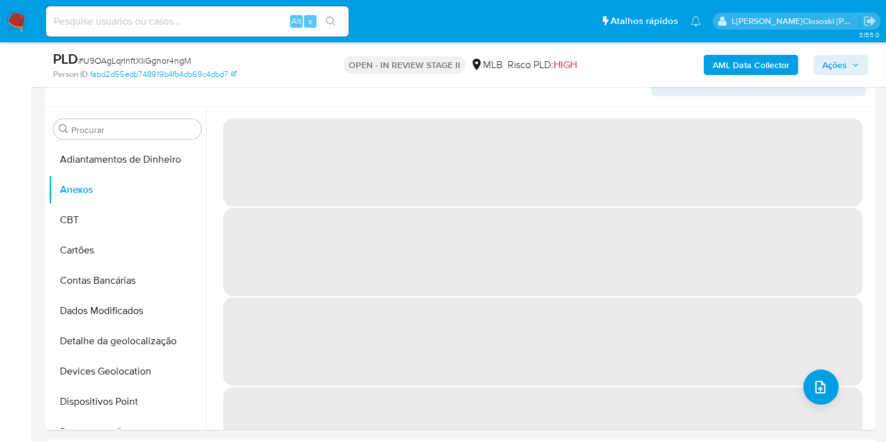
click at [333, 259] on span "‌" at bounding box center [542, 252] width 639 height 88
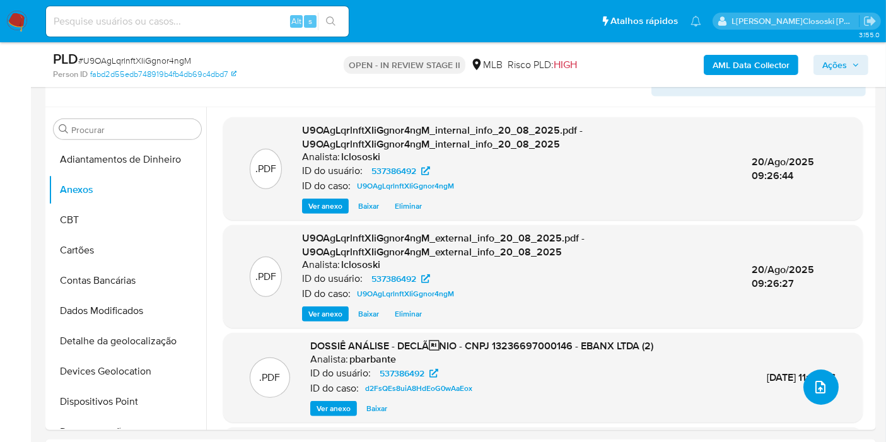
click at [819, 374] on button "upload-file" at bounding box center [820, 386] width 35 height 35
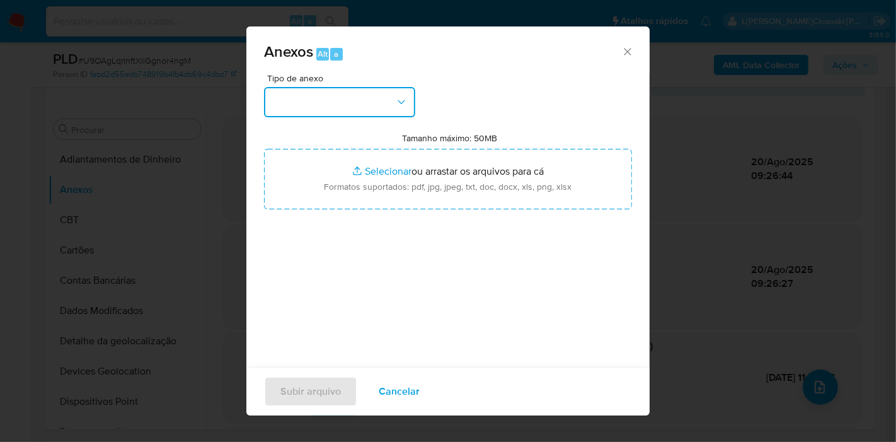
click at [357, 98] on button "button" at bounding box center [339, 102] width 151 height 30
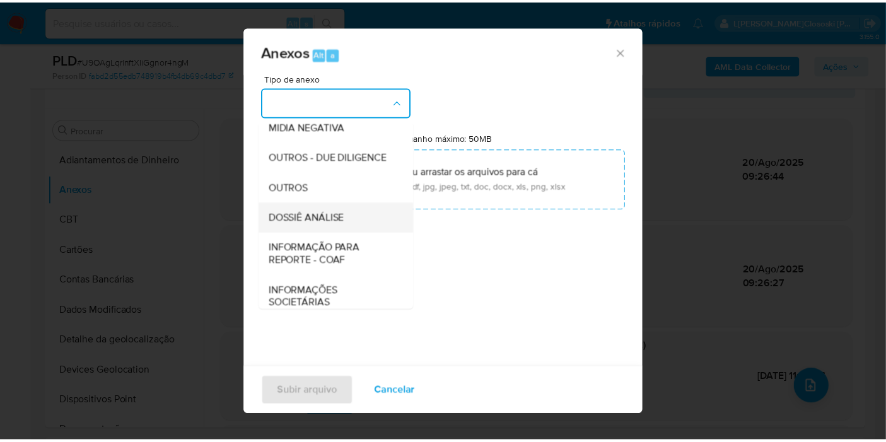
scroll to position [194, 0]
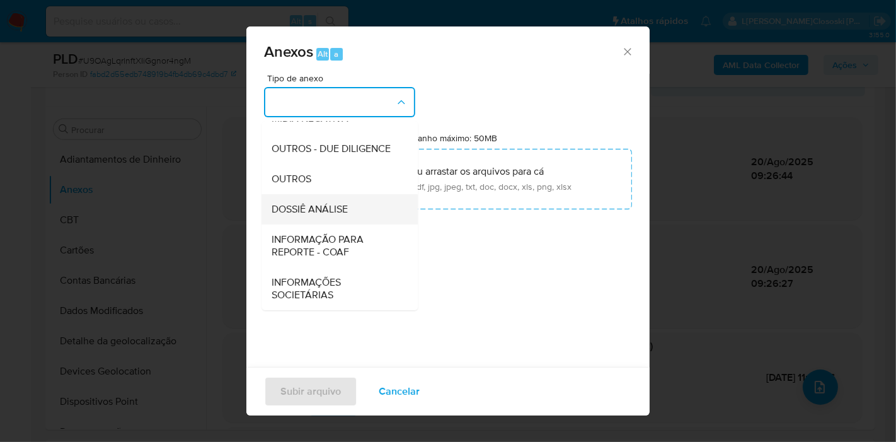
click at [320, 200] on div "DOSSIÊ ANÁLISE" at bounding box center [336, 209] width 129 height 30
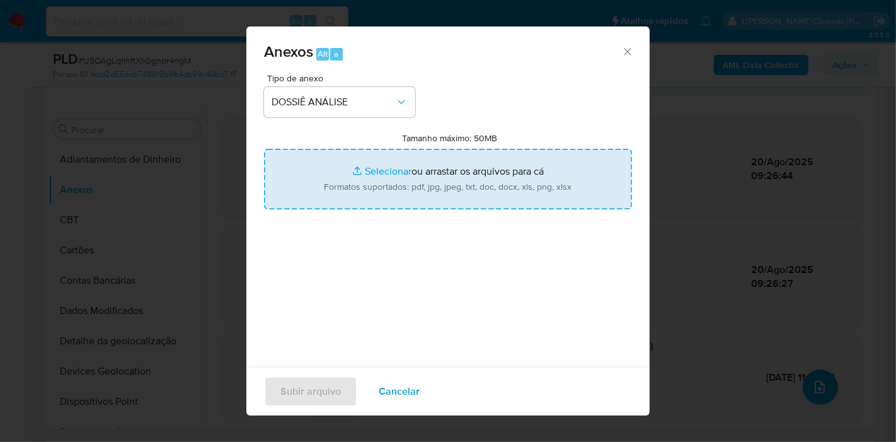
click at [338, 183] on input "Tamanho máximo: 50MB Selecionar arquivos" at bounding box center [448, 179] width 368 height 61
type input "C:\fakepath\SAR - XXXX - CNPJ 13236697000146 - EBANX LTDA.pdf"
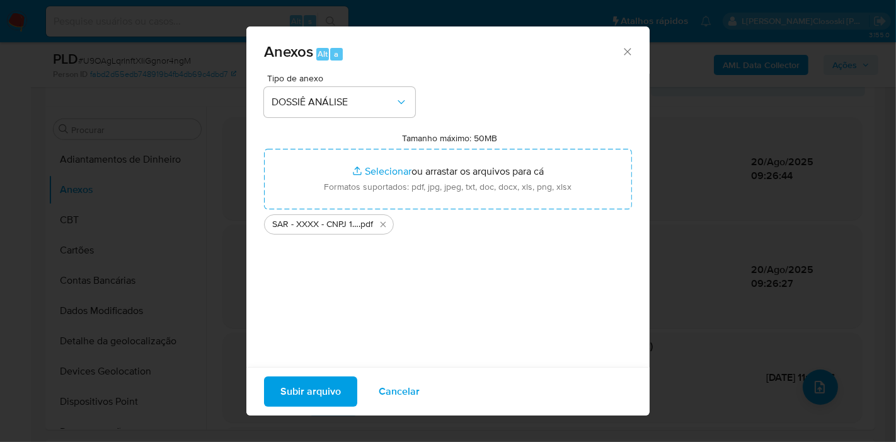
drag, startPoint x: 338, startPoint y: 183, endPoint x: 328, endPoint y: 384, distance: 201.4
click at [328, 384] on span "Subir arquivo" at bounding box center [310, 392] width 61 height 28
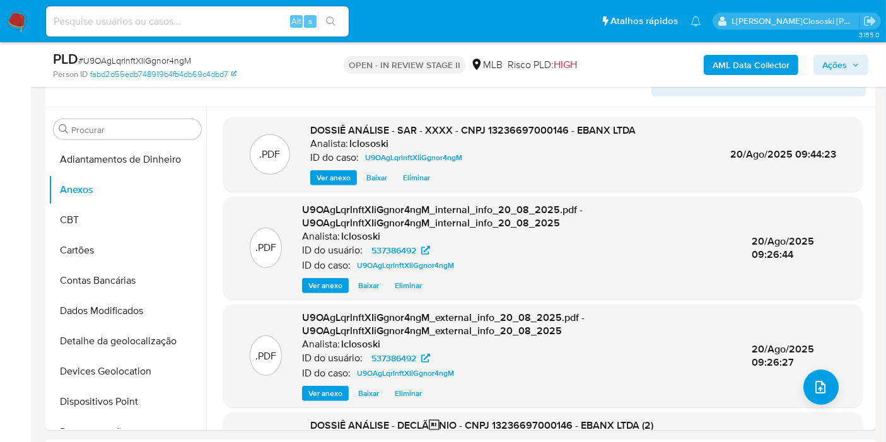
click at [839, 71] on span "Ações" at bounding box center [834, 65] width 25 height 20
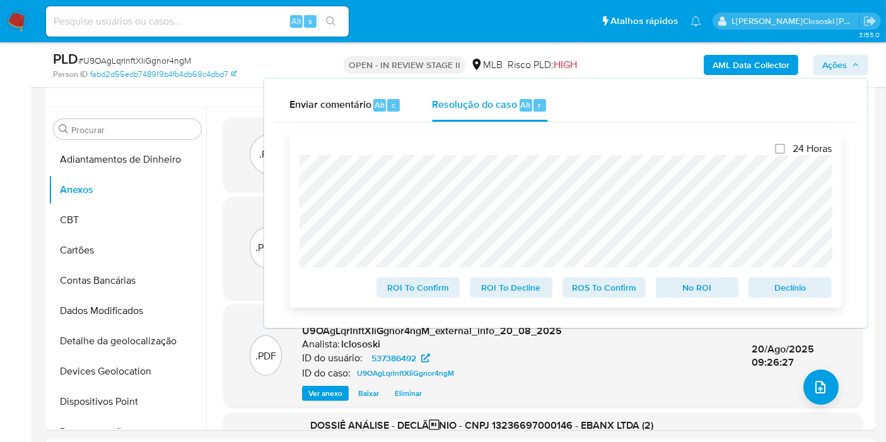
click at [698, 285] on span "No ROI" at bounding box center [697, 288] width 66 height 18
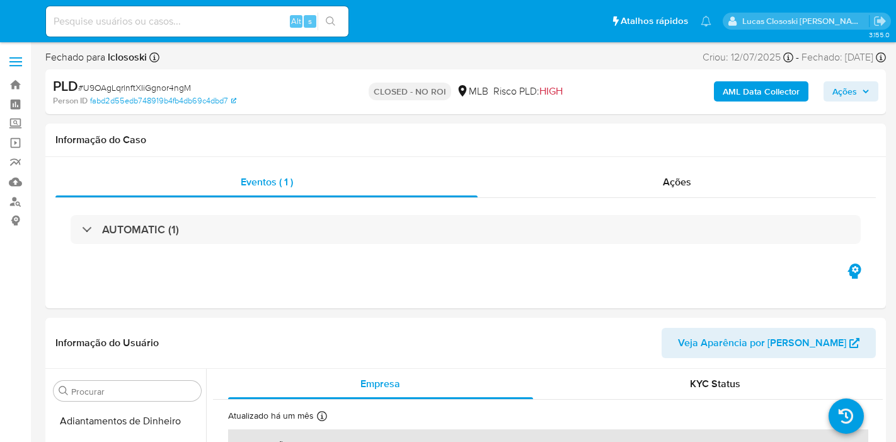
select select "10"
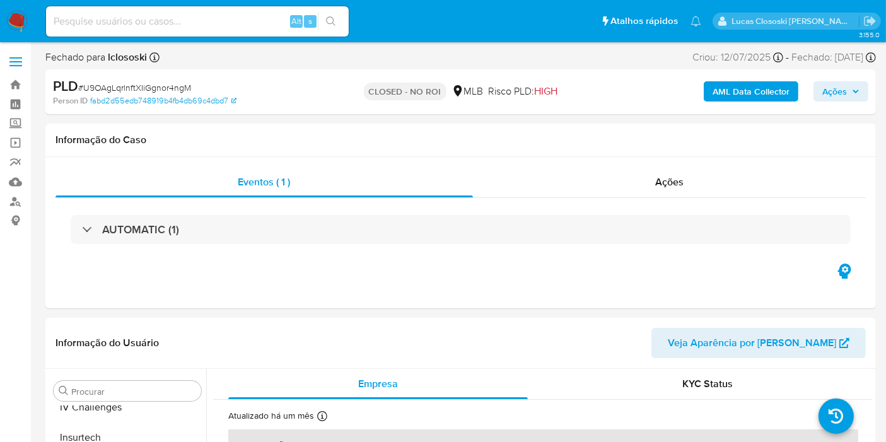
scroll to position [562, 0]
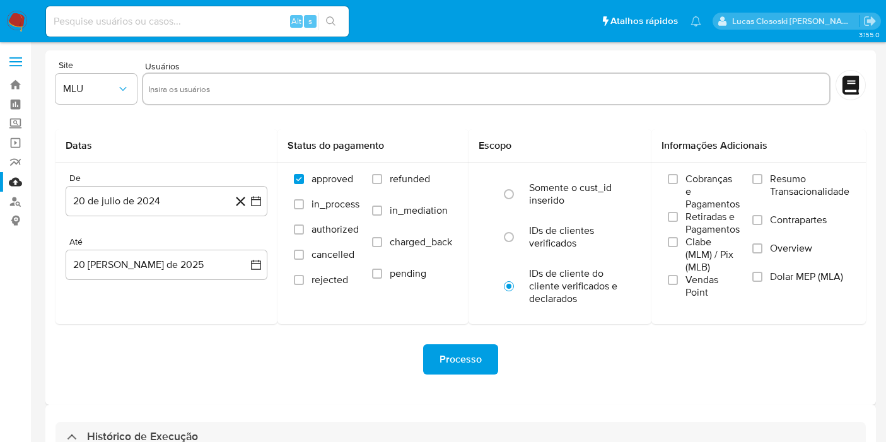
select select "10"
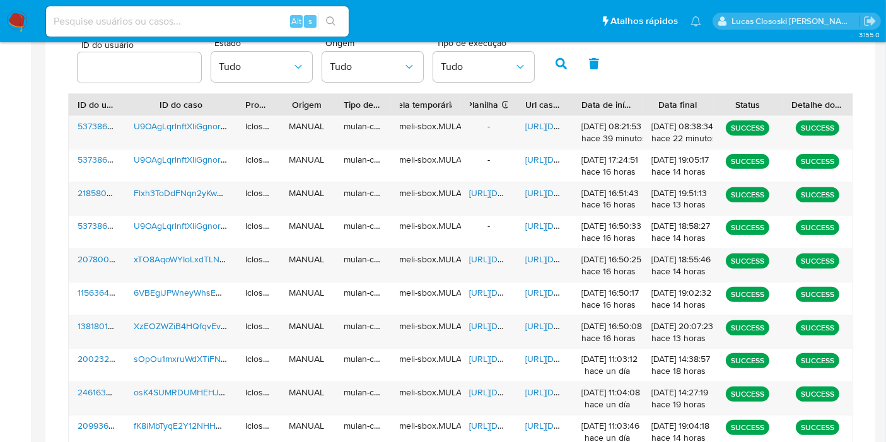
click at [479, 323] on span "[URL][DOMAIN_NAME]" at bounding box center [513, 326] width 87 height 13
click at [536, 316] on div "[URL][DOMAIN_NAME]" at bounding box center [544, 332] width 56 height 33
click at [536, 323] on span "[URL][DOMAIN_NAME]" at bounding box center [568, 326] width 87 height 13
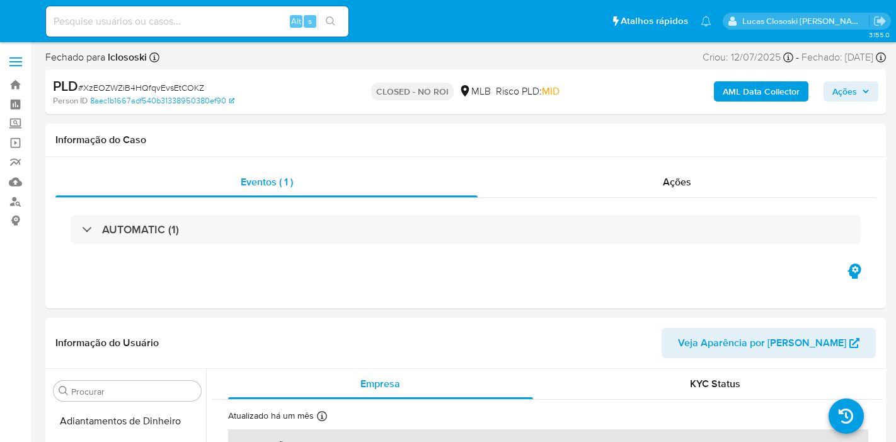
select select "10"
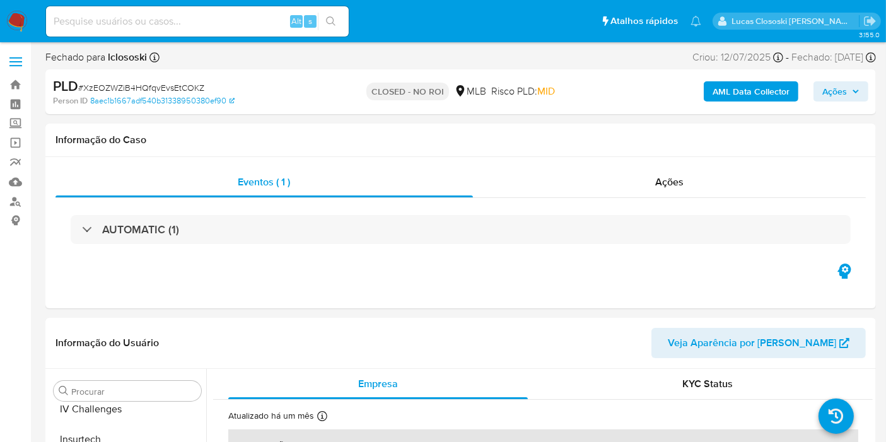
scroll to position [562, 0]
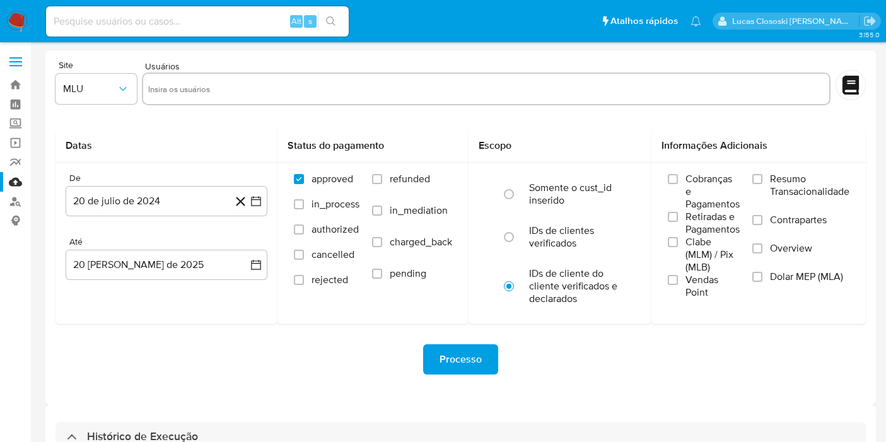
select select "10"
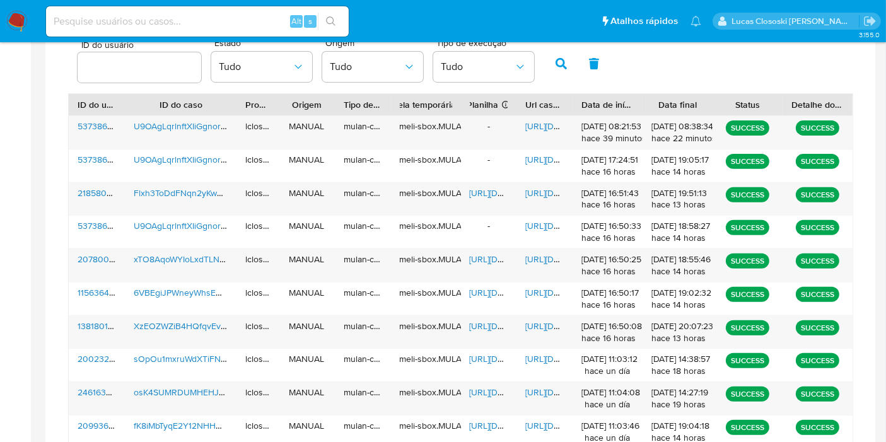
click at [477, 255] on span "https://docs.google.com/spreadsheets/d/1pOgWzSnRO8p-6n4uEhOaHqTuMddMyZP_ReDOVmo…" at bounding box center [513, 259] width 87 height 13
click at [540, 262] on span "https://docs.google.com/document/d/1Y6ZLz2xOmv9d-BWnCBy5ojSN3EMMAy0NvO9gh8BwlfI…" at bounding box center [568, 259] width 87 height 13
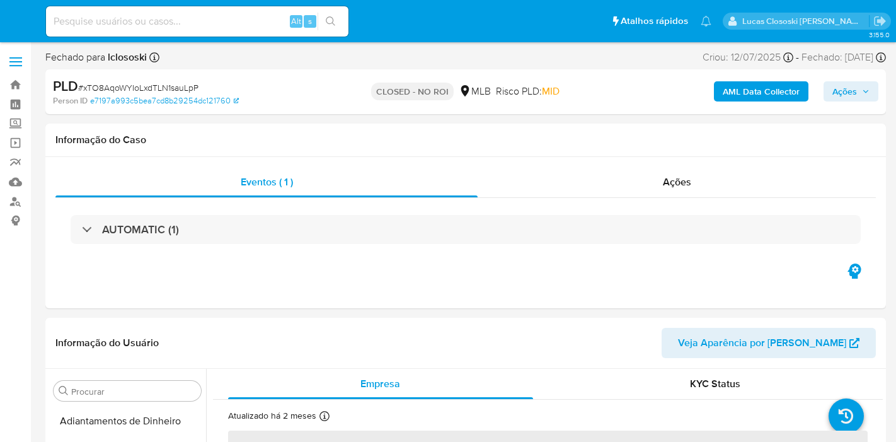
select select "10"
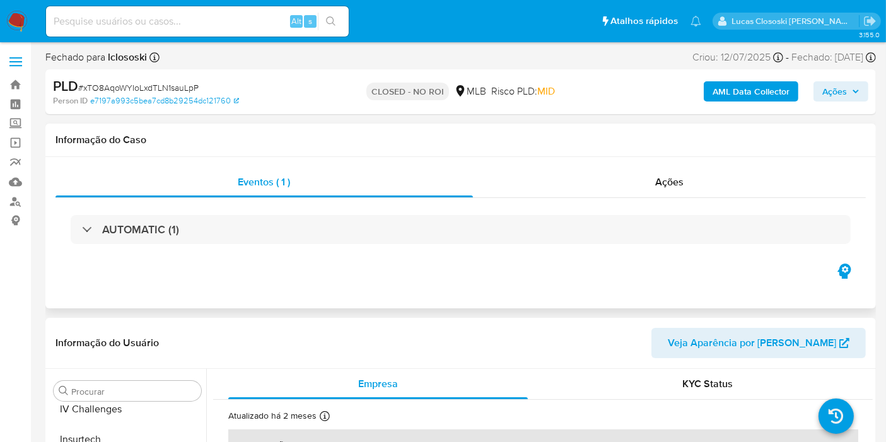
scroll to position [562, 0]
